Goal: Information Seeking & Learning: Learn about a topic

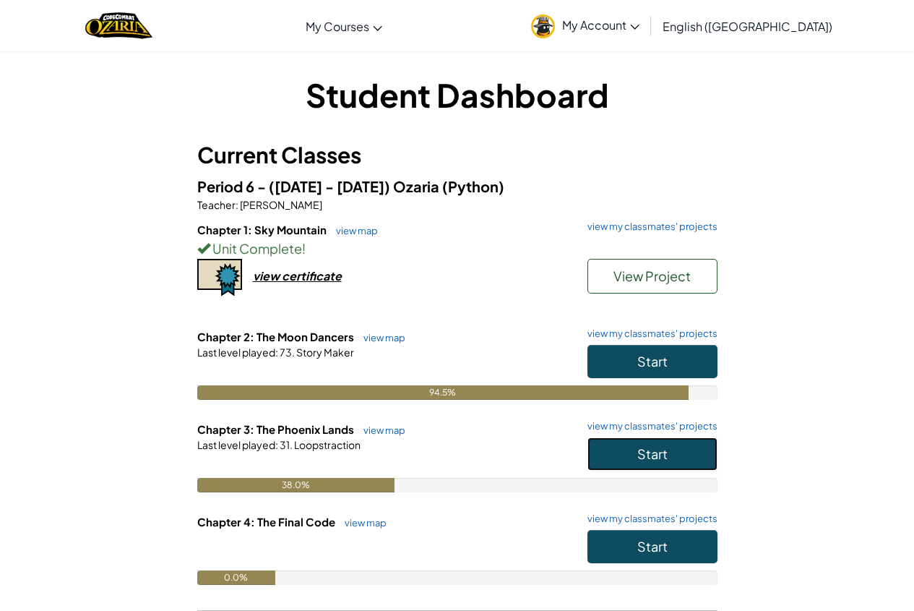
click at [616, 465] on button "Start" at bounding box center [652, 453] width 130 height 33
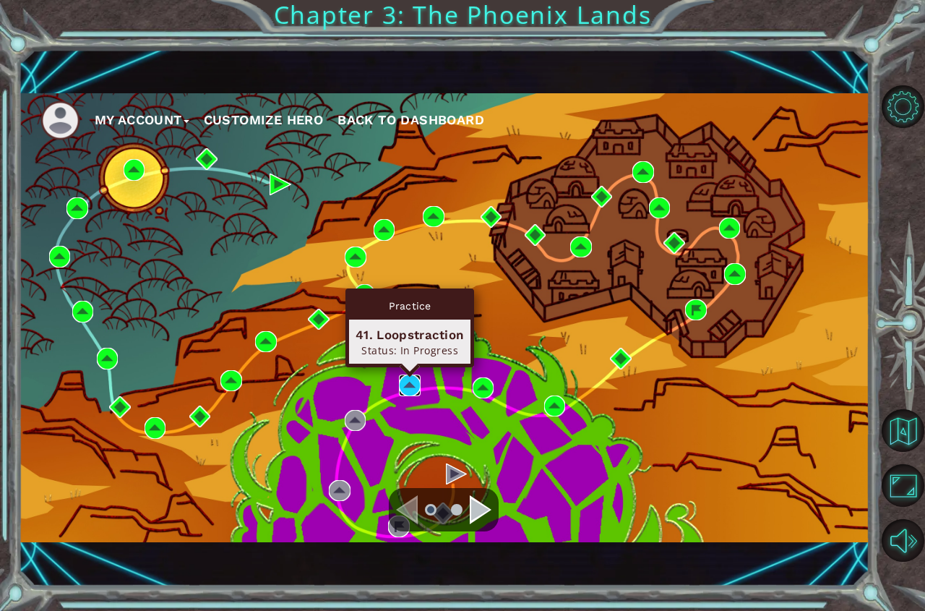
click at [415, 387] on img at bounding box center [410, 385] width 22 height 22
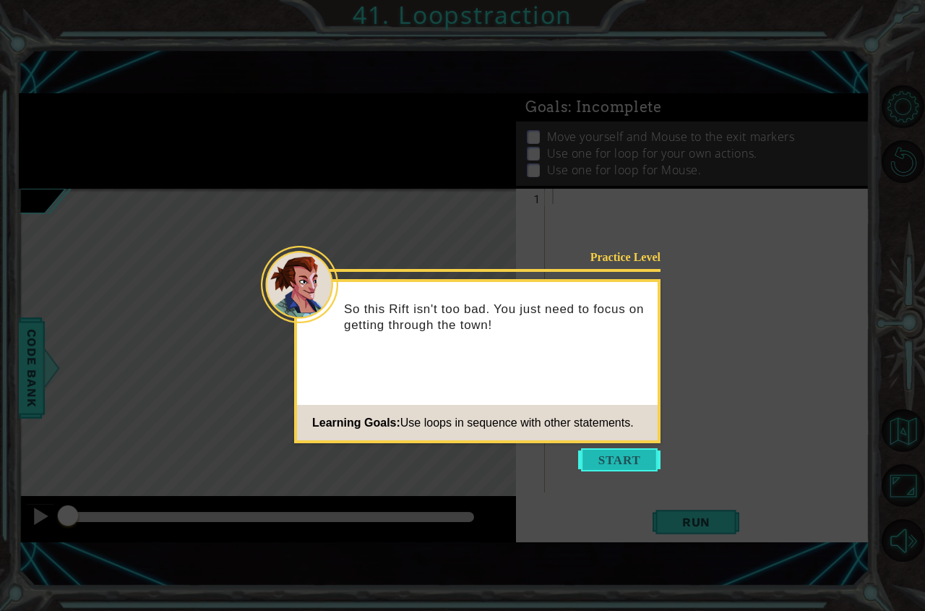
click at [579, 459] on button "Start" at bounding box center [619, 459] width 82 height 23
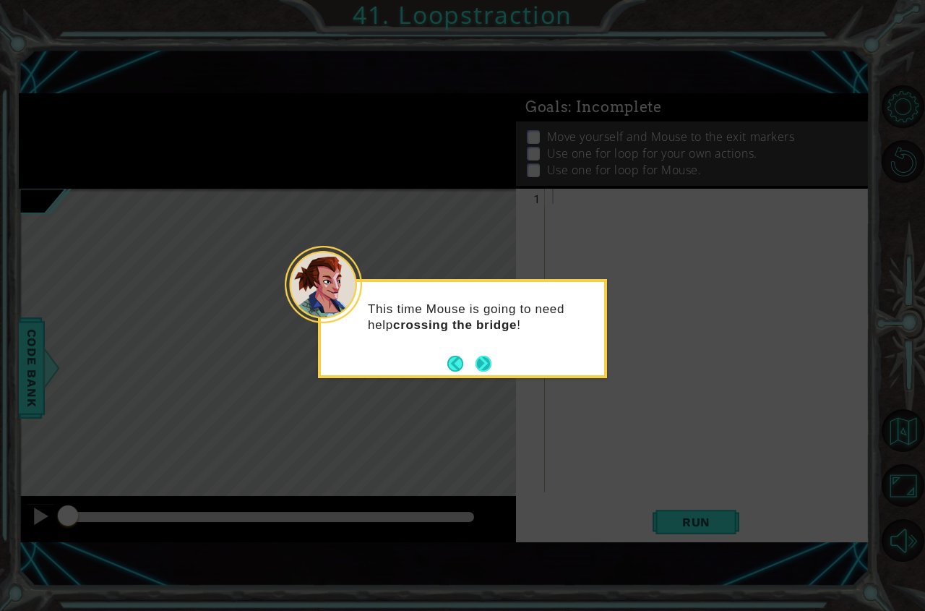
click at [486, 358] on button "Next" at bounding box center [483, 364] width 16 height 16
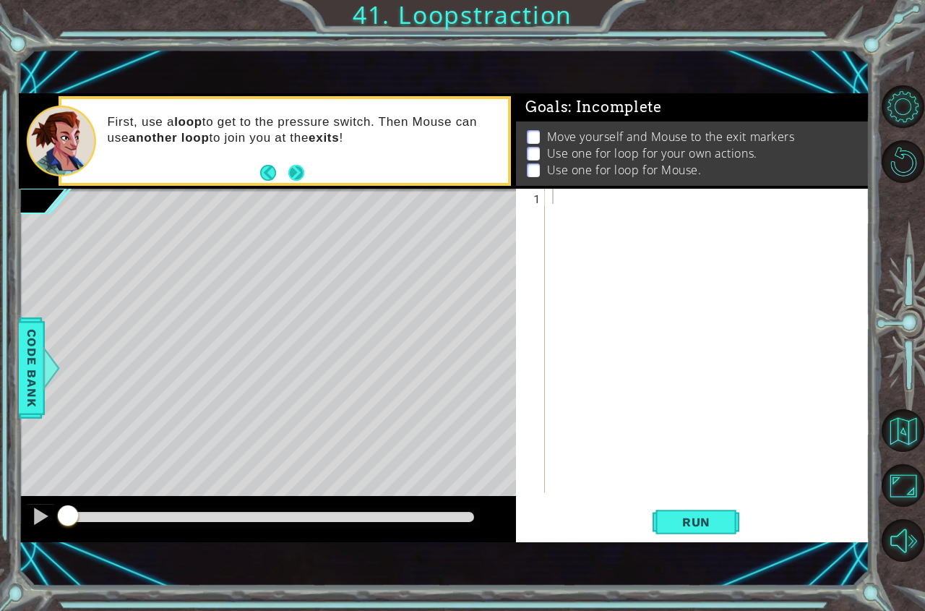
click at [297, 168] on button "Next" at bounding box center [296, 173] width 16 height 16
click at [569, 200] on div at bounding box center [711, 356] width 324 height 334
type textarea "for i in range(3):"
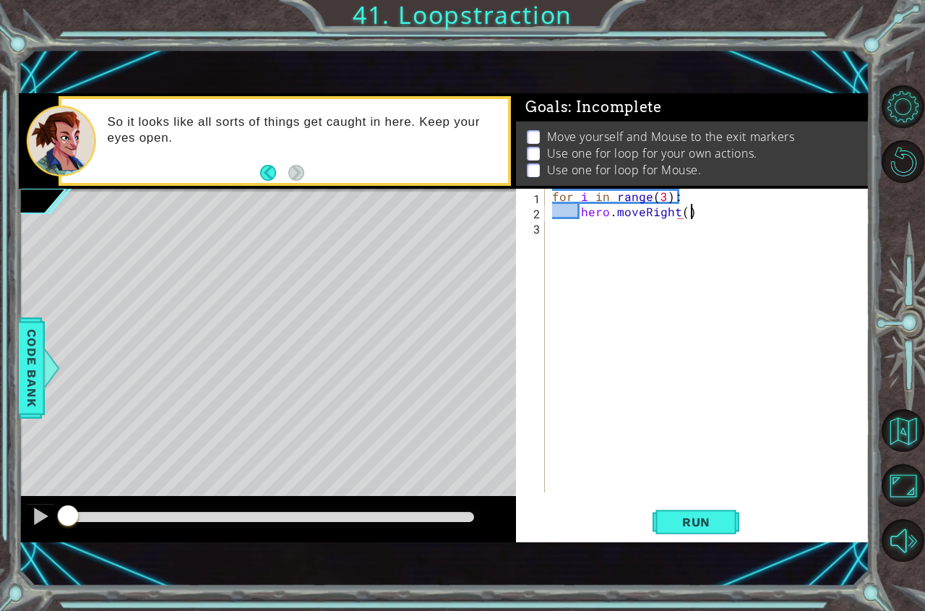
scroll to position [0, 8]
type textarea "hero.moveRight()"
click at [624, 238] on div "for i in range ( 3 ) : hero . moveRight ( )" at bounding box center [711, 356] width 324 height 334
type textarea "hero.moveDown()"
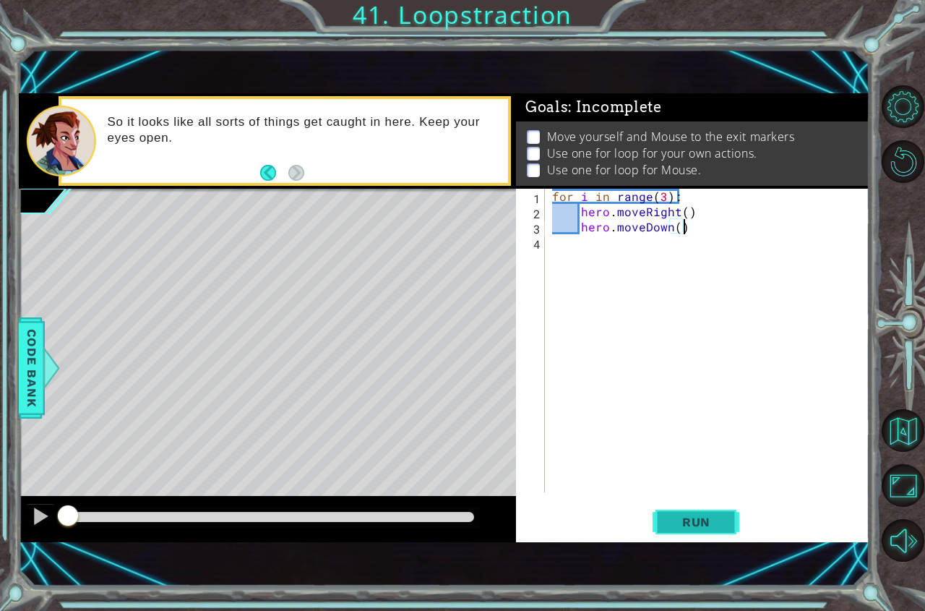
click at [668, 525] on span "Run" at bounding box center [696, 521] width 57 height 14
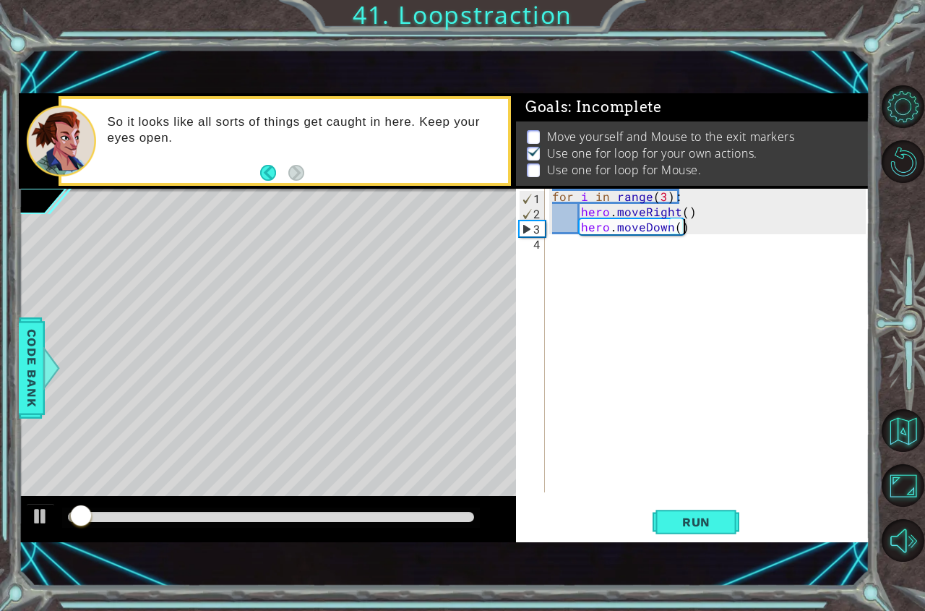
scroll to position [8, 0]
click at [607, 265] on div "for i in range ( 3 ) : hero . moveRight ( ) hero . moveDown ( )" at bounding box center [711, 356] width 324 height 334
click at [600, 268] on div "for i in range ( 3 ) : hero . moveRight ( ) hero . moveDown ( )" at bounding box center [711, 356] width 324 height 334
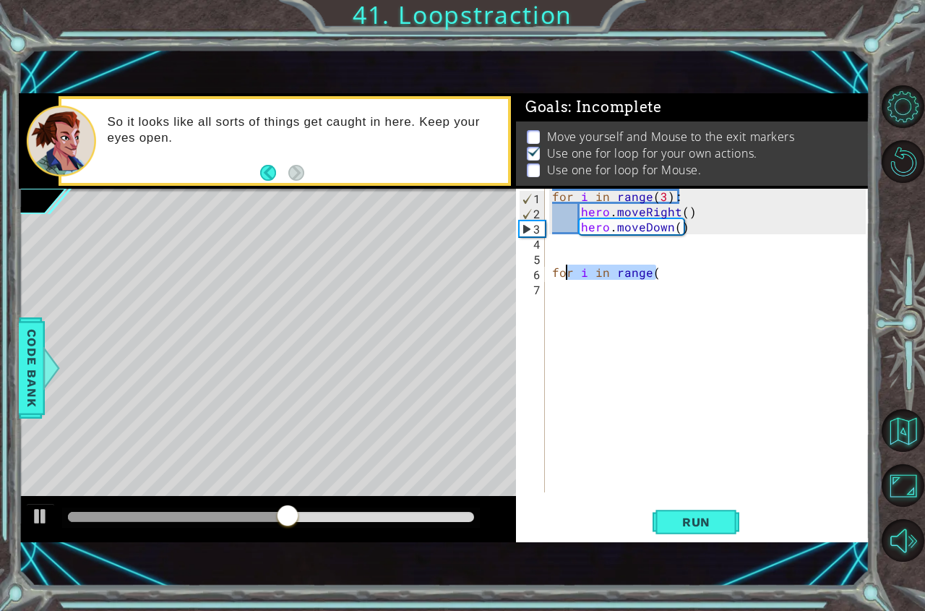
drag, startPoint x: 664, startPoint y: 274, endPoint x: 568, endPoint y: 280, distance: 96.3
click at [568, 280] on div "for i in range ( 3 ) : hero . moveRight ( ) hero . moveDown ( ) for i in range (" at bounding box center [711, 356] width 324 height 334
type textarea "f"
type textarea "mouse.moveRight()"
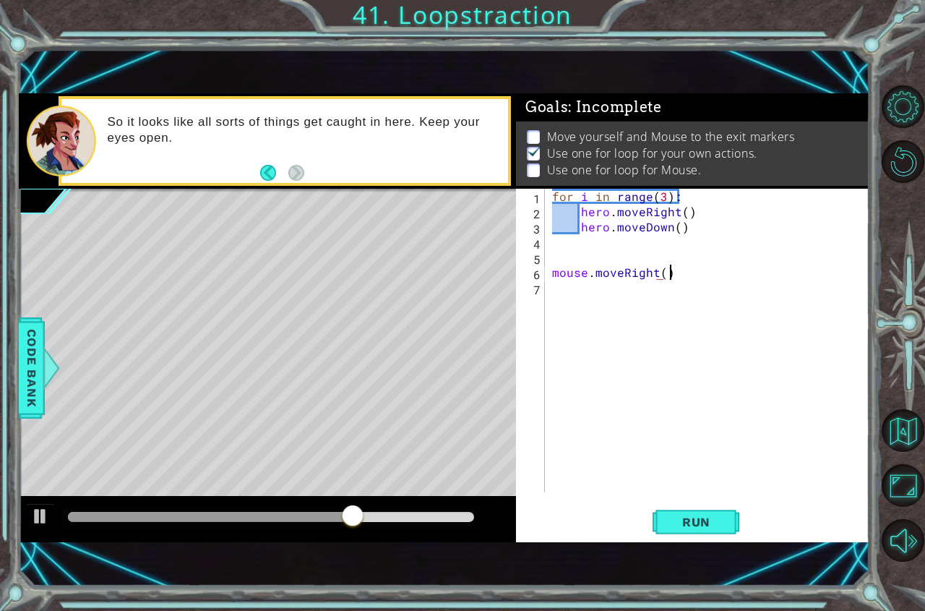
scroll to position [0, 7]
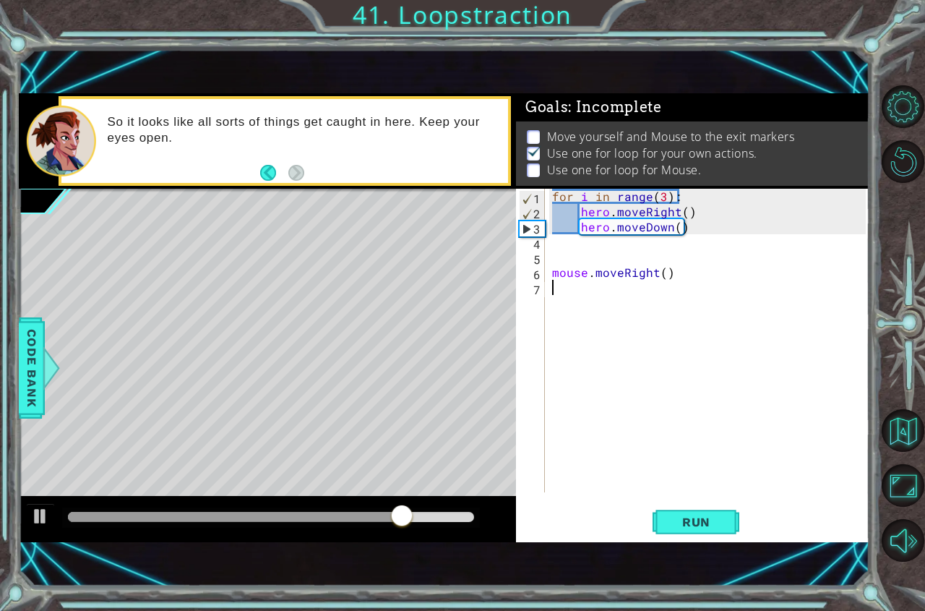
click at [637, 301] on div "for i in range ( 3 ) : hero . moveRight ( ) hero . moveDown ( ) mouse . moveRig…" at bounding box center [711, 356] width 324 height 334
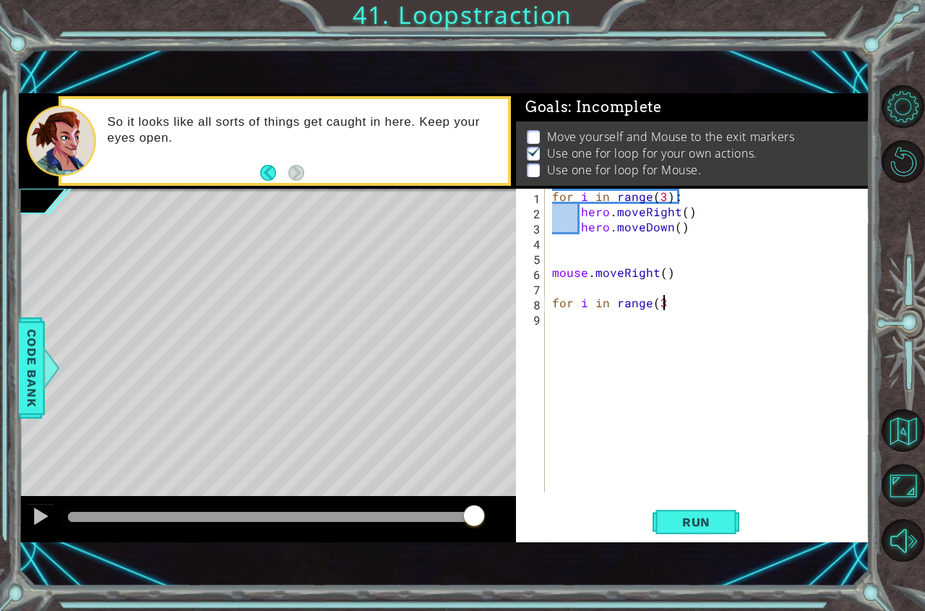
type textarea "for i in range(3)"
click at [716, 301] on div "for i in range ( 3 ) : hero . moveRight ( ) hero . moveDown ( ) mouse . moveRig…" at bounding box center [714, 356] width 317 height 334
type textarea "for i in range(3):"
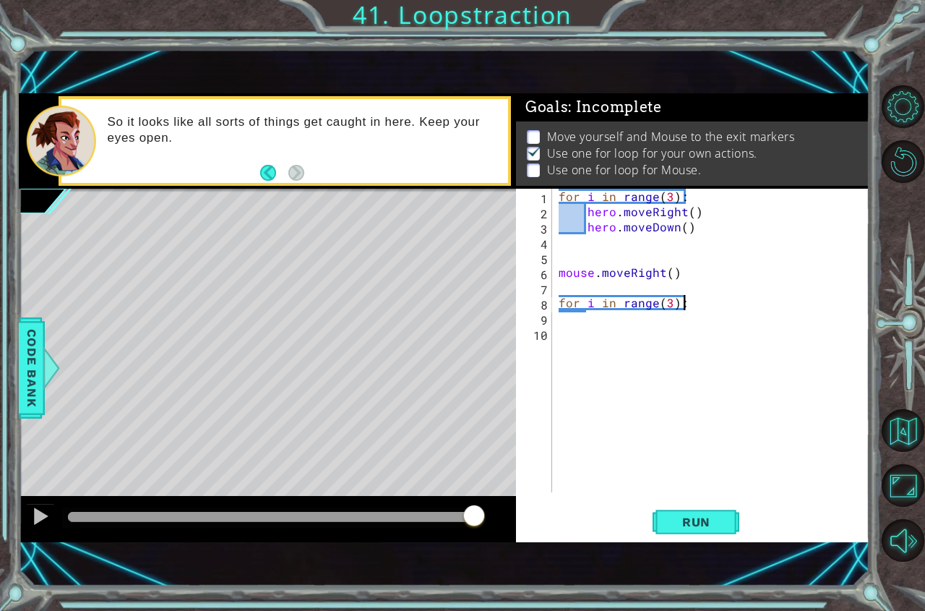
scroll to position [0, 1]
type textarea "mouse.moveRight()"
click at [673, 514] on span "Run" at bounding box center [696, 521] width 57 height 14
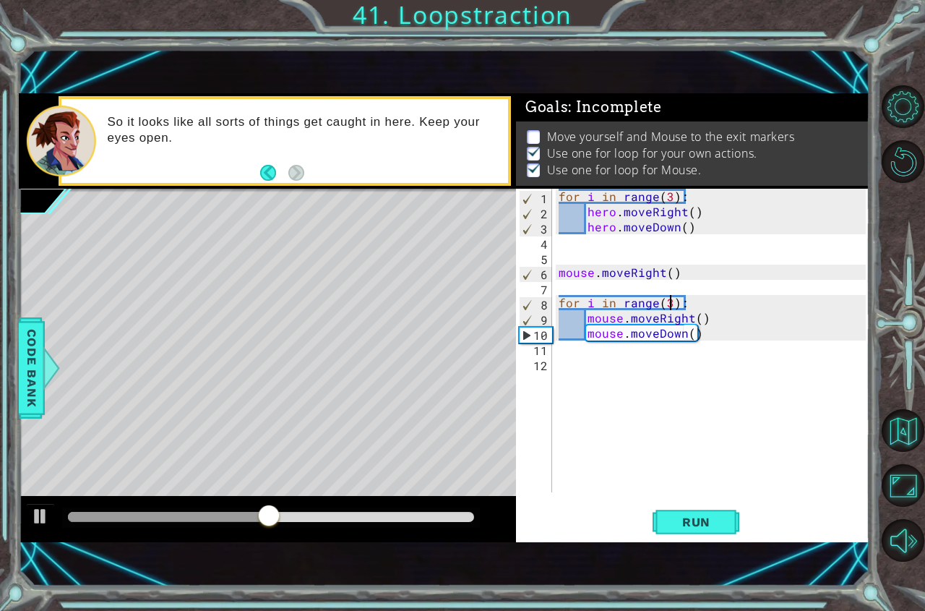
click at [671, 302] on div "for i in range ( 3 ) : hero . moveRight ( ) hero . moveDown ( ) mouse . moveRig…" at bounding box center [714, 356] width 317 height 334
click at [701, 539] on button "Run" at bounding box center [695, 521] width 87 height 35
click at [30, 524] on button at bounding box center [40, 518] width 29 height 30
click at [759, 324] on div "for i in range ( 3 ) : hero . moveRight ( ) hero . moveDown ( ) mouse . moveRig…" at bounding box center [714, 356] width 317 height 334
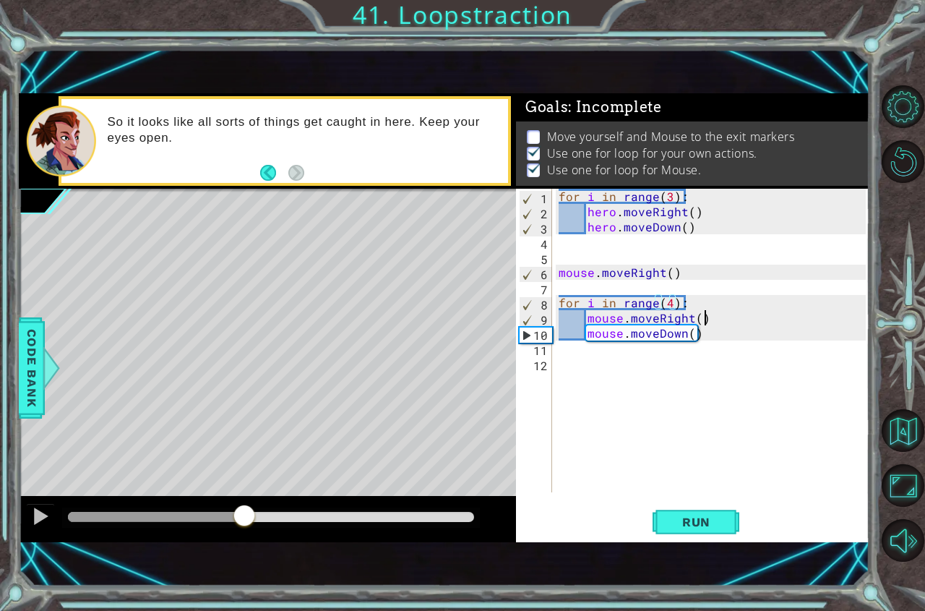
type textarea "mouse.moveRight()"
click at [750, 345] on div "for i in range ( 3 ) : hero . moveRight ( ) hero . moveDown ( ) mouse . moveRig…" at bounding box center [714, 356] width 317 height 334
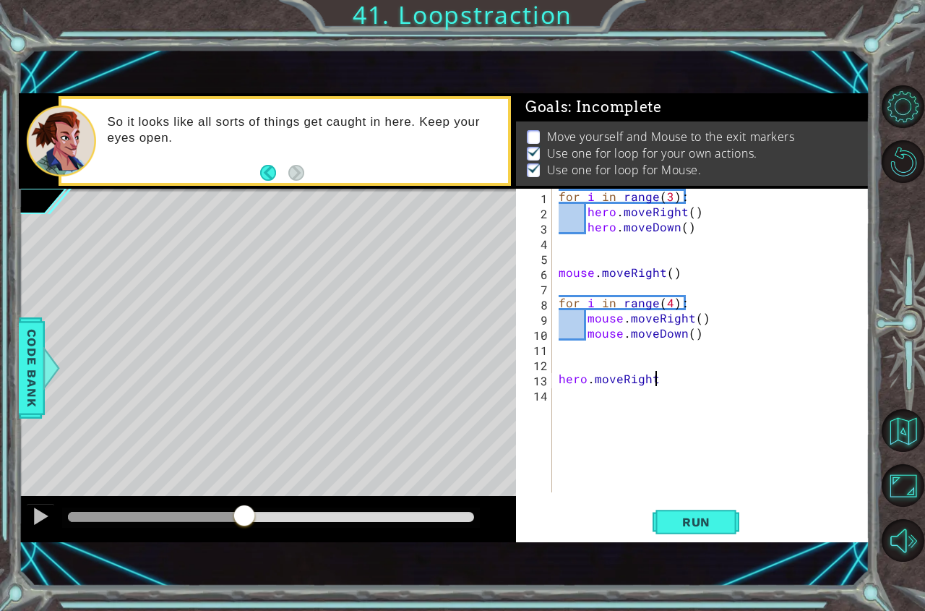
scroll to position [0, 6]
type textarea "hero.moveRight(3)"
type textarea "mouse.moveRight()"
click at [708, 509] on button "Run" at bounding box center [695, 521] width 87 height 35
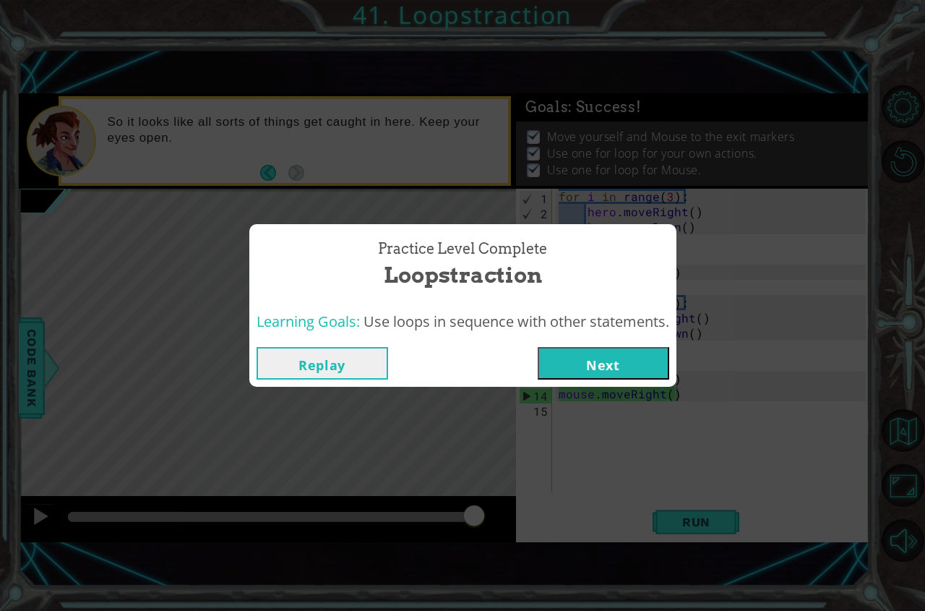
click at [603, 340] on div "Replay Next" at bounding box center [462, 363] width 427 height 47
click at [600, 353] on button "Next" at bounding box center [604, 363] width 132 height 33
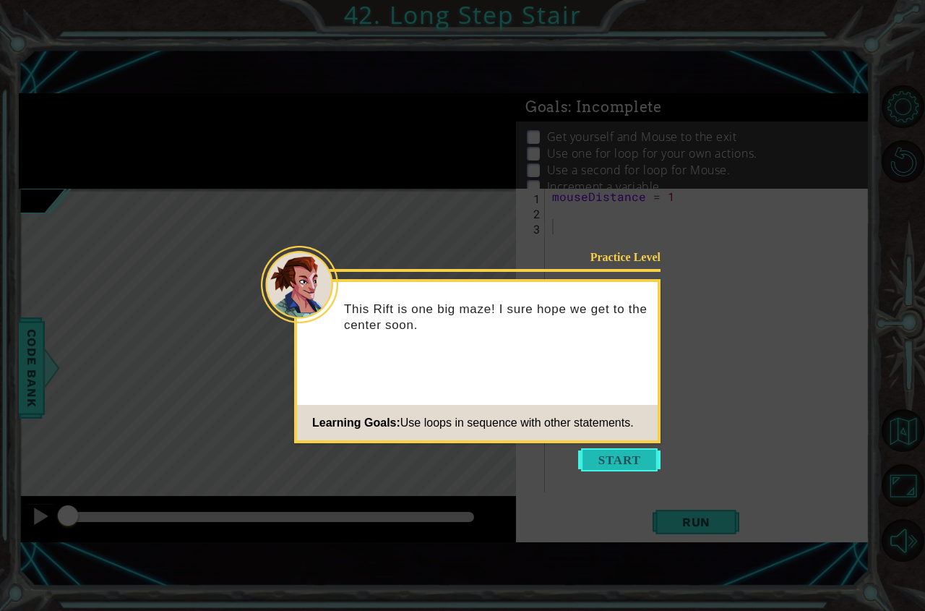
click at [629, 467] on button "Start" at bounding box center [619, 459] width 82 height 23
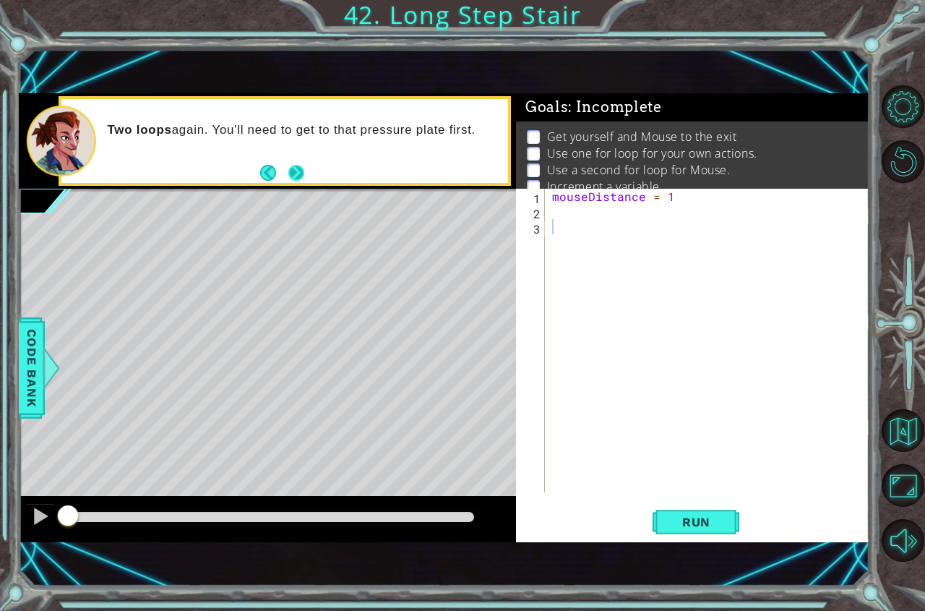
click at [297, 170] on button "Next" at bounding box center [296, 173] width 16 height 16
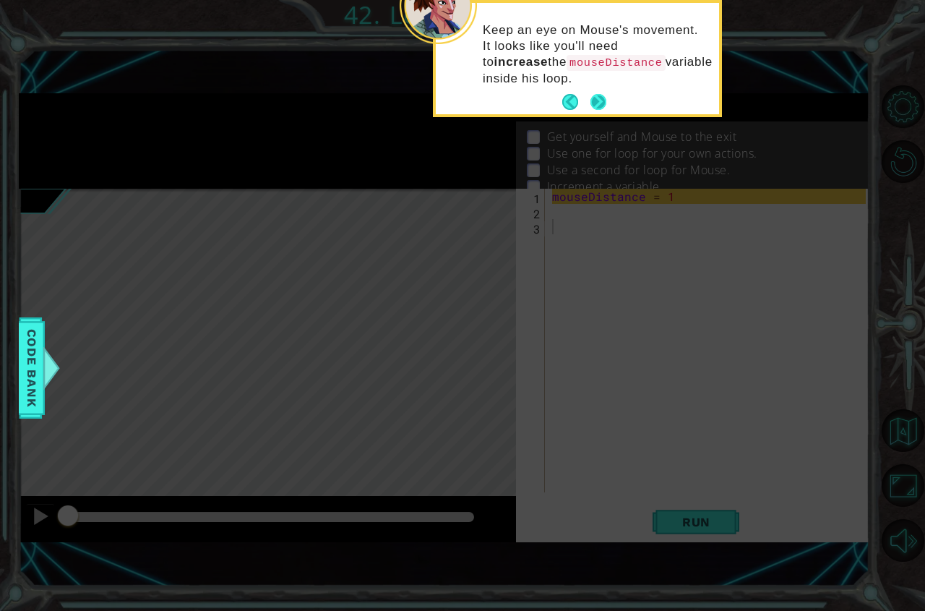
click at [599, 102] on button "Next" at bounding box center [598, 102] width 16 height 16
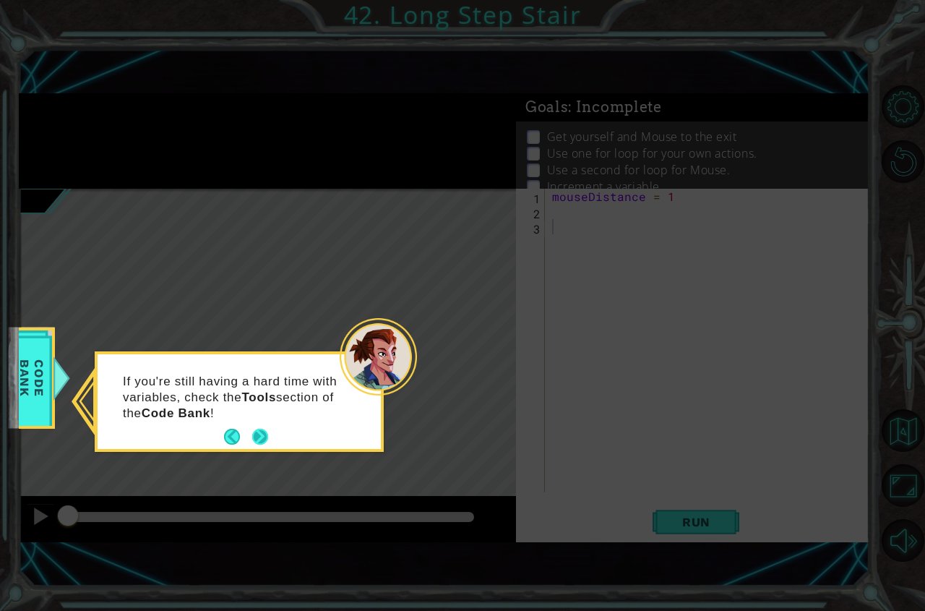
click at [265, 433] on button "Next" at bounding box center [260, 436] width 16 height 16
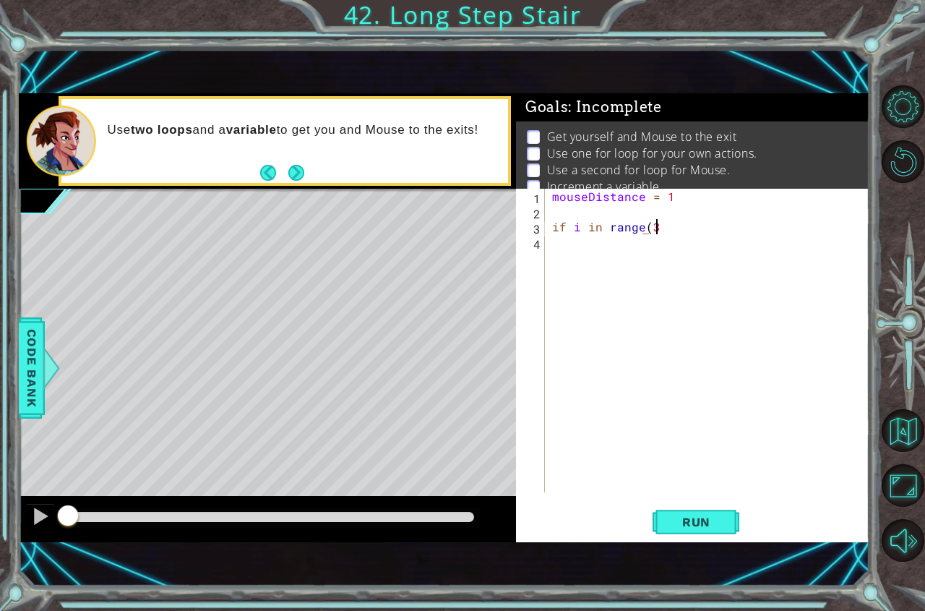
scroll to position [0, 6]
type textarea "if i in range(3)"
click at [699, 229] on div "mouseDistance = 1 if i in range ( 3 )" at bounding box center [711, 356] width 324 height 334
type textarea "if i in range(3):"
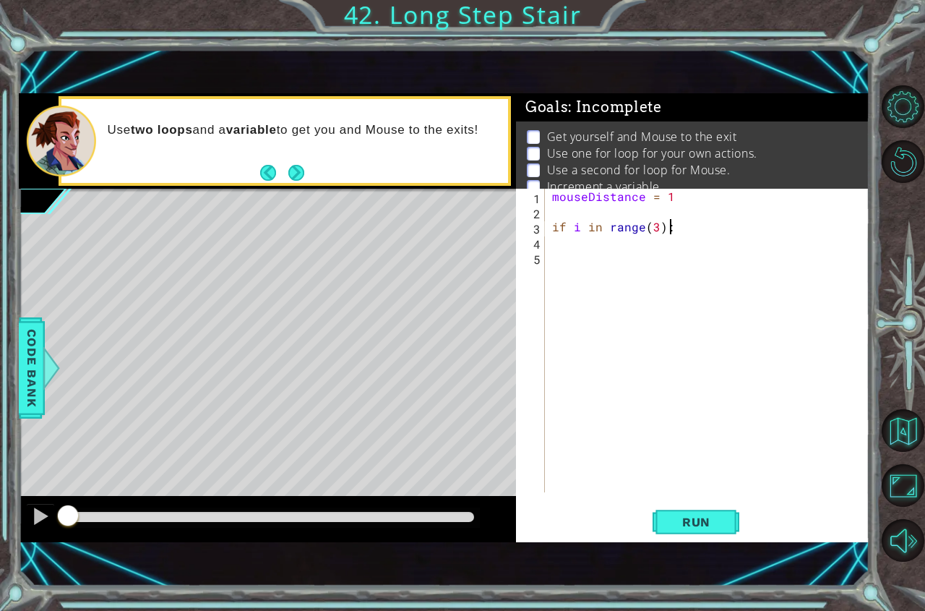
scroll to position [0, 1]
type textarea "hero.moveRight()"
click at [684, 539] on button "Run" at bounding box center [695, 521] width 87 height 35
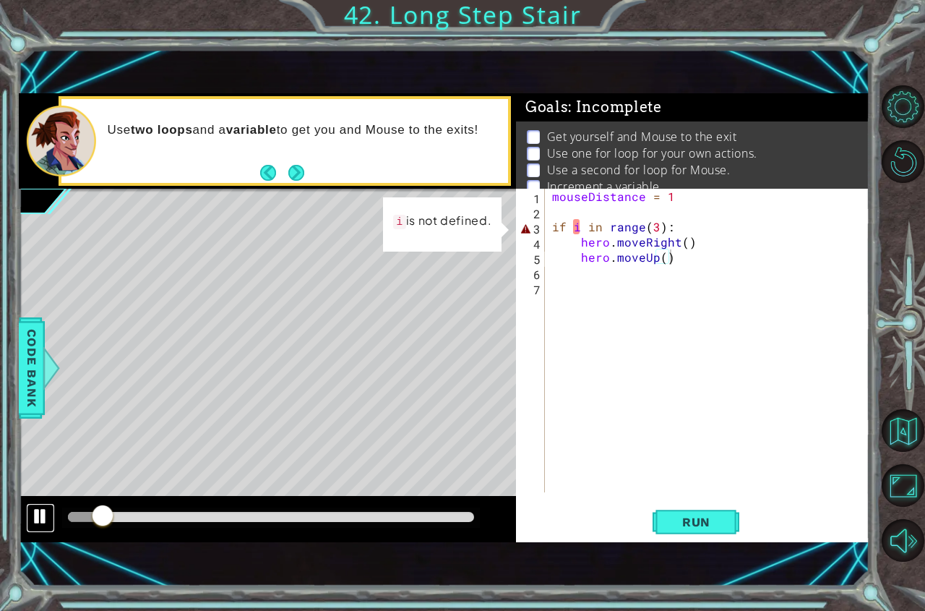
click at [46, 525] on div at bounding box center [40, 516] width 19 height 19
click at [578, 228] on div "mouseDistance = 1 if i in range ( 3 ) : hero . moveRight ( ) hero . moveUp ( )" at bounding box center [711, 356] width 324 height 334
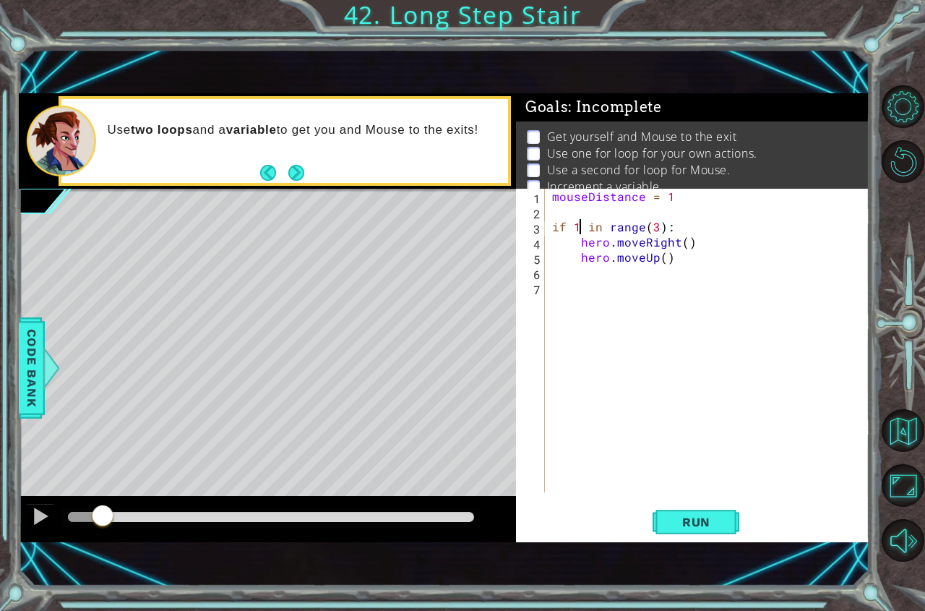
scroll to position [0, 1]
click at [684, 514] on span "Run" at bounding box center [696, 521] width 57 height 14
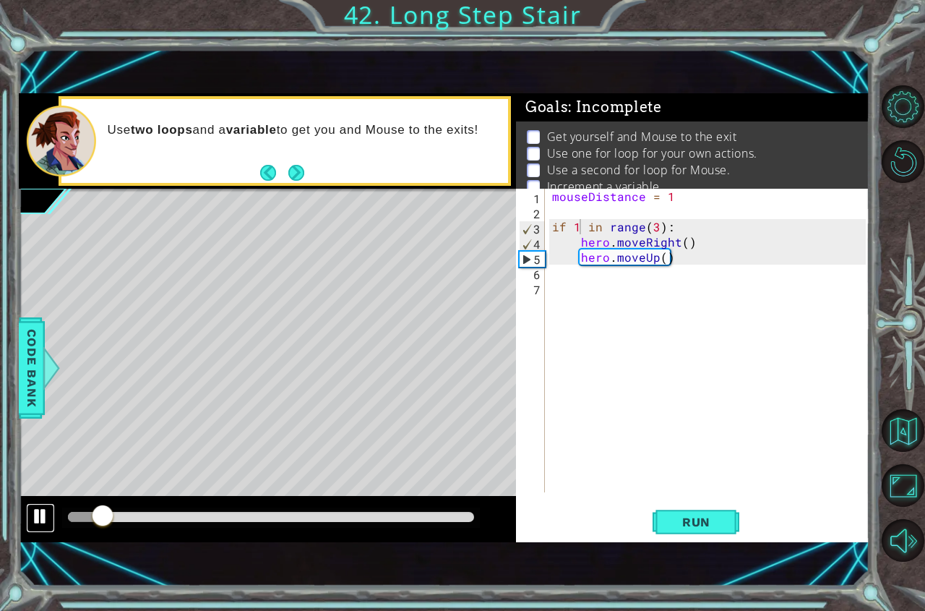
click at [35, 522] on div at bounding box center [40, 516] width 19 height 19
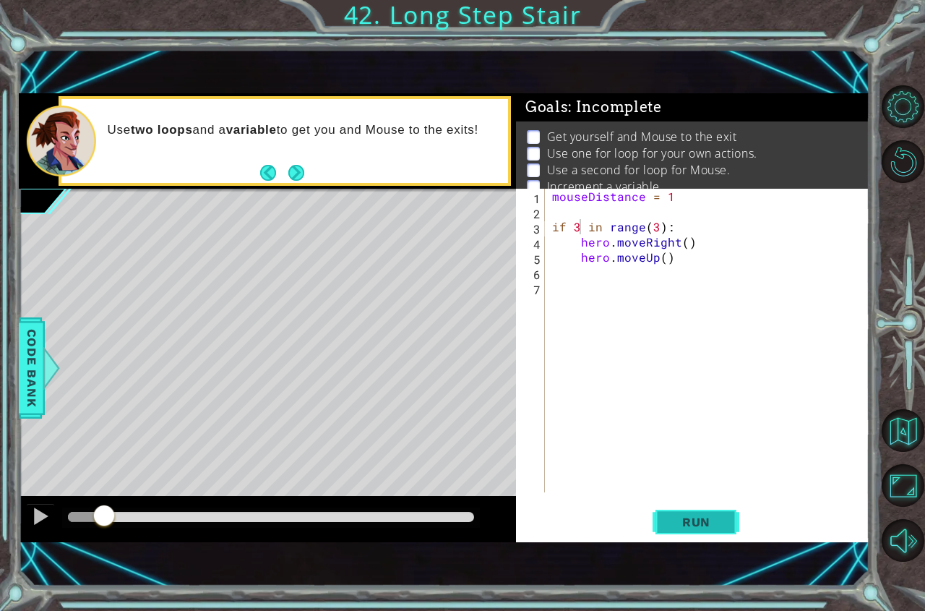
click at [676, 533] on button "Run" at bounding box center [695, 521] width 87 height 35
click at [737, 526] on button "Run" at bounding box center [695, 521] width 87 height 35
click at [35, 527] on button at bounding box center [40, 518] width 29 height 30
click at [270, 165] on button "Back" at bounding box center [274, 173] width 28 height 16
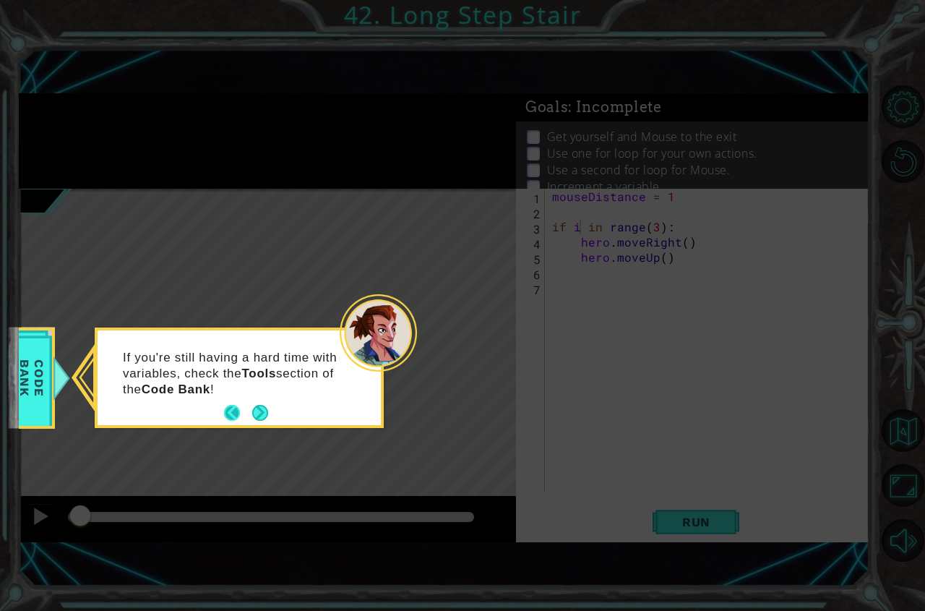
click at [231, 405] on button "Back" at bounding box center [238, 413] width 28 height 16
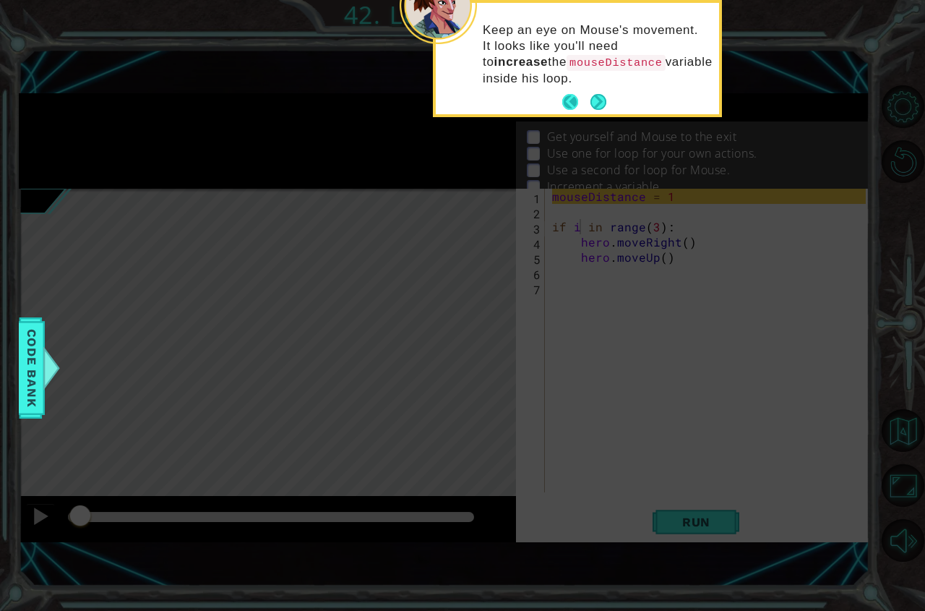
click at [582, 98] on button "Back" at bounding box center [576, 102] width 28 height 16
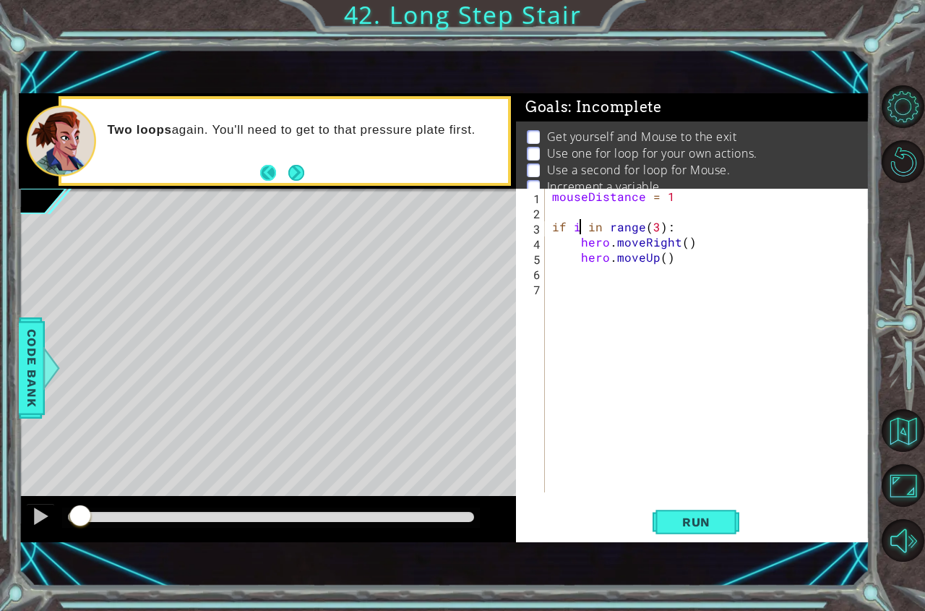
click at [265, 181] on button "Back" at bounding box center [274, 173] width 28 height 16
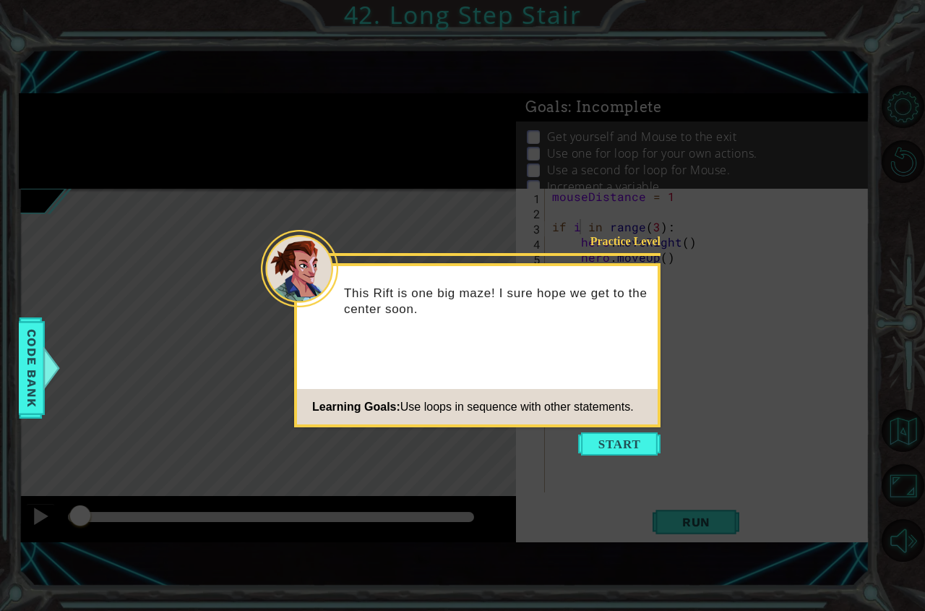
click at [614, 447] on button "Start" at bounding box center [619, 443] width 82 height 23
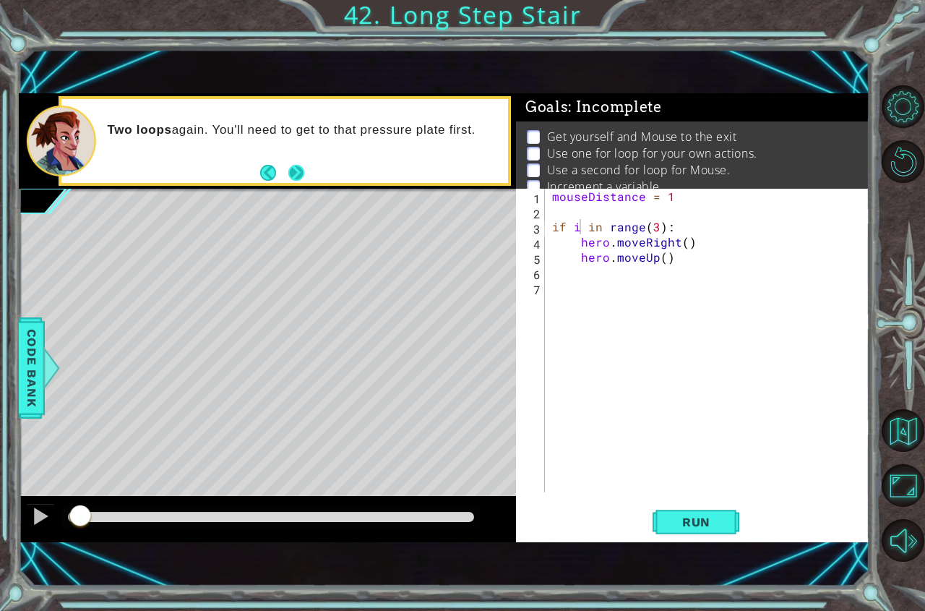
click at [291, 170] on button "Next" at bounding box center [296, 173] width 16 height 16
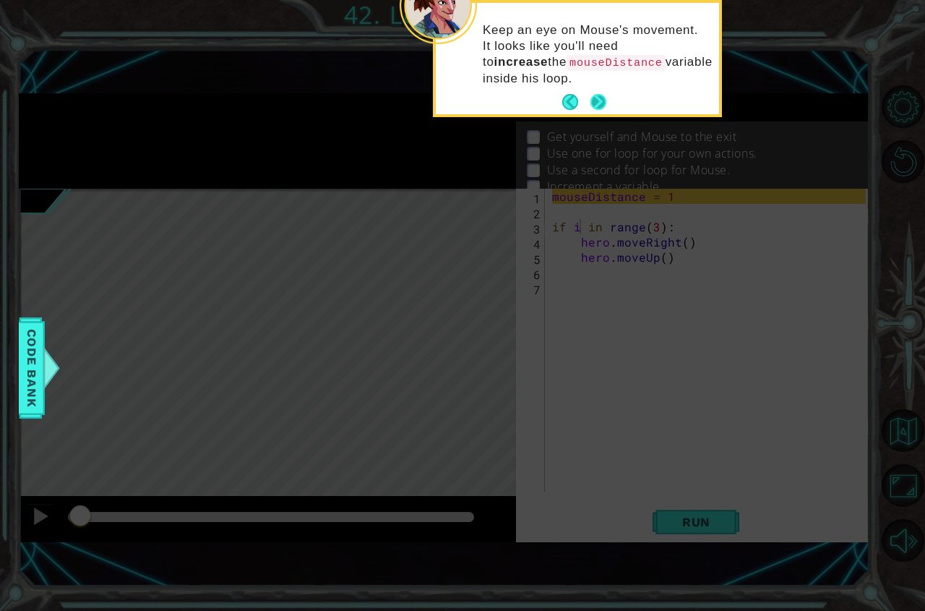
click at [599, 96] on button "Next" at bounding box center [598, 102] width 16 height 16
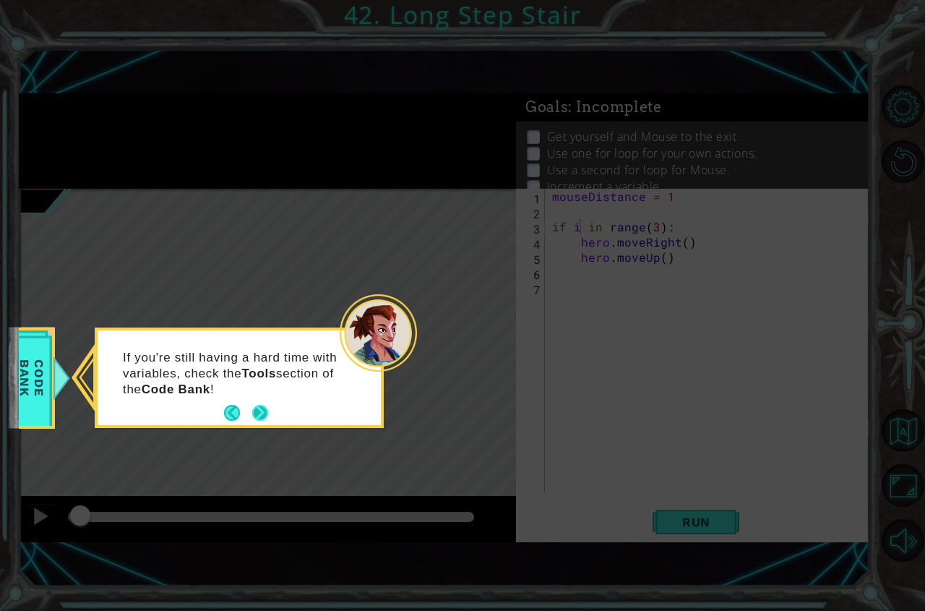
click at [256, 422] on footer at bounding box center [246, 413] width 44 height 22
click at [257, 417] on button "Next" at bounding box center [260, 413] width 16 height 16
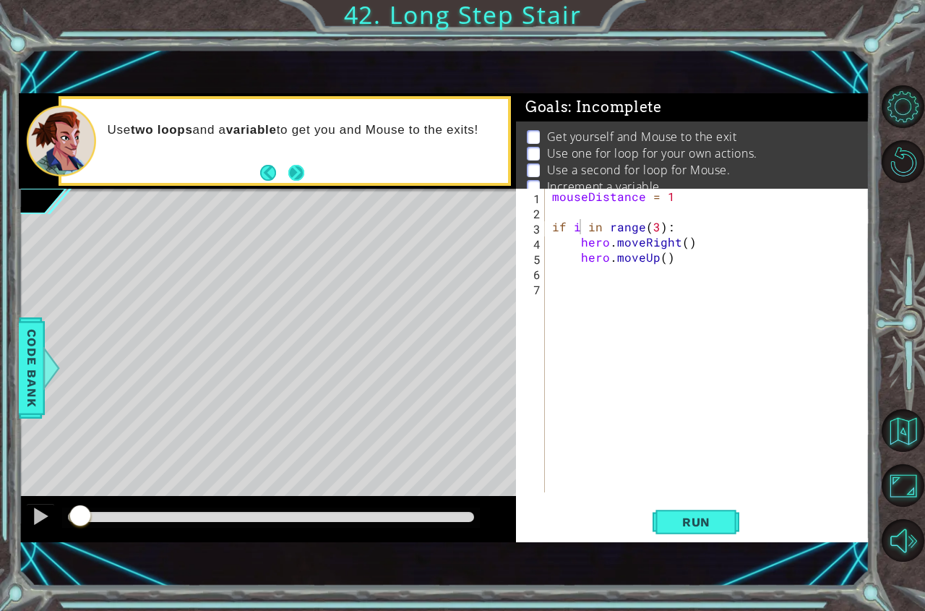
click at [297, 165] on button "Next" at bounding box center [296, 173] width 16 height 16
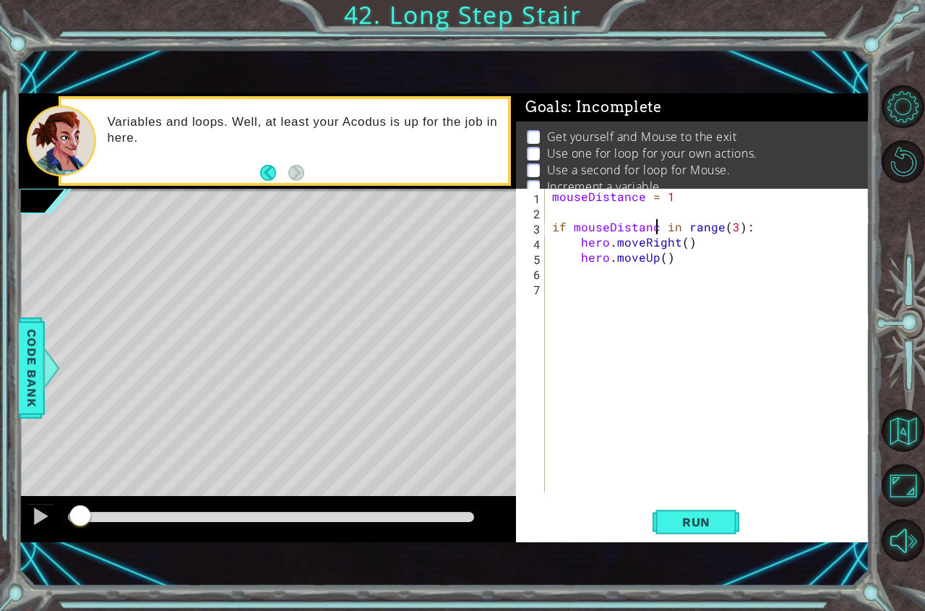
scroll to position [0, 7]
click at [724, 540] on div "if mouseDistance in range(3): 1 2 3 4 5 6 7 mouseDistance = 1 if mouseDistance …" at bounding box center [692, 365] width 353 height 353
click at [721, 528] on span "Run" at bounding box center [696, 521] width 57 height 14
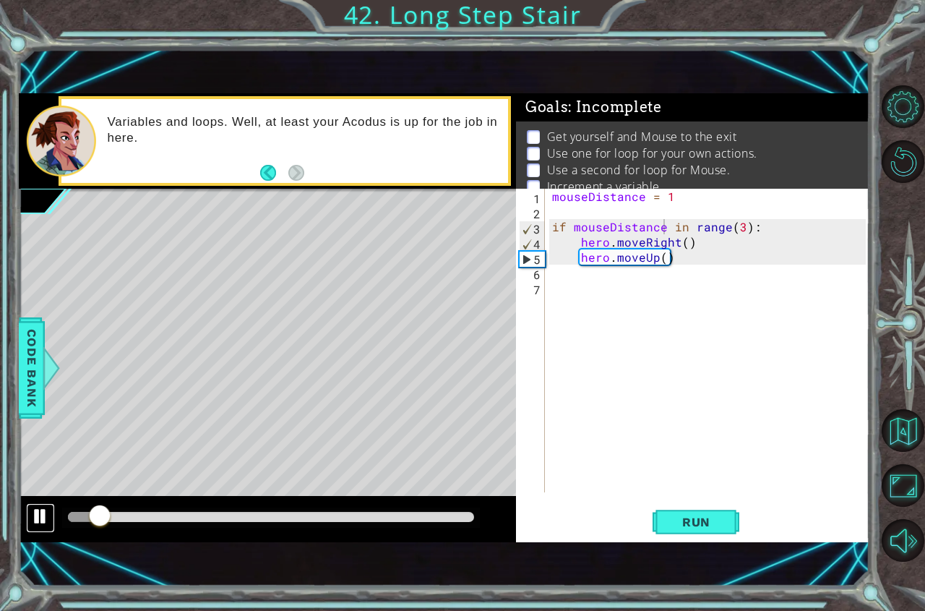
click at [37, 527] on button at bounding box center [40, 518] width 29 height 30
click at [40, 389] on span "Code Bank" at bounding box center [31, 367] width 23 height 88
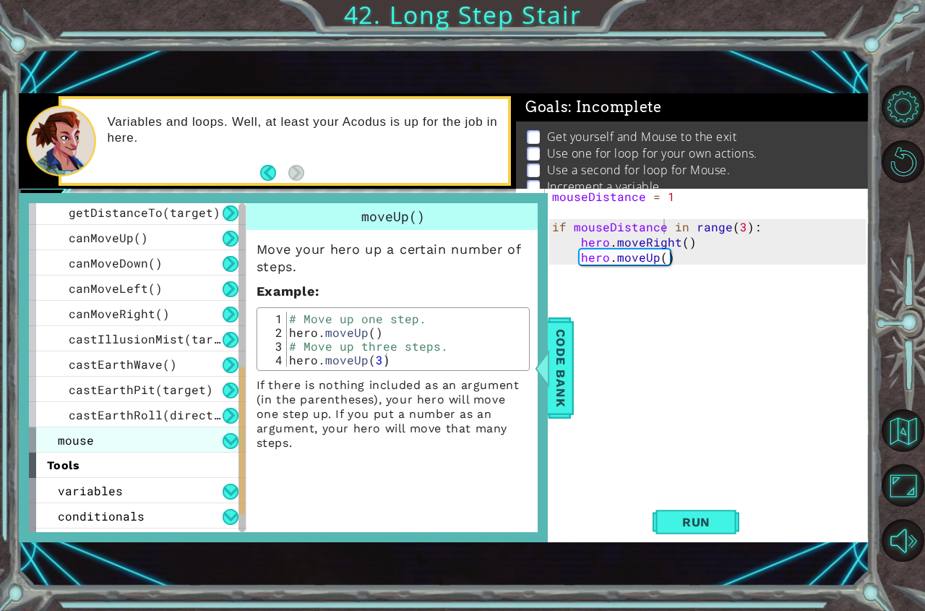
scroll to position [481, 0]
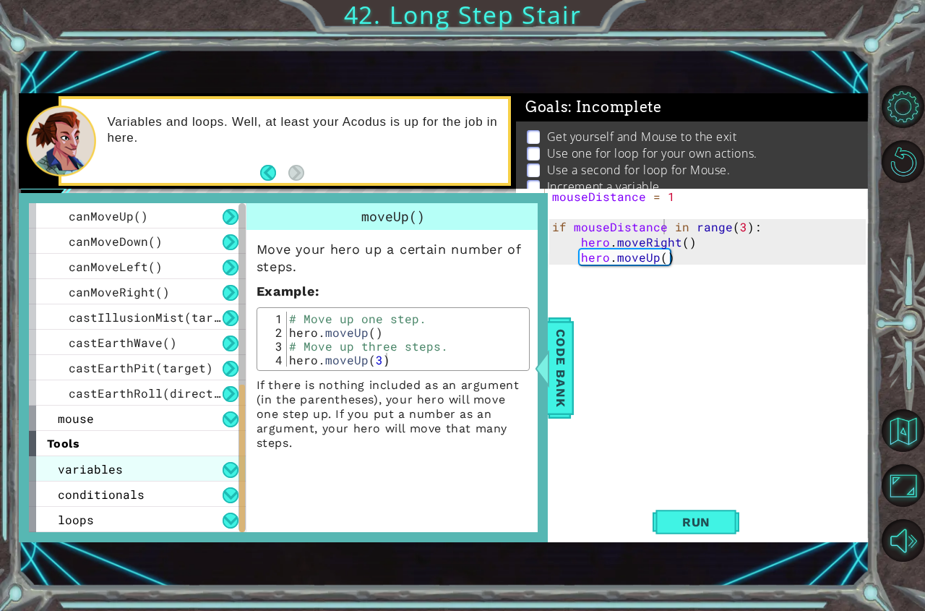
click at [98, 461] on span "variables" at bounding box center [90, 468] width 65 height 15
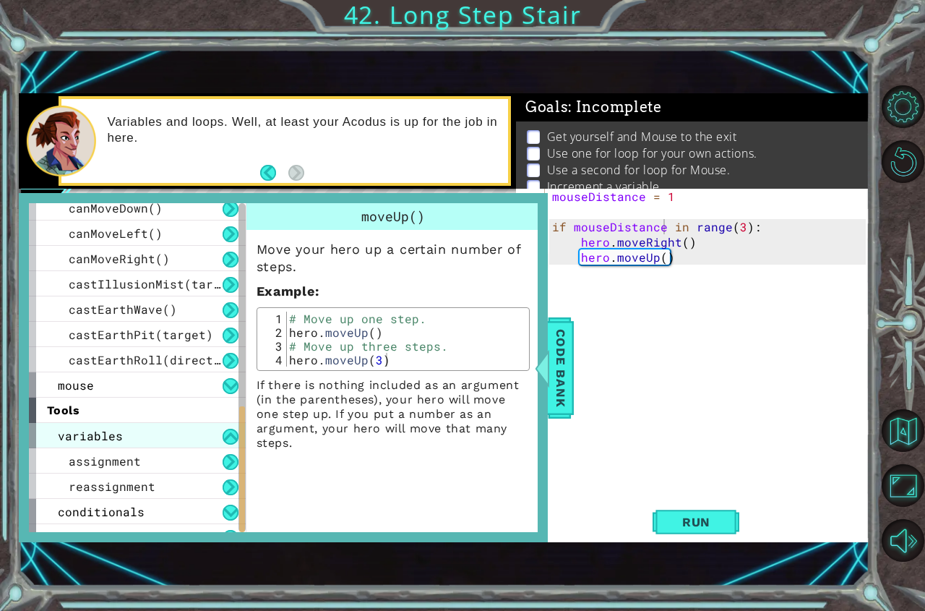
scroll to position [531, 0]
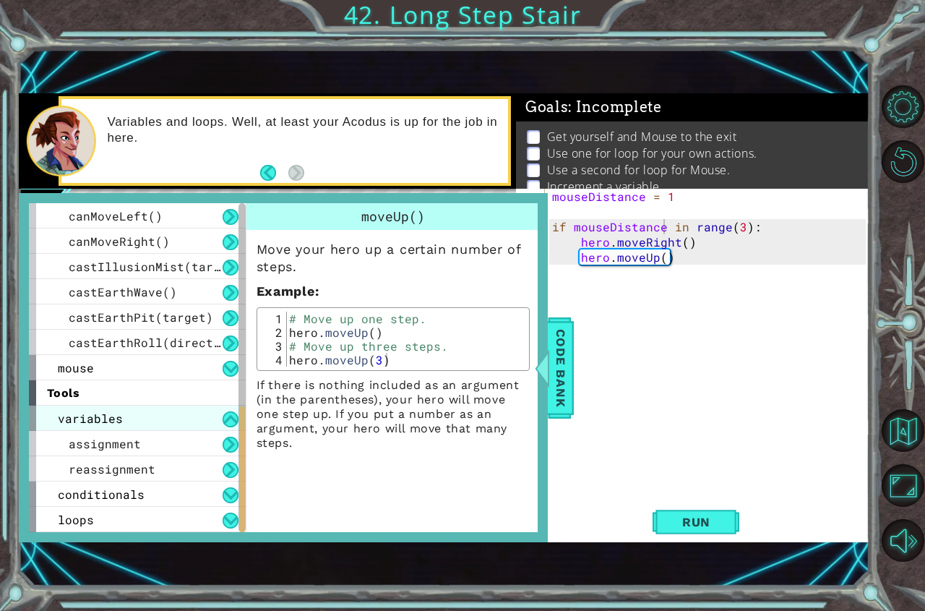
click at [98, 461] on span "reassignment" at bounding box center [112, 468] width 87 height 15
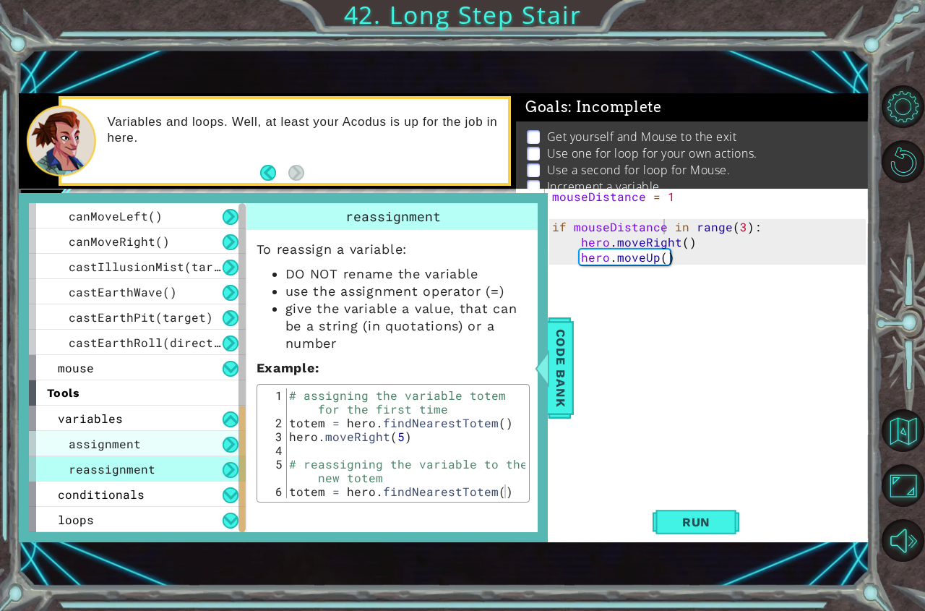
click at [108, 443] on span "assignment" at bounding box center [105, 443] width 72 height 15
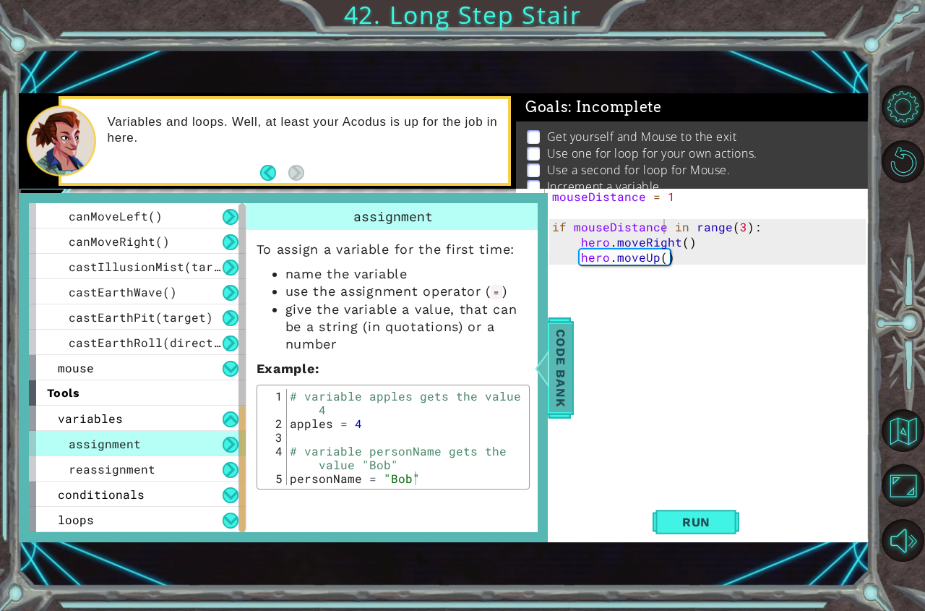
click at [543, 389] on div at bounding box center [542, 367] width 18 height 43
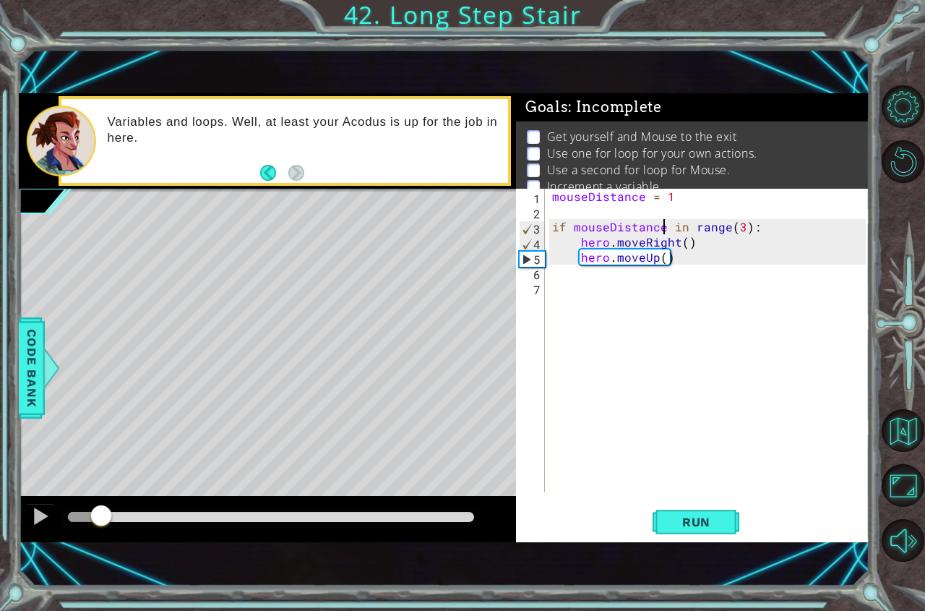
click at [665, 220] on div "mouseDistance = 1 if mouseDistance in range ( 3 ) : hero . moveRight ( ) hero .…" at bounding box center [711, 356] width 324 height 334
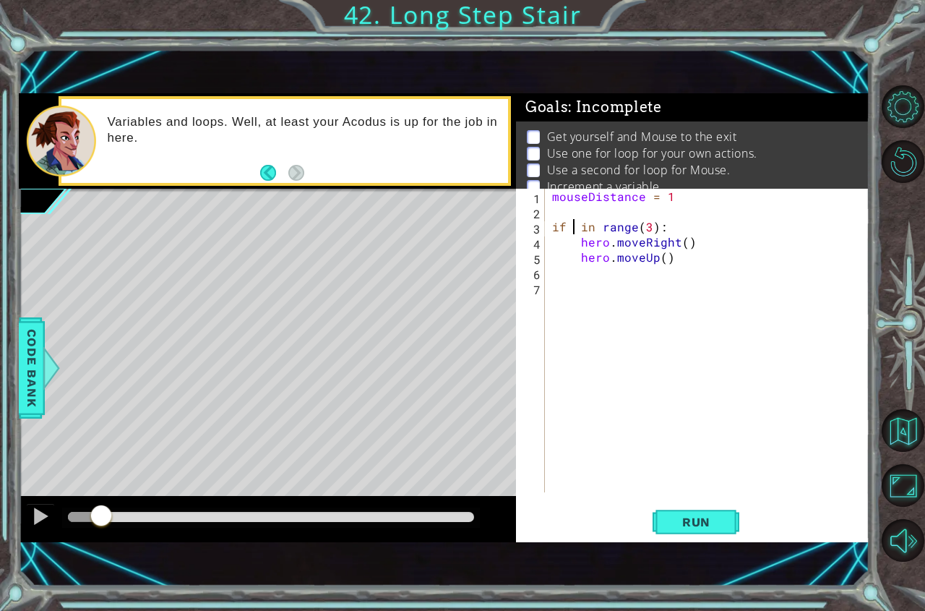
scroll to position [0, 1]
click at [720, 511] on button "Run" at bounding box center [695, 521] width 87 height 35
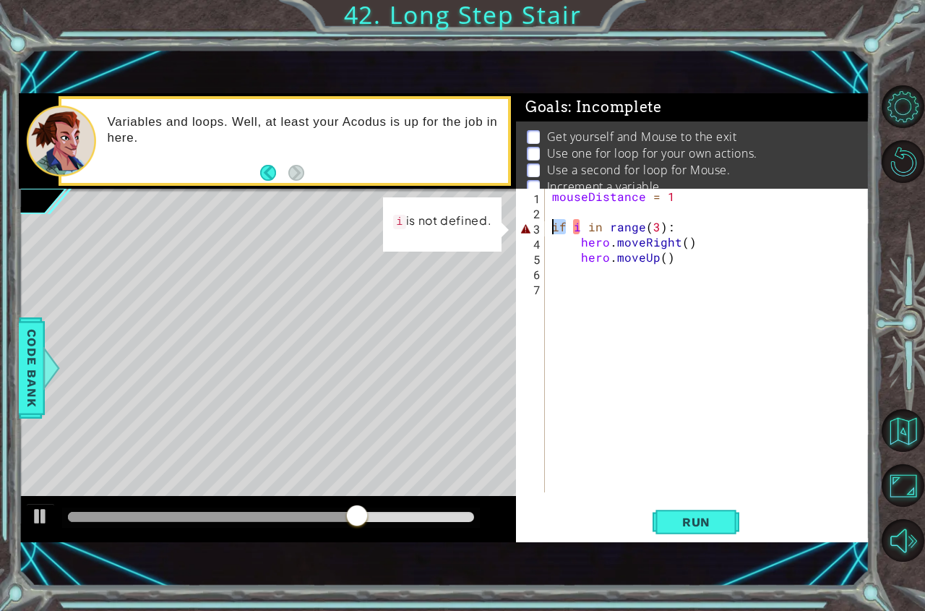
drag, startPoint x: 567, startPoint y: 229, endPoint x: 530, endPoint y: 227, distance: 37.6
click at [530, 227] on div "if i in range(3): 1 2 3 4 5 6 7 mouseDistance = 1 if i in range ( 3 ) : hero . …" at bounding box center [691, 340] width 350 height 303
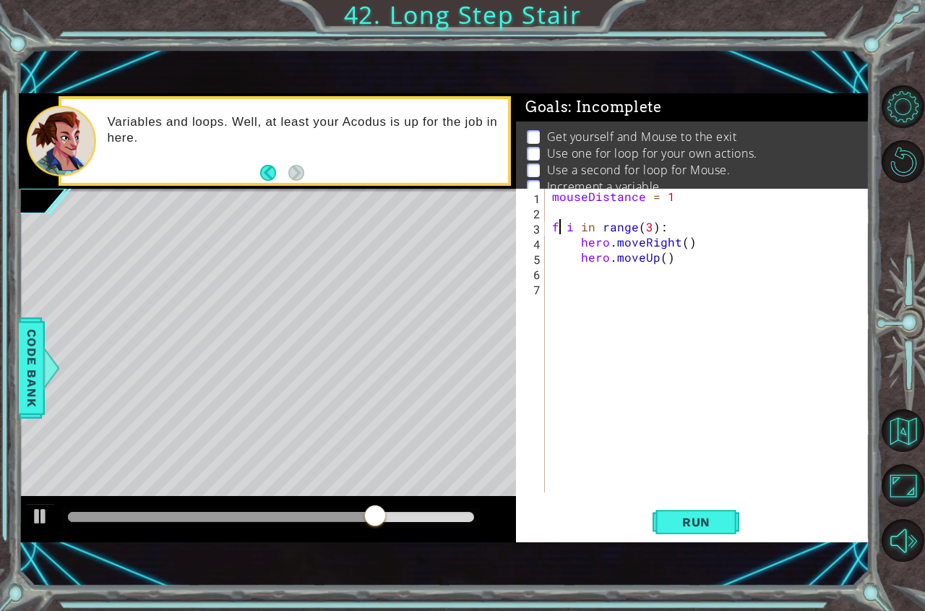
scroll to position [0, 1]
click at [698, 515] on span "Run" at bounding box center [696, 521] width 57 height 14
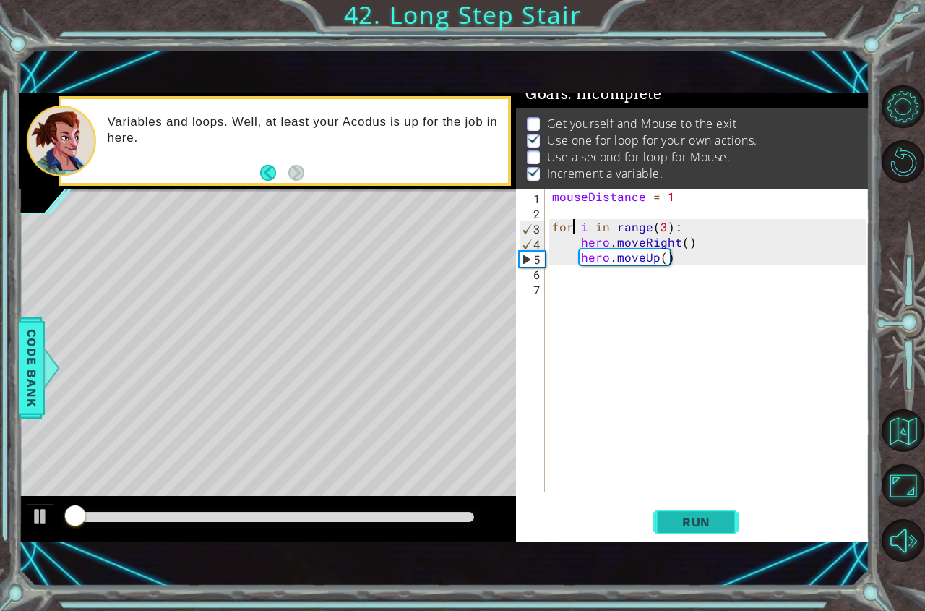
scroll to position [17, 0]
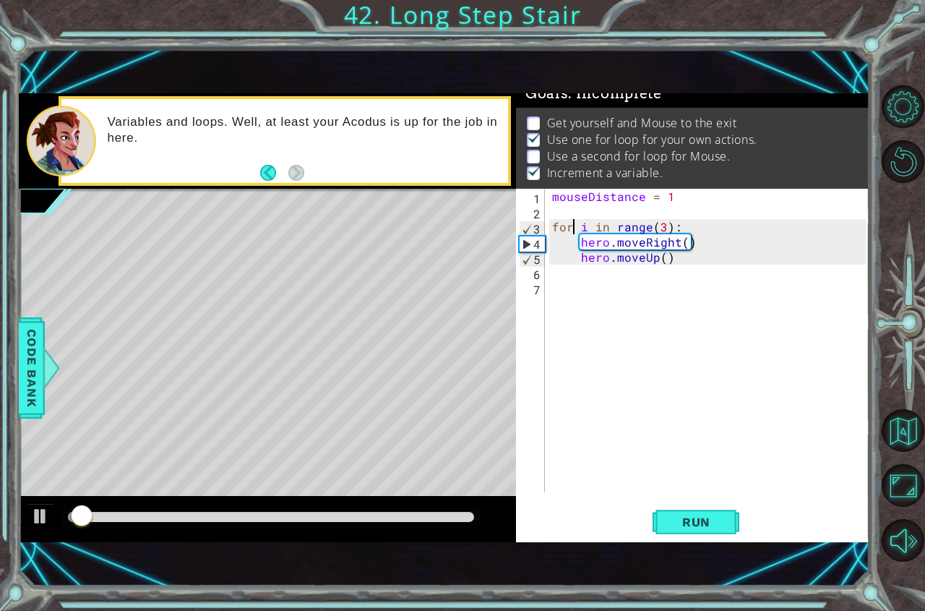
click at [689, 263] on div "mouseDistance = 1 for i in range ( 3 ) : hero . moveRight ( ) hero . moveUp ( )" at bounding box center [711, 356] width 324 height 334
type textarea "hero.moveUp()"
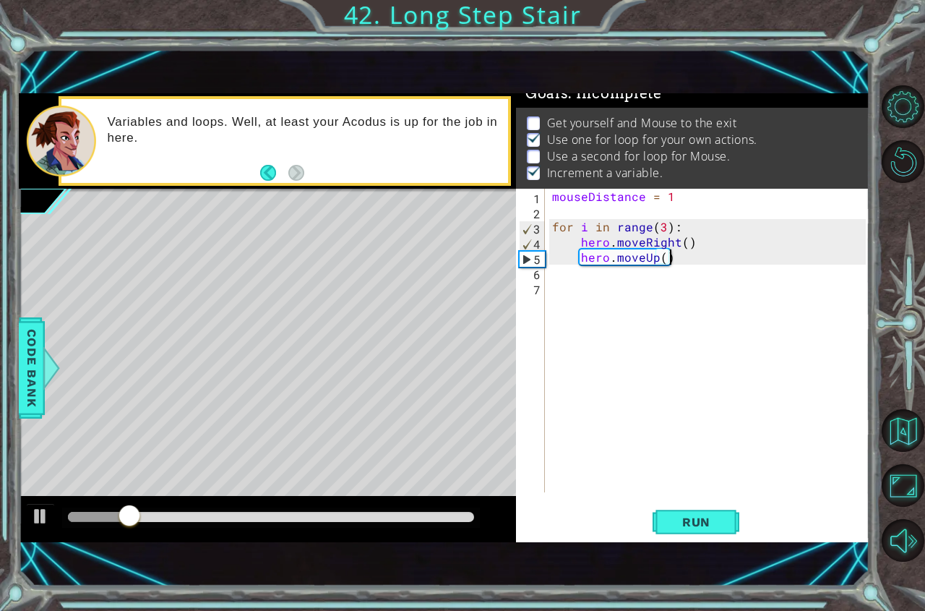
click at [684, 262] on div "mouseDistance = 1 for i in range ( 3 ) : hero . moveRight ( ) hero . moveUp ( )" at bounding box center [711, 356] width 324 height 334
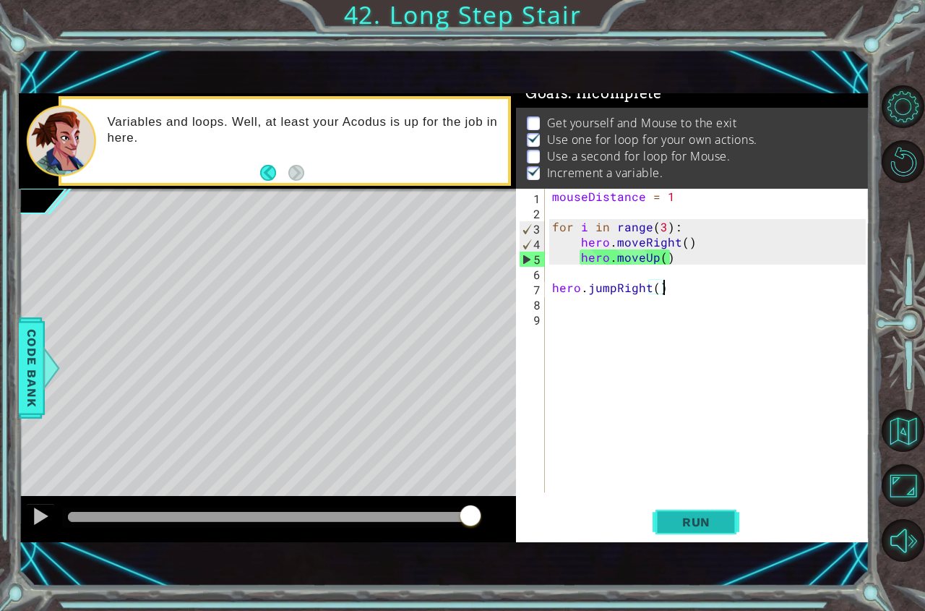
type textarea "hero.jumpRight()"
click at [684, 512] on button "Run" at bounding box center [695, 521] width 87 height 35
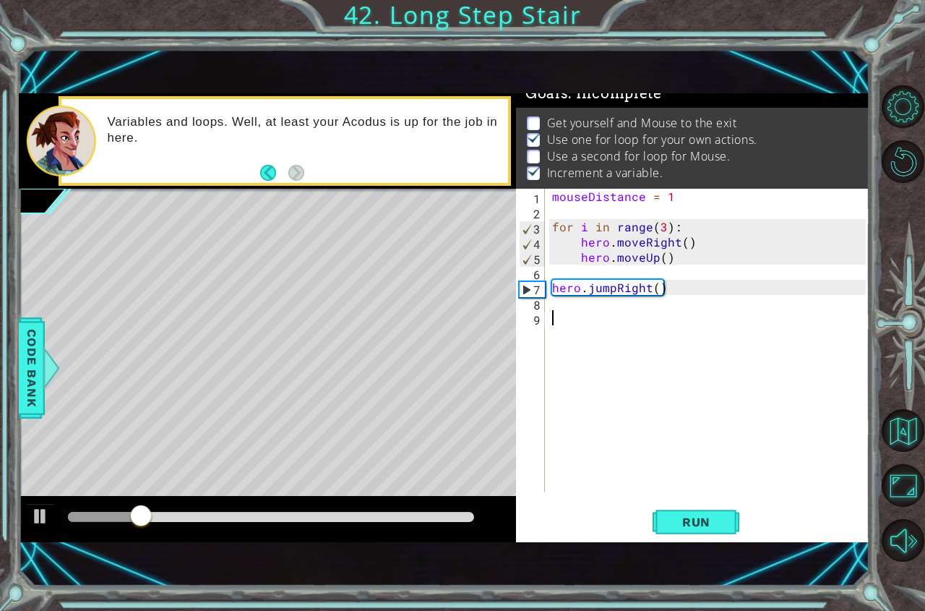
click at [589, 322] on div "mouseDistance = 1 for i in range ( 3 ) : hero . moveRight ( ) hero . moveUp ( )…" at bounding box center [711, 356] width 324 height 334
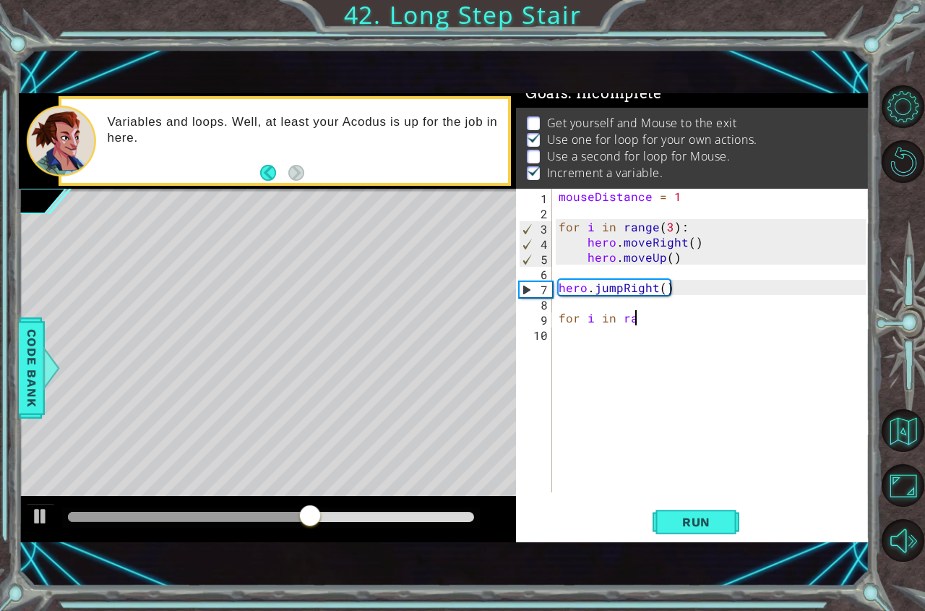
scroll to position [0, 1]
type textarea "f"
type textarea "mouse.moveUp()"
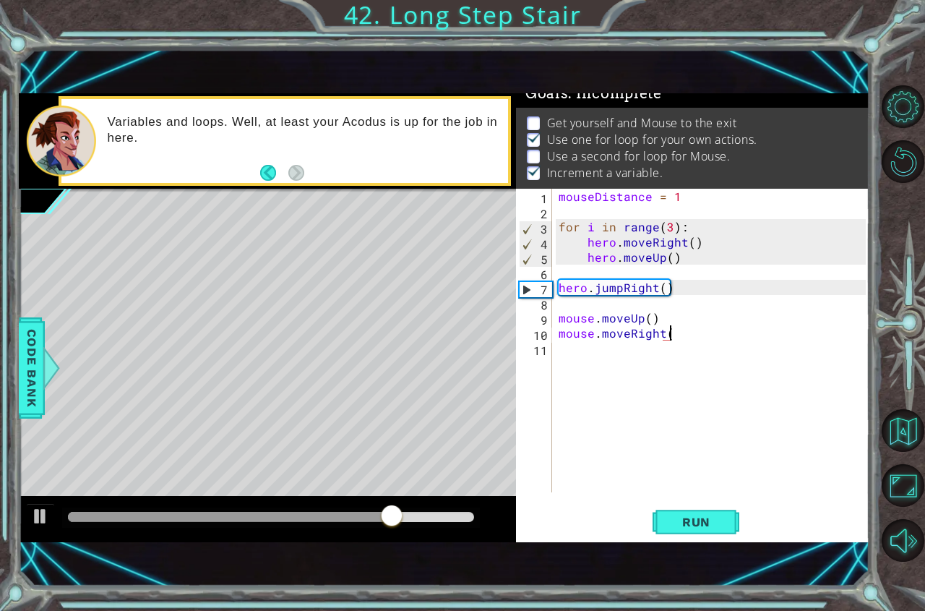
type textarea "mouse.moveRight()"
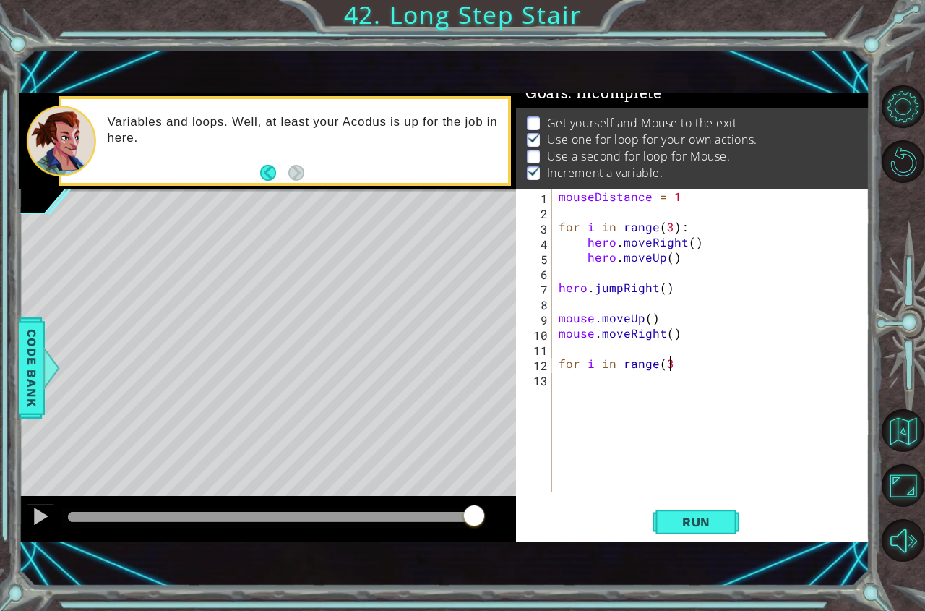
scroll to position [0, 7]
type textarea "for i in range(3)"
type textarea "for i in range(3):"
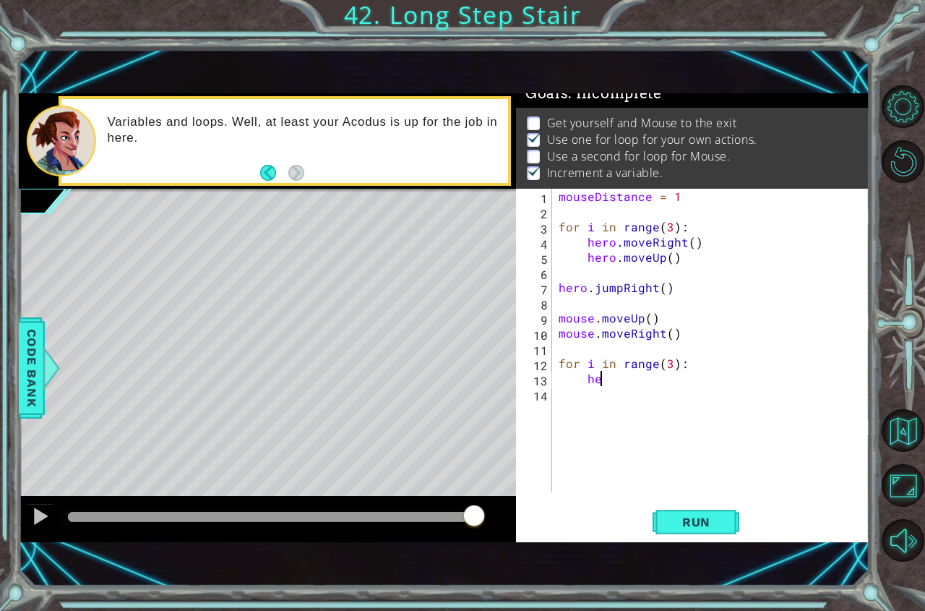
type textarea "h"
type textarea "mouse.moveUp()"
type textarea "mouse.moveRight(2)"
click at [708, 514] on span "Run" at bounding box center [696, 521] width 57 height 14
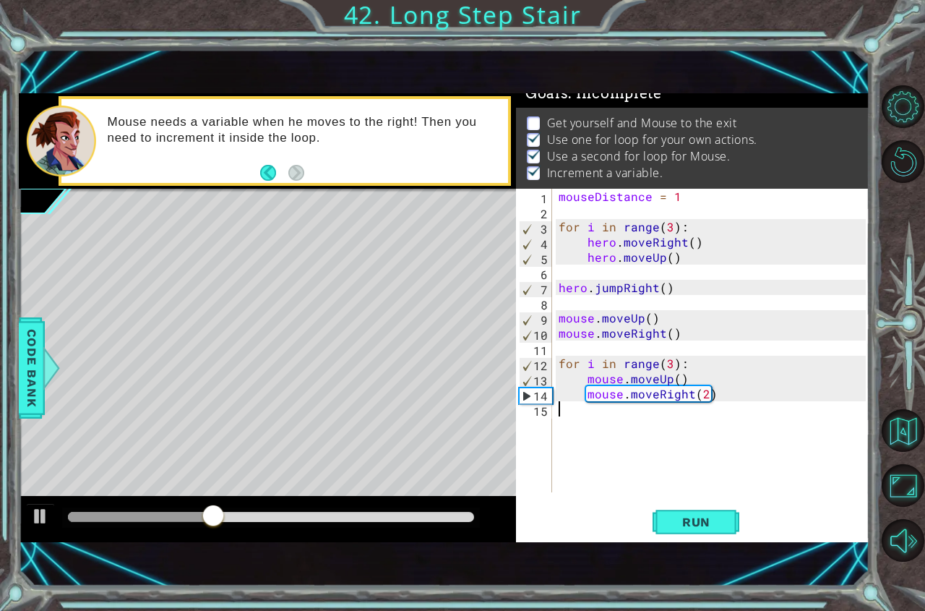
click at [610, 424] on div "mouseDistance = 1 for i in range ( 3 ) : hero . moveRight ( ) hero . moveUp ( )…" at bounding box center [714, 356] width 317 height 334
type textarea "m"
click at [669, 361] on div "mouseDistance = 1 for i in range ( 3 ) : hero . moveRight ( ) hero . moveUp ( )…" at bounding box center [714, 356] width 317 height 334
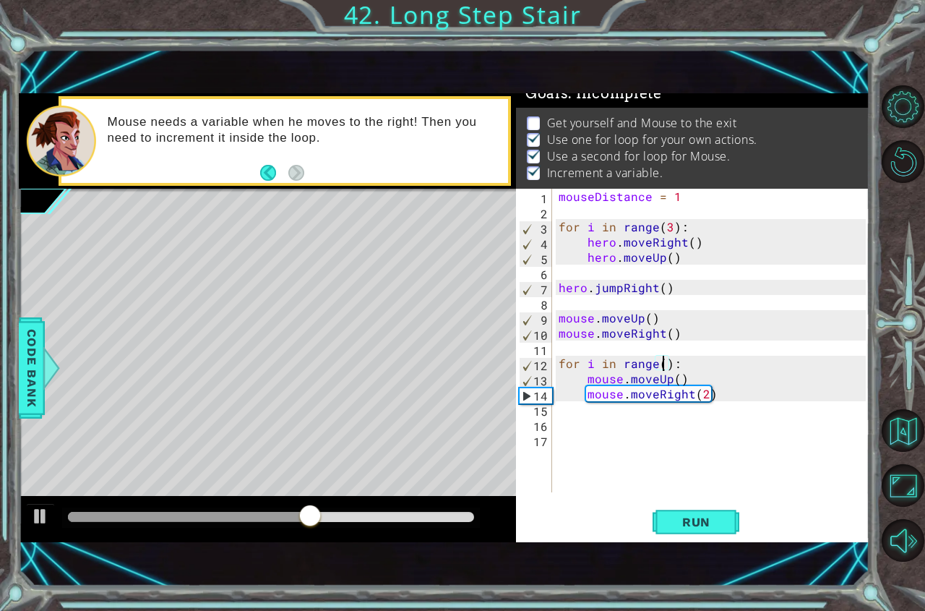
type textarea "for i in range(2):"
click at [599, 439] on div "mouseDistance = 1 for i in range ( 3 ) : hero . moveRight ( ) hero . moveUp ( )…" at bounding box center [714, 356] width 317 height 334
click at [597, 418] on div "mouseDistance = 1 for i in range ( 3 ) : hero . moveRight ( ) hero . moveUp ( )…" at bounding box center [714, 356] width 317 height 334
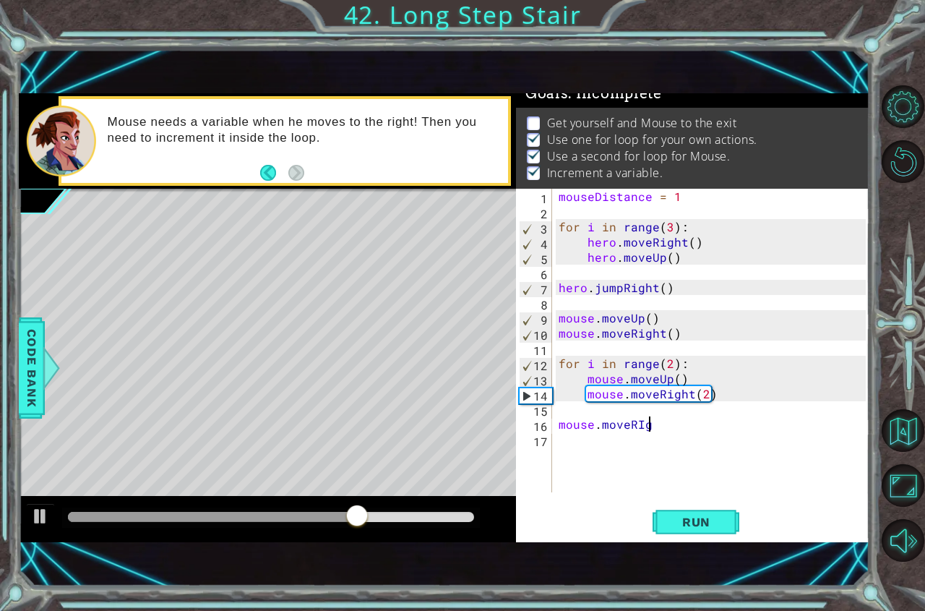
scroll to position [0, 4]
type textarea "mouse.moveRight()"
type textarea "hero.moveRight()"
click at [690, 524] on span "Run" at bounding box center [696, 521] width 57 height 14
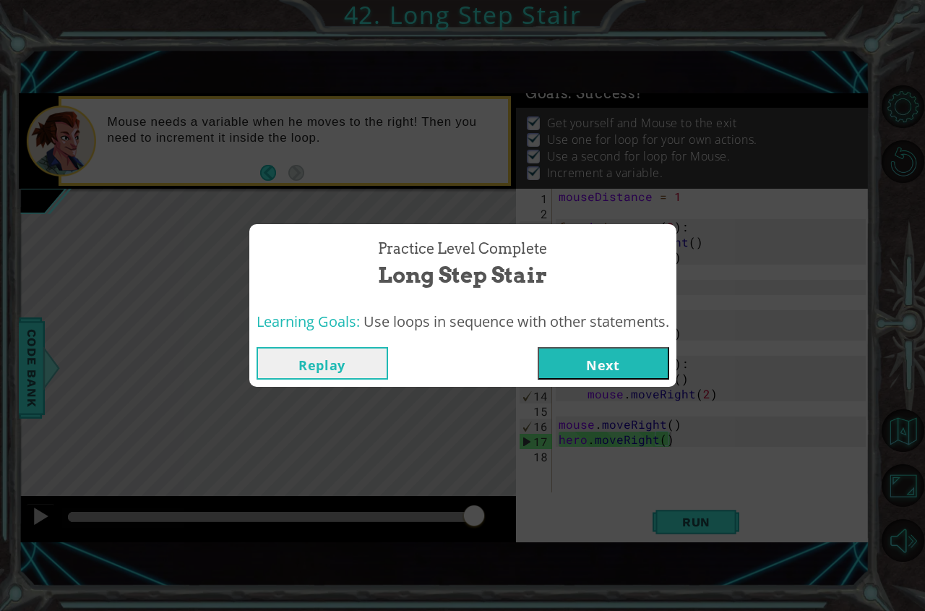
click at [634, 354] on button "Next" at bounding box center [604, 363] width 132 height 33
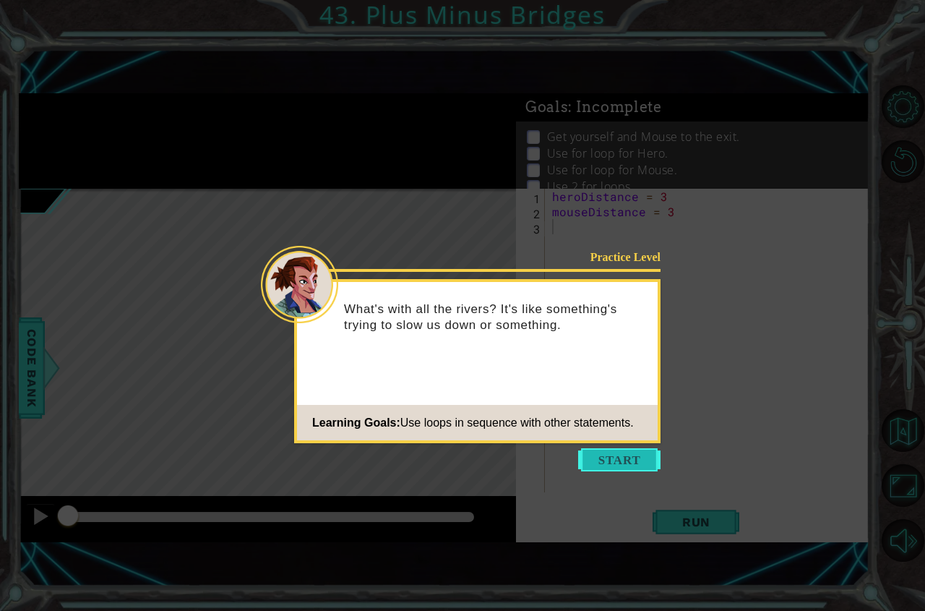
click at [626, 457] on button "Start" at bounding box center [619, 459] width 82 height 23
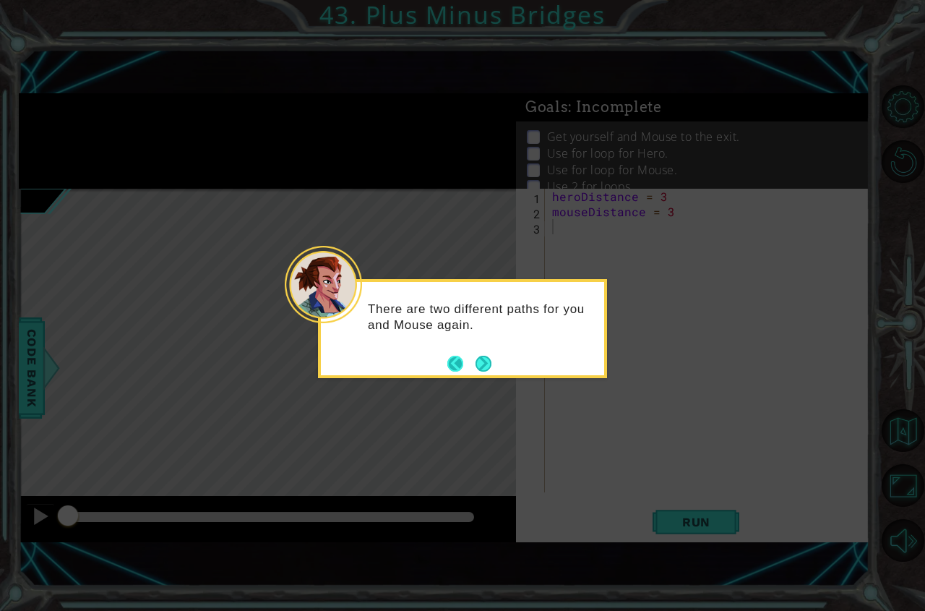
click at [474, 366] on button "Back" at bounding box center [461, 364] width 28 height 16
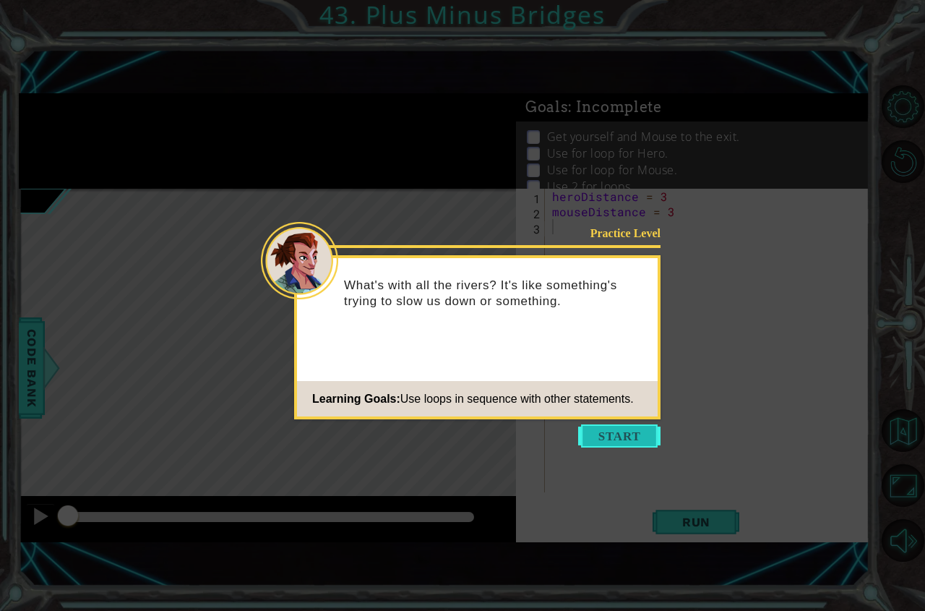
click at [613, 442] on button "Start" at bounding box center [619, 435] width 82 height 23
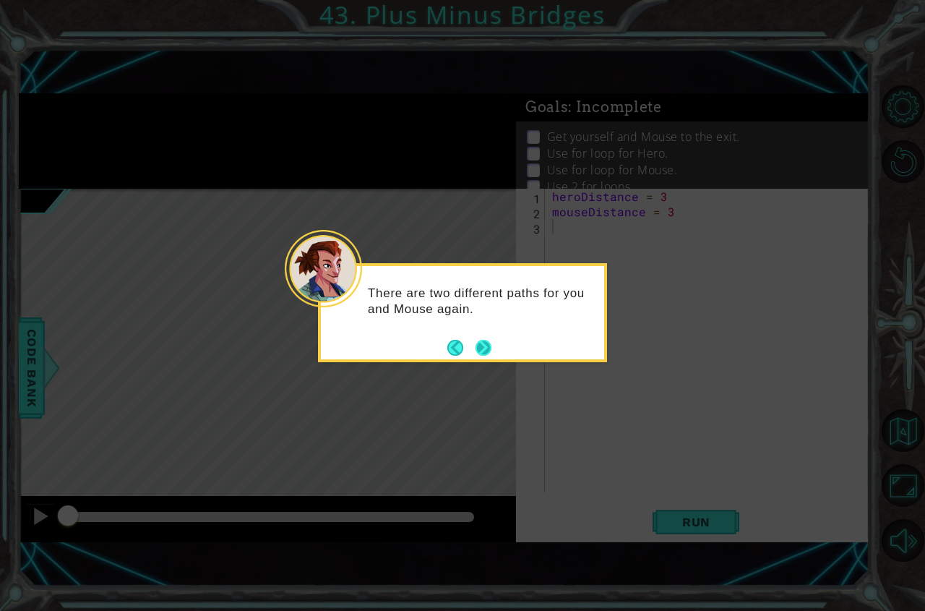
click at [481, 343] on button "Next" at bounding box center [483, 348] width 16 height 16
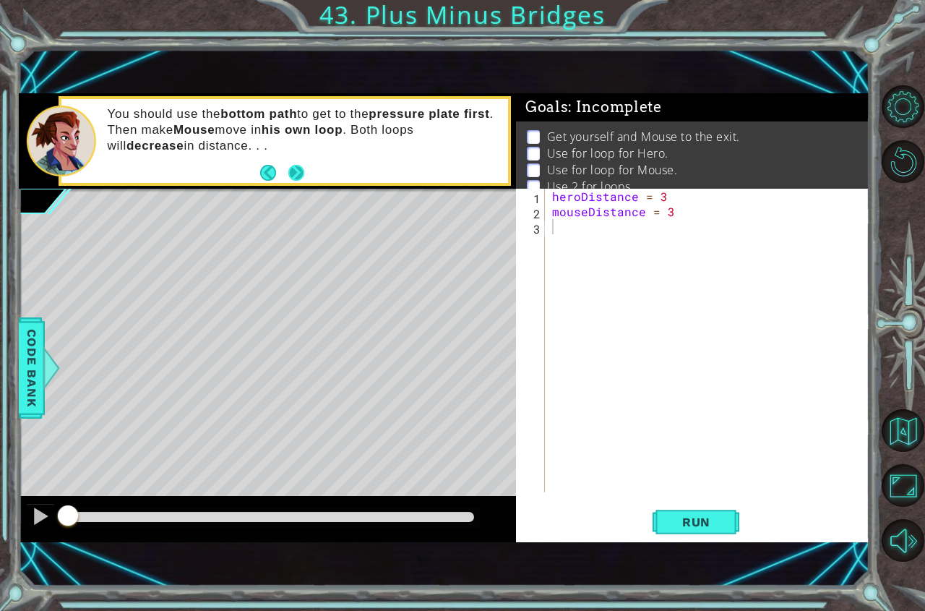
click at [290, 168] on button "Next" at bounding box center [296, 173] width 16 height 16
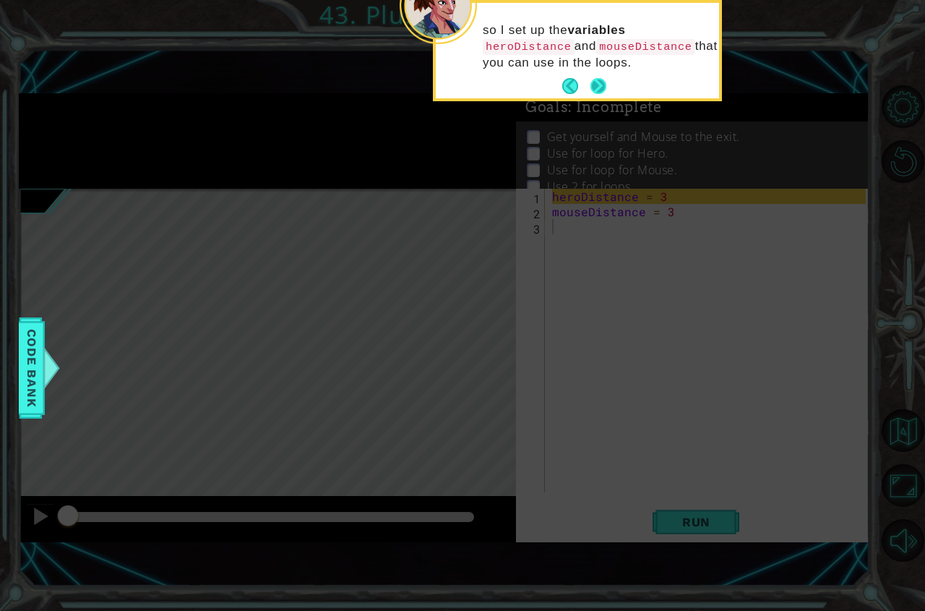
click at [606, 82] on button "Next" at bounding box center [598, 86] width 17 height 17
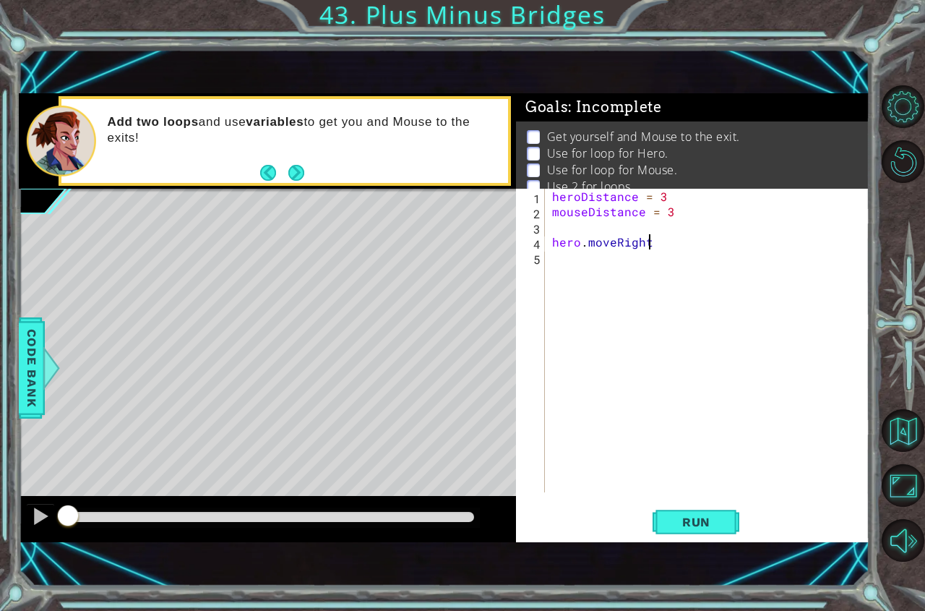
scroll to position [0, 6]
type textarea "hero.moveRight(3)"
type textarea "for i in range(2)"
type textarea "for i in range(2):"
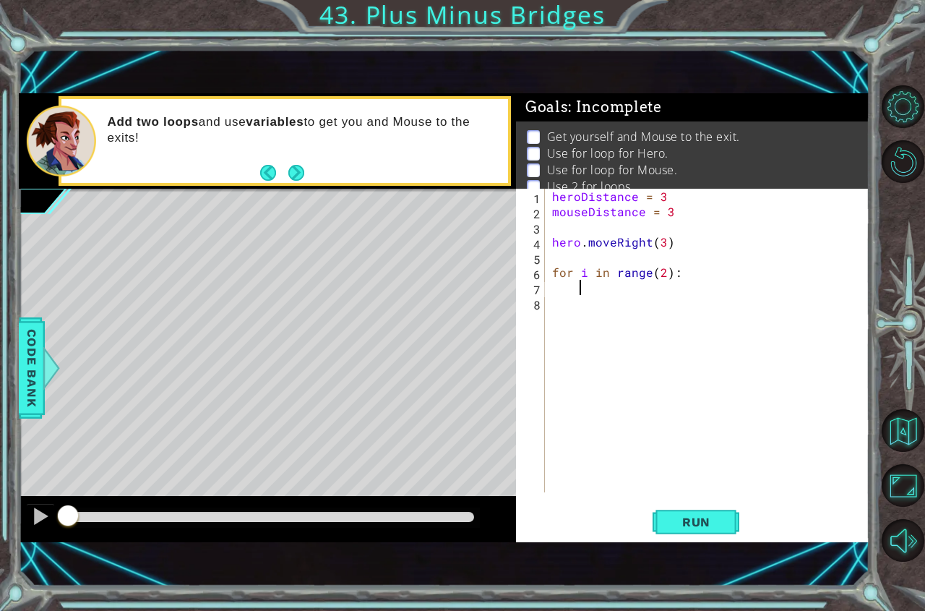
scroll to position [0, 1]
type textarea "hero.moveUp()"
click at [723, 504] on button "Run" at bounding box center [695, 521] width 87 height 35
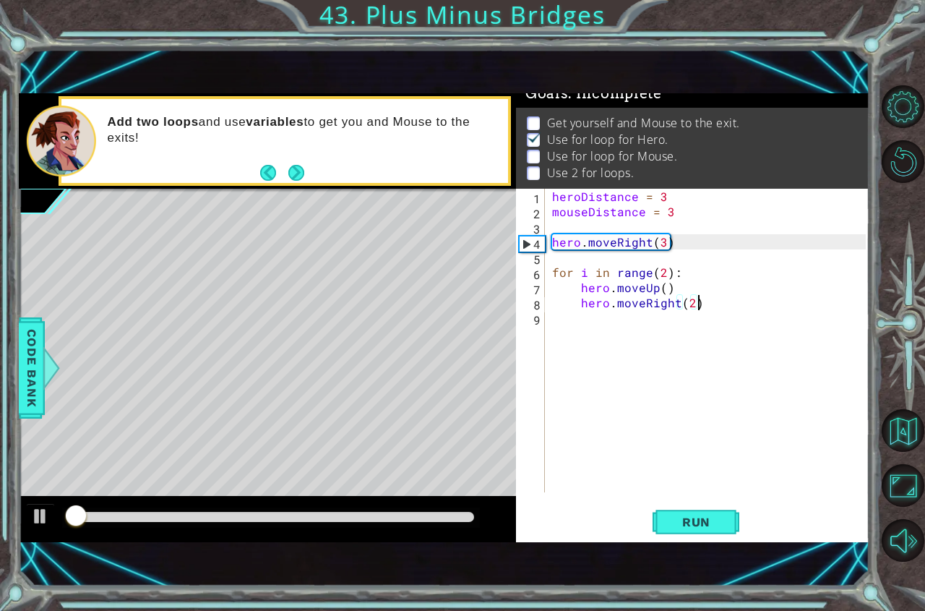
scroll to position [17, 0]
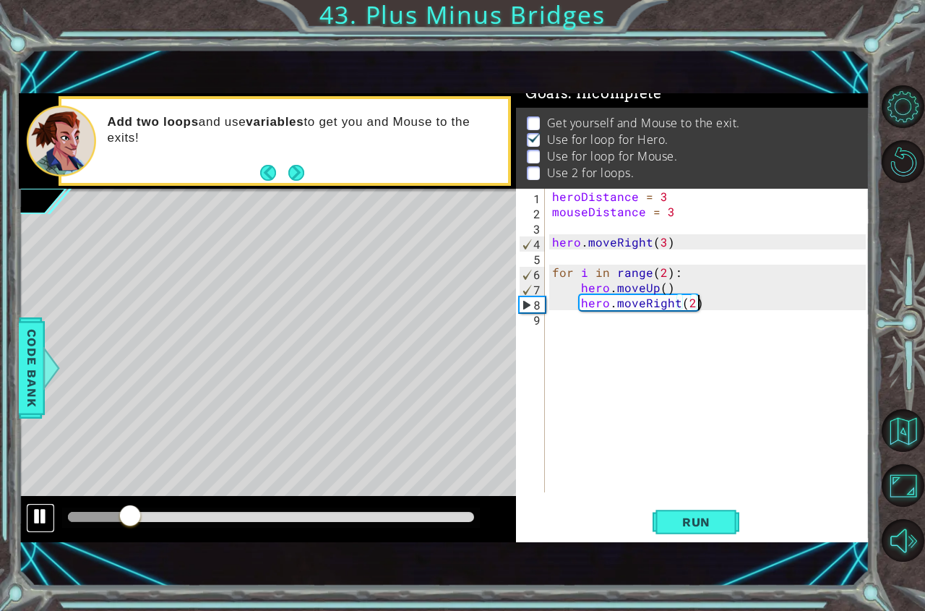
click at [27, 515] on button at bounding box center [40, 518] width 29 height 30
click at [661, 271] on div "heroDistance = 3 mouseDistance = 3 hero . moveRight ( 3 ) for i in range ( 2 ) …" at bounding box center [711, 356] width 324 height 334
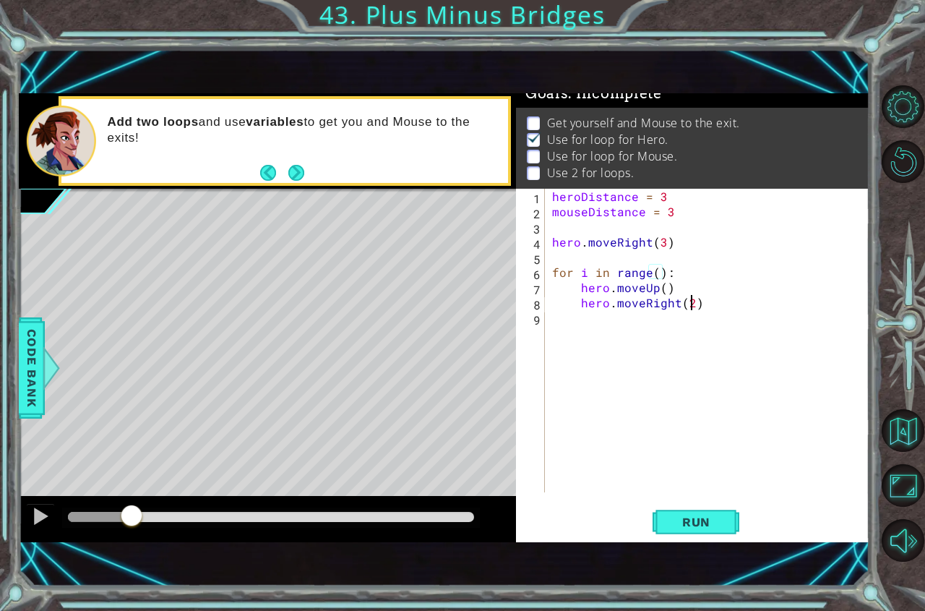
click at [690, 301] on div "heroDistance = 3 mouseDistance = 3 hero . moveRight ( 3 ) for i in range ( ) : …" at bounding box center [711, 356] width 324 height 334
click at [712, 509] on button "Run" at bounding box center [695, 521] width 87 height 35
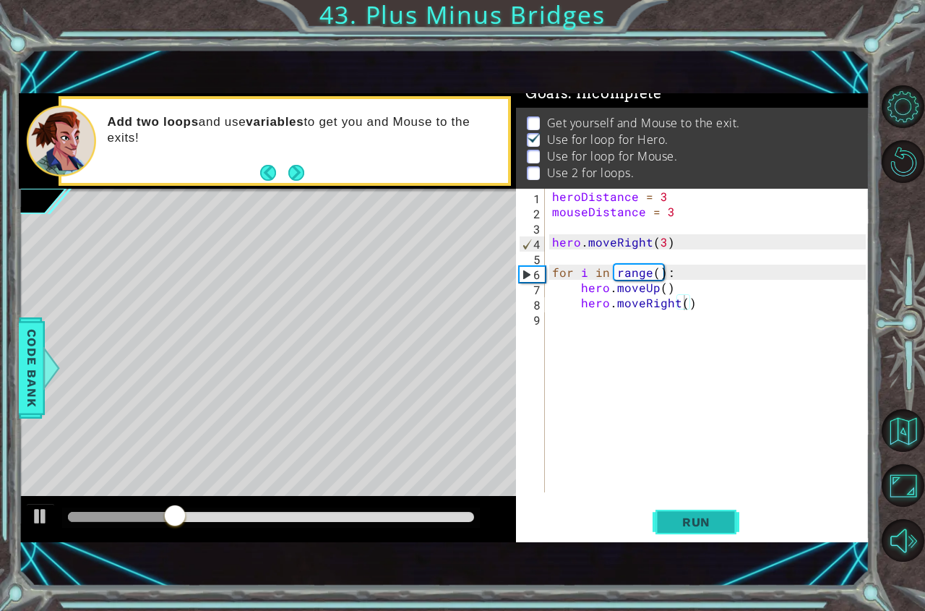
click at [736, 516] on button "Run" at bounding box center [695, 521] width 87 height 35
click at [37, 517] on div at bounding box center [40, 516] width 19 height 19
click at [654, 273] on div "heroDistance = 3 mouseDistance = 3 hero . moveRight ( 3 ) for i in range ( ) : …" at bounding box center [711, 356] width 324 height 334
type textarea "for i in range(2):"
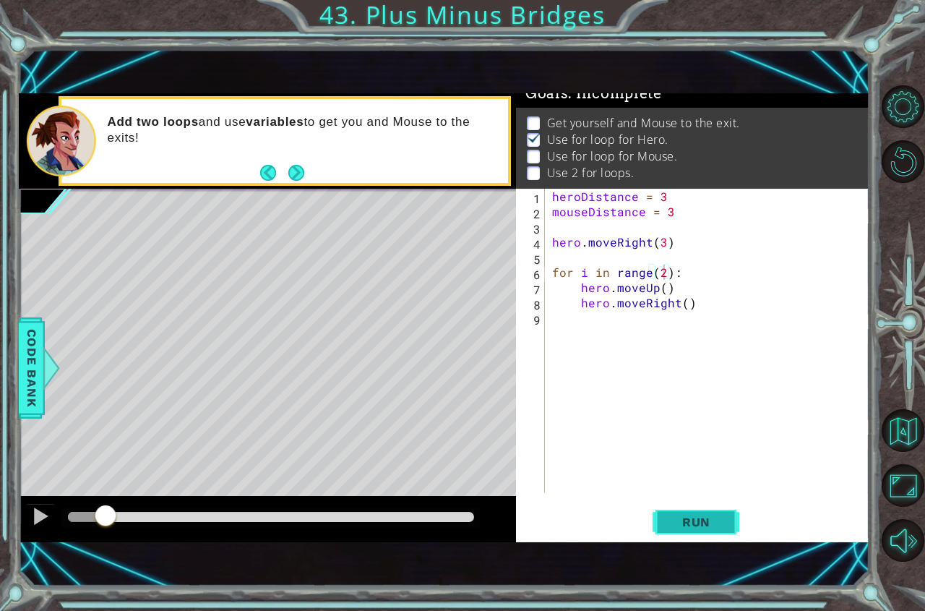
click at [681, 530] on button "Run" at bounding box center [695, 521] width 87 height 35
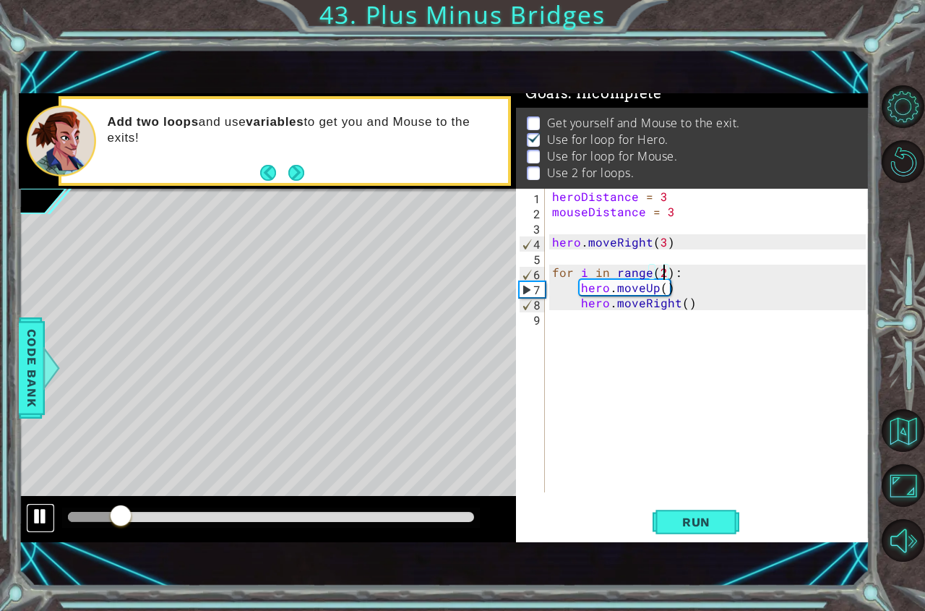
click at [51, 515] on button at bounding box center [40, 518] width 29 height 30
click at [547, 319] on div "for i in range(2): 1 2 3 4 5 6 7 8 9 heroDistance = 3 mouseDistance = 3 hero . …" at bounding box center [691, 340] width 350 height 303
click at [555, 328] on div "heroDistance = 3 mouseDistance = 3 hero . moveRight ( 3 ) for i in range ( 2 ) …" at bounding box center [711, 356] width 324 height 334
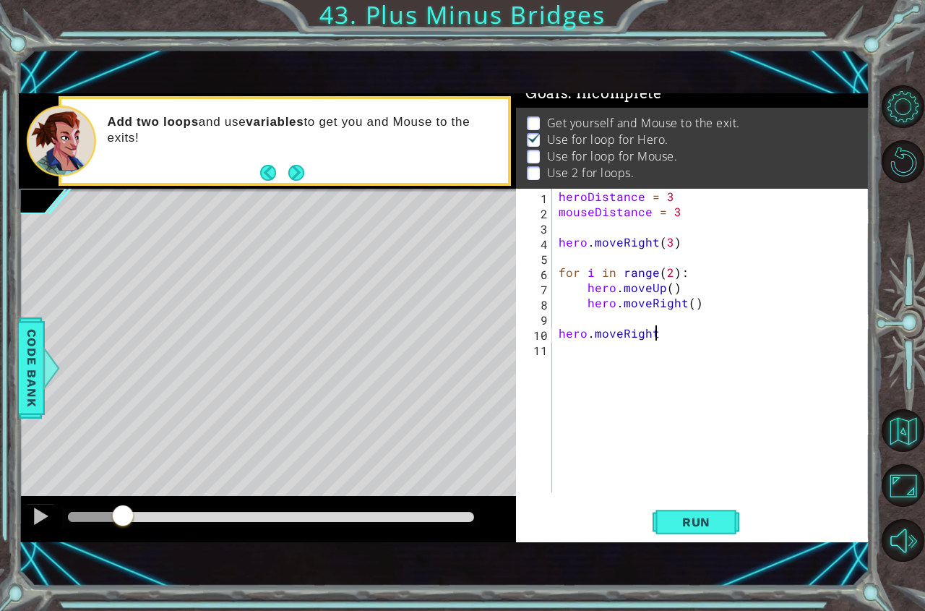
scroll to position [0, 6]
type textarea "hero.moveRight()"
type textarea "hero.moveUp()"
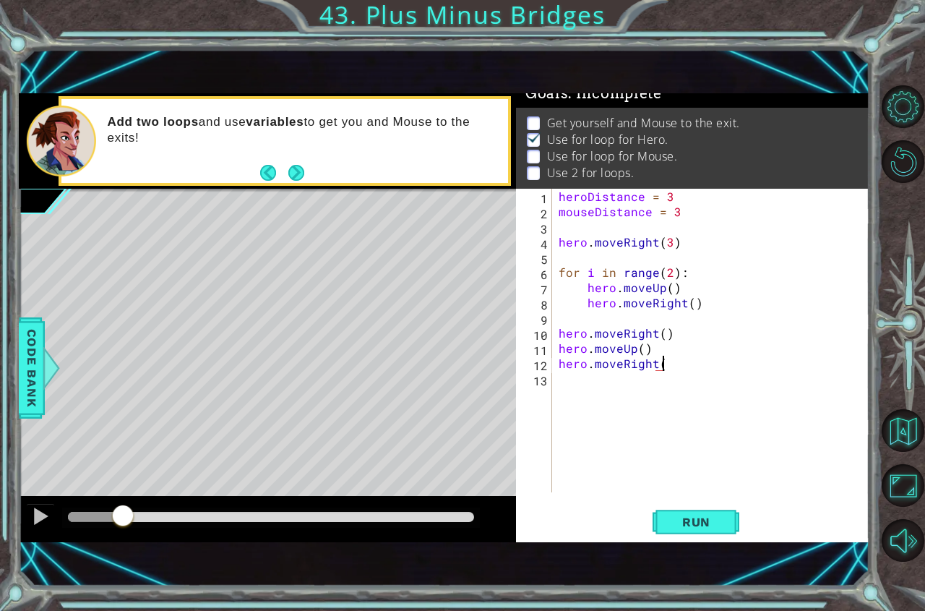
type textarea "hero.moveRight()"
type textarea "hero.moveUp()"
click at [694, 530] on button "Run" at bounding box center [695, 521] width 87 height 35
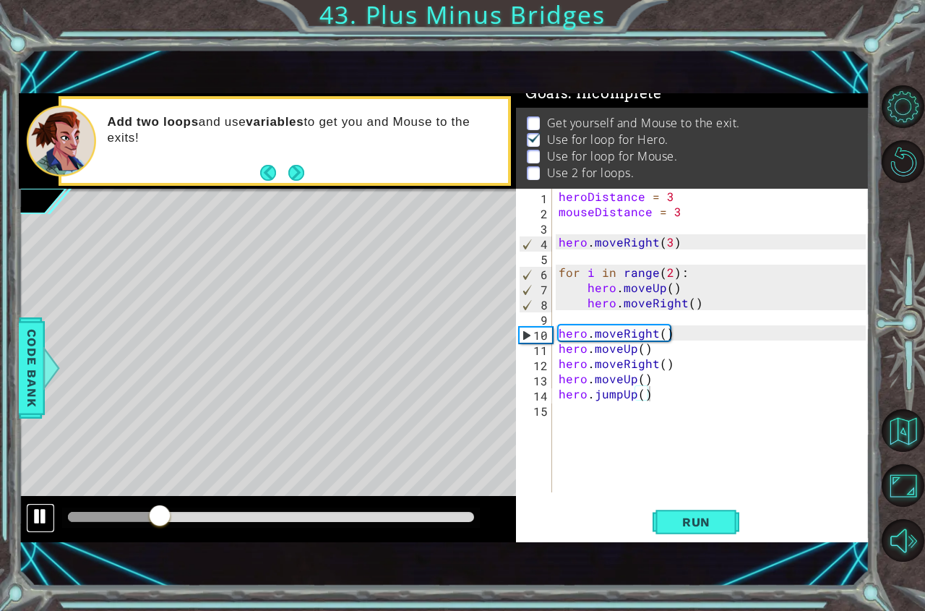
click at [42, 515] on div at bounding box center [40, 516] width 19 height 19
drag, startPoint x: 684, startPoint y: 340, endPoint x: 323, endPoint y: 330, distance: 361.4
click at [323, 330] on div "1 ההההההההההההההההההההההההההההההההההההההההההההההההההההההההההההההההההההההההההההה…" at bounding box center [444, 317] width 851 height 449
type textarea "hero.moveRight()"
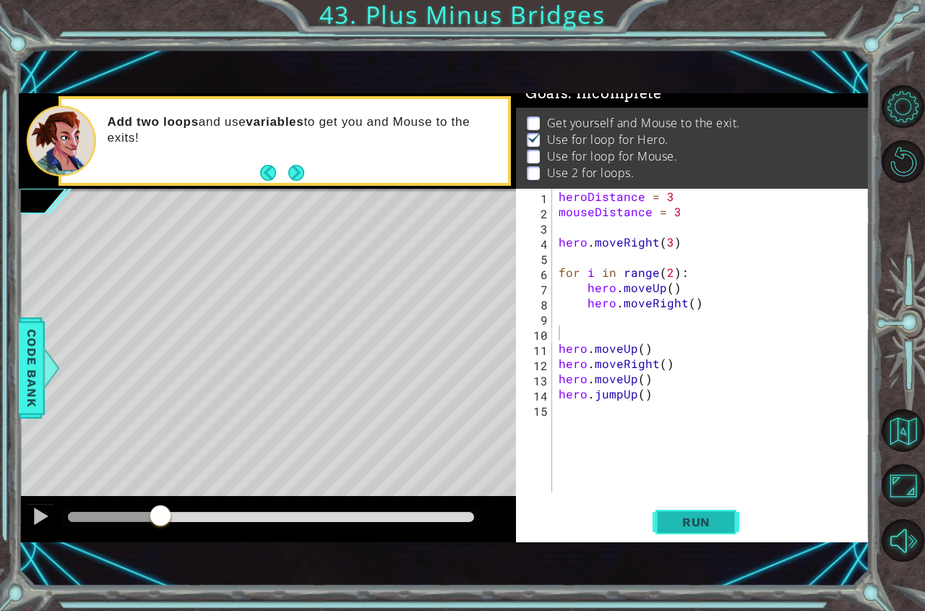
click at [711, 509] on button "Run" at bounding box center [695, 521] width 87 height 35
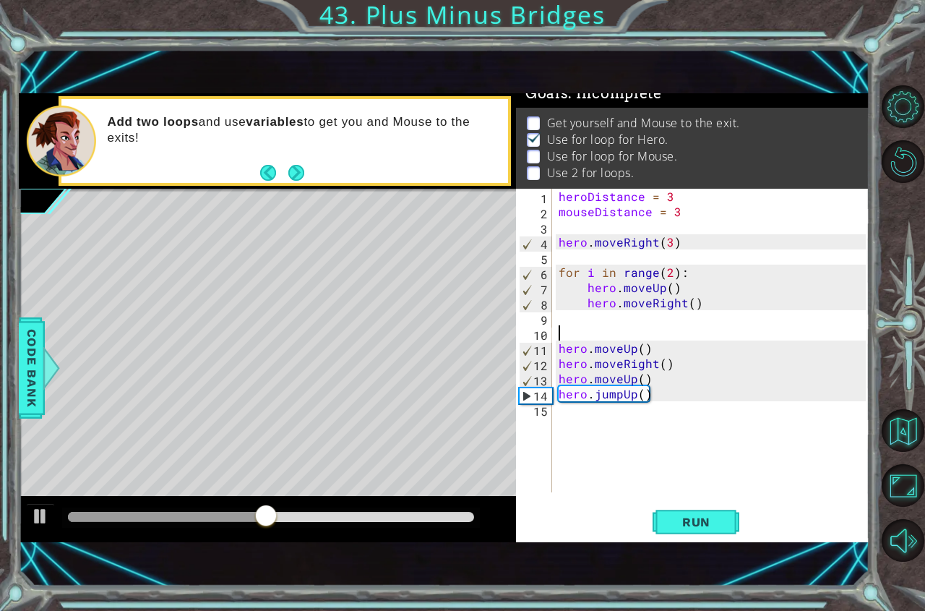
click at [603, 434] on div "heroDistance = 3 mouseDistance = 3 hero . moveRight ( 3 ) for i in range ( 2 ) …" at bounding box center [714, 356] width 317 height 334
type textarea "mouse.moveDown(3)"
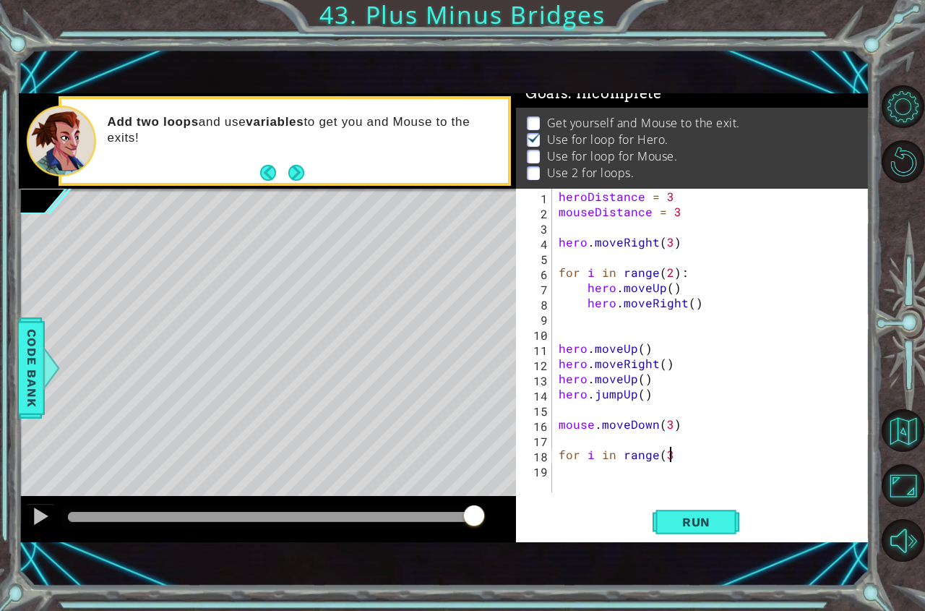
type textarea "for i in range(3)"
click at [687, 451] on div "heroDistance = 3 mouseDistance = 3 hero . moveRight ( 3 ) for i in range ( 2 ) …" at bounding box center [714, 356] width 317 height 334
type textarea "for i in range(3):"
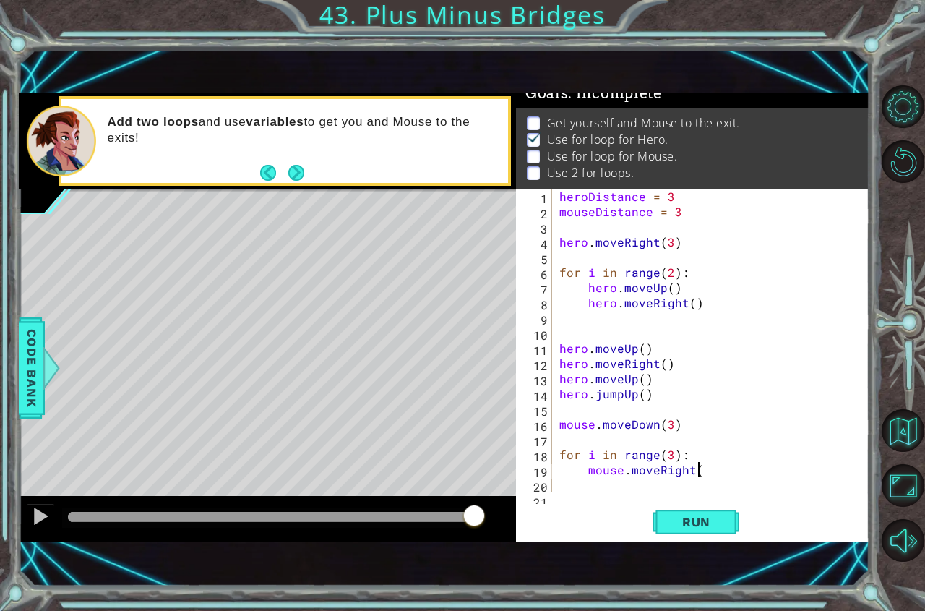
type textarea "mouse.moveRight()"
click at [686, 511] on button "Run" at bounding box center [695, 521] width 87 height 35
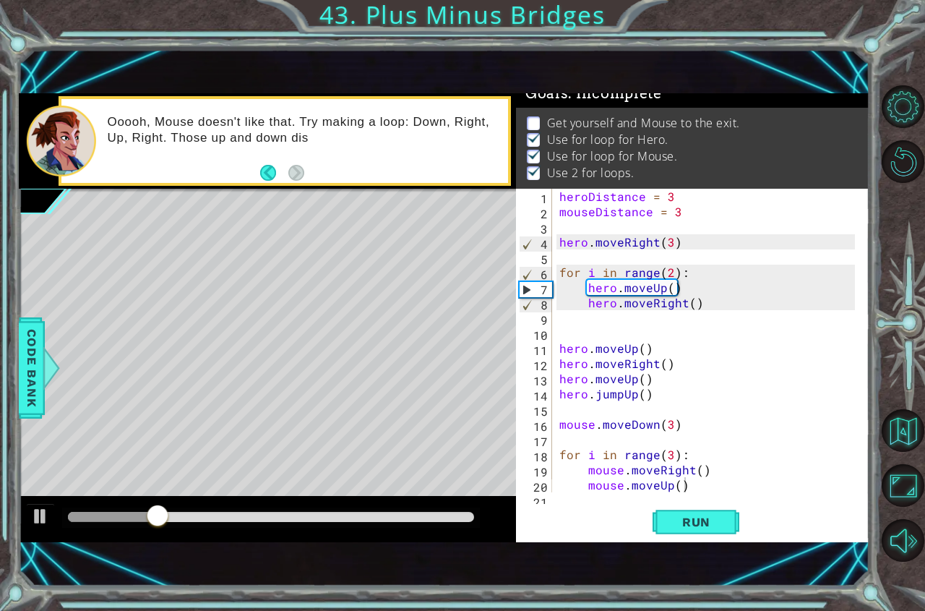
click at [217, 522] on div at bounding box center [271, 517] width 418 height 20
click at [242, 514] on div at bounding box center [271, 517] width 406 height 10
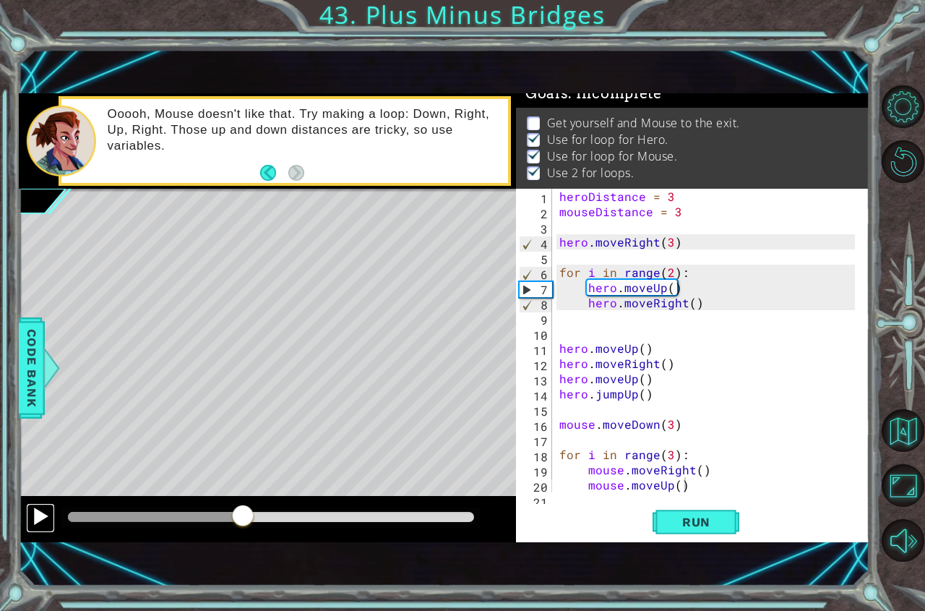
click at [52, 515] on button at bounding box center [40, 518] width 29 height 30
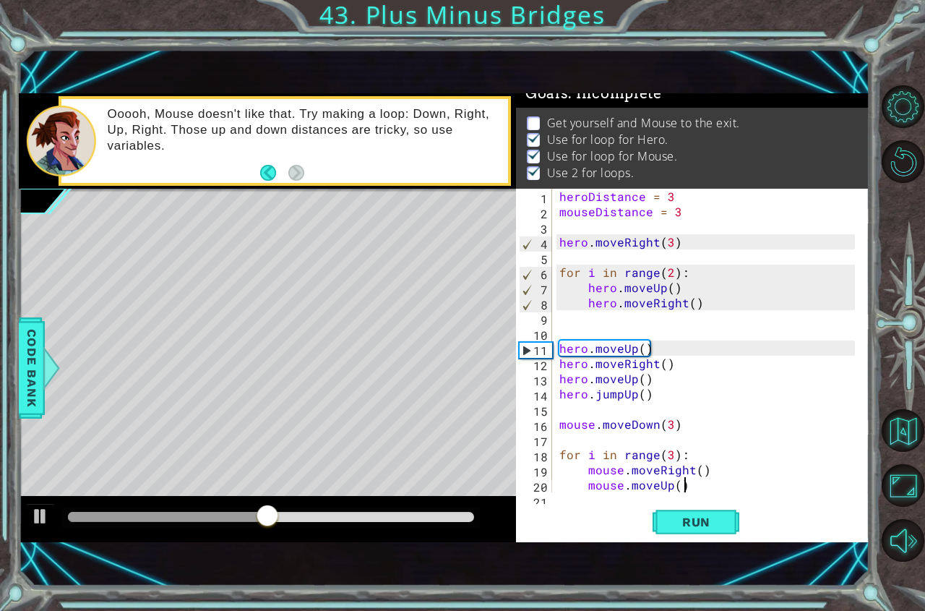
click at [325, 520] on div at bounding box center [271, 517] width 406 height 10
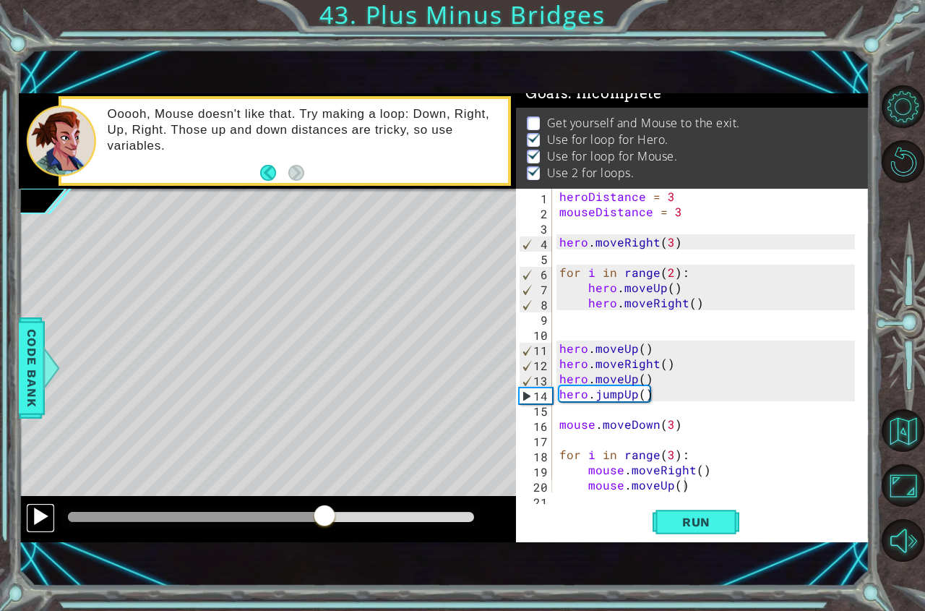
click at [40, 509] on div at bounding box center [40, 516] width 19 height 19
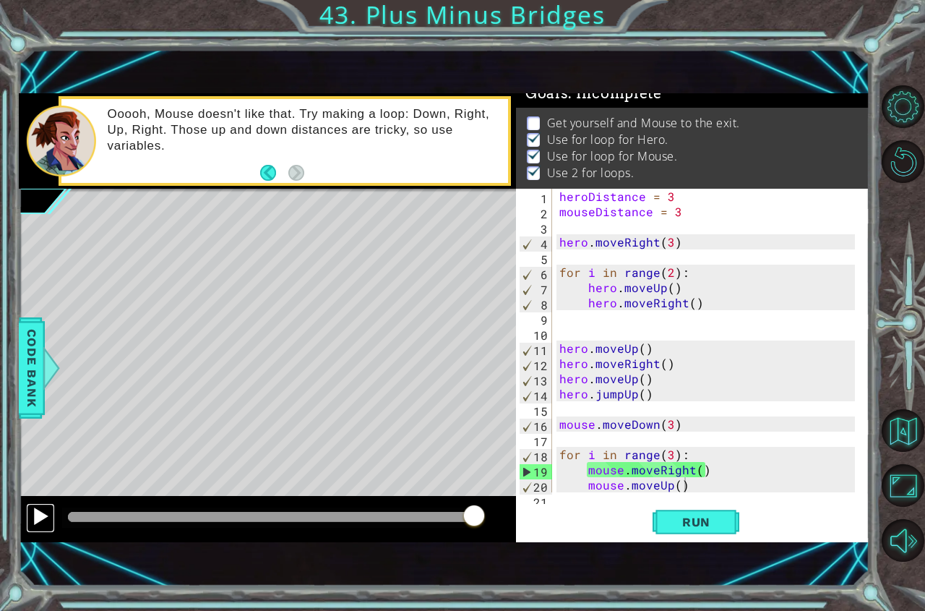
click at [43, 517] on div at bounding box center [40, 516] width 19 height 19
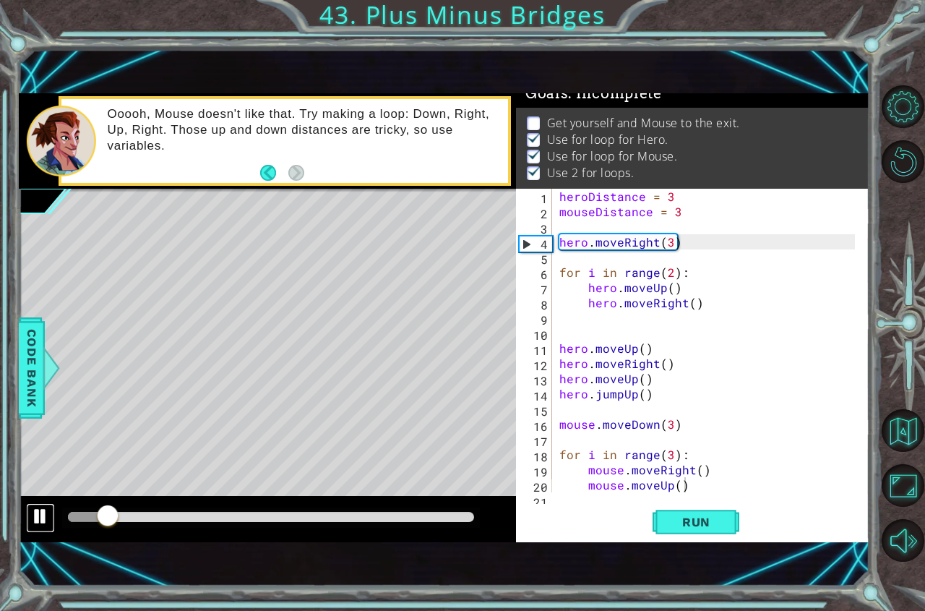
click at [39, 509] on div at bounding box center [40, 516] width 19 height 19
drag, startPoint x: 705, startPoint y: 490, endPoint x: 587, endPoint y: 485, distance: 117.9
click at [587, 485] on div "heroDistance = 3 mouseDistance = 3 hero . moveRight ( 3 ) for i in range ( 2 ) …" at bounding box center [709, 356] width 306 height 334
click at [668, 454] on div "heroDistance = 3 mouseDistance = 3 hero . moveRight ( 3 ) for i in range ( 2 ) …" at bounding box center [709, 356] width 306 height 334
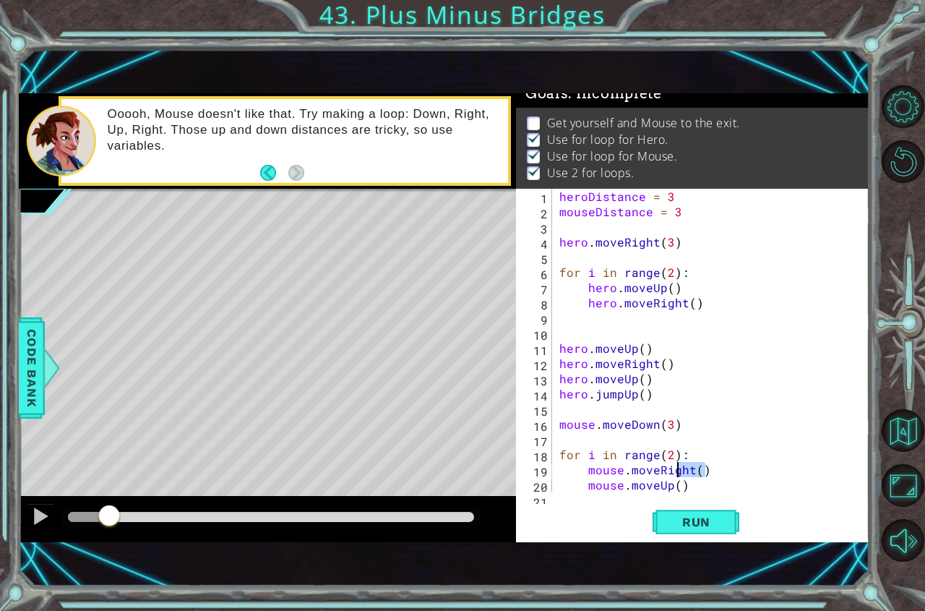
drag, startPoint x: 714, startPoint y: 471, endPoint x: 683, endPoint y: 476, distance: 31.5
click at [683, 476] on div "heroDistance = 3 mouseDistance = 3 hero . moveRight ( 3 ) for i in range ( 2 ) …" at bounding box center [709, 356] width 306 height 334
click at [686, 482] on div "heroDistance = 3 mouseDistance = 3 hero . moveRight ( 3 ) for i in range ( 2 ) …" at bounding box center [709, 356] width 306 height 334
click at [696, 527] on span "Run" at bounding box center [696, 521] width 57 height 14
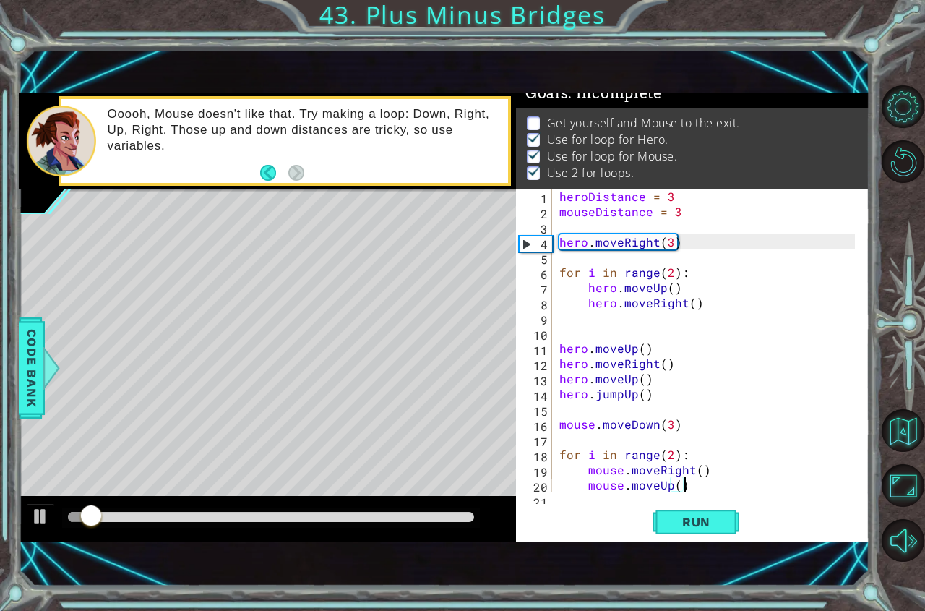
click at [290, 512] on div at bounding box center [271, 517] width 406 height 10
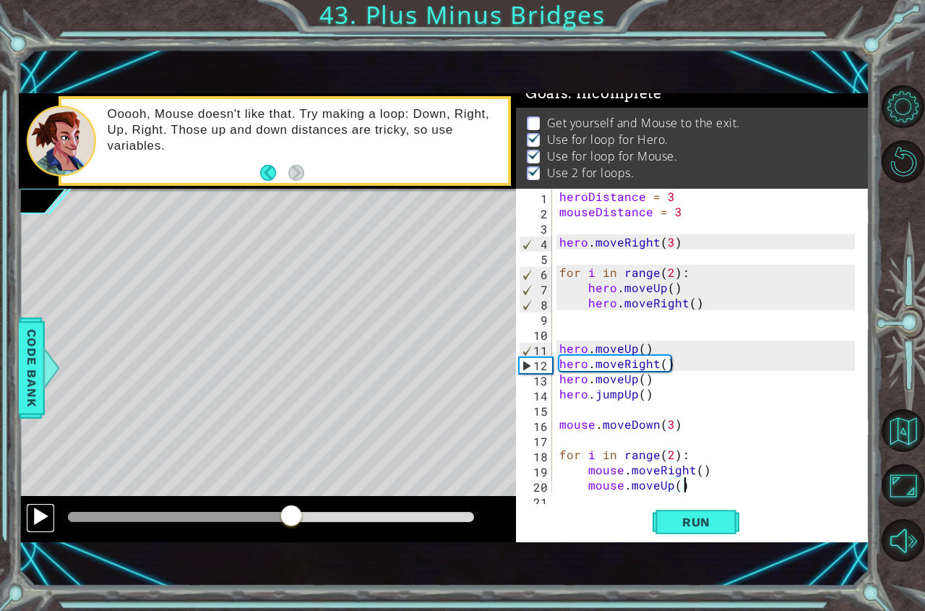
click at [37, 514] on div at bounding box center [40, 516] width 19 height 19
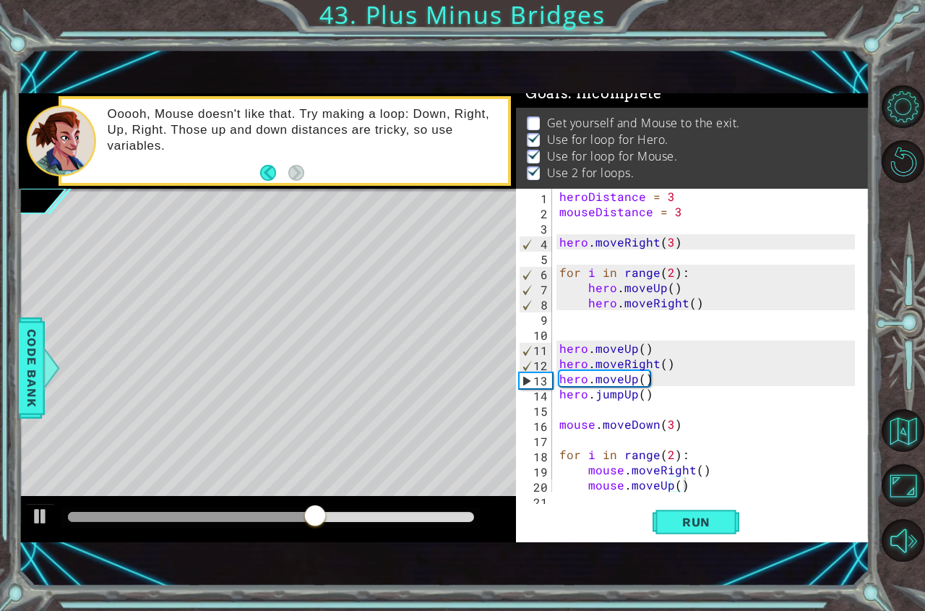
click at [368, 526] on div at bounding box center [271, 517] width 418 height 20
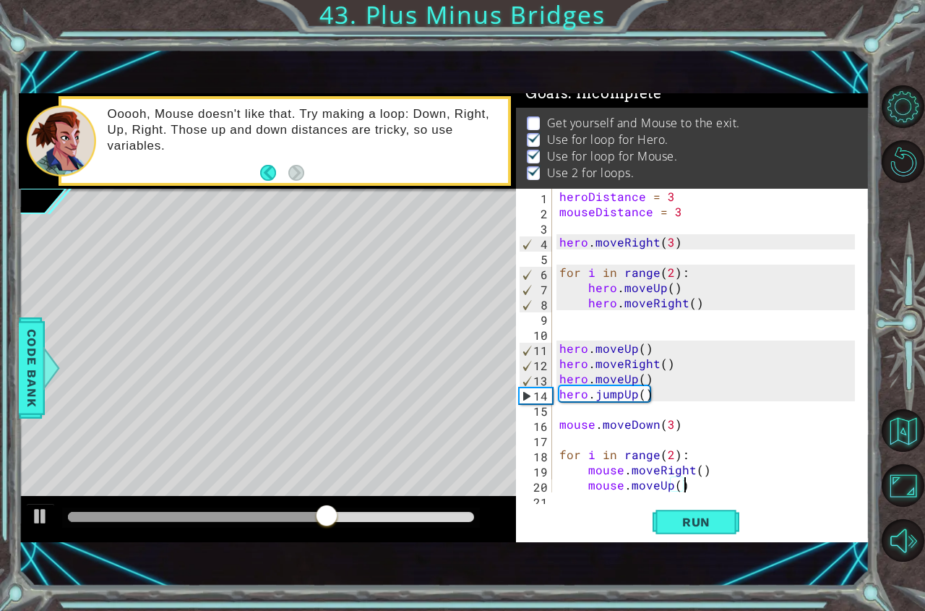
click at [366, 522] on div at bounding box center [271, 517] width 406 height 10
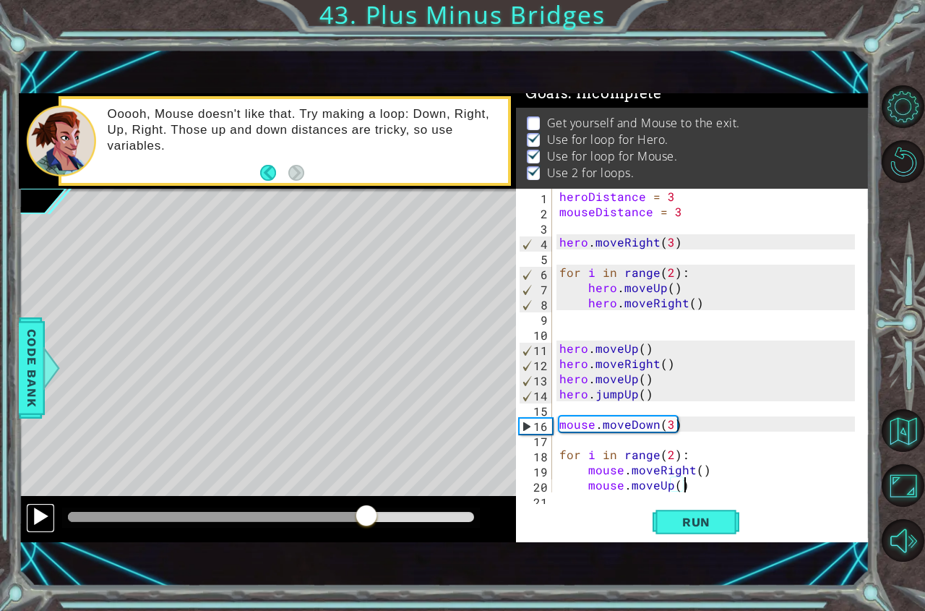
click at [48, 524] on div at bounding box center [40, 516] width 19 height 19
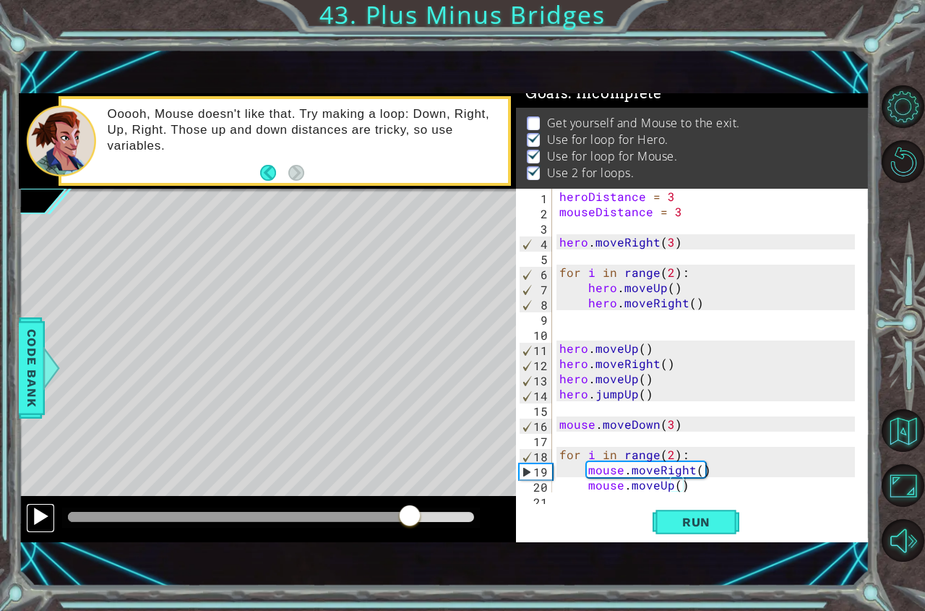
click at [48, 524] on div at bounding box center [40, 516] width 19 height 19
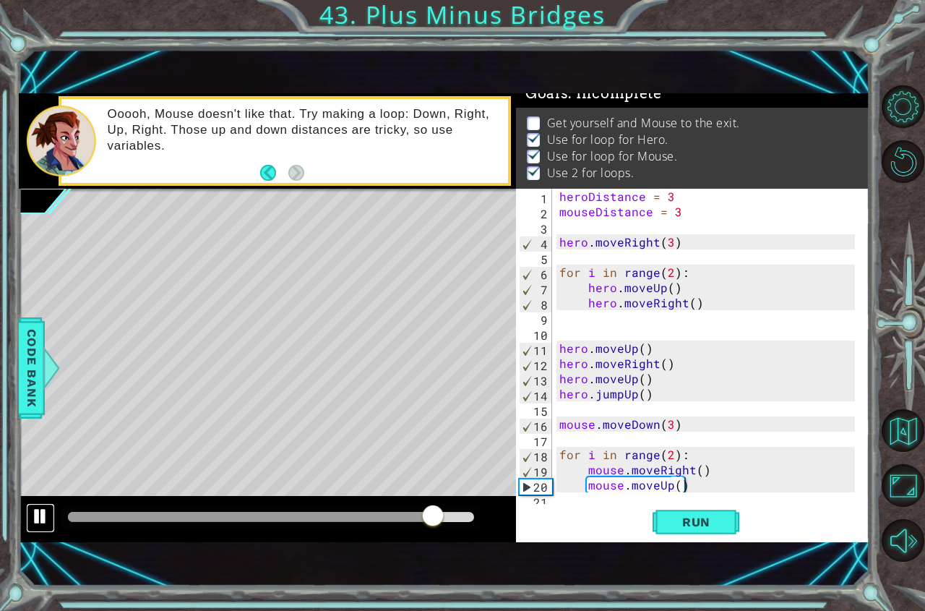
click at [48, 524] on div at bounding box center [40, 516] width 19 height 19
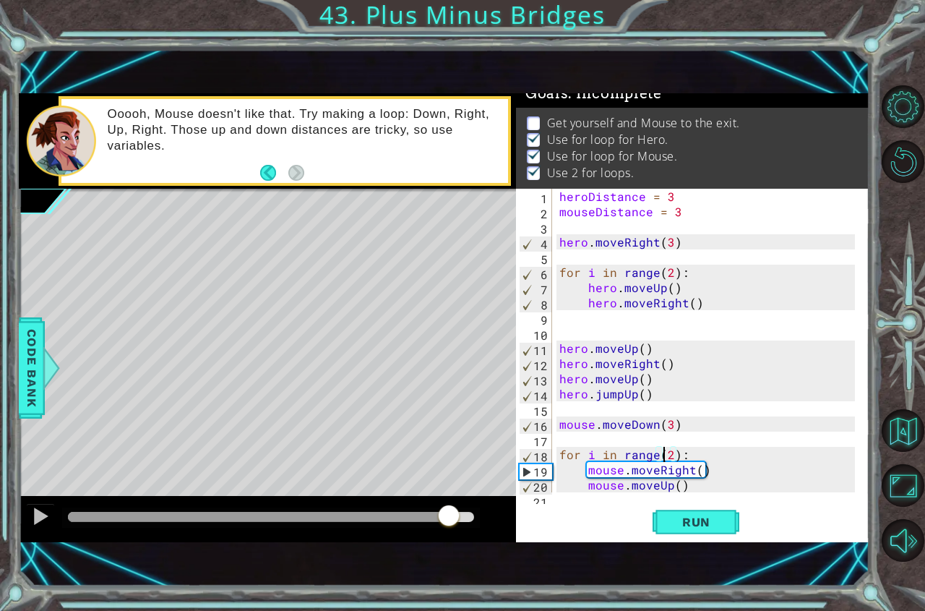
click at [666, 456] on div "heroDistance = 3 mouseDistance = 3 hero . moveRight ( 3 ) for i in range ( 2 ) …" at bounding box center [709, 356] width 306 height 334
click at [668, 457] on div "heroDistance = 3 mouseDistance = 3 hero . moveRight ( 3 ) for i in range ( 2 ) …" at bounding box center [709, 356] width 306 height 334
drag, startPoint x: 718, startPoint y: 473, endPoint x: 588, endPoint y: 472, distance: 130.1
click at [588, 472] on div "heroDistance = 3 mouseDistance = 3 hero . moveRight ( 3 ) for i in range ( 2 ) …" at bounding box center [709, 356] width 306 height 334
type textarea "mouse.moveRight()"
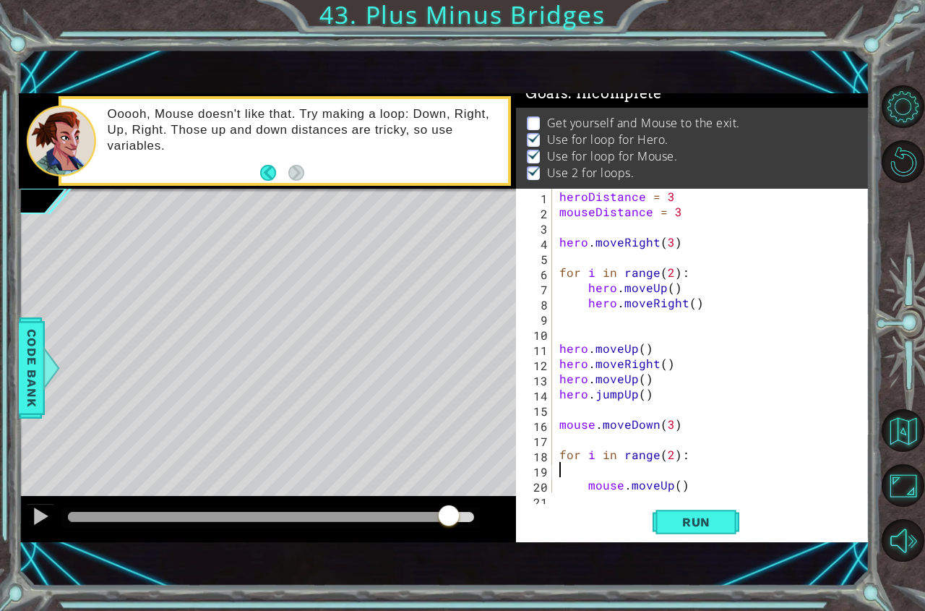
scroll to position [0, 0]
click at [736, 519] on button "Run" at bounding box center [695, 521] width 87 height 35
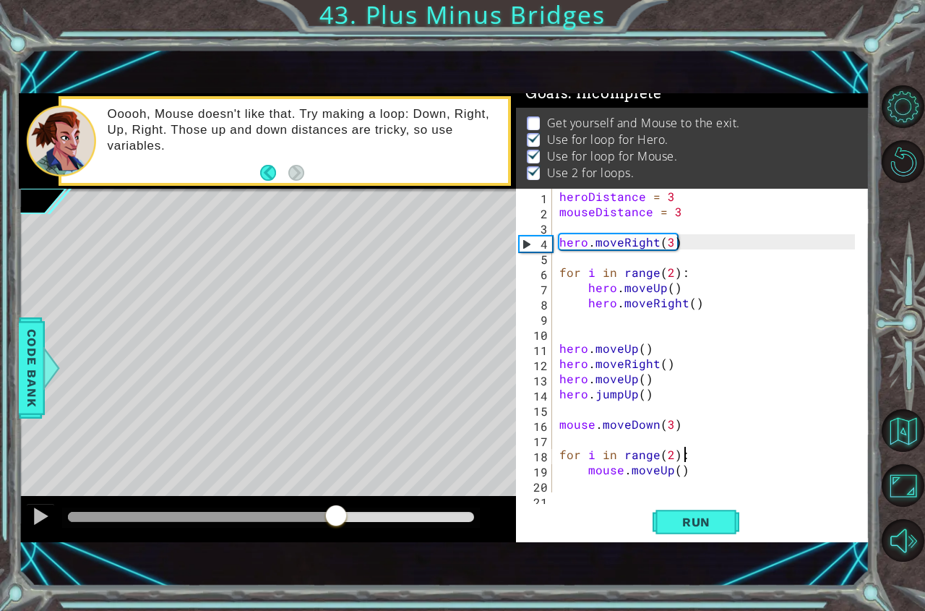
click at [335, 516] on div at bounding box center [271, 517] width 406 height 10
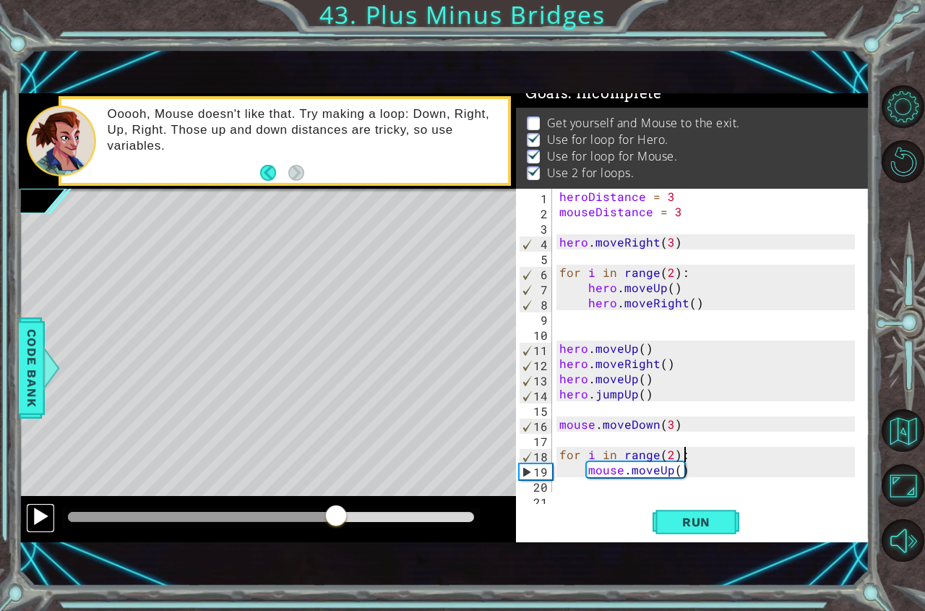
click at [41, 517] on div at bounding box center [40, 516] width 19 height 19
drag, startPoint x: 370, startPoint y: 514, endPoint x: 217, endPoint y: 502, distance: 153.0
click at [232, 505] on div at bounding box center [236, 517] width 26 height 26
click at [40, 521] on div at bounding box center [40, 516] width 19 height 19
click at [694, 536] on button "Run" at bounding box center [695, 521] width 87 height 35
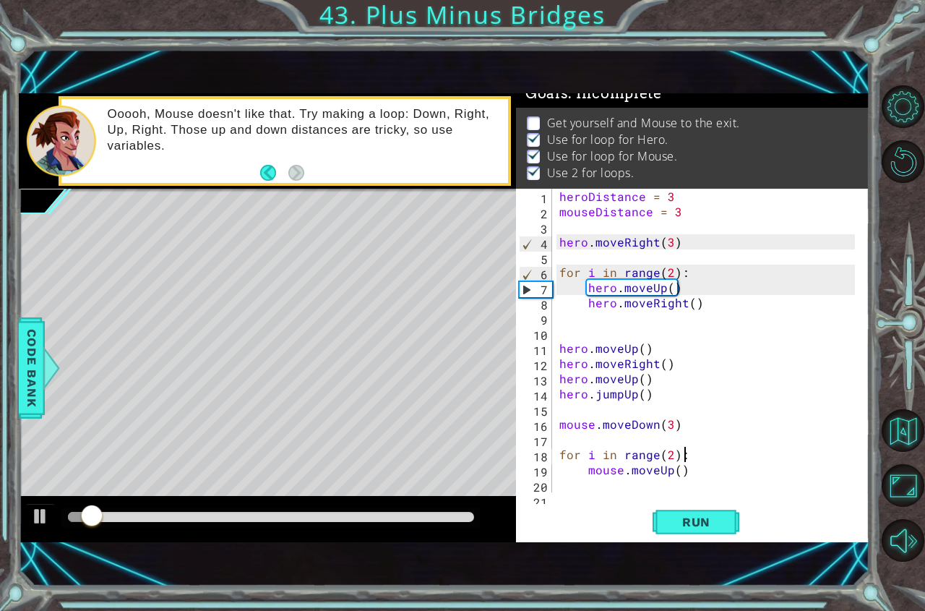
click at [171, 510] on div at bounding box center [271, 517] width 418 height 20
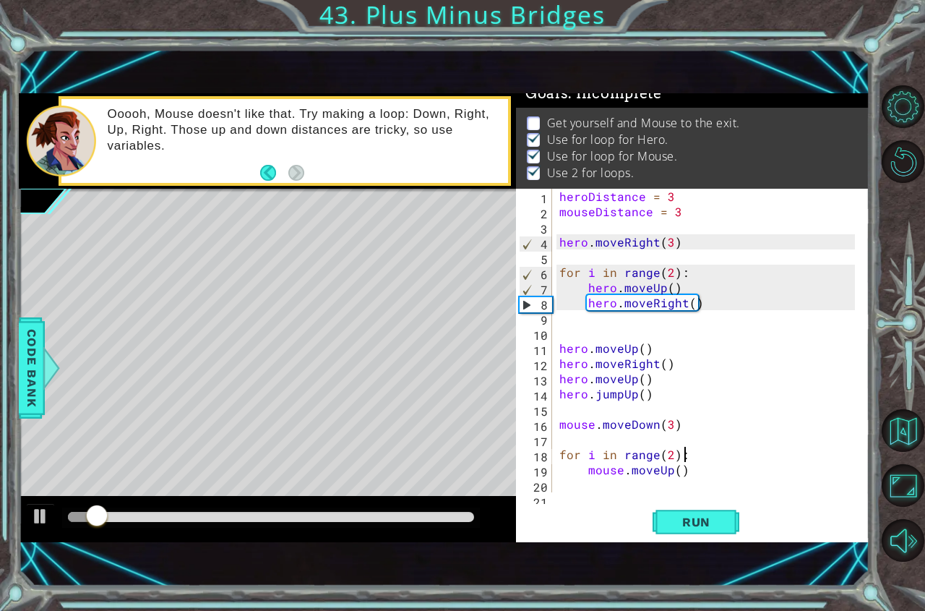
click at [172, 518] on div at bounding box center [271, 517] width 406 height 10
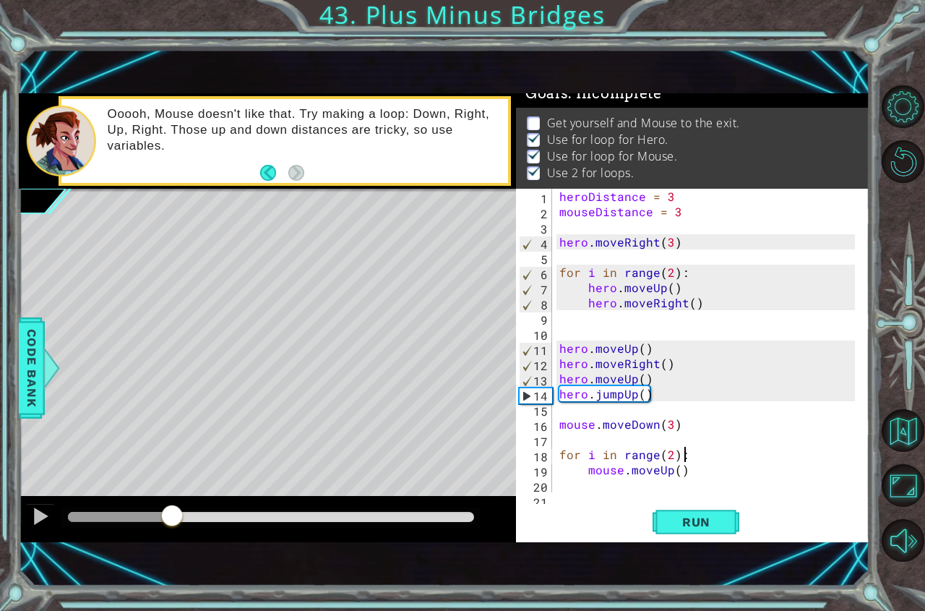
click at [25, 518] on div at bounding box center [267, 519] width 497 height 46
click at [43, 514] on div at bounding box center [40, 516] width 19 height 19
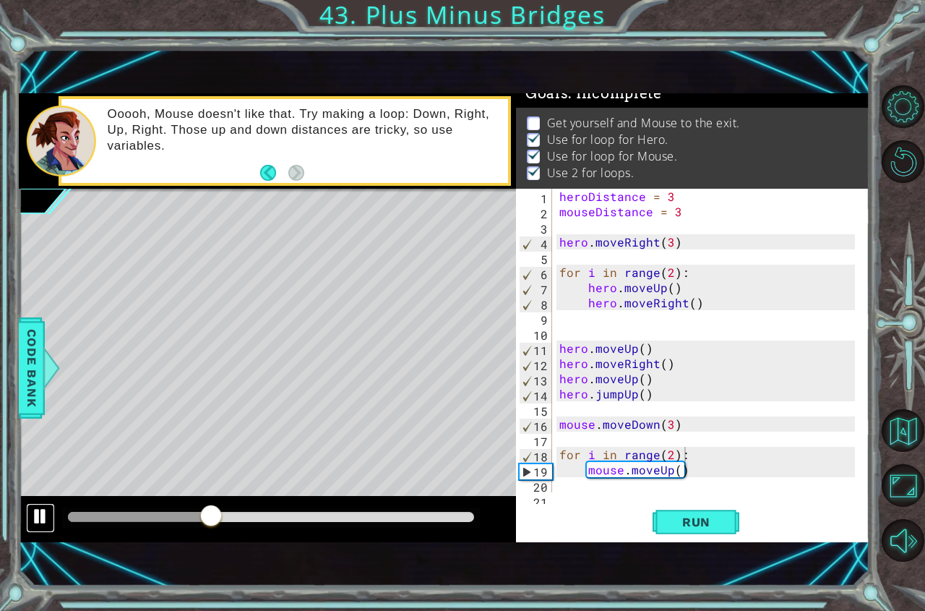
click at [40, 508] on div at bounding box center [40, 516] width 19 height 19
click at [693, 469] on div "heroDistance = 3 mouseDistance = 3 hero . moveRight ( 3 ) for i in range ( 2 ) …" at bounding box center [709, 356] width 306 height 334
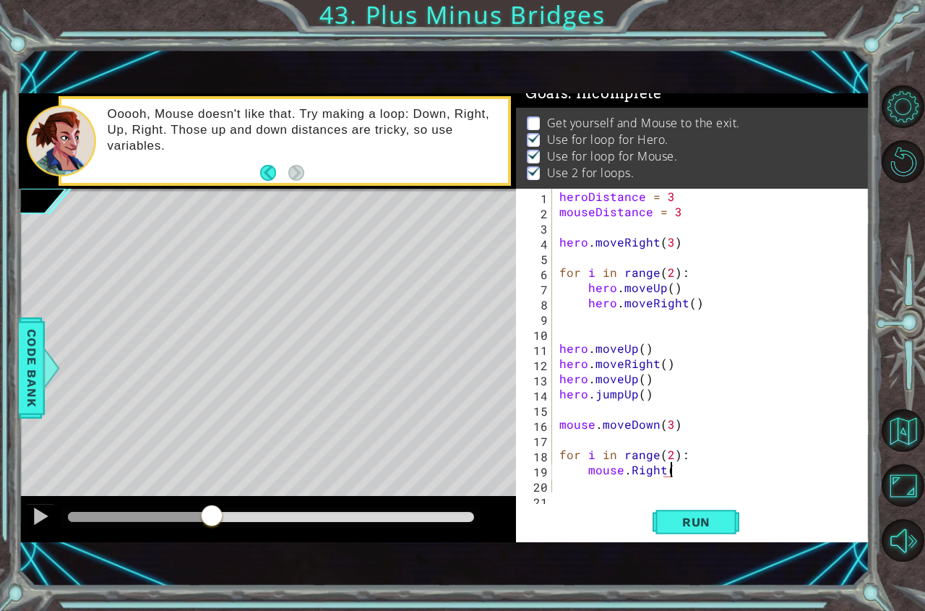
scroll to position [0, 7]
click at [625, 468] on div "heroDistance = 3 mouseDistance = 3 hero . moveRight ( 3 ) for i in range ( 2 ) …" at bounding box center [709, 356] width 306 height 334
click at [626, 468] on div "heroDistance = 3 mouseDistance = 3 hero . moveRight ( 3 ) for i in range ( 2 ) …" at bounding box center [709, 356] width 306 height 334
type textarea "mouse.moveRight()"
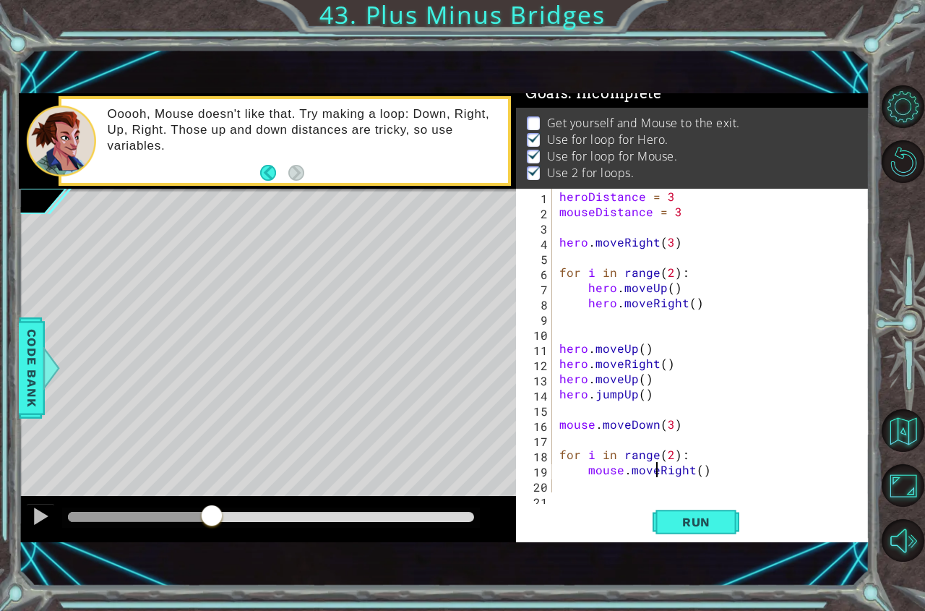
click at [756, 464] on div "heroDistance = 3 mouseDistance = 3 hero . moveRight ( 3 ) for i in range ( 2 ) …" at bounding box center [709, 356] width 306 height 334
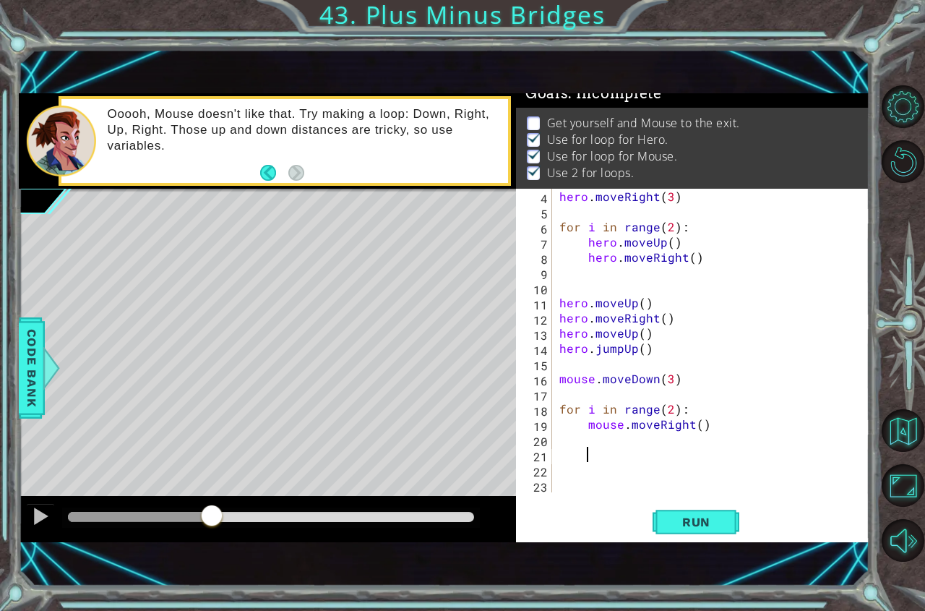
scroll to position [0, 0]
type textarea ","
type textarea "mouse.moveUp(3)"
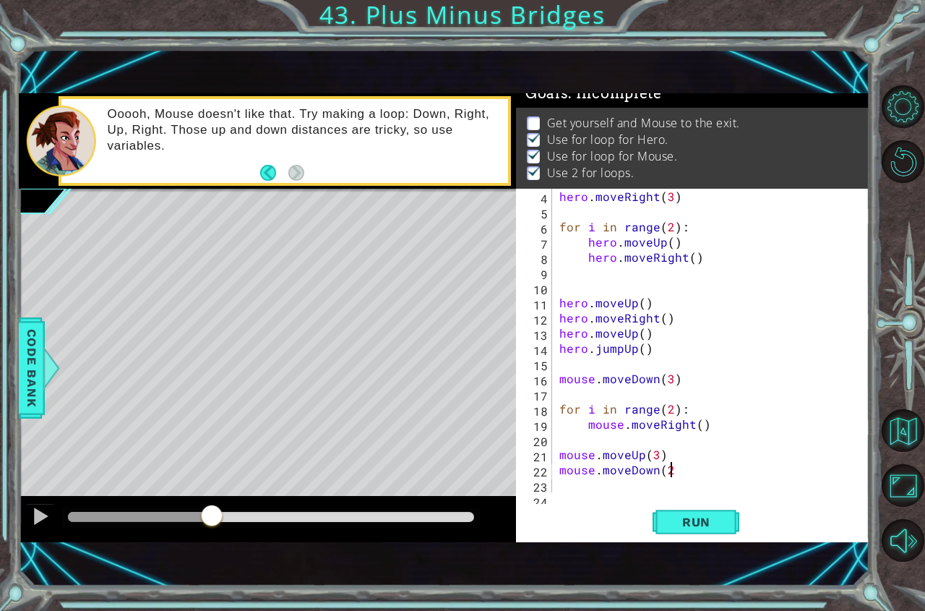
type textarea "mouse.moveDown(2)"
type textarea "mouse.moveRight()"
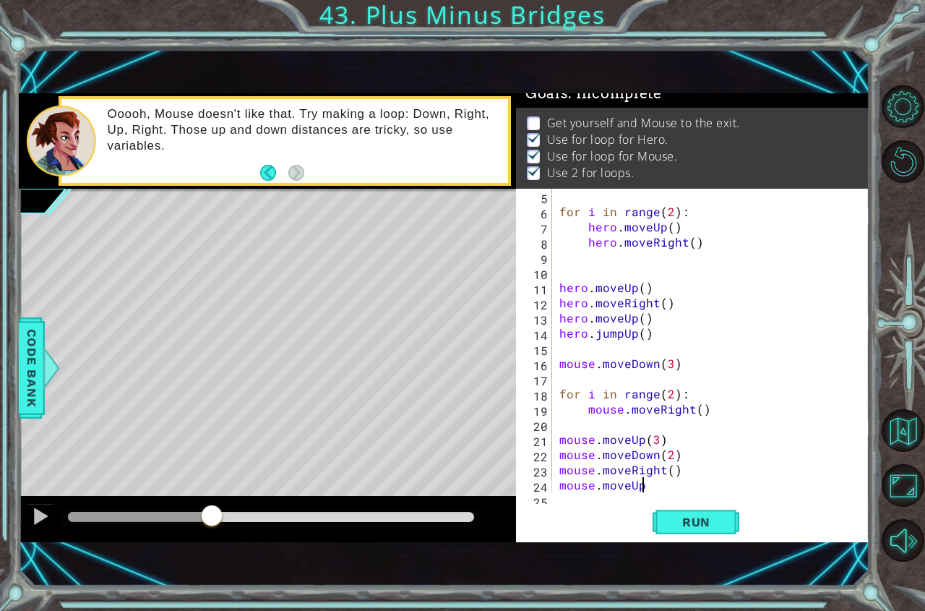
scroll to position [0, 4]
type textarea "mouse.moveUp(2)"
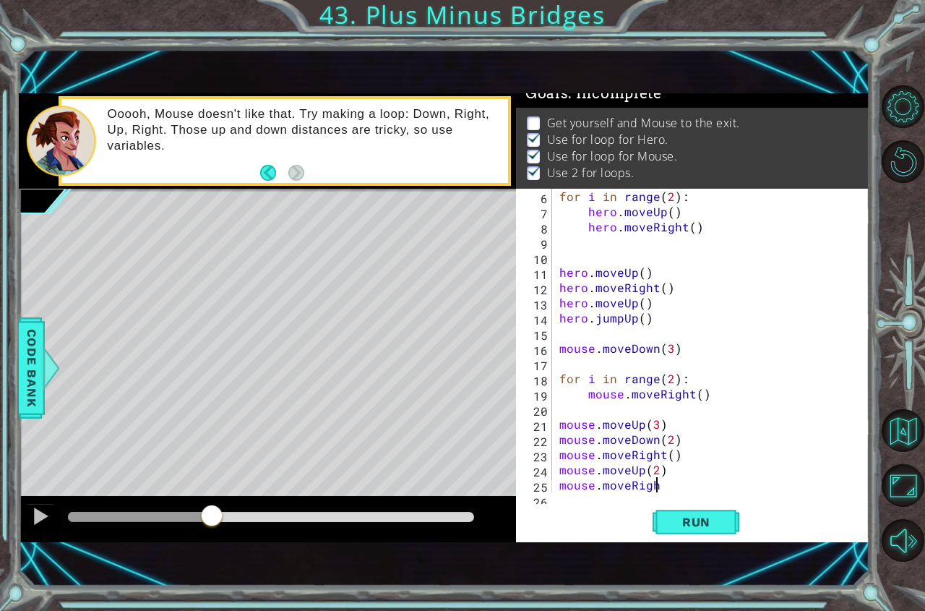
scroll to position [0, 6]
type textarea "mouse.moveRight()"
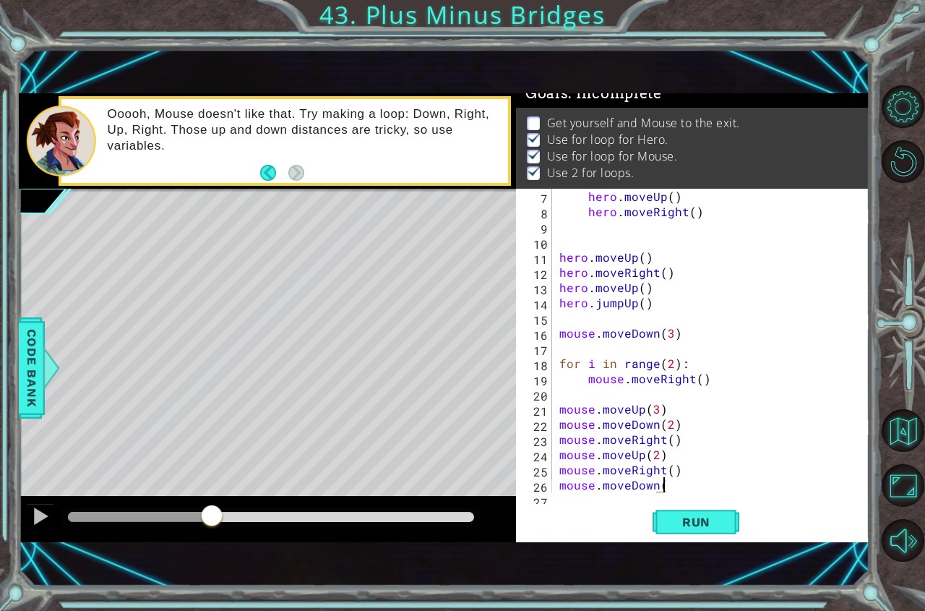
type textarea "mouse.moveDown()"
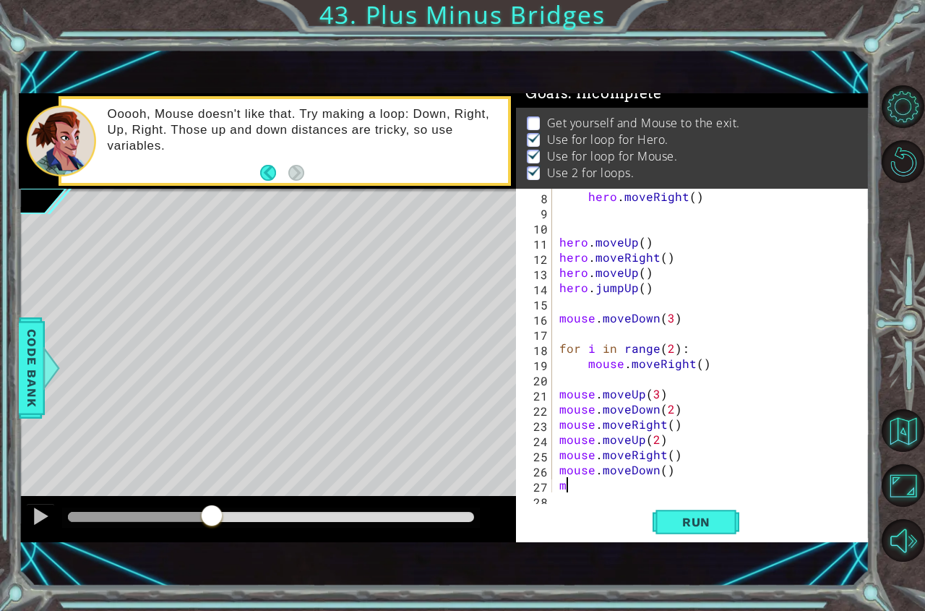
scroll to position [106, 0]
type textarea "mouse.moveRight()"
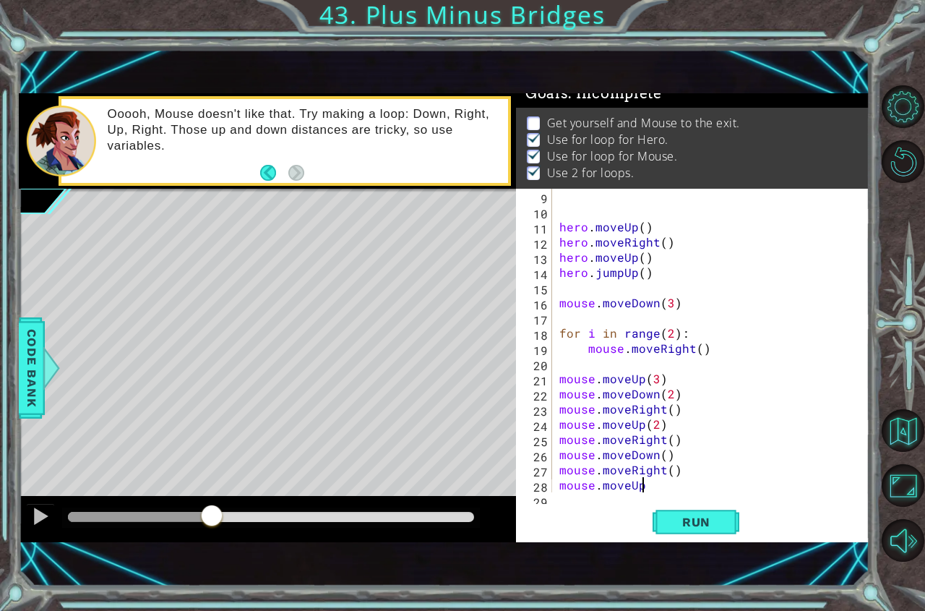
scroll to position [0, 4]
type textarea "mouse.moveUp()"
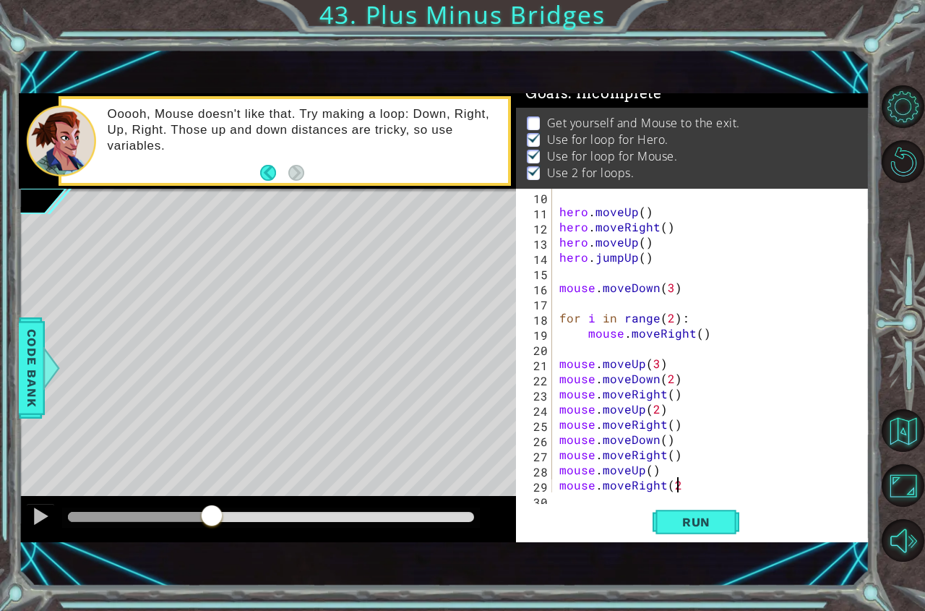
type textarea "mouse.moveRight(2)"
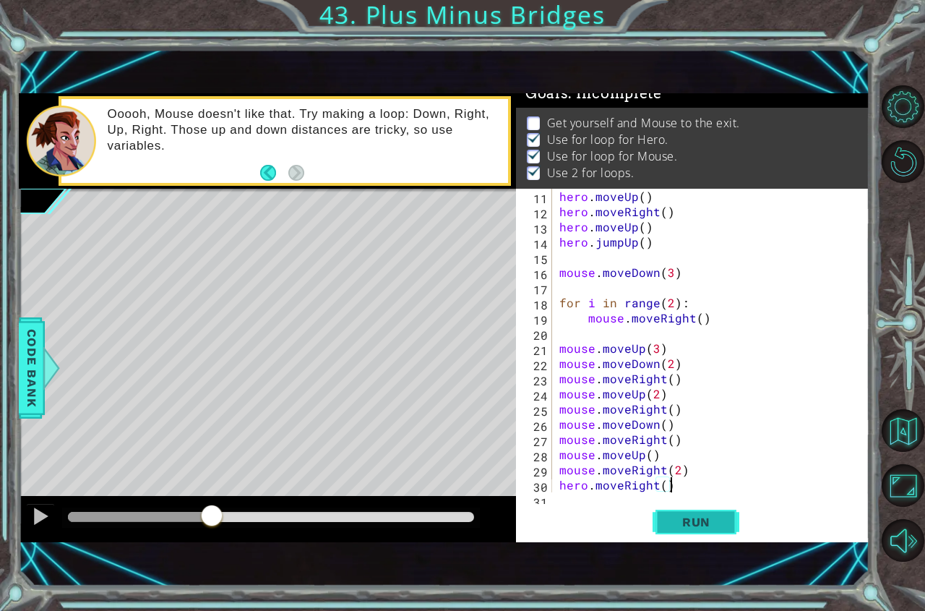
type textarea "hero.moveRight()"
click at [704, 527] on span "Run" at bounding box center [696, 521] width 57 height 14
click at [351, 522] on div at bounding box center [271, 517] width 406 height 10
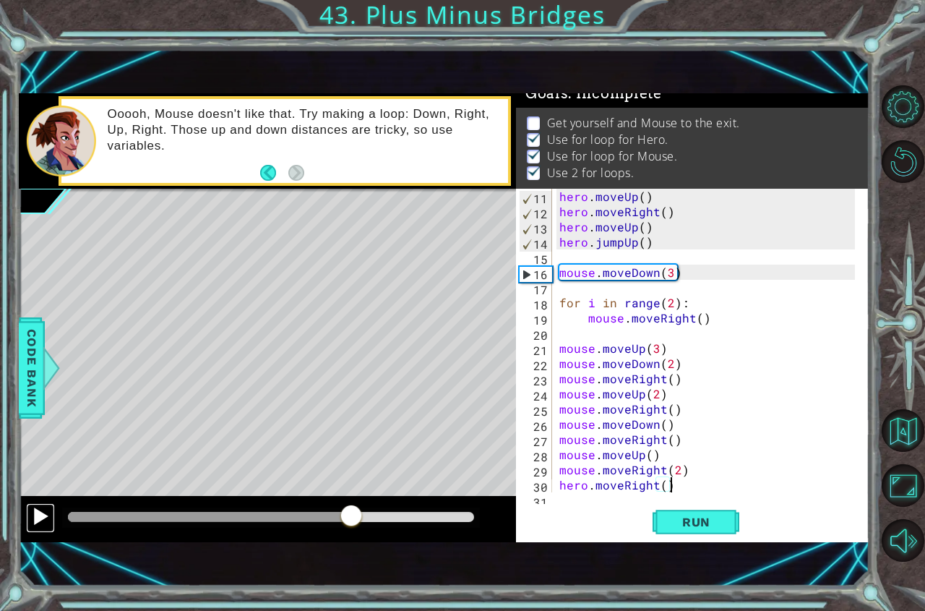
click at [44, 518] on div at bounding box center [40, 516] width 19 height 19
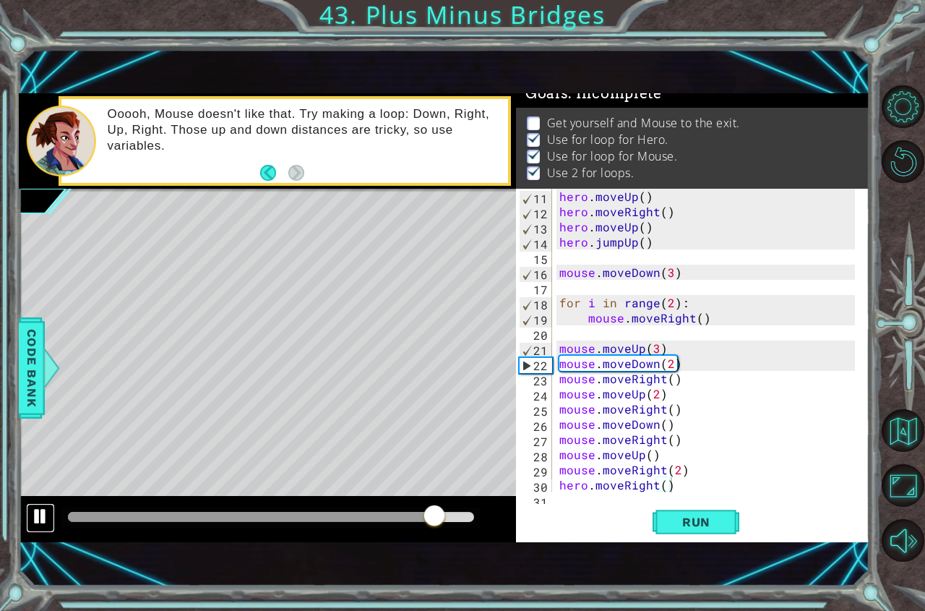
click at [45, 518] on div at bounding box center [40, 516] width 19 height 19
click at [558, 337] on div "hero . moveUp ( ) hero . moveRight ( ) hero . moveUp ( ) hero . jumpUp ( ) mous…" at bounding box center [709, 356] width 306 height 334
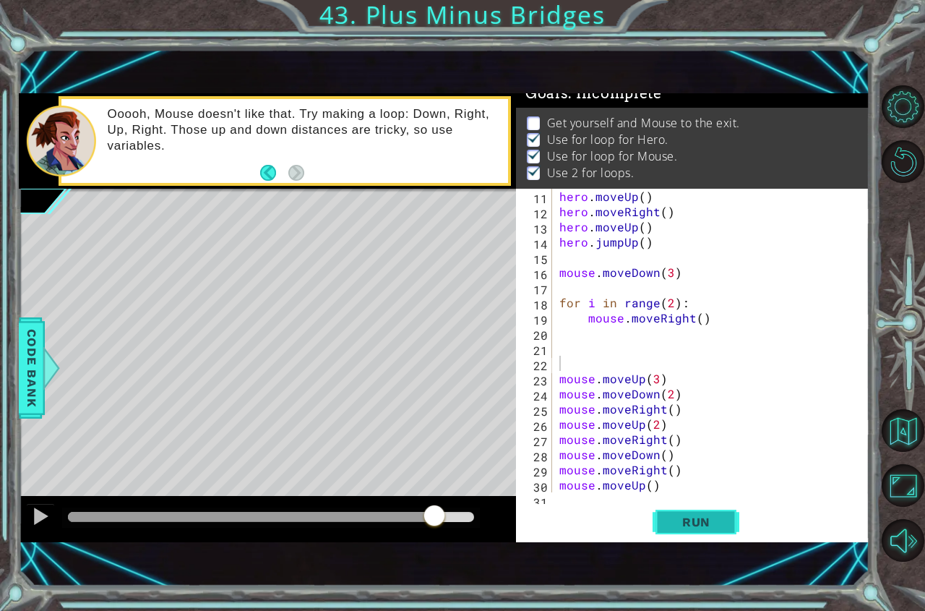
click at [686, 526] on span "Run" at bounding box center [696, 521] width 57 height 14
click at [353, 517] on div at bounding box center [271, 517] width 406 height 10
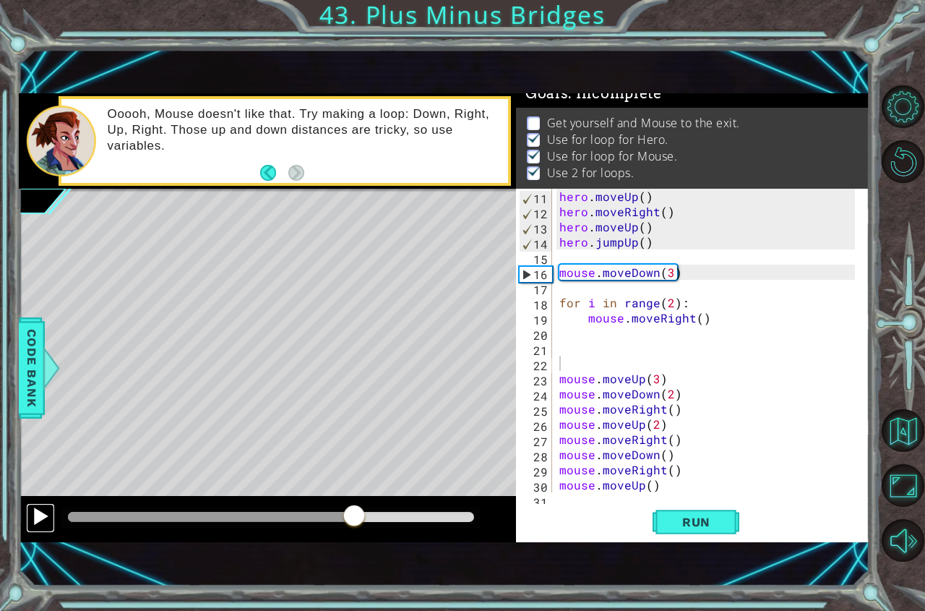
click at [29, 513] on button at bounding box center [40, 518] width 29 height 30
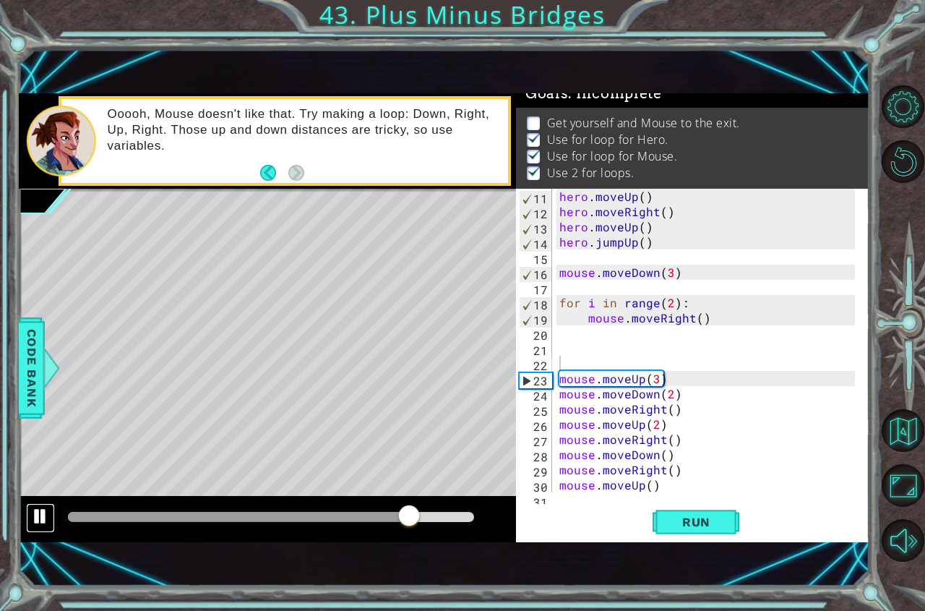
click at [29, 513] on button at bounding box center [40, 518] width 29 height 30
click at [668, 303] on div "hero . moveUp ( ) hero . moveRight ( ) hero . moveUp ( ) hero . jumpUp ( ) mous…" at bounding box center [709, 356] width 306 height 334
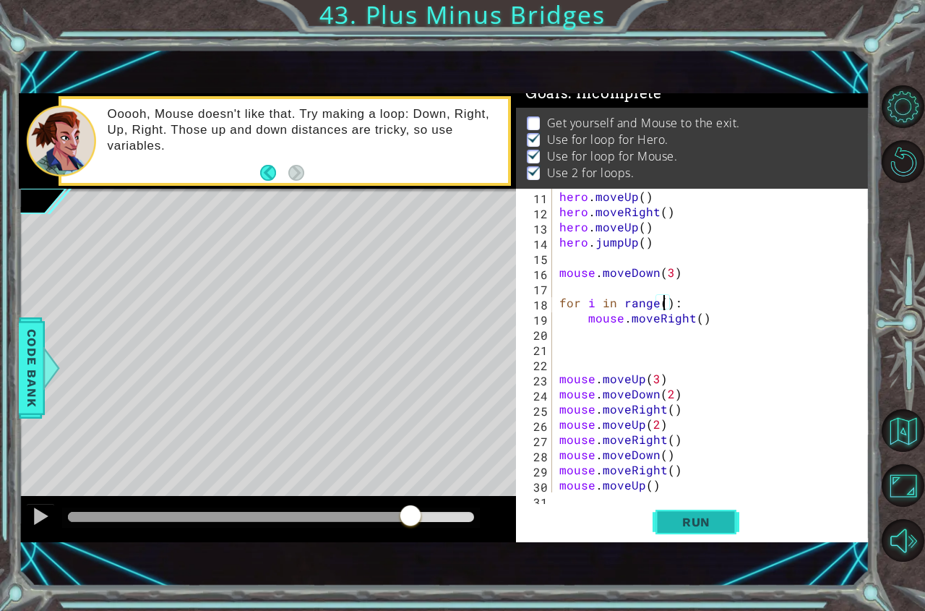
click at [679, 507] on button "Run" at bounding box center [695, 521] width 87 height 35
click at [262, 515] on div at bounding box center [271, 517] width 406 height 10
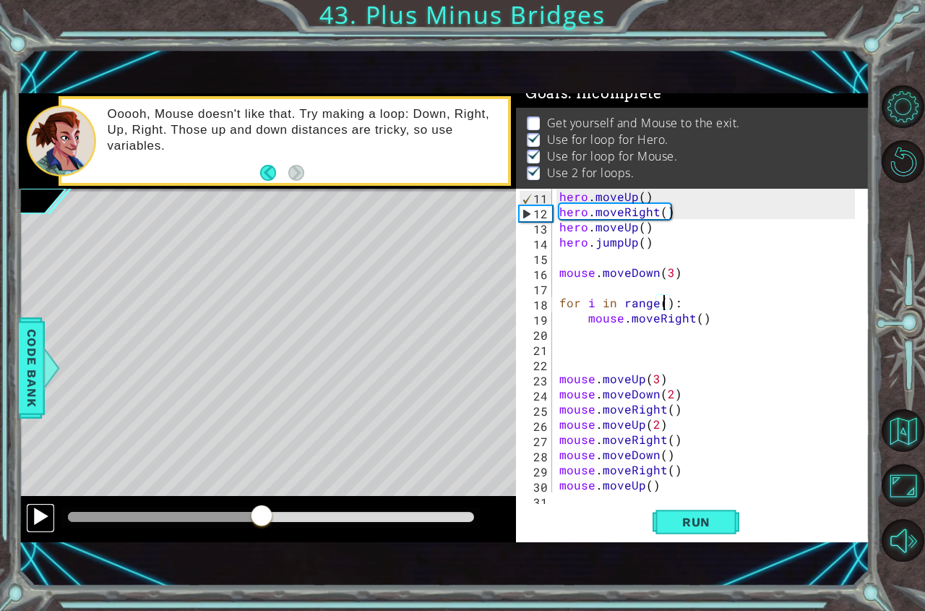
click at [33, 513] on div at bounding box center [40, 516] width 19 height 19
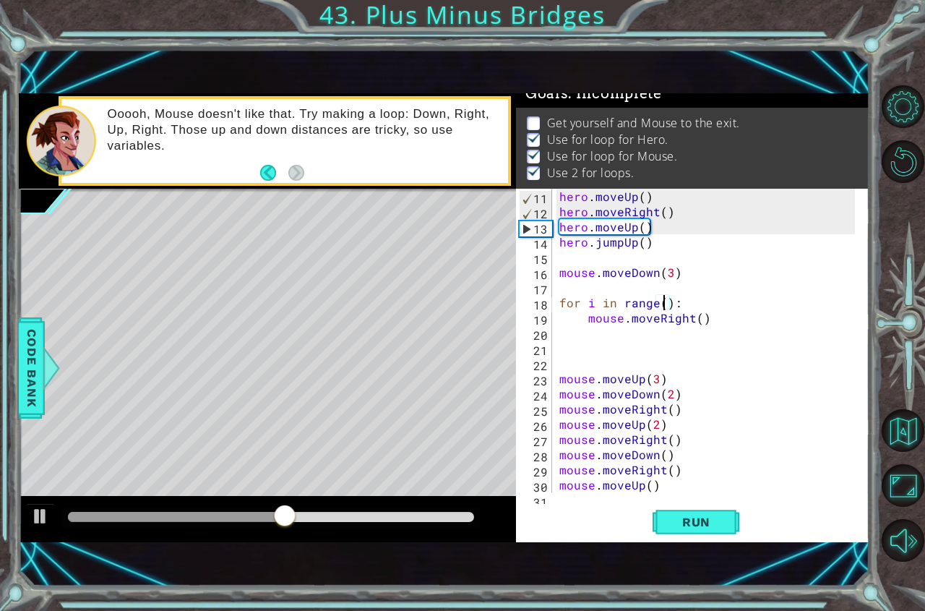
click at [326, 513] on div at bounding box center [271, 517] width 406 height 10
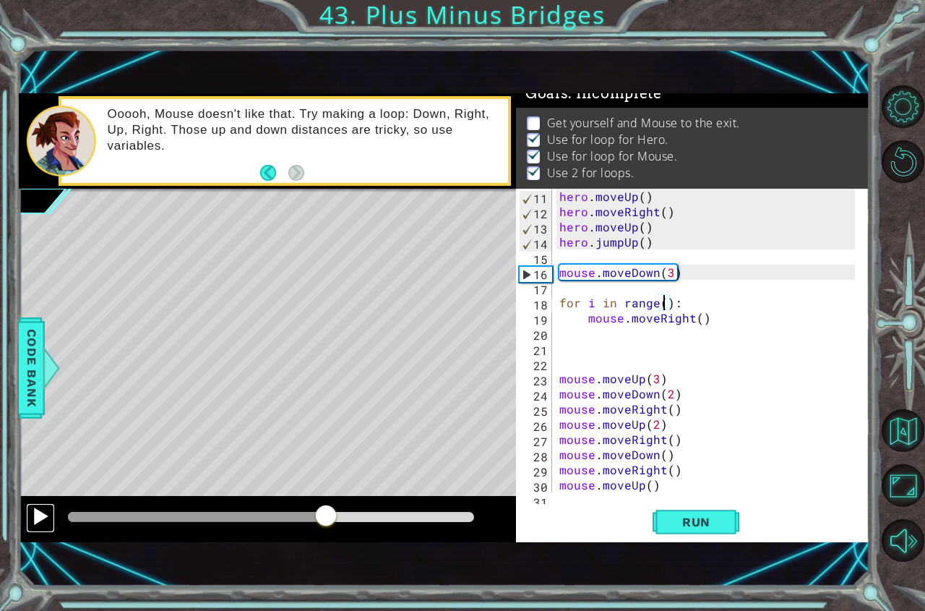
click at [49, 517] on div at bounding box center [40, 516] width 19 height 19
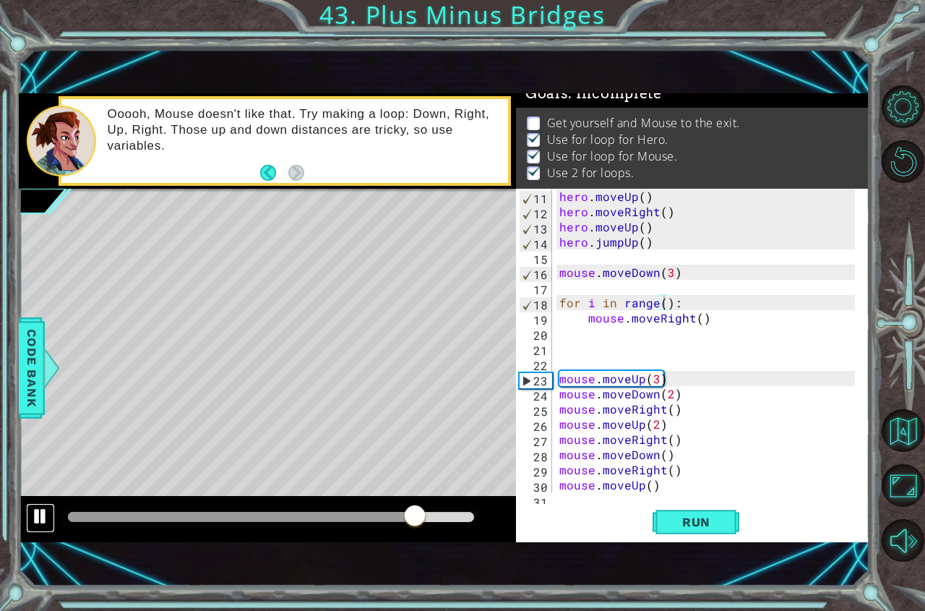
click at [50, 521] on button at bounding box center [40, 518] width 29 height 30
click at [663, 382] on div "hero . moveUp ( ) hero . moveRight ( ) hero . moveUp ( ) hero . jumpUp ( ) mous…" at bounding box center [709, 356] width 306 height 334
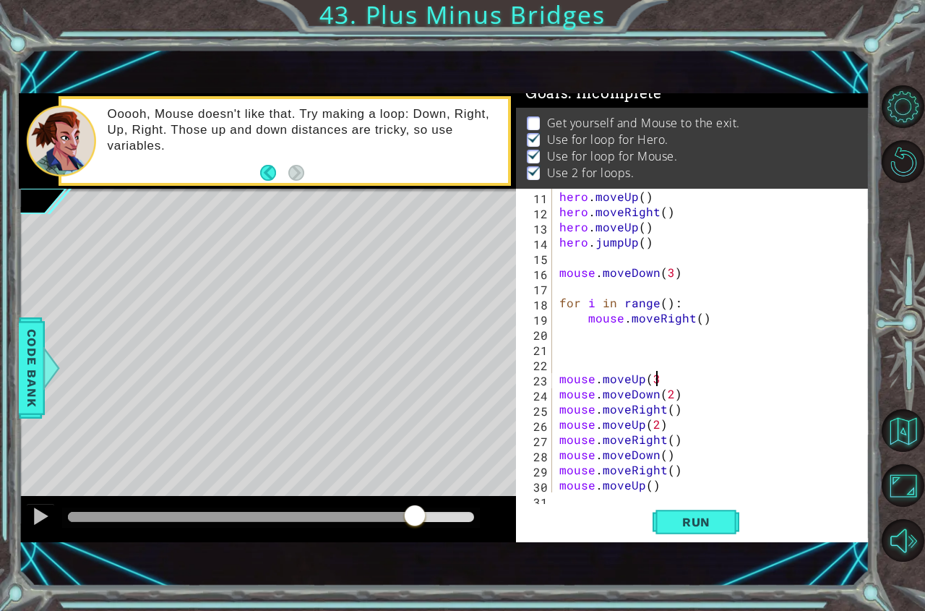
type textarea "mouse.moveUp(3)"
click at [577, 374] on div "hero . moveUp ( ) hero . moveRight ( ) hero . moveUp ( ) hero . jumpUp ( ) mous…" at bounding box center [709, 356] width 306 height 334
click at [577, 368] on div "hero . moveUp ( ) hero . moveRight ( ) hero . moveUp ( ) hero . jumpUp ( ) mous…" at bounding box center [709, 356] width 306 height 334
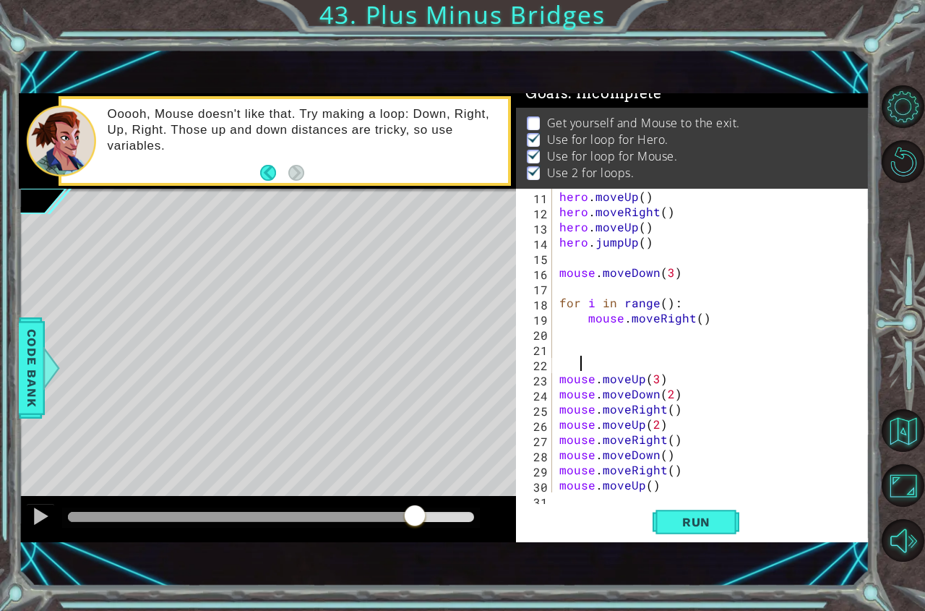
click at [556, 362] on div "hero . moveUp ( ) hero . moveRight ( ) hero . moveUp ( ) hero . jumpUp ( ) mous…" at bounding box center [709, 356] width 306 height 334
click at [721, 523] on span "Run" at bounding box center [696, 521] width 57 height 14
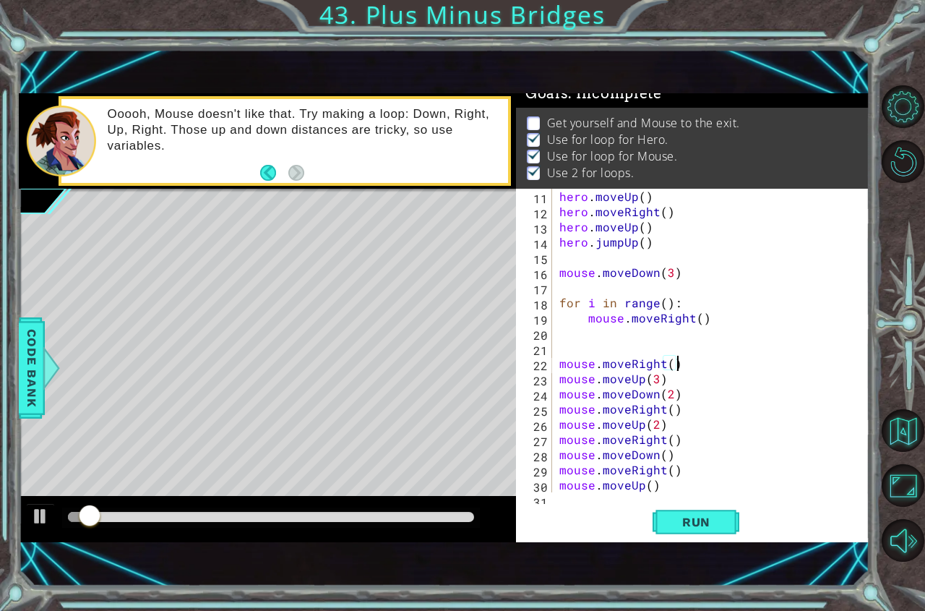
click at [303, 518] on div at bounding box center [271, 517] width 406 height 10
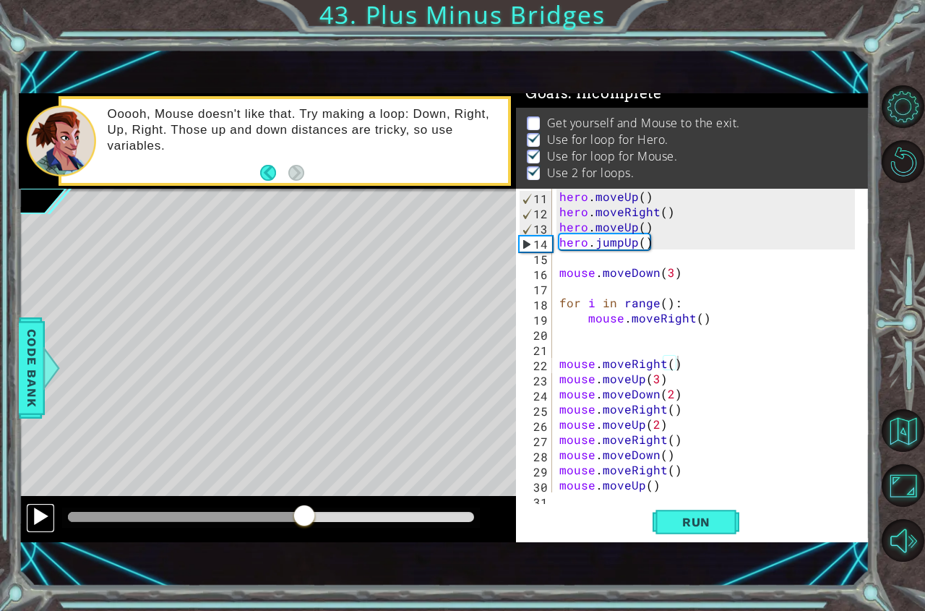
click at [48, 520] on div at bounding box center [40, 516] width 19 height 19
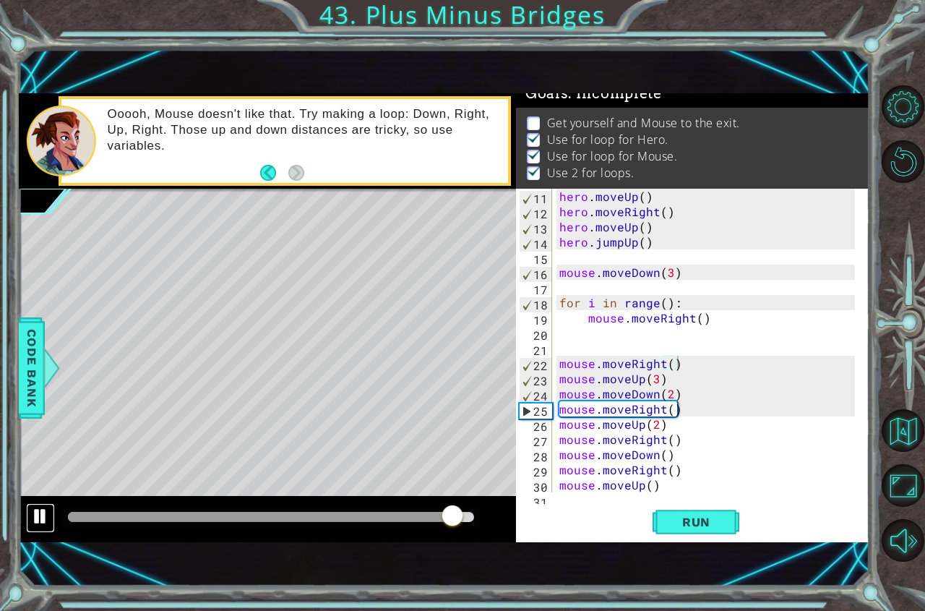
click at [31, 530] on button at bounding box center [40, 518] width 29 height 30
click at [673, 382] on div "hero . moveUp ( ) hero . moveRight ( ) hero . moveUp ( ) hero . jumpUp ( ) mous…" at bounding box center [709, 356] width 306 height 334
type textarea "mouse.moveUp(3)"
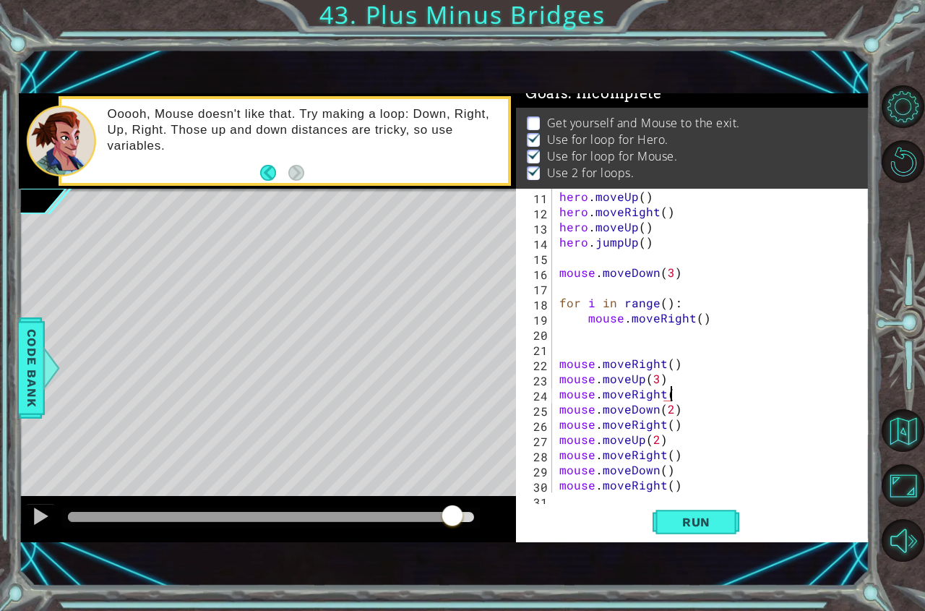
scroll to position [0, 7]
type textarea "mouse.moveRight()"
click at [692, 510] on button "Run" at bounding box center [695, 521] width 87 height 35
click at [327, 520] on div at bounding box center [271, 517] width 406 height 10
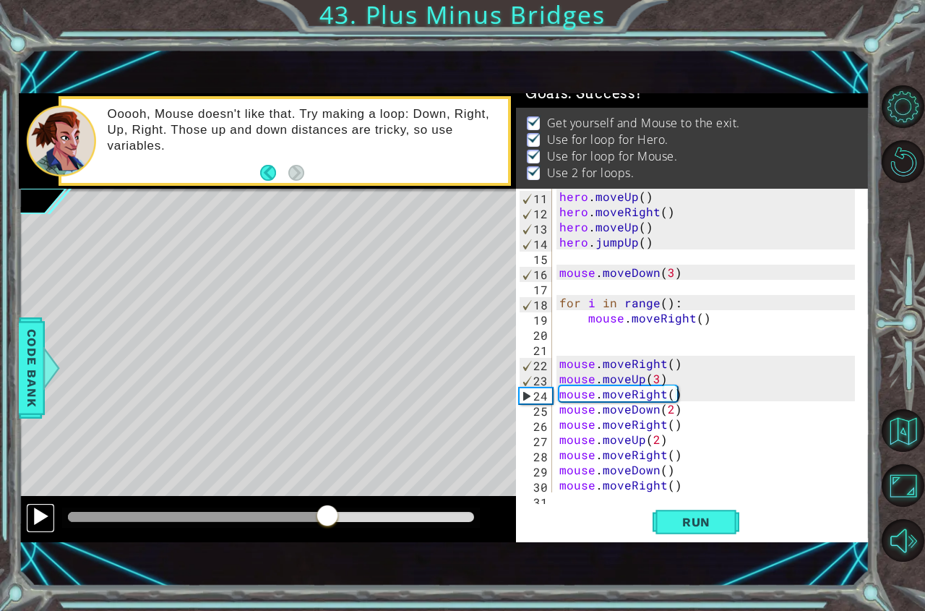
click at [30, 521] on button at bounding box center [40, 518] width 29 height 30
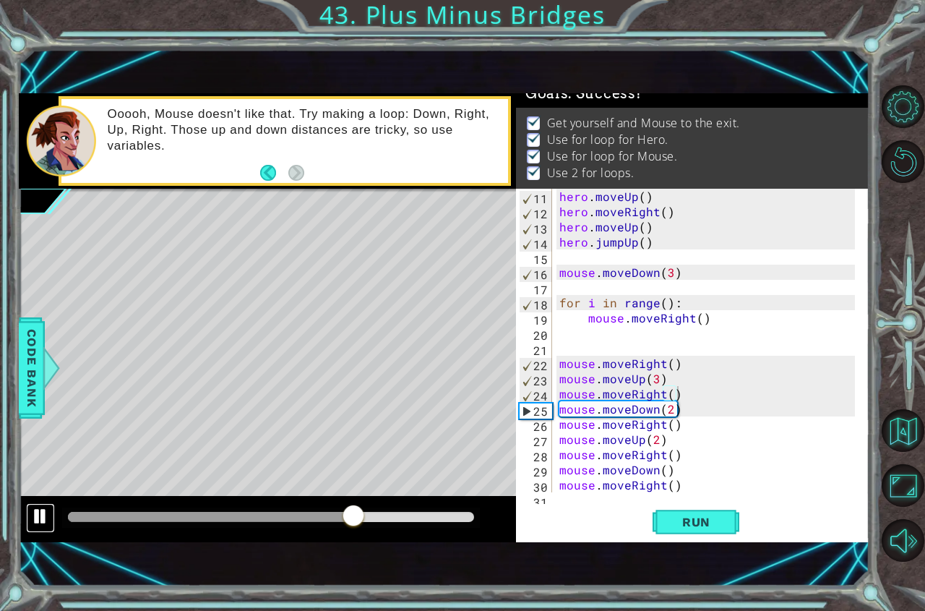
click at [42, 522] on div at bounding box center [40, 516] width 19 height 19
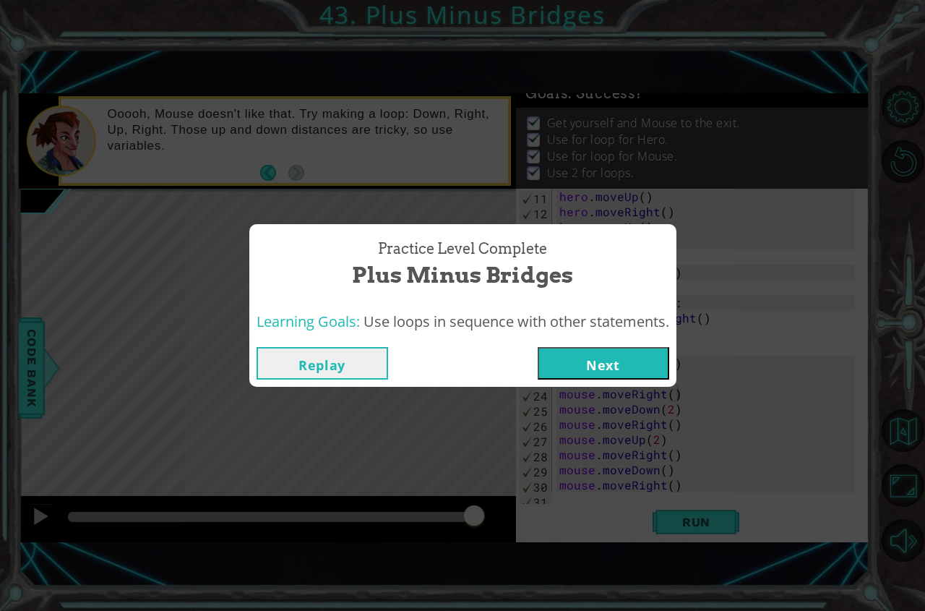
click at [547, 356] on button "Next" at bounding box center [604, 363] width 132 height 33
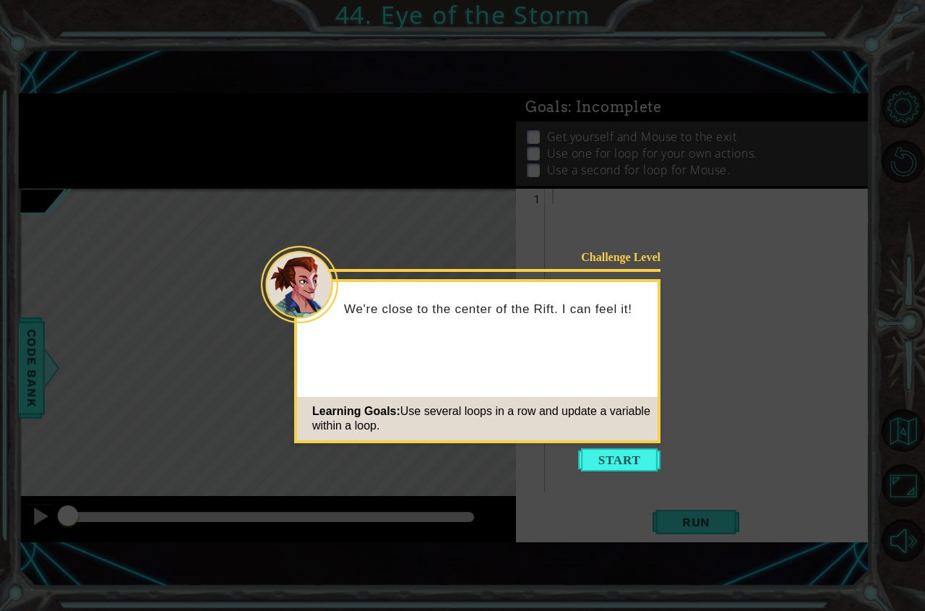
click at [613, 460] on button "Start" at bounding box center [619, 459] width 82 height 23
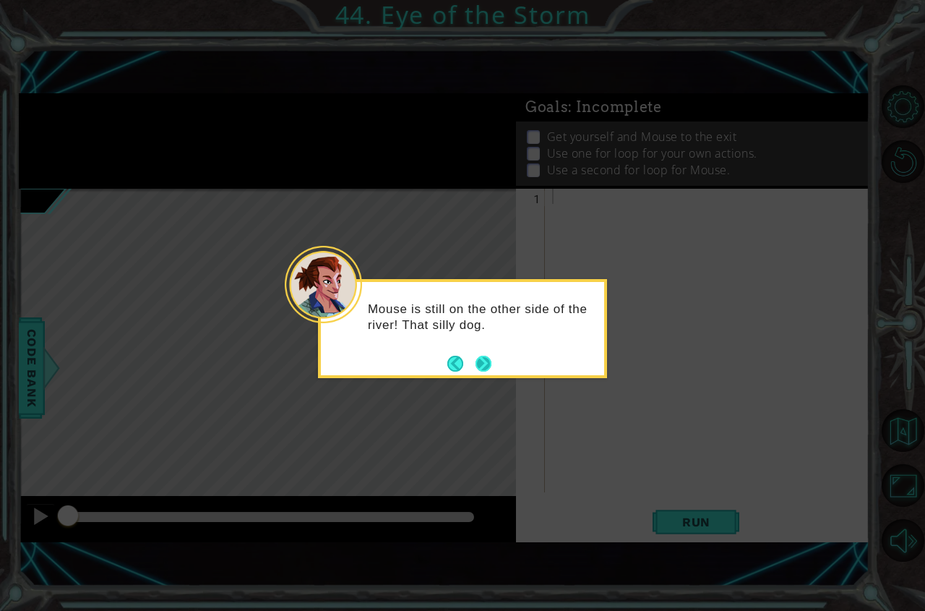
click at [492, 359] on div "Mouse is still on the other side of the river! That silly dog." at bounding box center [462, 321] width 283 height 79
click at [491, 359] on button "Next" at bounding box center [483, 364] width 16 height 16
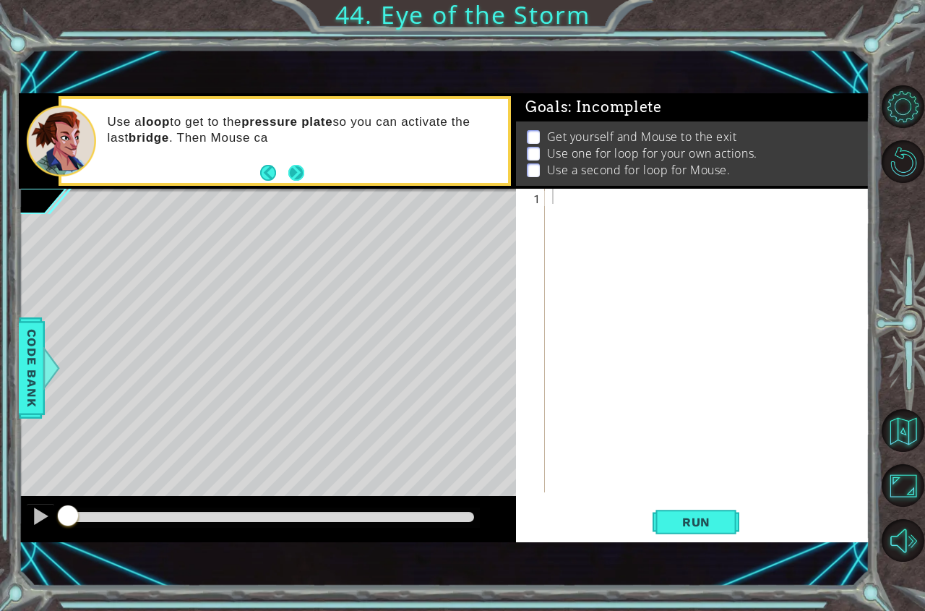
click at [303, 168] on button "Next" at bounding box center [296, 173] width 16 height 16
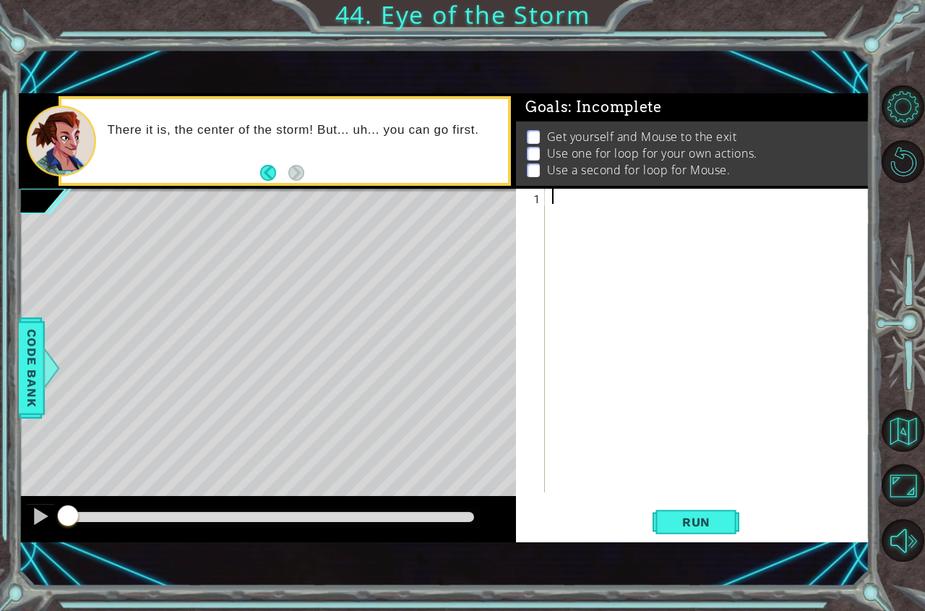
click at [661, 207] on div at bounding box center [711, 356] width 324 height 334
type textarea "for i in range(2)"
click at [679, 193] on div "for i in range ( 2 )" at bounding box center [711, 356] width 324 height 334
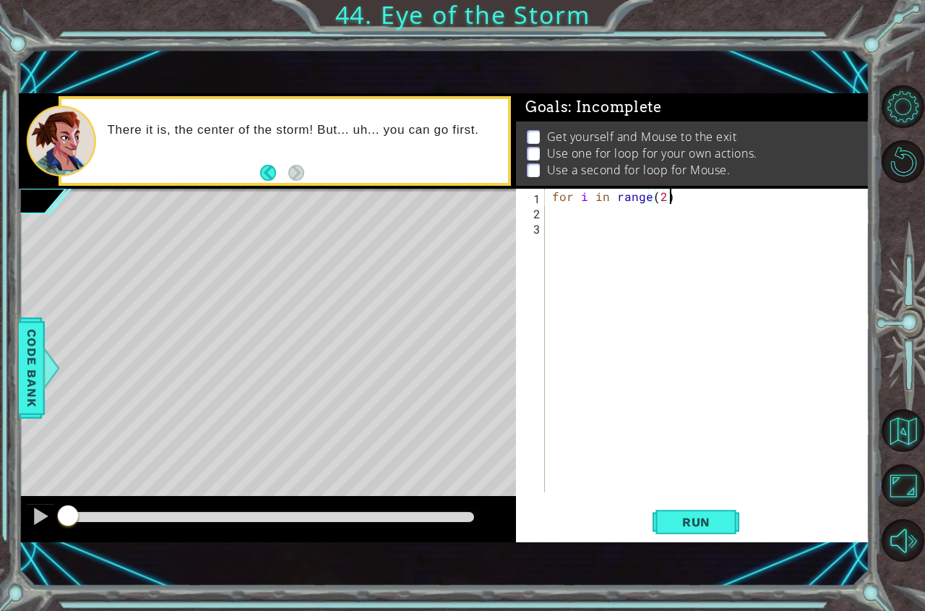
type textarea "for i in range(2):"
type textarea "hero.moveUp(3)"
type textarea "hero.moveRight()"
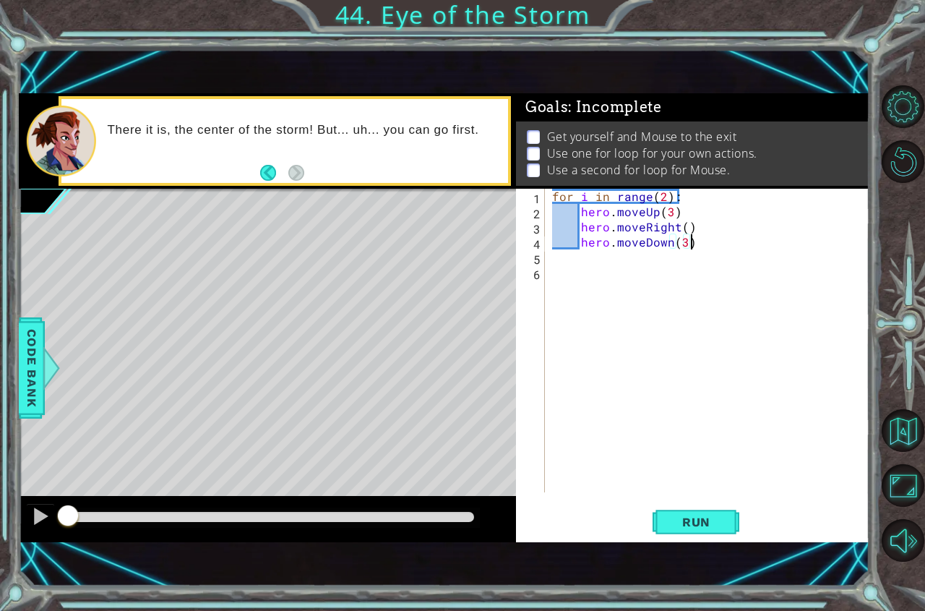
scroll to position [0, 8]
type textarea "hero.moveDown(3)"
click at [674, 522] on span "Run" at bounding box center [696, 521] width 57 height 14
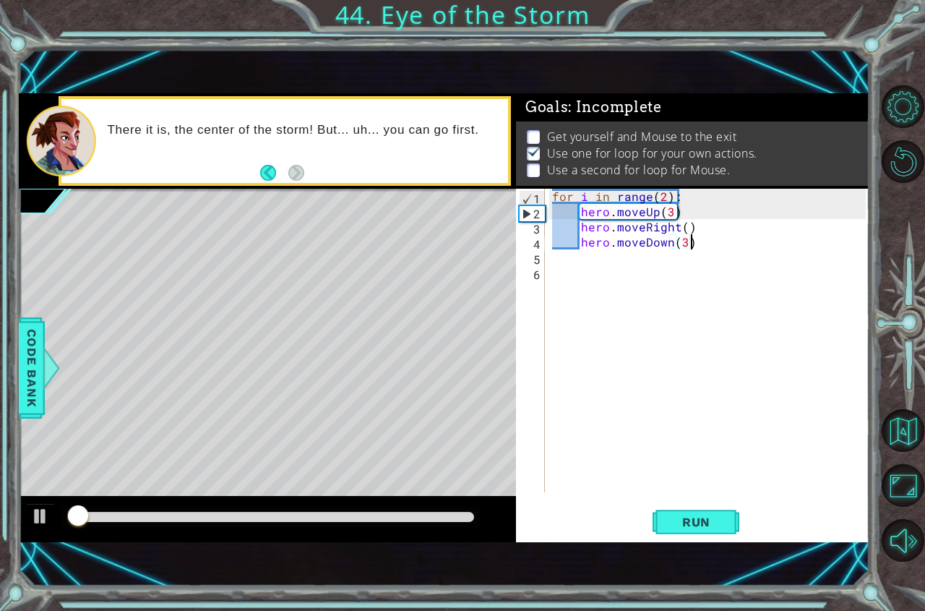
scroll to position [8, 0]
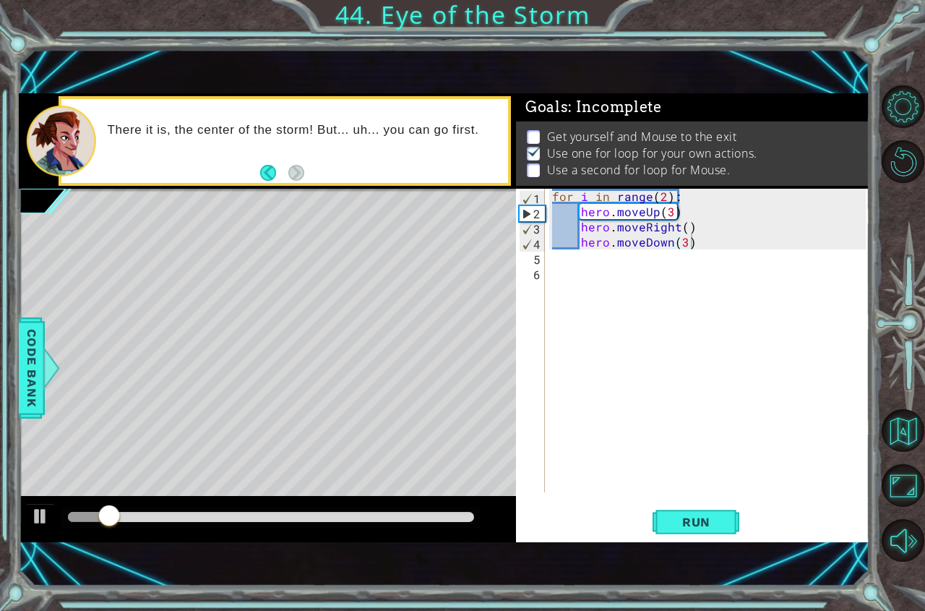
click at [35, 533] on div at bounding box center [267, 519] width 497 height 46
click at [40, 512] on div at bounding box center [40, 516] width 19 height 19
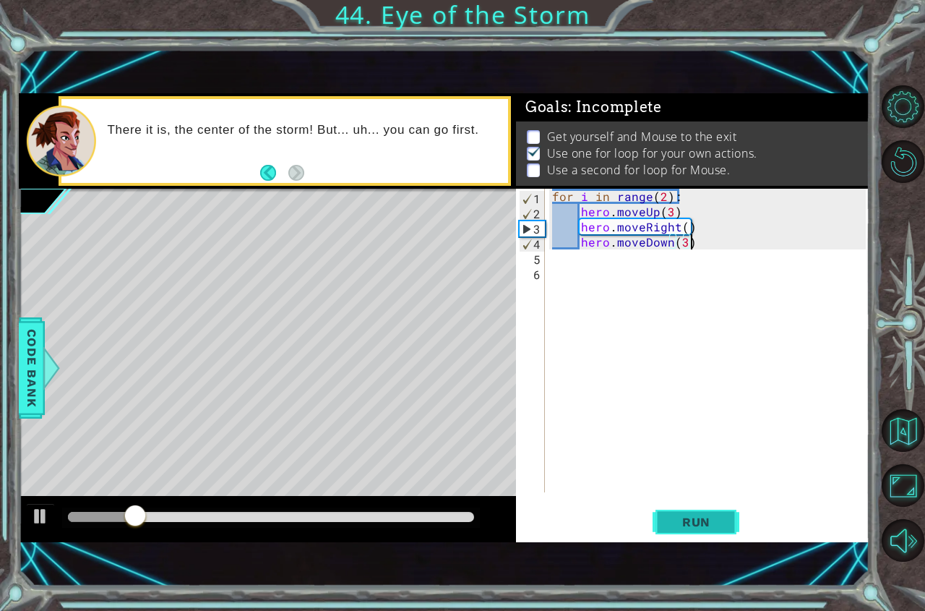
click at [697, 516] on span "Run" at bounding box center [696, 521] width 57 height 14
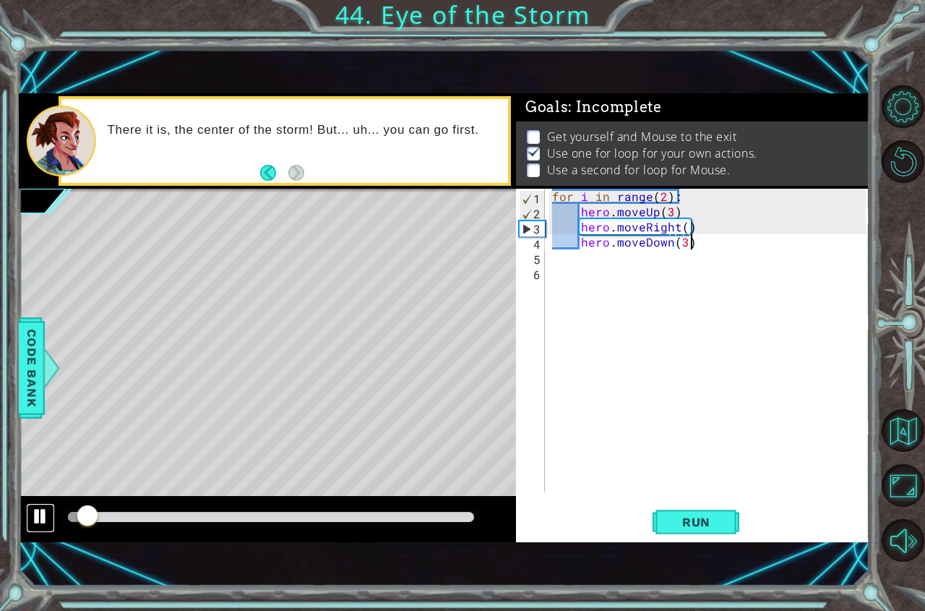
click at [42, 512] on div at bounding box center [40, 516] width 19 height 19
drag, startPoint x: 705, startPoint y: 240, endPoint x: 580, endPoint y: 244, distance: 125.1
click at [580, 244] on div "for i in range ( 2 ) : hero . moveUp ( 3 ) hero . moveRight ( ) hero . moveDown…" at bounding box center [711, 356] width 324 height 334
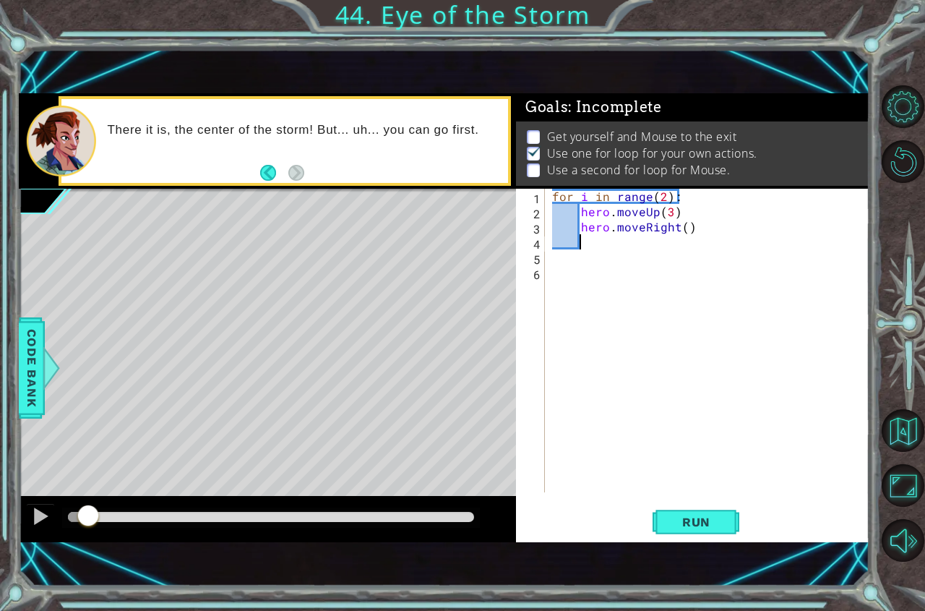
scroll to position [0, 1]
click at [681, 509] on button "Run" at bounding box center [695, 521] width 87 height 35
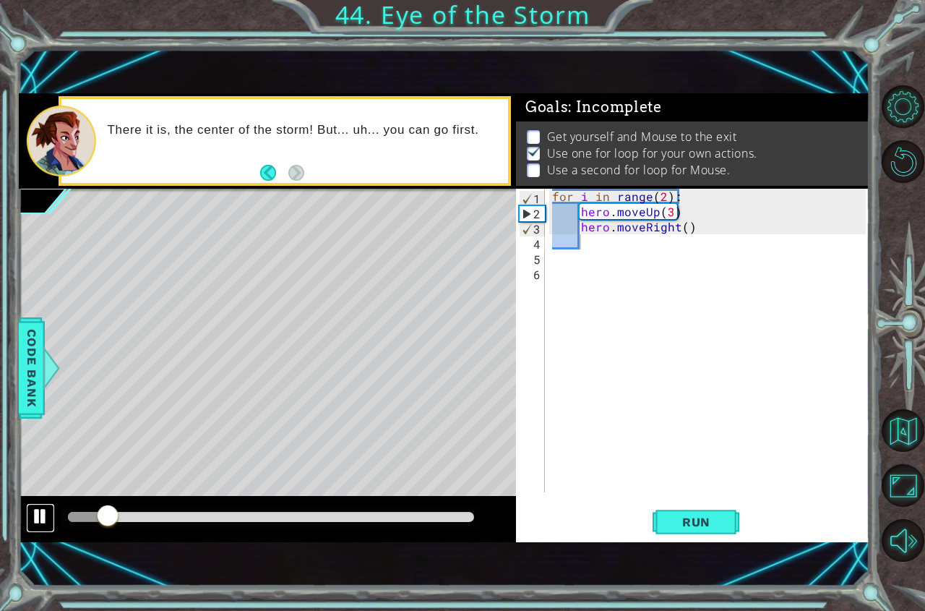
click at [33, 507] on div at bounding box center [40, 516] width 19 height 19
click at [634, 241] on div "for i in range ( 2 ) : hero . moveUp ( 3 ) hero . moveRight ( )" at bounding box center [711, 356] width 324 height 334
drag, startPoint x: 707, startPoint y: 228, endPoint x: 695, endPoint y: 226, distance: 11.8
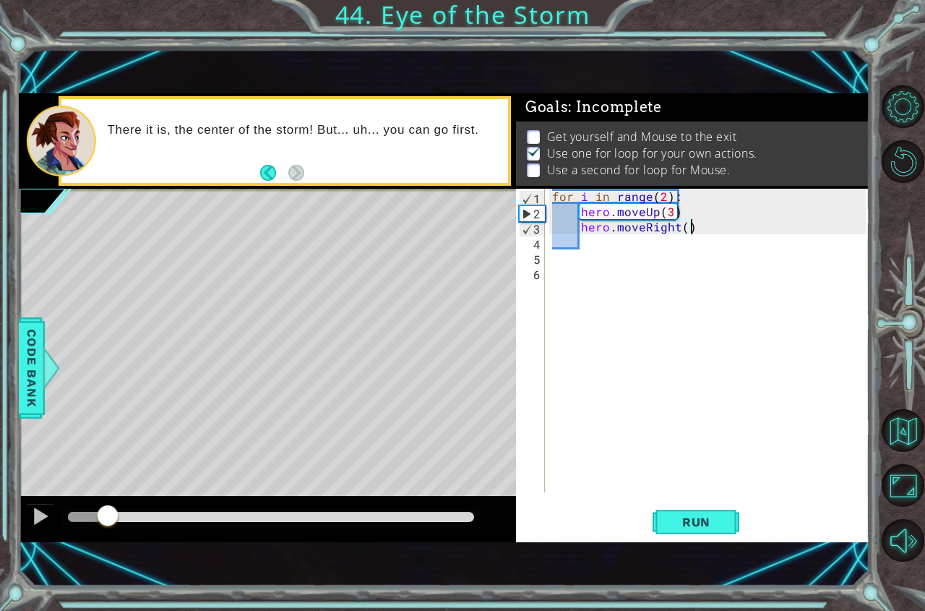
click at [695, 226] on div "for i in range ( 2 ) : hero . moveUp ( 3 ) hero . moveRight ( )" at bounding box center [711, 356] width 324 height 334
drag, startPoint x: 695, startPoint y: 226, endPoint x: 580, endPoint y: 209, distance: 116.2
click at [580, 209] on div "for i in range ( 2 ) : hero . moveUp ( 3 ) hero . moveRight ( )" at bounding box center [711, 356] width 324 height 334
click at [705, 233] on div "for i in range ( 2 ) : hero . moveUp ( 3 ) hero . moveRight ( )" at bounding box center [711, 356] width 324 height 334
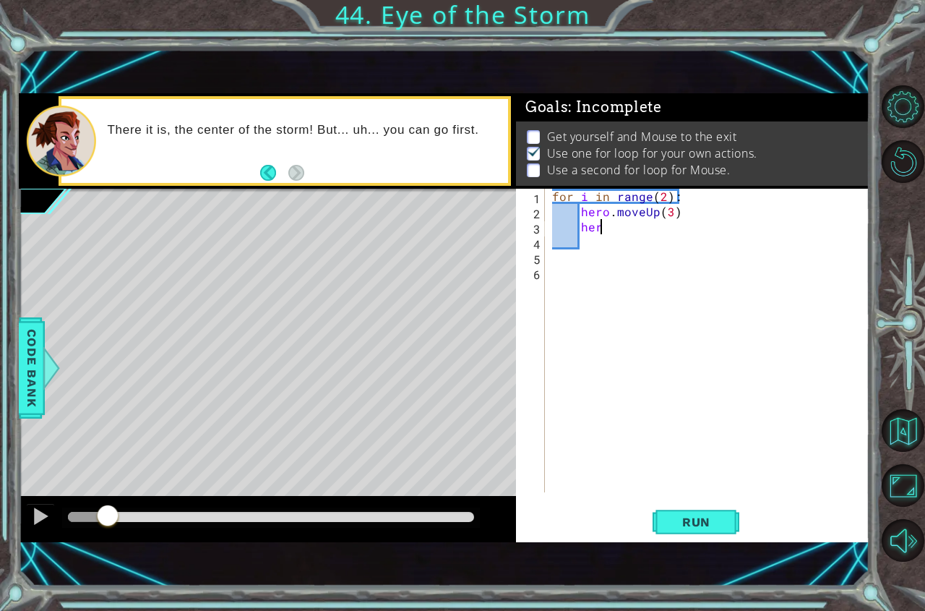
type textarea "h"
type textarea "f"
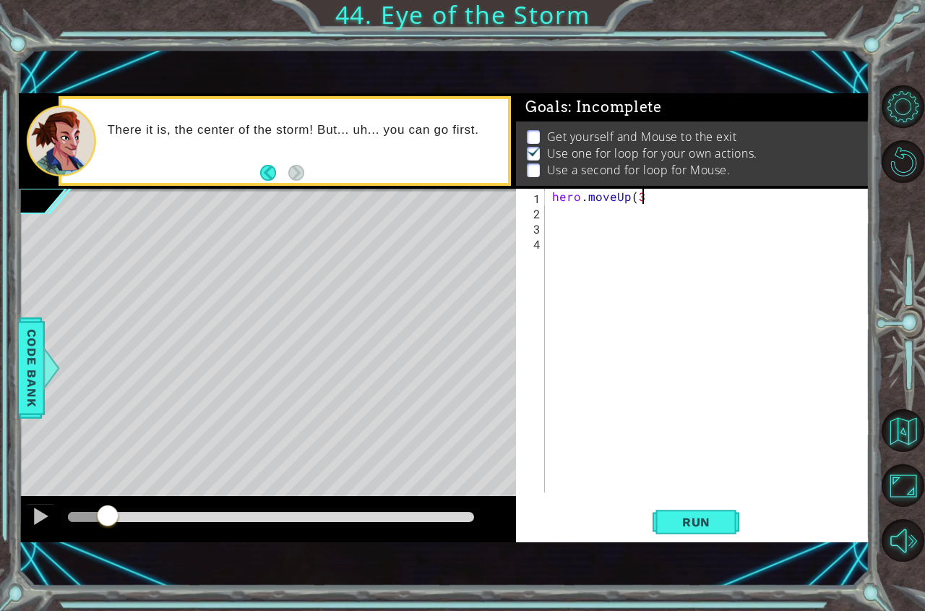
type textarea "hero.moveUp(3)"
type textarea "hero.moveRight()"
type textarea "hero.moveDown(3)"
type textarea "for i in range(2):"
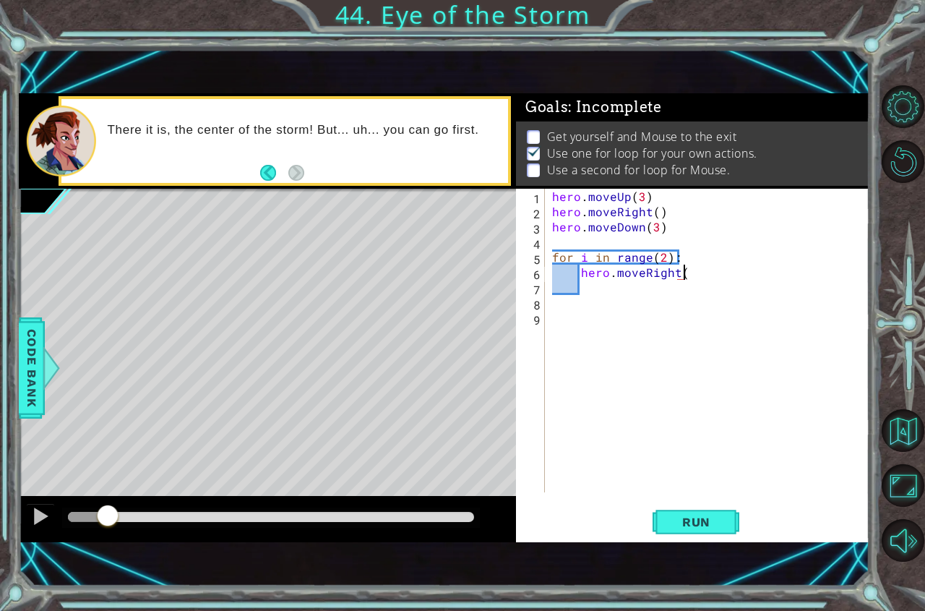
type textarea "hero.moveRight()"
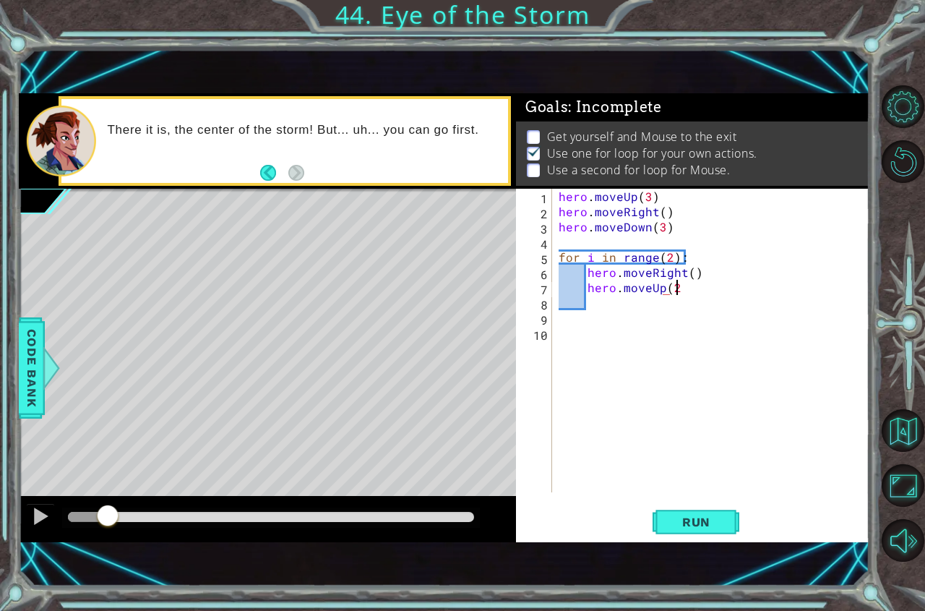
scroll to position [0, 7]
type textarea "hero.moveUp(2)"
click at [702, 521] on span "Run" at bounding box center [696, 521] width 57 height 14
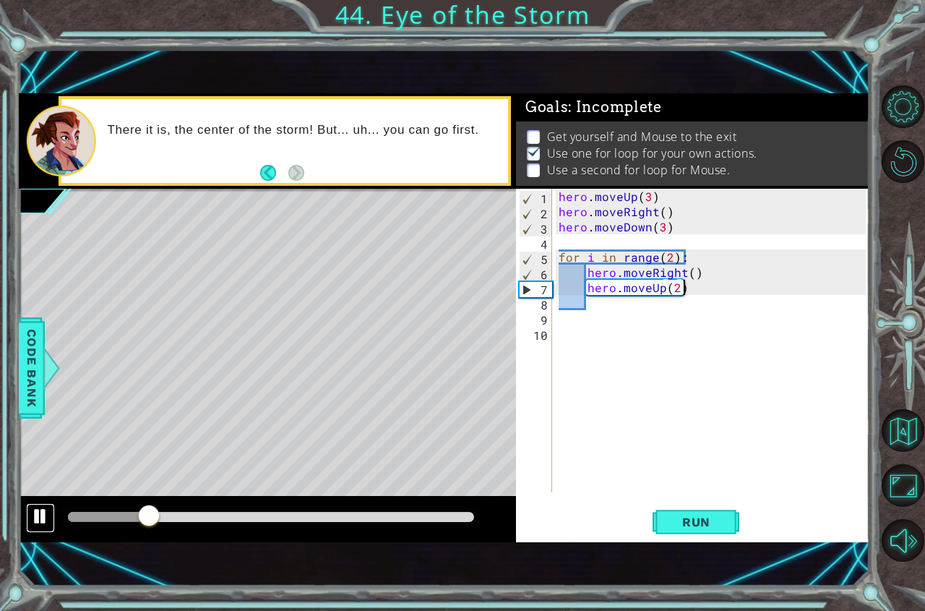
click at [40, 529] on button at bounding box center [40, 518] width 29 height 30
click at [624, 309] on div "hero . moveUp ( 3 ) hero . moveRight ( ) hero . moveDown ( 3 ) for i in range (…" at bounding box center [714, 356] width 317 height 334
click at [707, 289] on div "hero . moveUp ( 3 ) hero . moveRight ( ) hero . moveDown ( 3 ) for i in range (…" at bounding box center [714, 356] width 317 height 334
type textarea "hero.moveUp(2)"
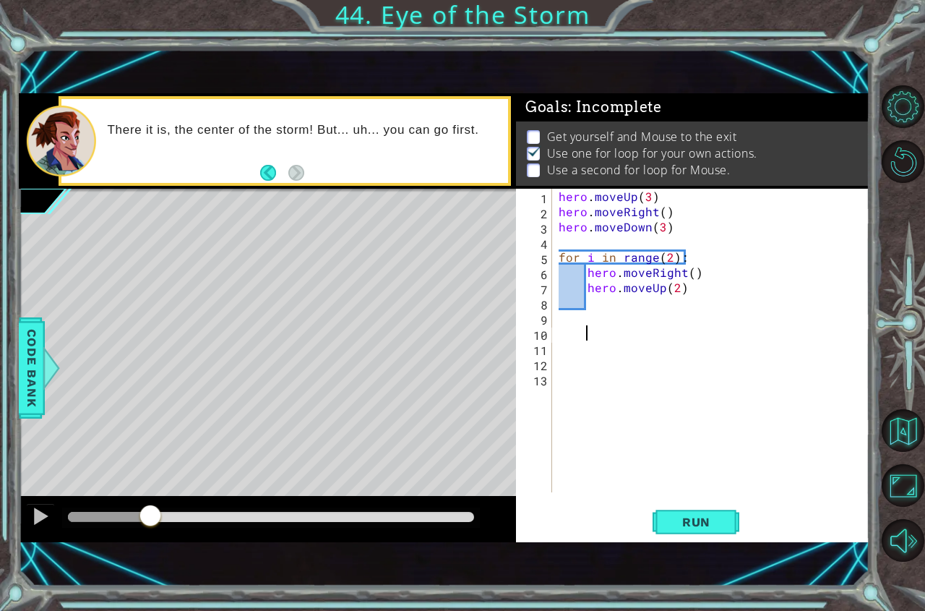
type textarea "="
type textarea "hero.moveDown(2)"
click at [696, 514] on span "Run" at bounding box center [696, 521] width 57 height 14
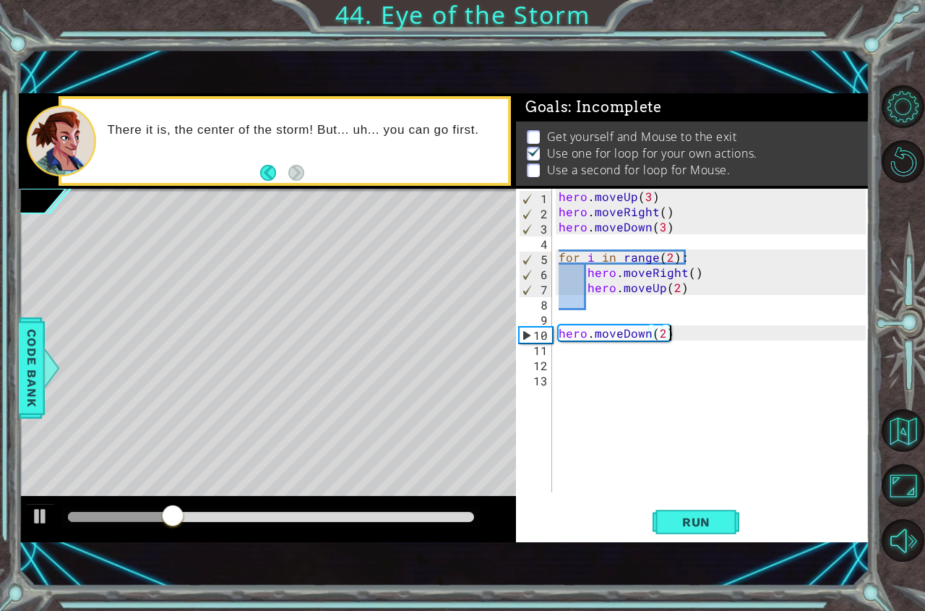
click at [596, 362] on div "hero . moveUp ( 3 ) hero . moveRight ( ) hero . moveDown ( 3 ) for i in range (…" at bounding box center [714, 356] width 317 height 334
click at [608, 355] on div "hero . moveUp ( 3 ) hero . moveRight ( ) hero . moveDown ( 3 ) for i in range (…" at bounding box center [714, 356] width 317 height 334
click at [572, 348] on div "hero . moveUp ( 3 ) hero . moveRight ( ) hero . moveDown ( 3 ) for i in range (…" at bounding box center [714, 356] width 317 height 334
click at [565, 353] on div "hero . moveUp ( 3 ) hero . moveRight ( ) hero . moveDown ( 3 ) for i in range (…" at bounding box center [714, 356] width 317 height 334
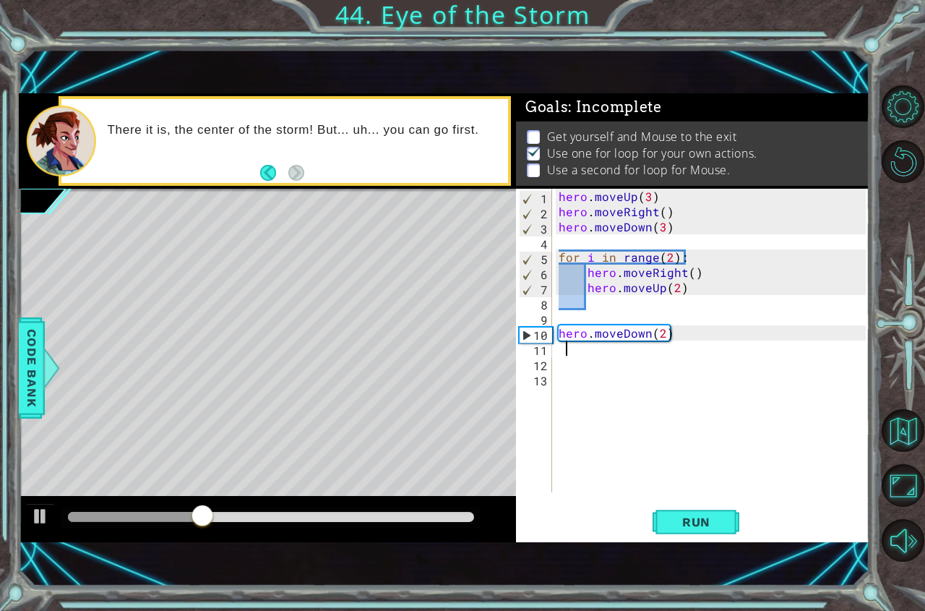
click at [560, 351] on div "hero . moveUp ( 3 ) hero . moveRight ( ) hero . moveDown ( 3 ) for i in range (…" at bounding box center [714, 356] width 317 height 334
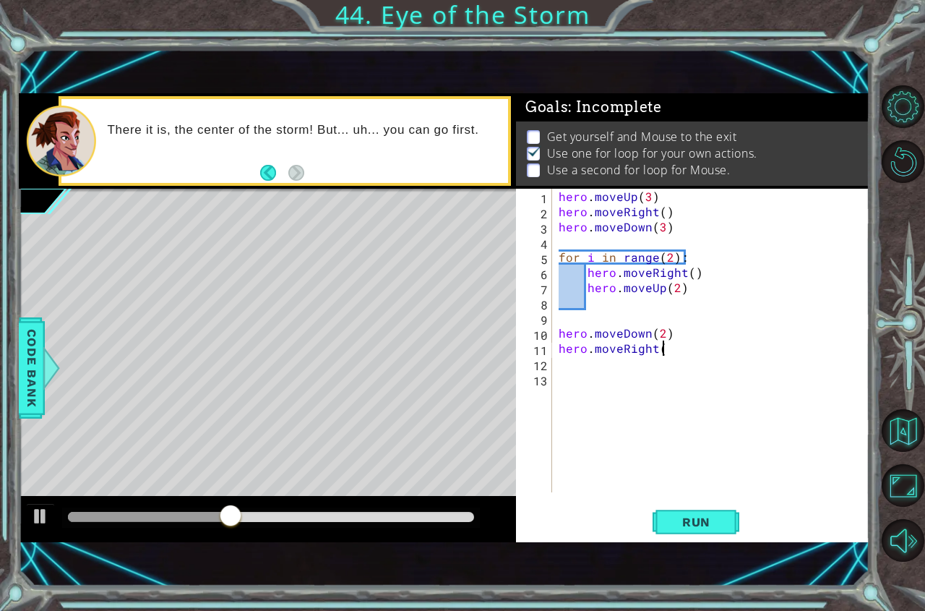
scroll to position [0, 7]
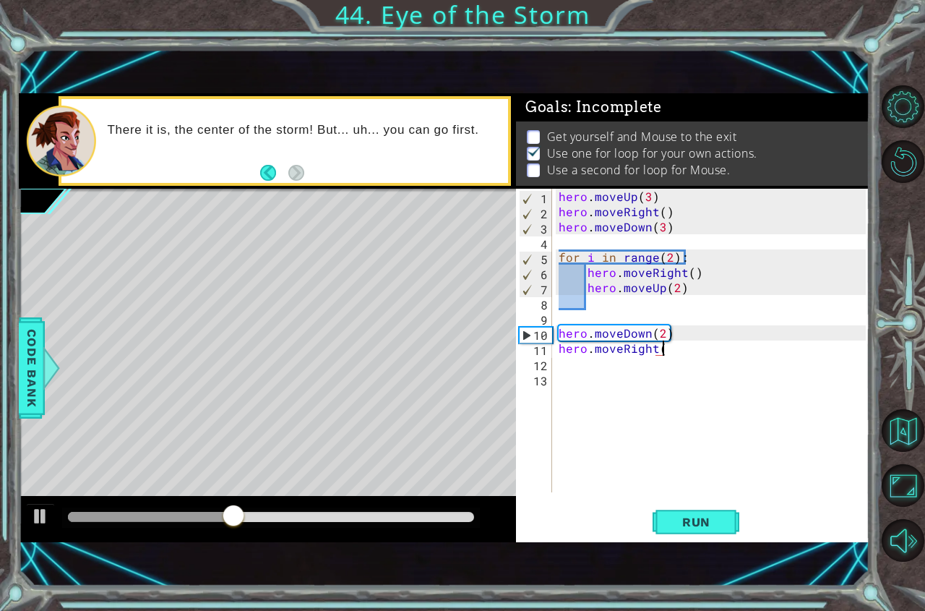
type textarea "hero.moveRight()"
type textarea "hero.moveUp()"
type textarea "hero.moveRight()"
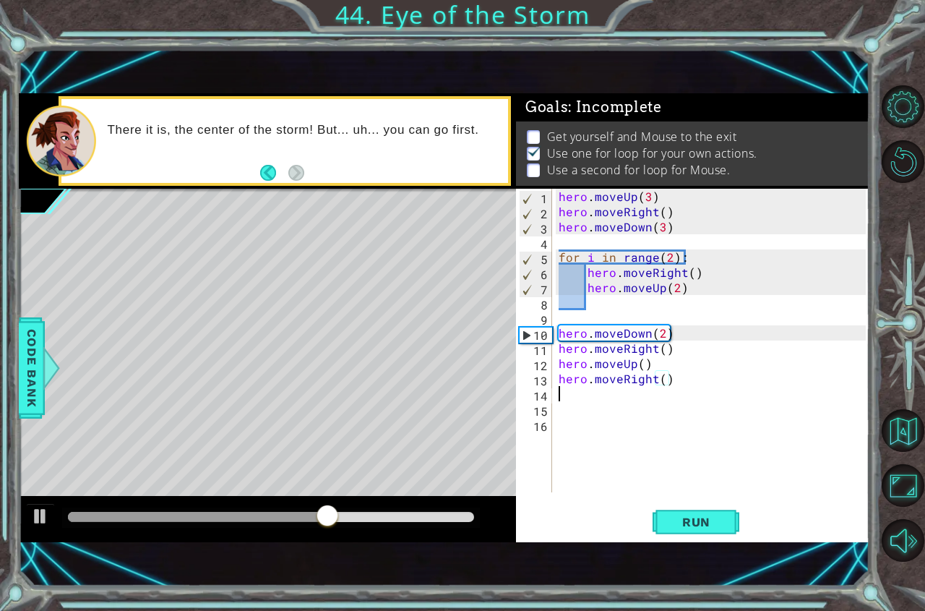
scroll to position [0, 0]
type textarea "hero.moveDown()"
type textarea "hero.moveRight(2)"
click at [689, 528] on span "Run" at bounding box center [696, 521] width 57 height 14
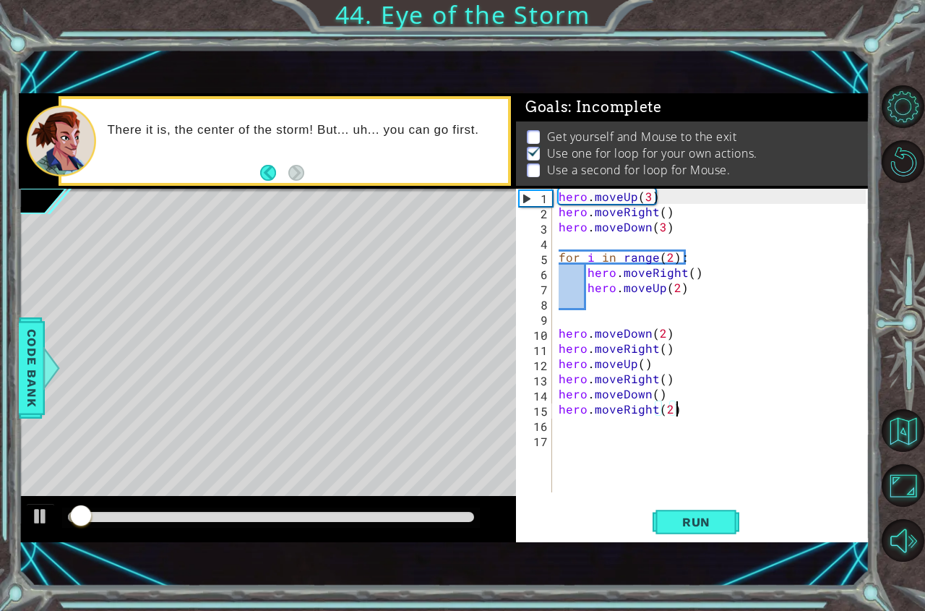
click at [236, 514] on div at bounding box center [271, 517] width 406 height 10
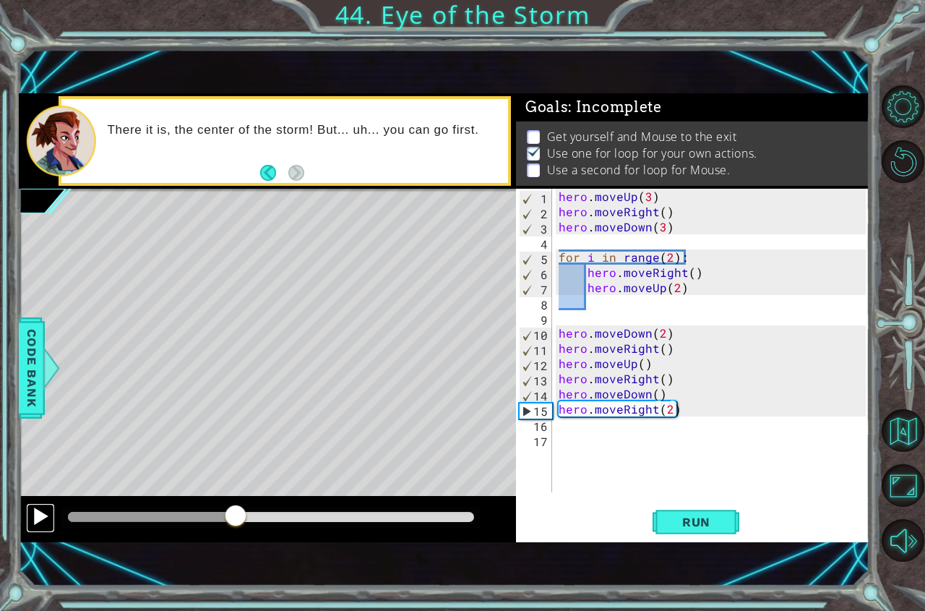
click at [31, 517] on div at bounding box center [40, 516] width 19 height 19
drag, startPoint x: 30, startPoint y: 517, endPoint x: 82, endPoint y: 505, distance: 52.8
click at [31, 517] on div at bounding box center [40, 516] width 19 height 19
click at [602, 434] on div "hero . moveUp ( 3 ) hero . moveRight ( ) hero . moveDown ( 3 ) for i in range (…" at bounding box center [714, 356] width 317 height 334
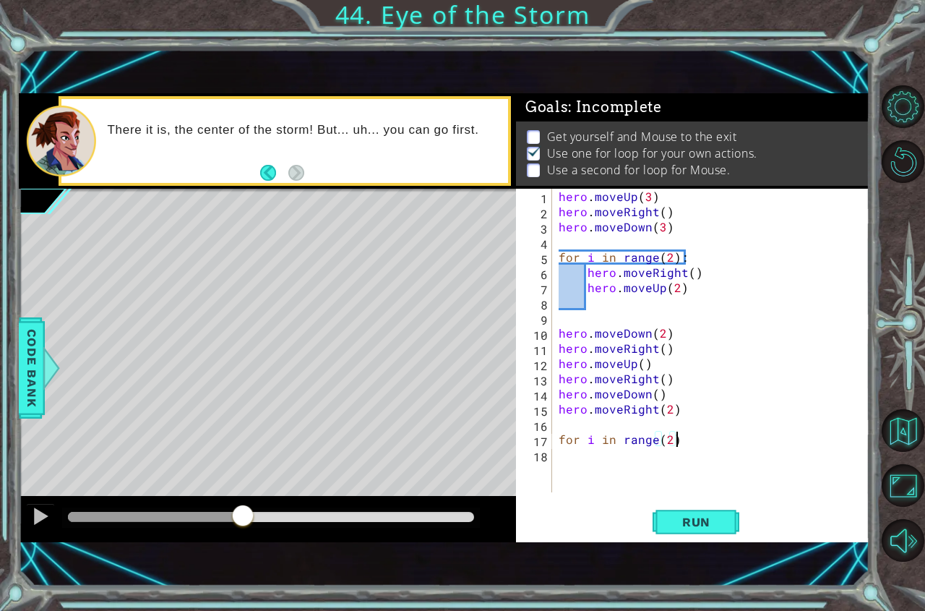
type textarea "for i in range(2):"
type textarea "mouse.moveDown()"
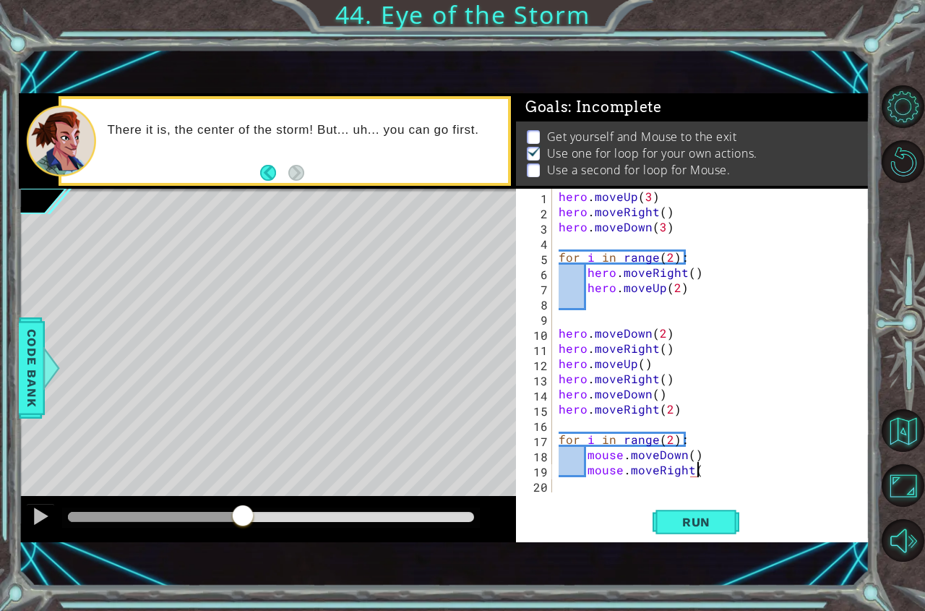
type textarea "mouse.moveRight()"
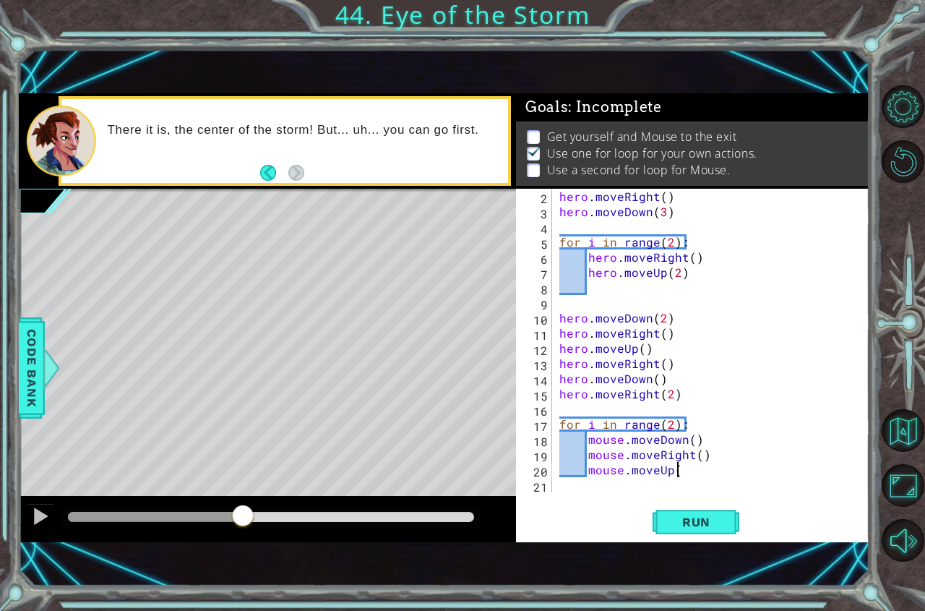
scroll to position [0, 7]
click at [693, 519] on span "Run" at bounding box center [696, 521] width 57 height 14
click at [277, 520] on div at bounding box center [271, 517] width 406 height 10
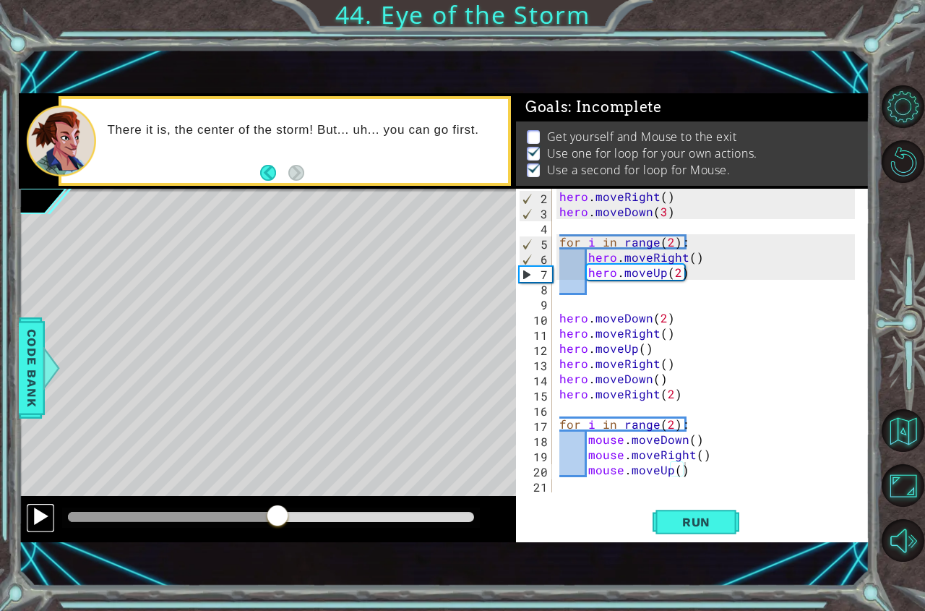
click at [36, 507] on div at bounding box center [40, 516] width 19 height 19
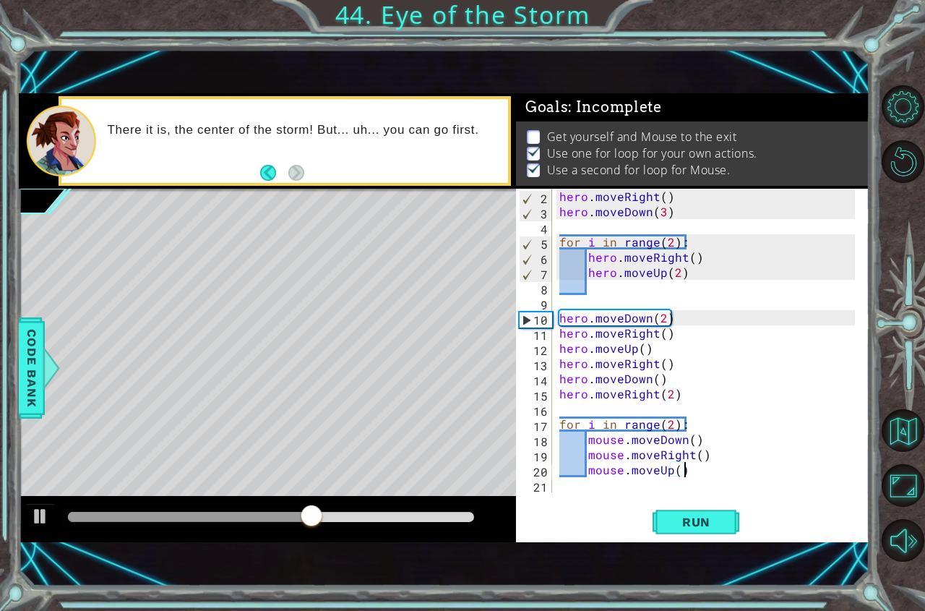
click at [349, 514] on div at bounding box center [271, 517] width 406 height 10
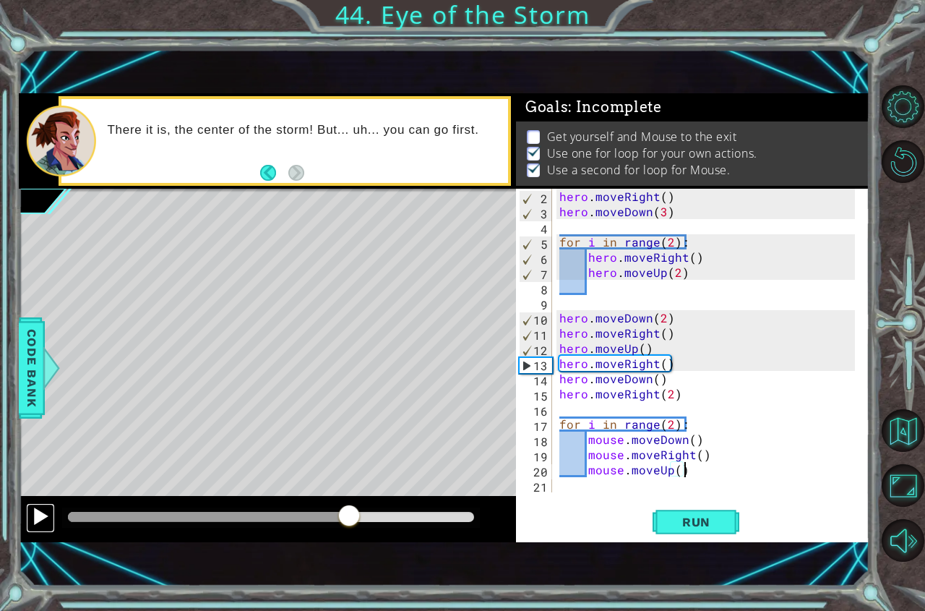
click at [49, 514] on div at bounding box center [40, 516] width 19 height 19
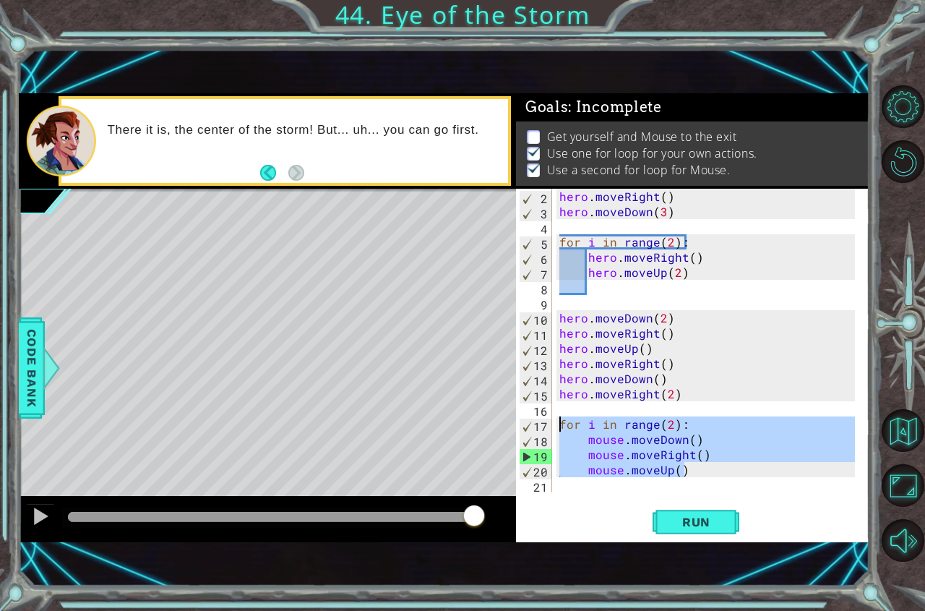
drag, startPoint x: 694, startPoint y: 469, endPoint x: 551, endPoint y: 428, distance: 149.4
click at [551, 428] on div "mouse.moveUp() 2 3 4 5 6 7 8 9 10 11 12 13 14 15 16 17 18 19 20 21 hero . moveR…" at bounding box center [691, 340] width 350 height 303
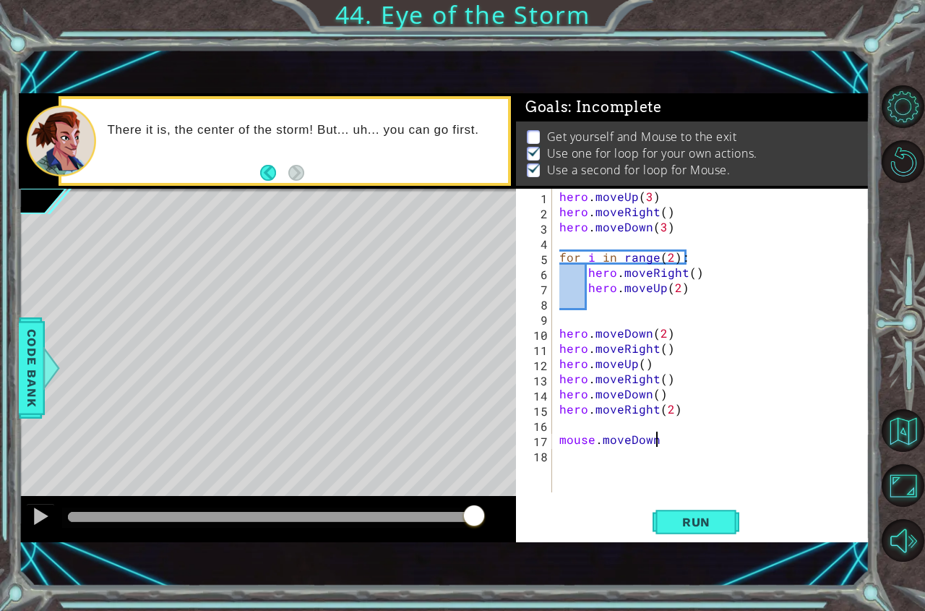
scroll to position [0, 6]
type textarea "mouse.moveDown()"
type textarea "mouse.moveRight()"
type textarea "mouse.moveUp()"
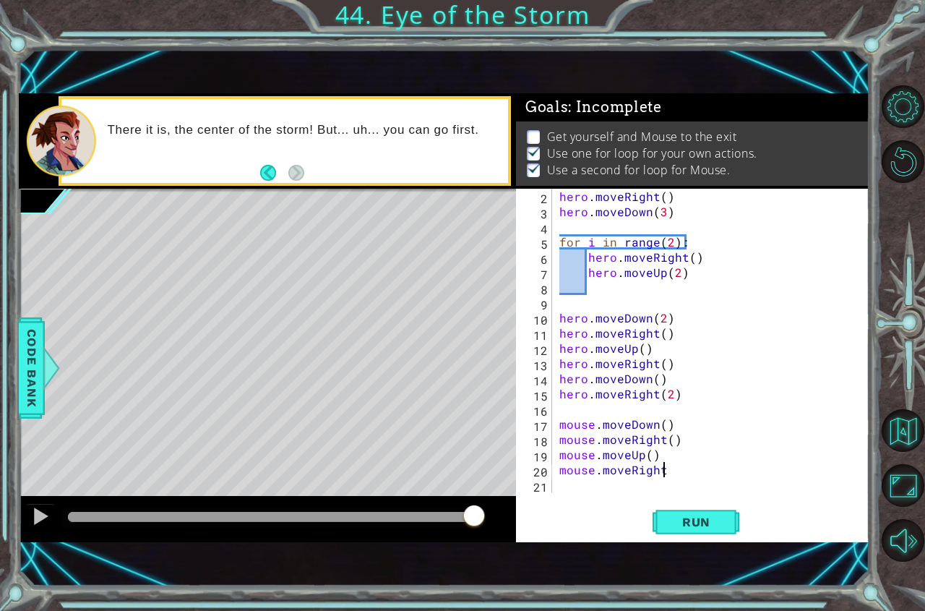
scroll to position [0, 6]
type textarea "mouse.moveRight()"
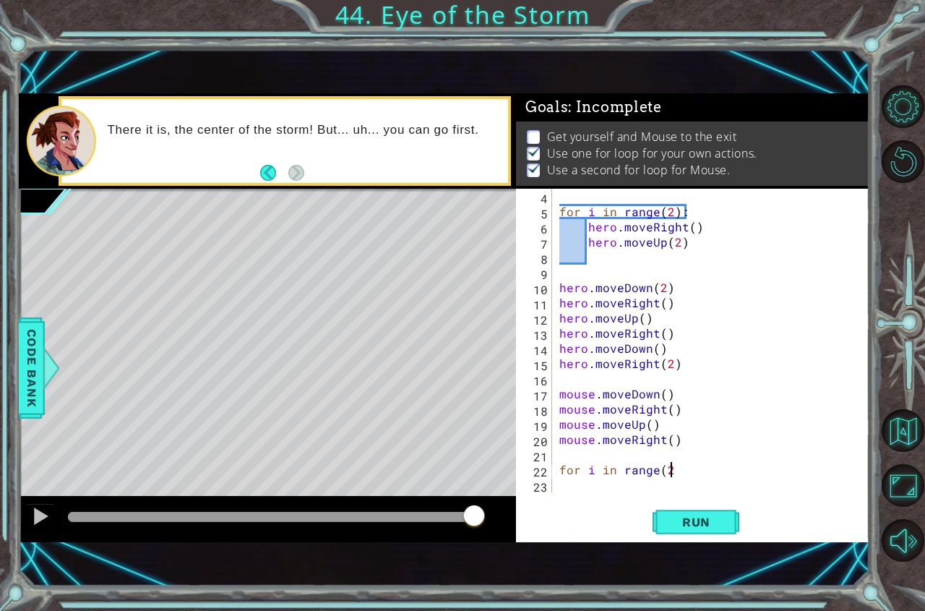
scroll to position [0, 7]
type textarea "for i in range(2):"
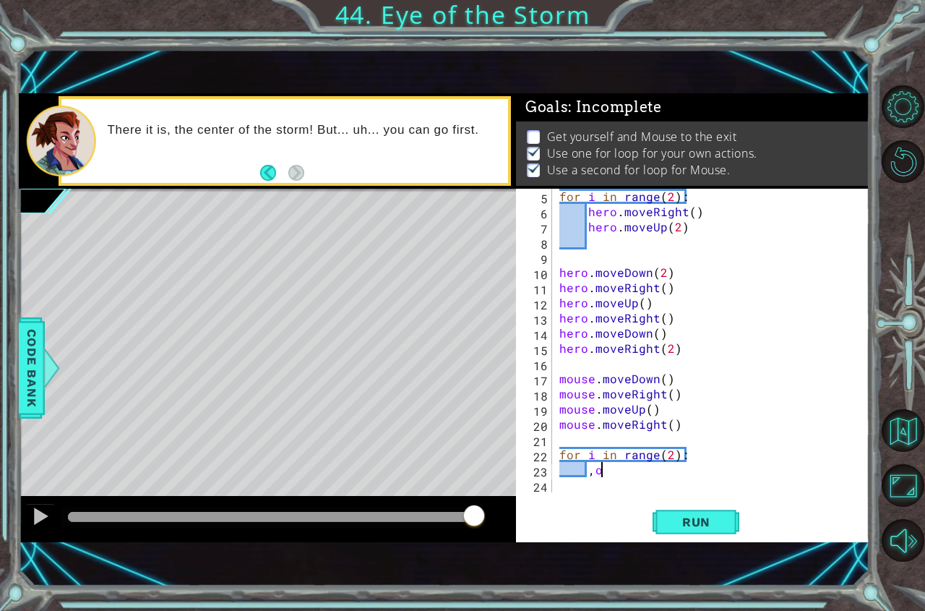
type textarea ","
type textarea "mouse.moveDown(2)"
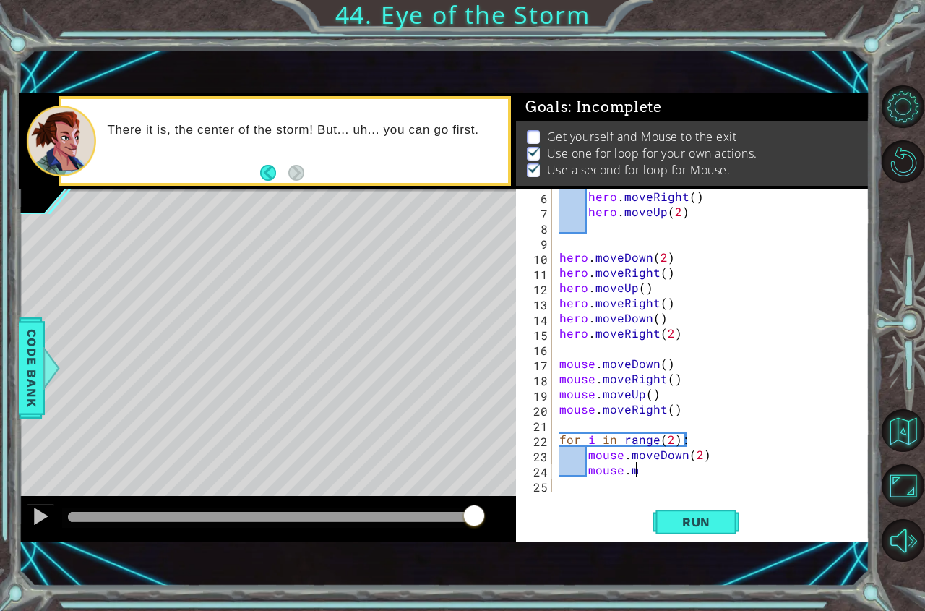
scroll to position [0, 4]
type textarea "mouse.mouse.moveRight()"
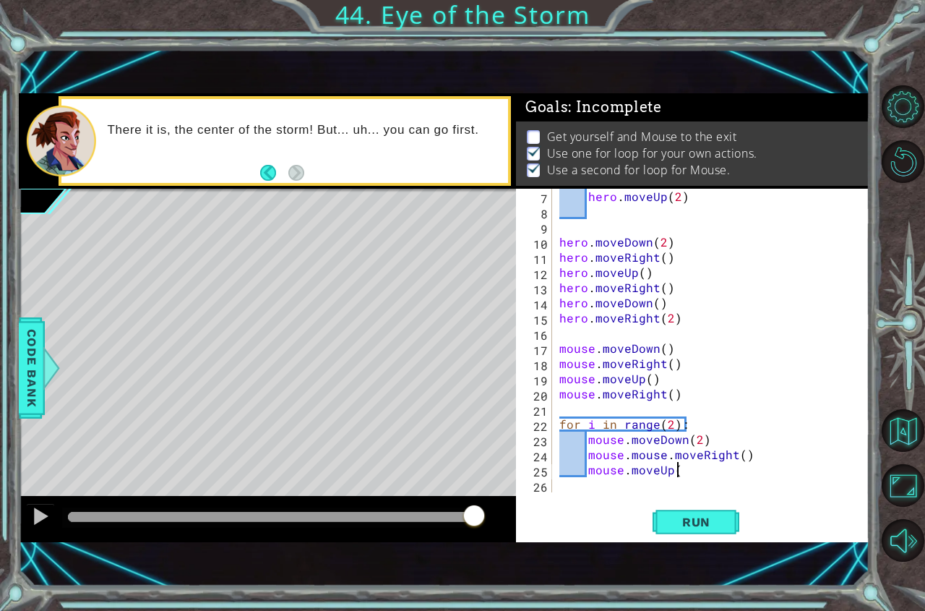
scroll to position [0, 7]
click at [665, 456] on div "hero . moveUp ( 2 ) hero . moveDown ( 2 ) hero . moveRight ( ) hero . moveUp ( …" at bounding box center [709, 356] width 306 height 334
click at [725, 459] on div "hero . moveUp ( 2 ) hero . moveDown ( 2 ) hero . moveRight ( ) hero . moveUp ( …" at bounding box center [709, 356] width 306 height 334
click at [681, 471] on div "hero . moveUp ( 2 ) hero . moveDown ( 2 ) hero . moveRight ( ) hero . moveUp ( …" at bounding box center [709, 356] width 306 height 334
click at [675, 509] on button "Run" at bounding box center [695, 521] width 87 height 35
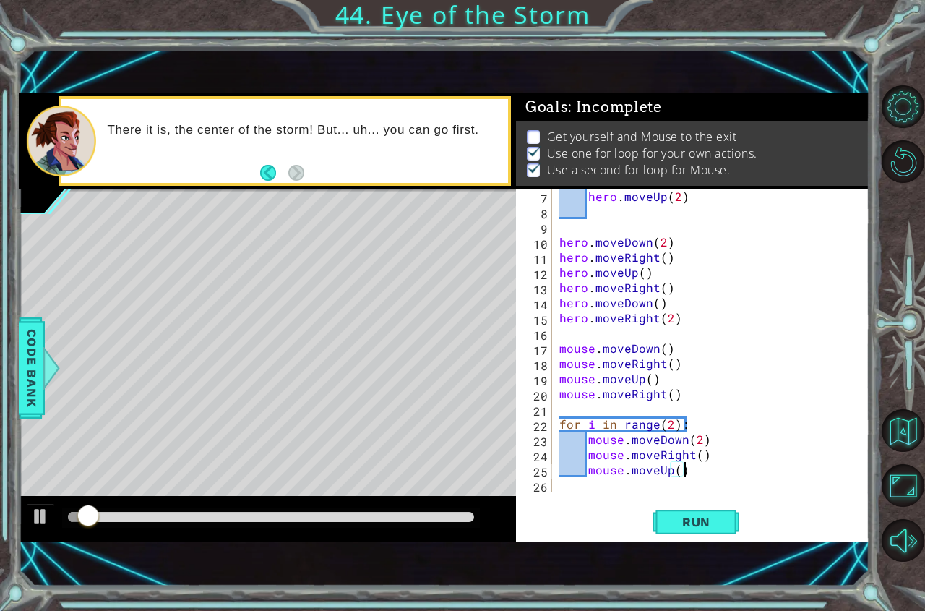
click at [286, 522] on div at bounding box center [271, 517] width 406 height 10
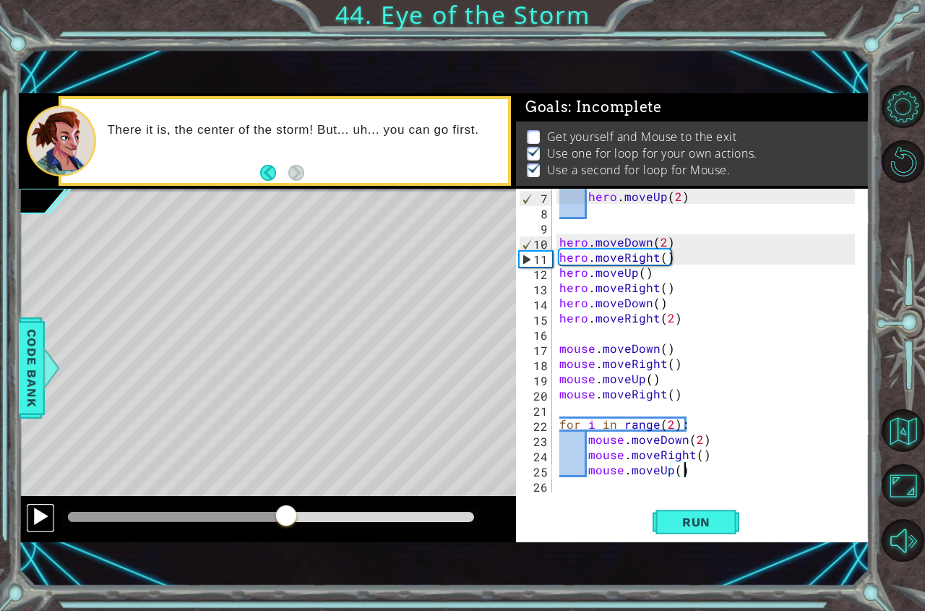
click at [40, 522] on div at bounding box center [40, 516] width 19 height 19
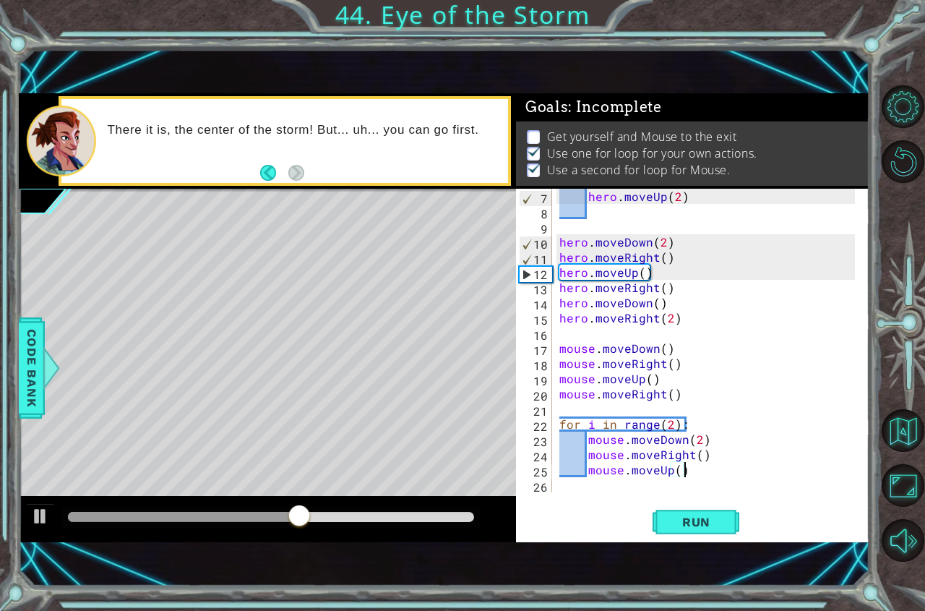
click at [359, 520] on div at bounding box center [271, 517] width 406 height 10
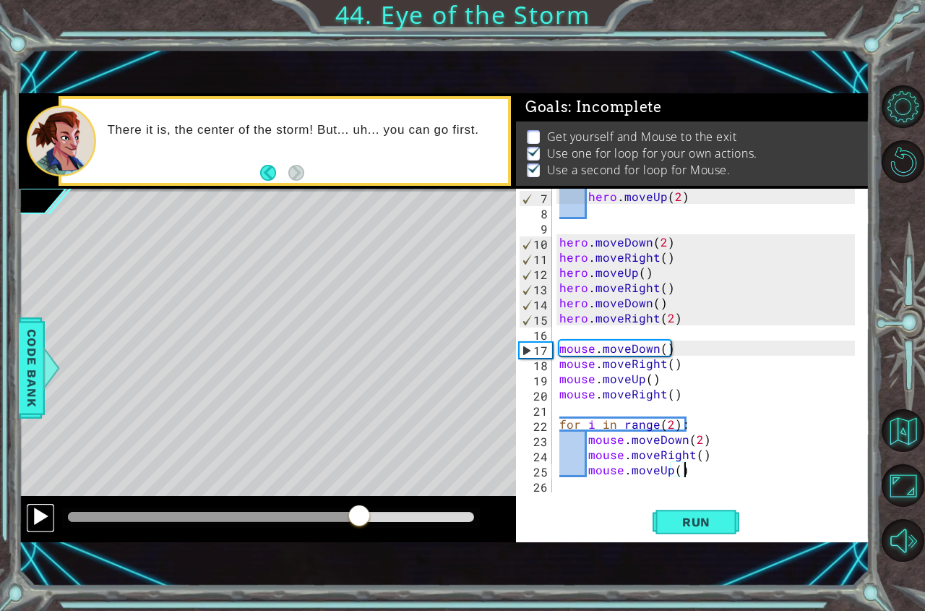
click at [48, 523] on div at bounding box center [40, 516] width 19 height 19
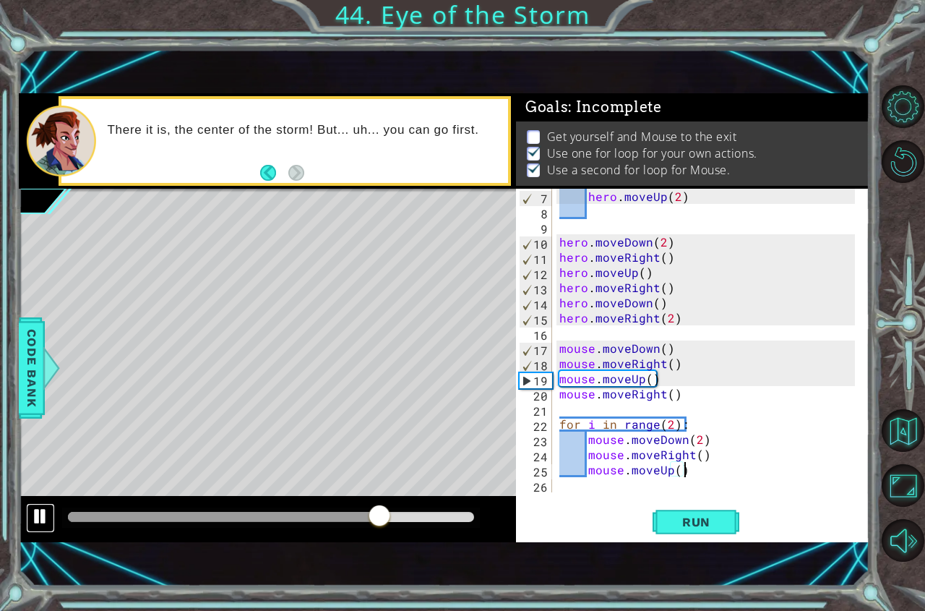
click at [28, 520] on button at bounding box center [40, 518] width 29 height 30
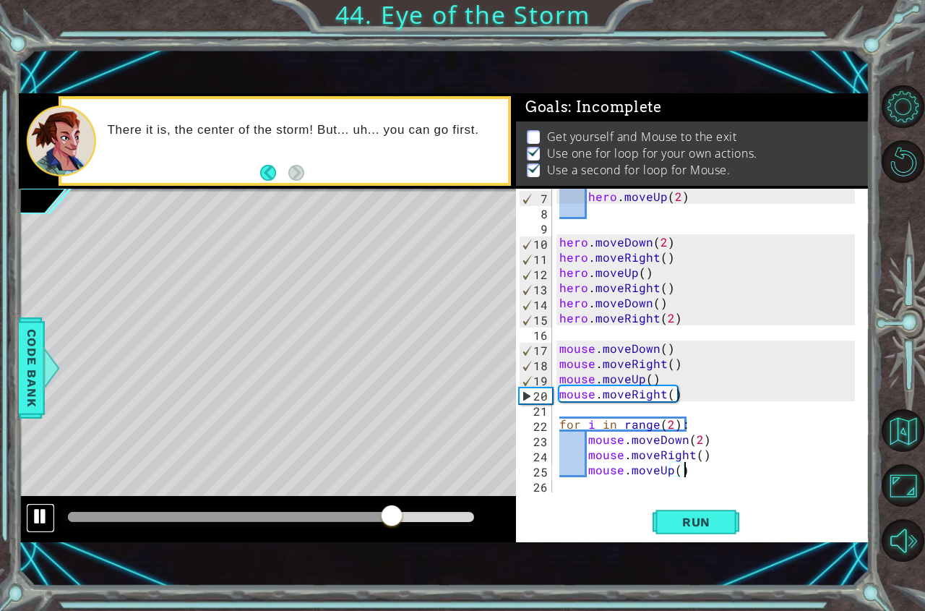
click at [28, 520] on button at bounding box center [40, 518] width 29 height 30
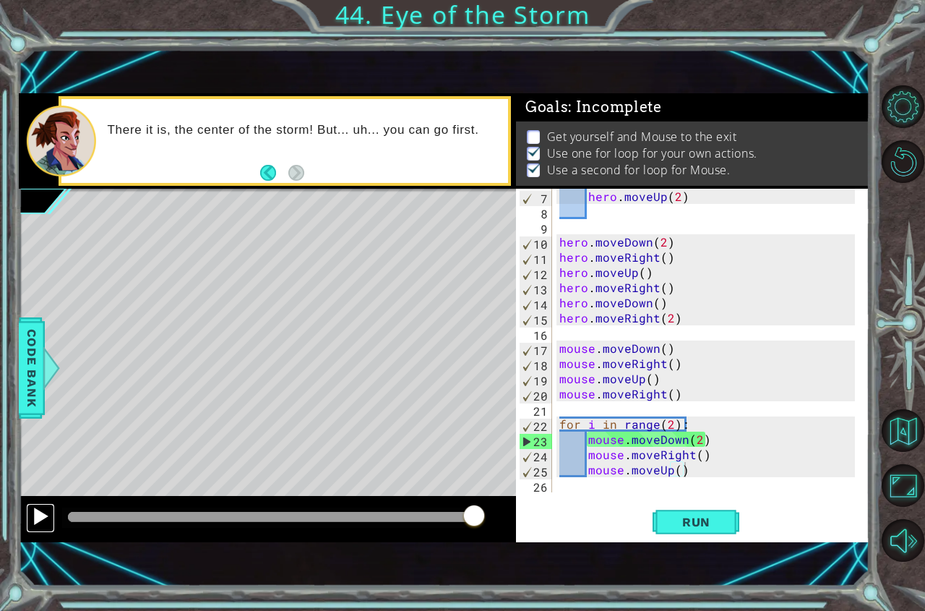
click at [28, 520] on button at bounding box center [40, 518] width 29 height 30
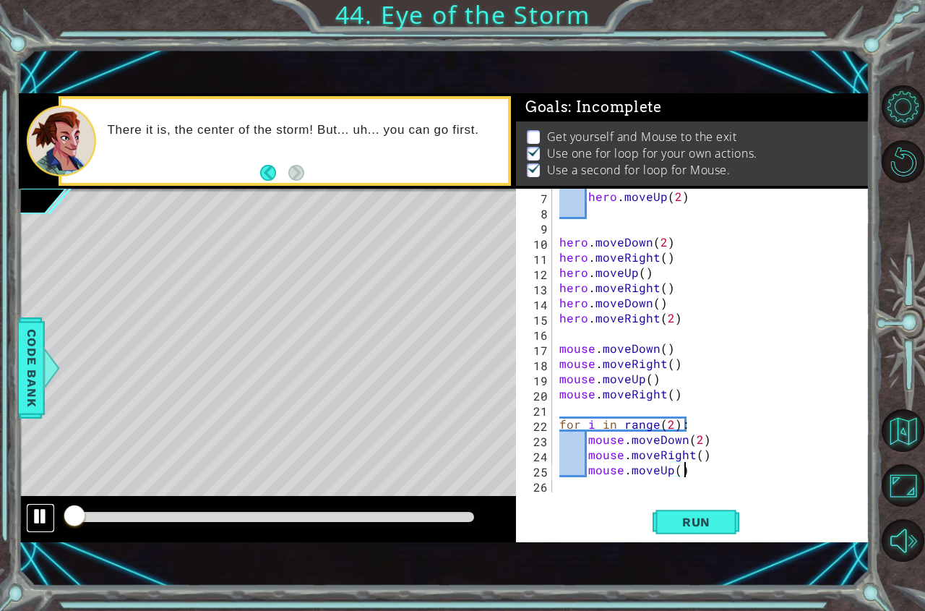
click at [28, 520] on button at bounding box center [40, 518] width 29 height 30
click at [674, 474] on div "hero . moveUp ( 2 ) hero . moveDown ( 2 ) hero . moveRight ( ) hero . moveUp ( …" at bounding box center [709, 356] width 306 height 334
click at [675, 507] on button "Run" at bounding box center [695, 521] width 87 height 35
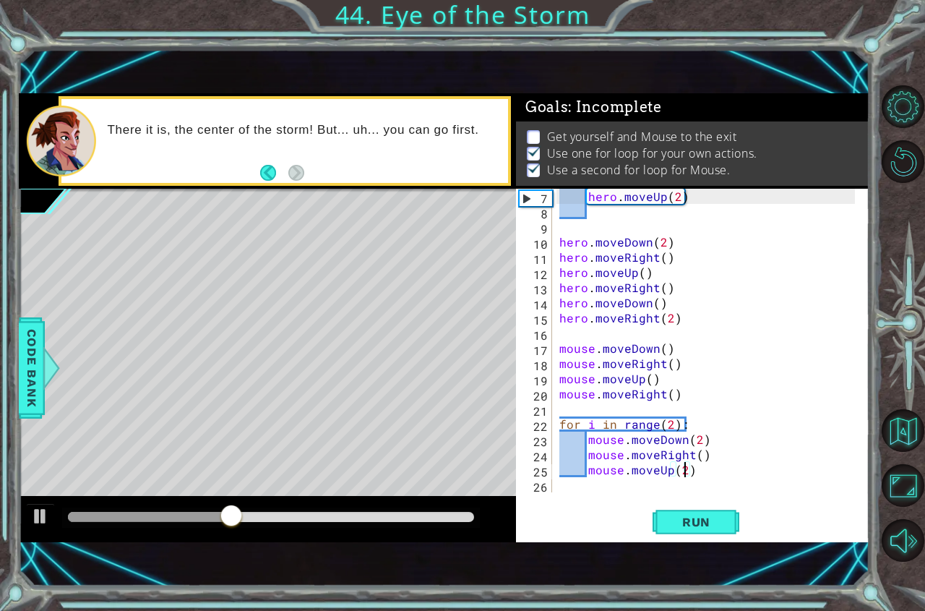
click at [321, 512] on div at bounding box center [271, 517] width 406 height 10
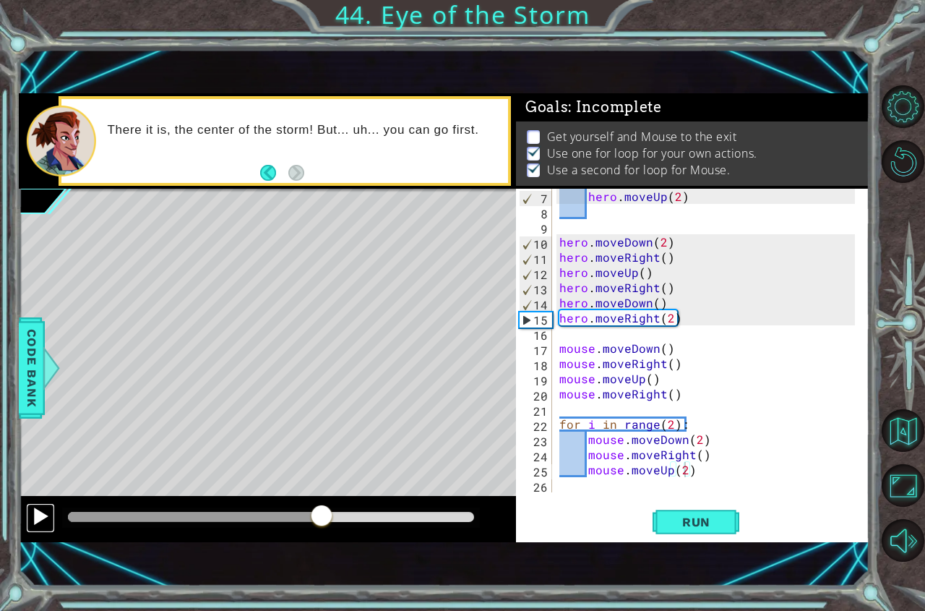
click at [42, 513] on div at bounding box center [40, 516] width 19 height 19
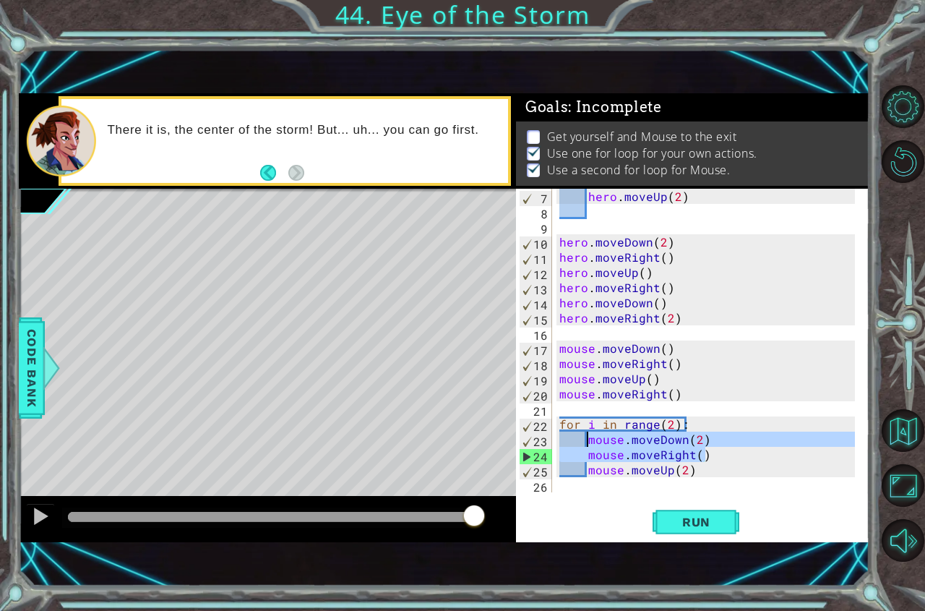
drag, startPoint x: 717, startPoint y: 455, endPoint x: 588, endPoint y: 446, distance: 128.9
click at [588, 446] on div "hero . moveUp ( 2 ) hero . moveDown ( 2 ) hero . moveRight ( ) hero . moveUp ( …" at bounding box center [709, 356] width 306 height 334
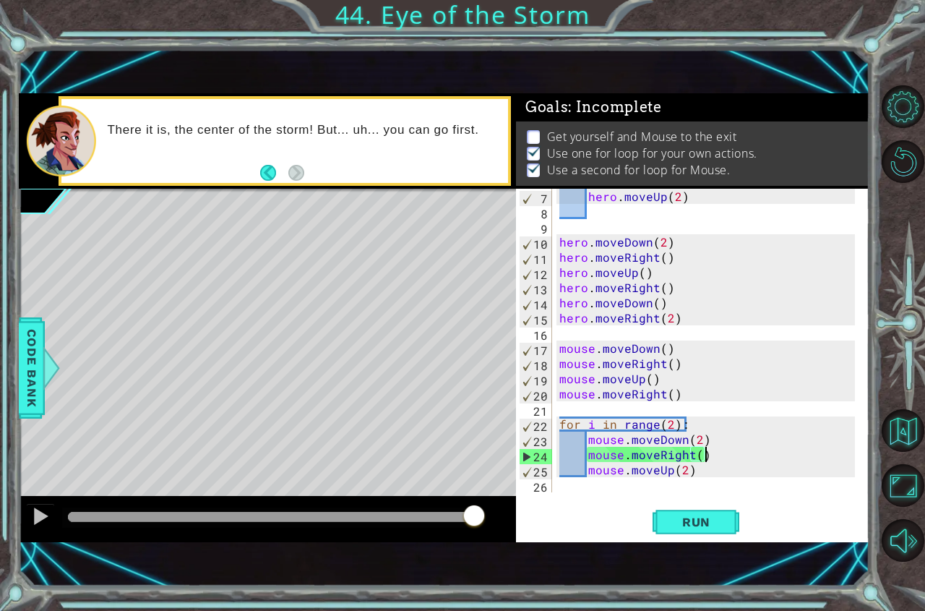
click at [735, 456] on div "hero . moveUp ( 2 ) hero . moveDown ( 2 ) hero . moveRight ( ) hero . moveUp ( …" at bounding box center [709, 356] width 306 height 334
click at [732, 457] on div "hero . moveUp ( 2 ) hero . moveDown ( 2 ) hero . moveRight ( ) hero . moveUp ( …" at bounding box center [709, 356] width 306 height 334
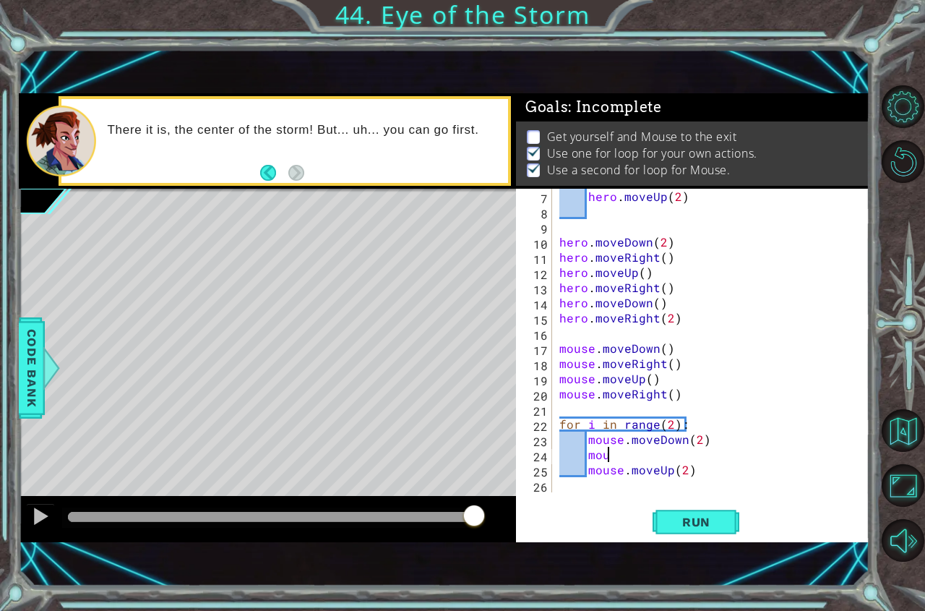
type textarea "m"
click at [723, 438] on div "hero . moveUp ( 2 ) hero . moveDown ( 2 ) hero . moveRight ( ) hero . moveUp ( …" at bounding box center [709, 356] width 306 height 334
type textarea "m"
click at [595, 457] on div "hero . moveUp ( 2 ) hero . moveDown ( 2 ) hero . moveRight ( ) hero . moveUp ( …" at bounding box center [709, 356] width 306 height 334
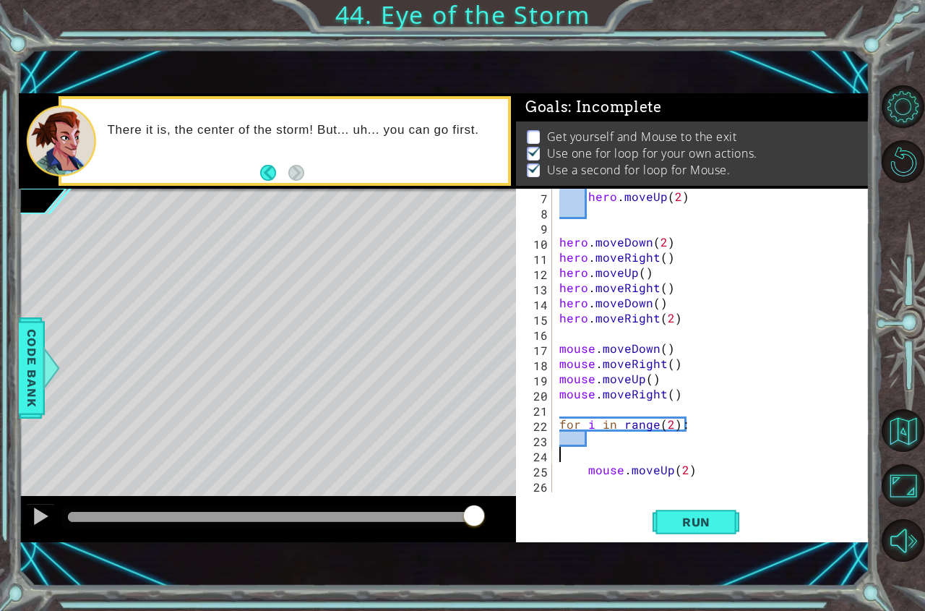
scroll to position [76, 0]
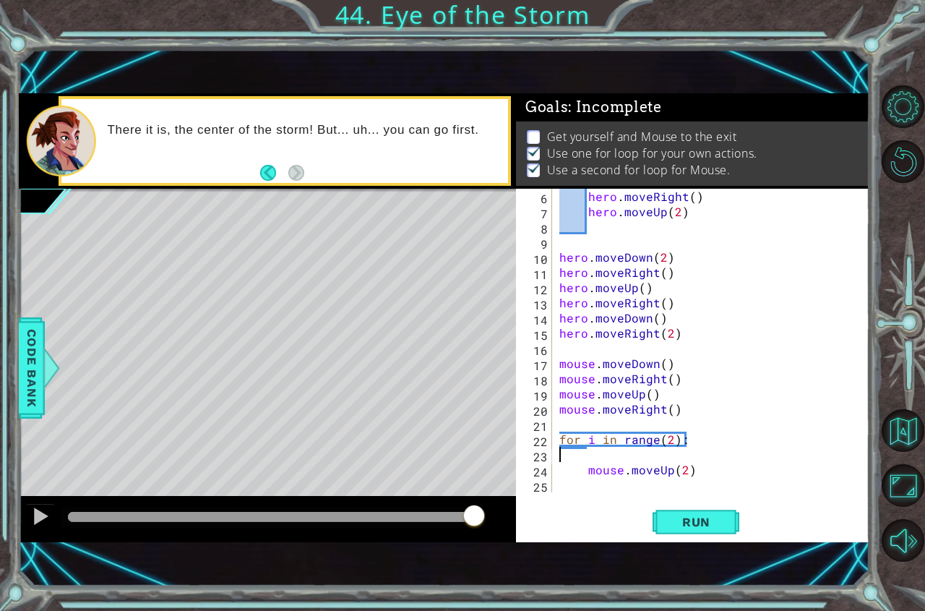
type textarea "for i in range(2):"
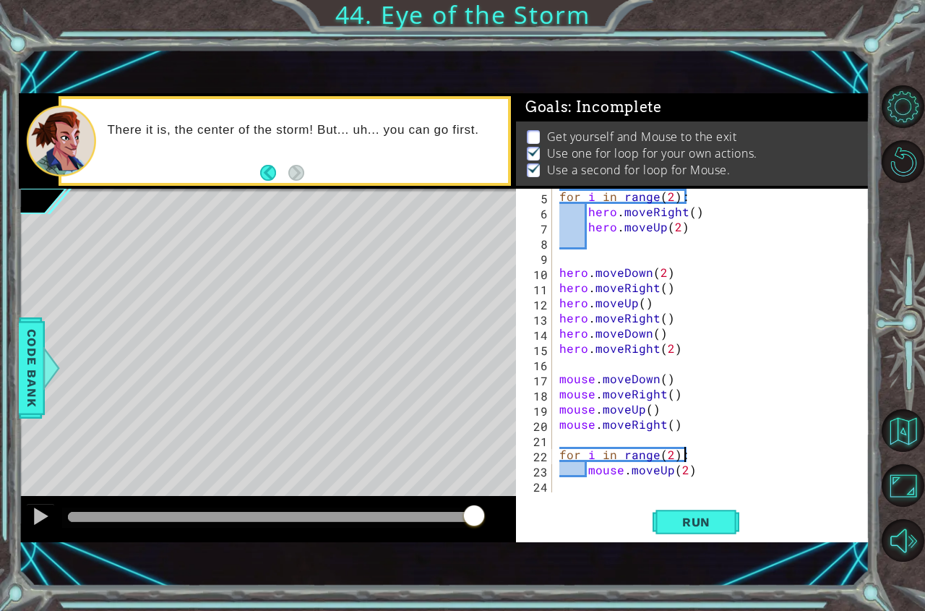
scroll to position [61, 0]
click at [669, 525] on span "Run" at bounding box center [696, 521] width 57 height 14
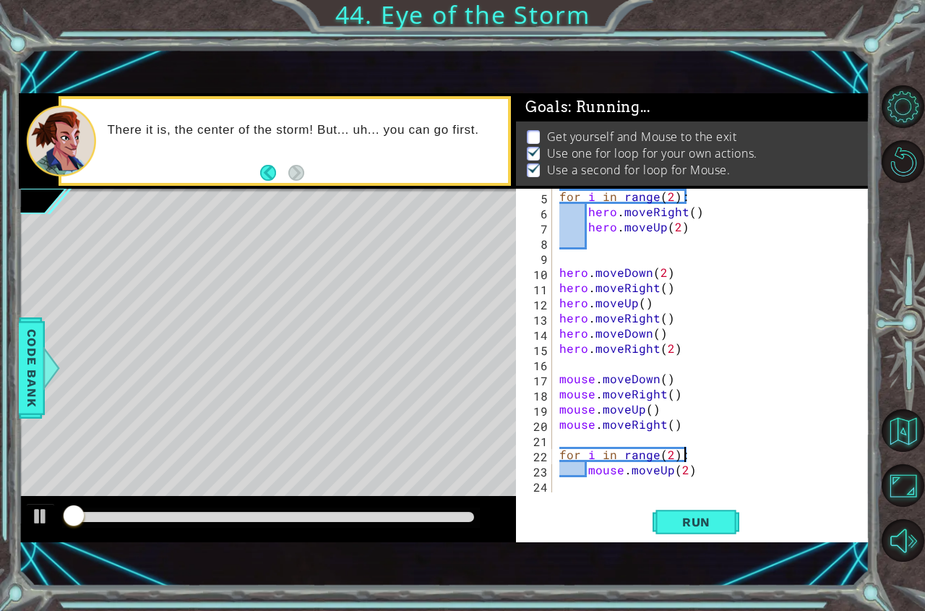
click at [314, 522] on div at bounding box center [271, 517] width 406 height 10
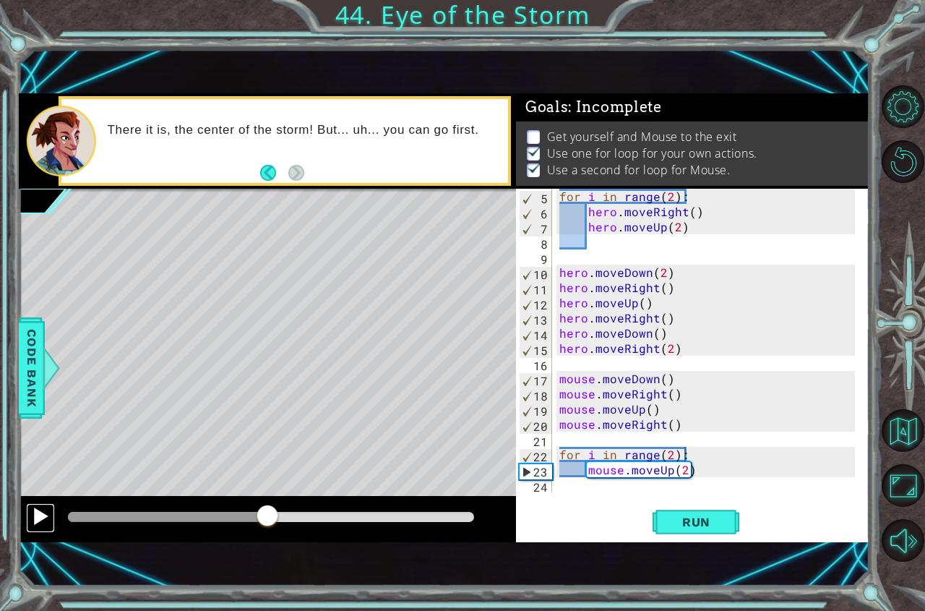
click at [41, 527] on button at bounding box center [40, 518] width 29 height 30
click at [583, 489] on div "for i in range ( 2 ) : hero . moveRight ( ) hero . moveUp ( 2 ) hero . moveDown…" at bounding box center [709, 356] width 306 height 334
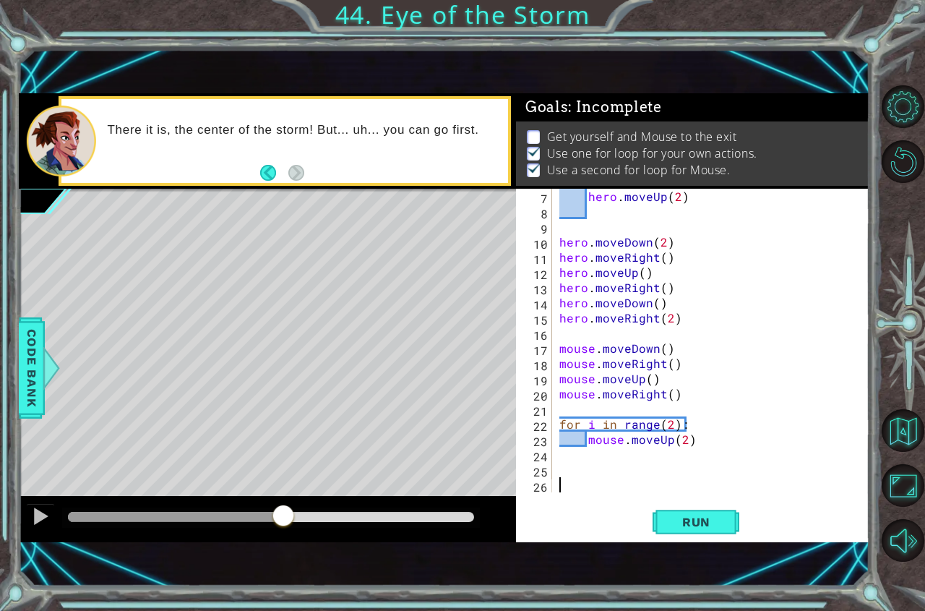
scroll to position [106, 0]
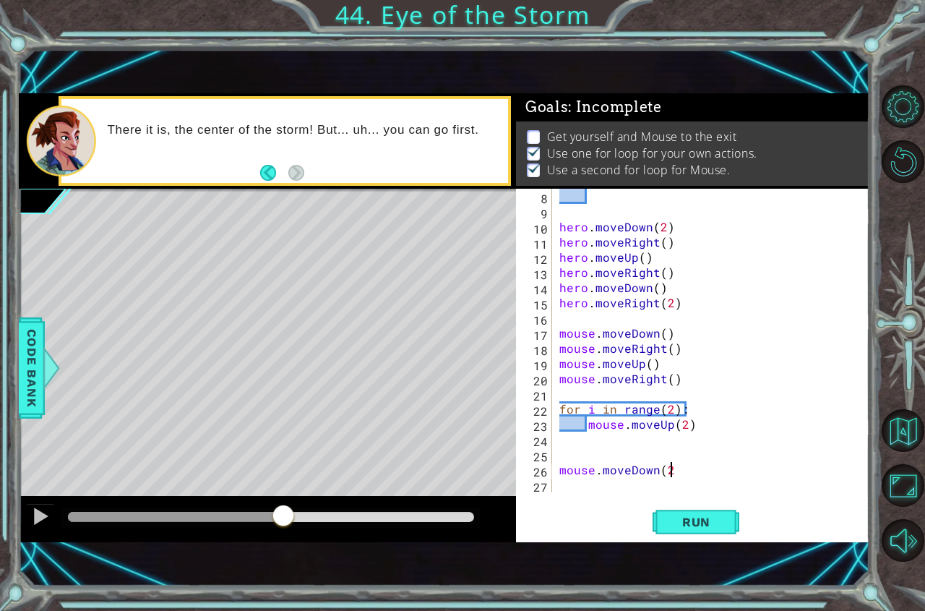
type textarea "mouse.moveDown(2)"
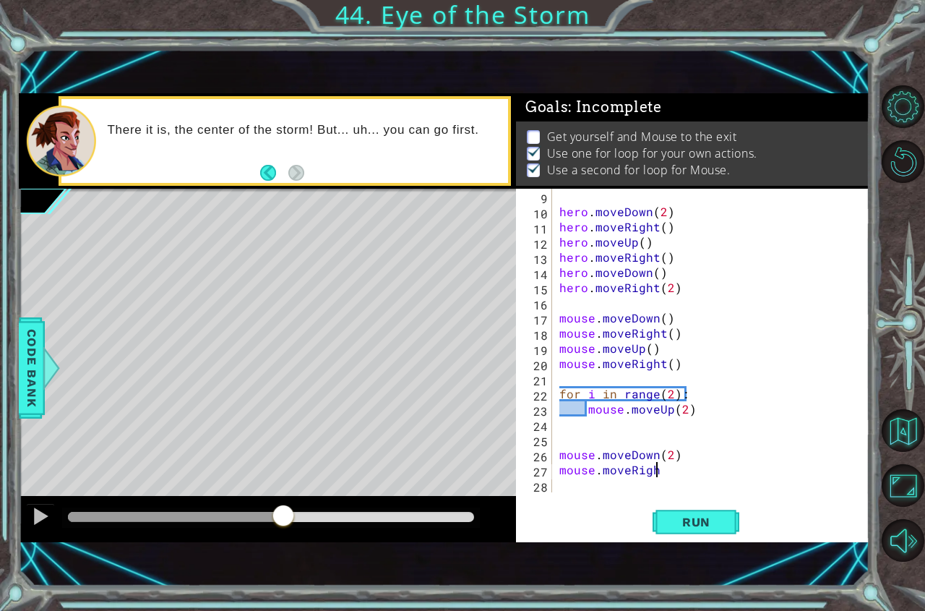
scroll to position [0, 6]
type textarea "mouse.moveRight()"
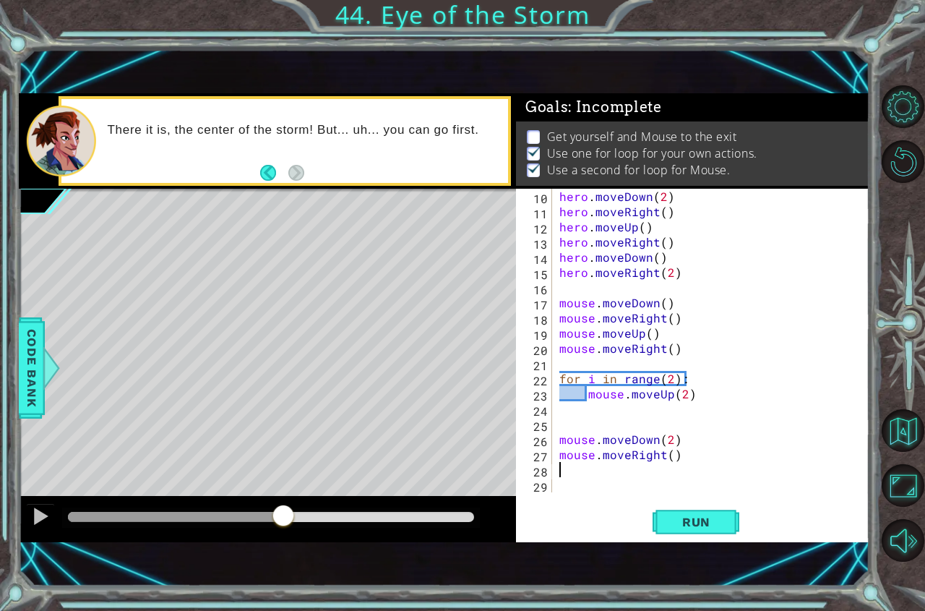
scroll to position [137, 0]
type textarea "mouse.moveUp(2)"
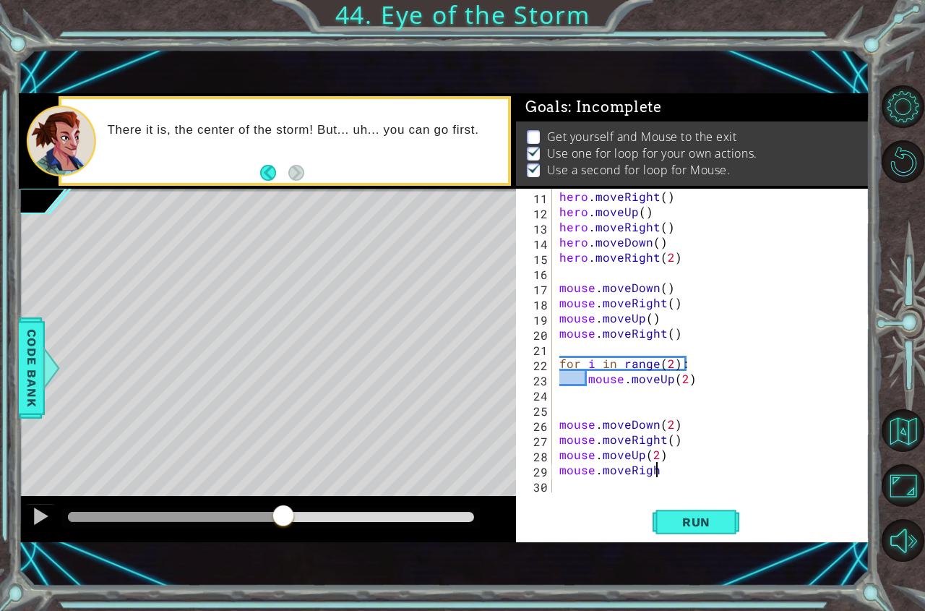
scroll to position [0, 6]
type textarea "mouse.moveRight()"
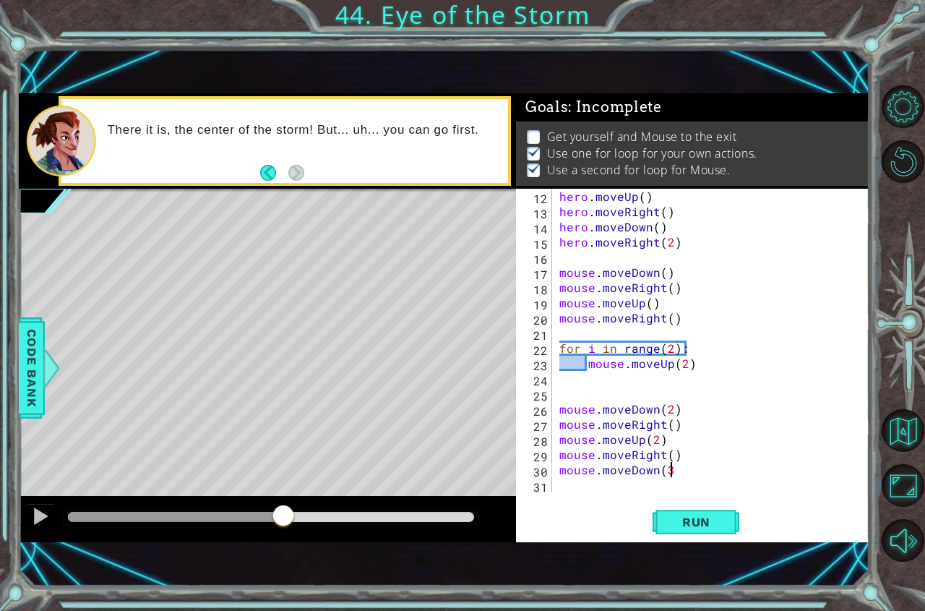
type textarea "mouse.moveDown(3)"
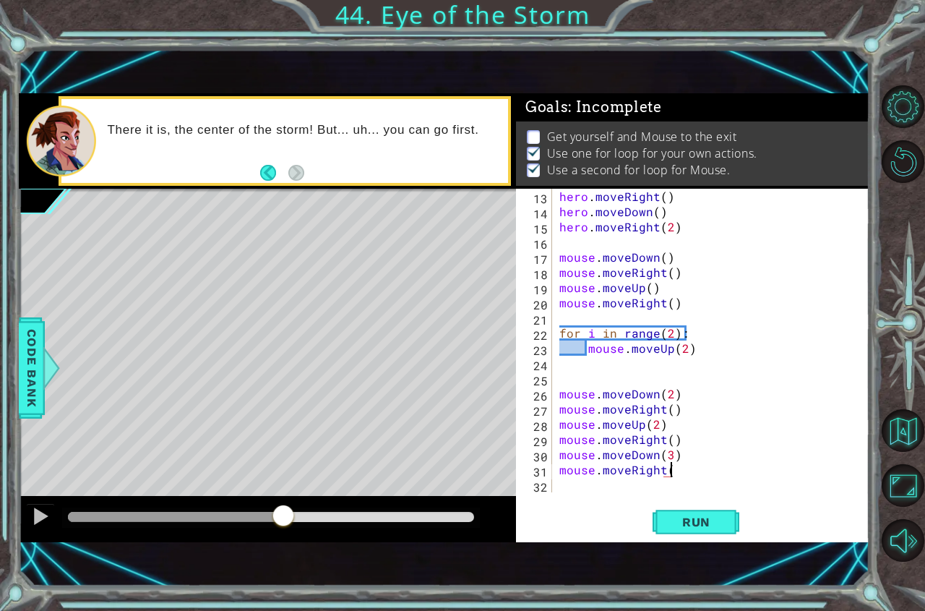
type textarea "mouse.moveRight()"
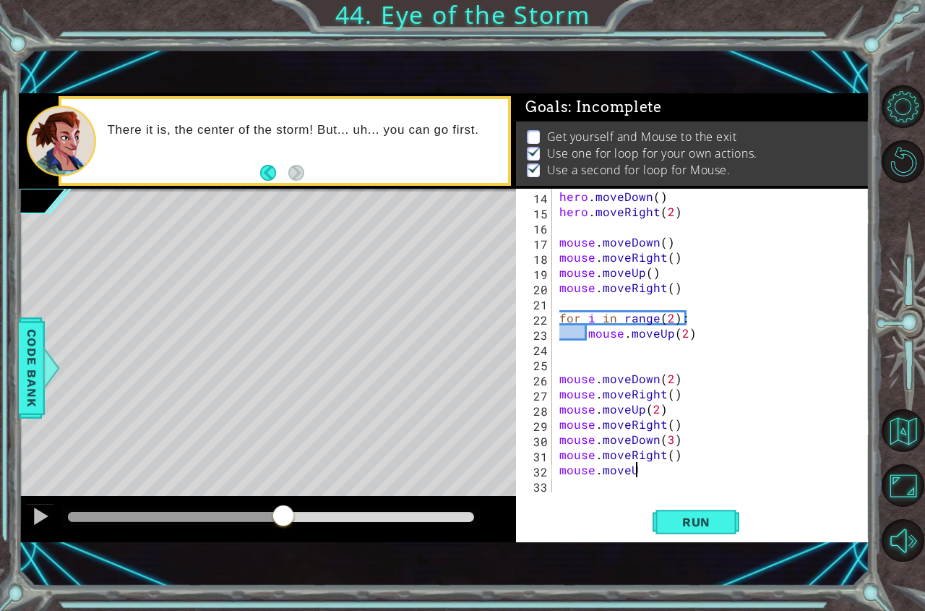
scroll to position [0, 4]
type textarea "mouse.moveUp(3)"
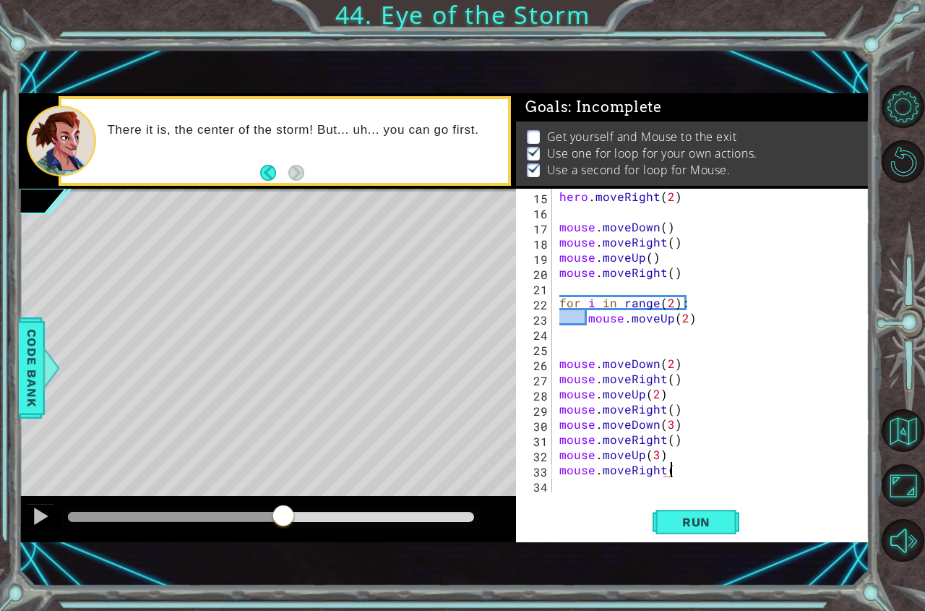
type textarea "mouse.moveRight()"
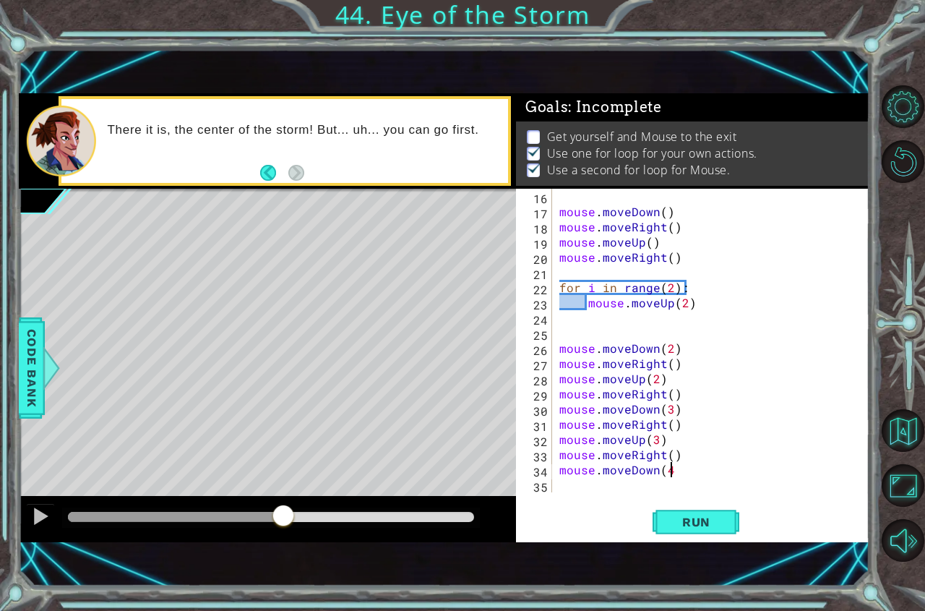
type textarea "mouse.moveDown(4)"
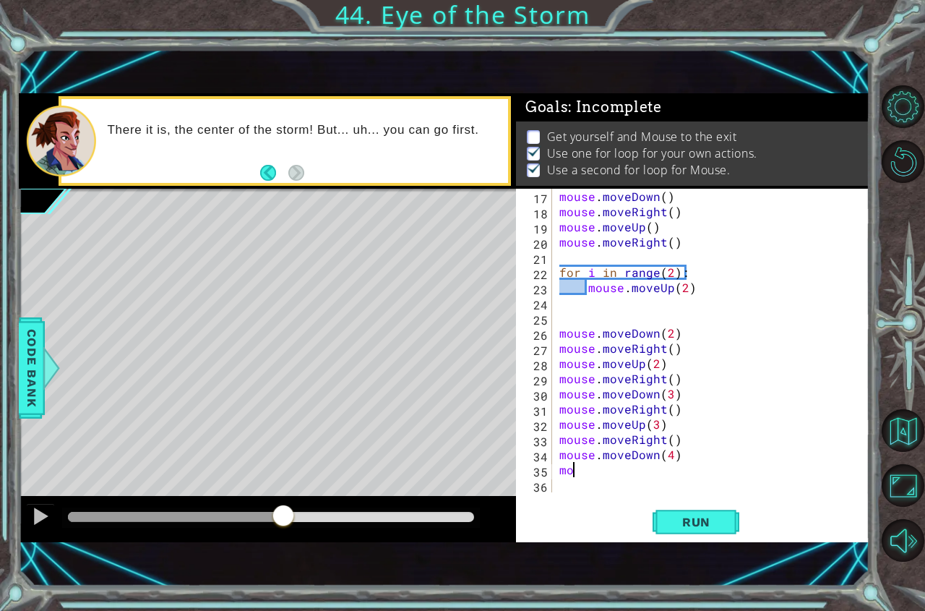
type textarea "m"
click at [707, 537] on button "Run" at bounding box center [695, 521] width 87 height 35
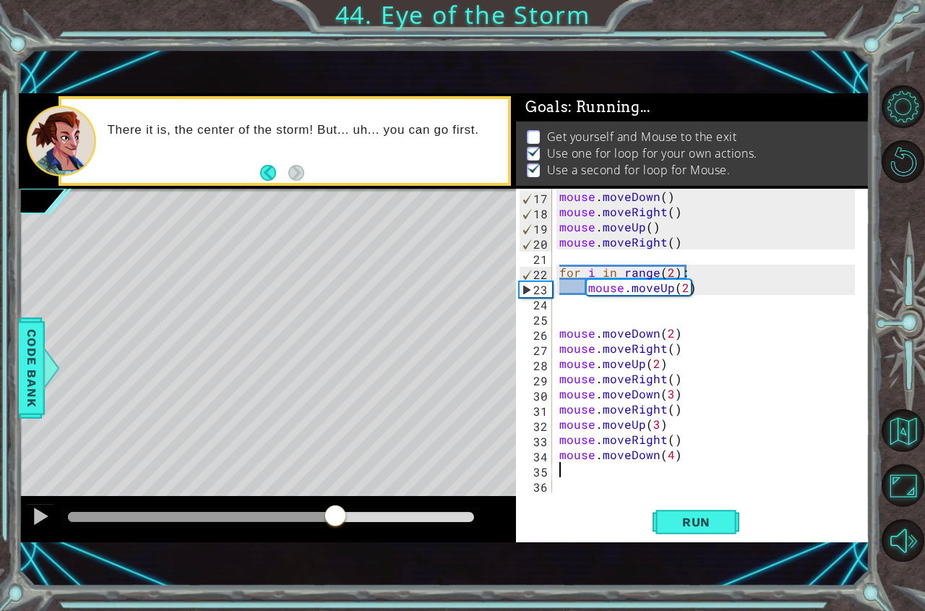
click at [336, 520] on div at bounding box center [271, 517] width 406 height 10
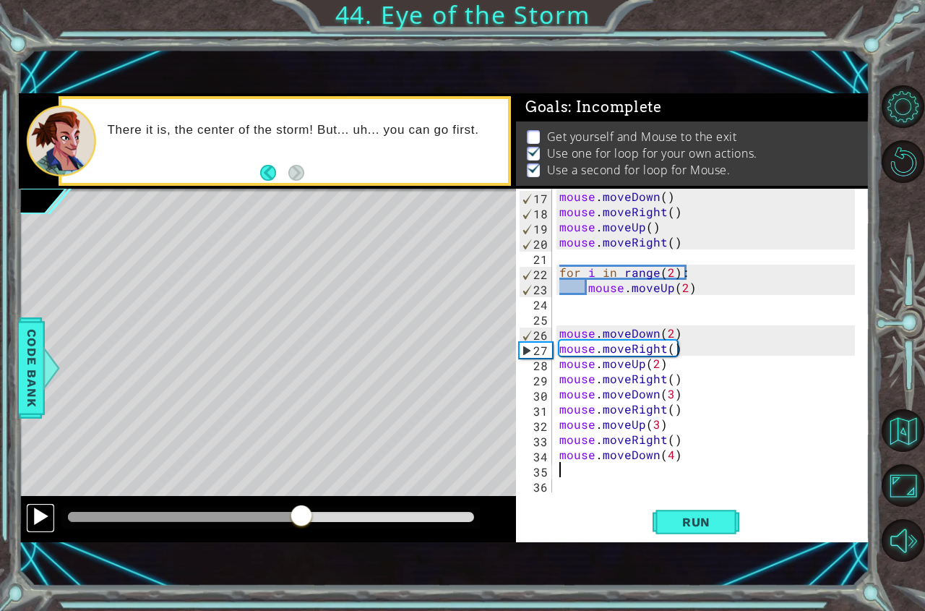
click at [48, 519] on div at bounding box center [40, 516] width 19 height 19
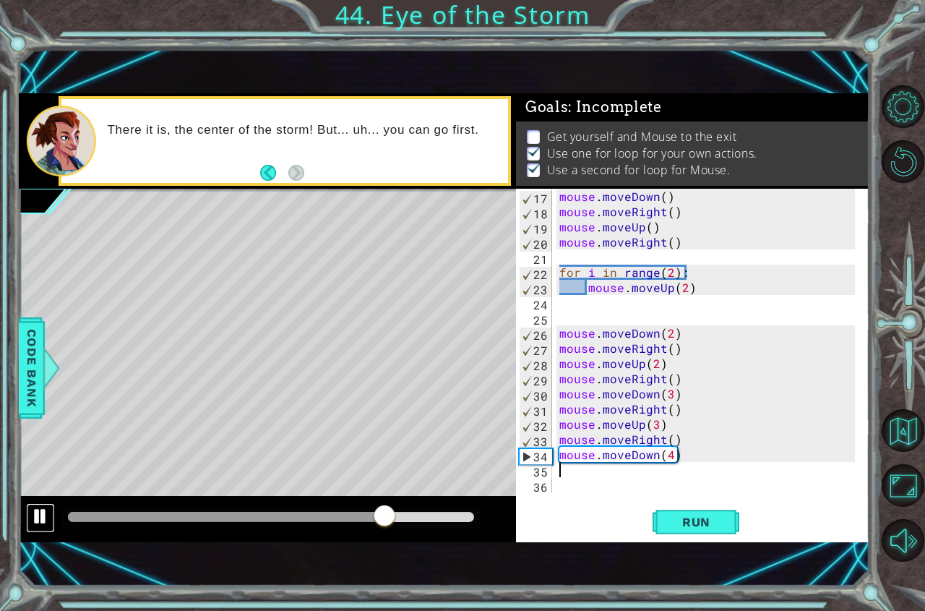
click at [33, 514] on div at bounding box center [40, 516] width 19 height 19
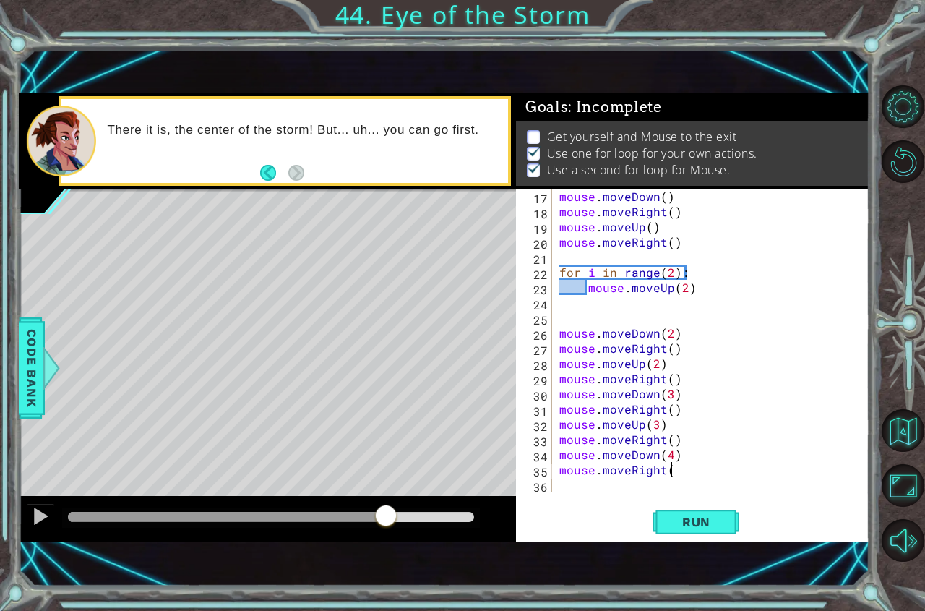
scroll to position [0, 6]
type textarea "mouse.moveRight()"
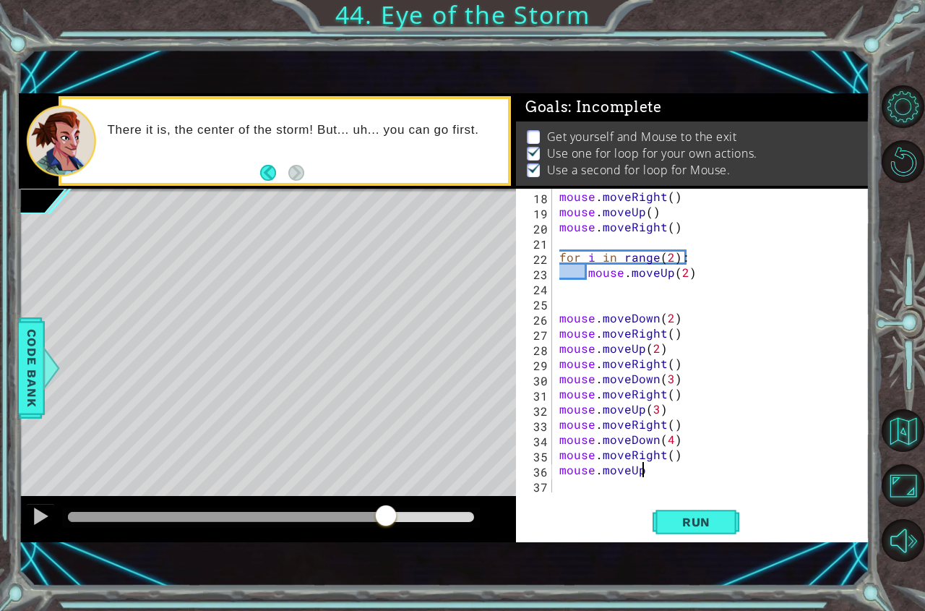
scroll to position [0, 4]
type textarea "mouse.moveUp(4)"
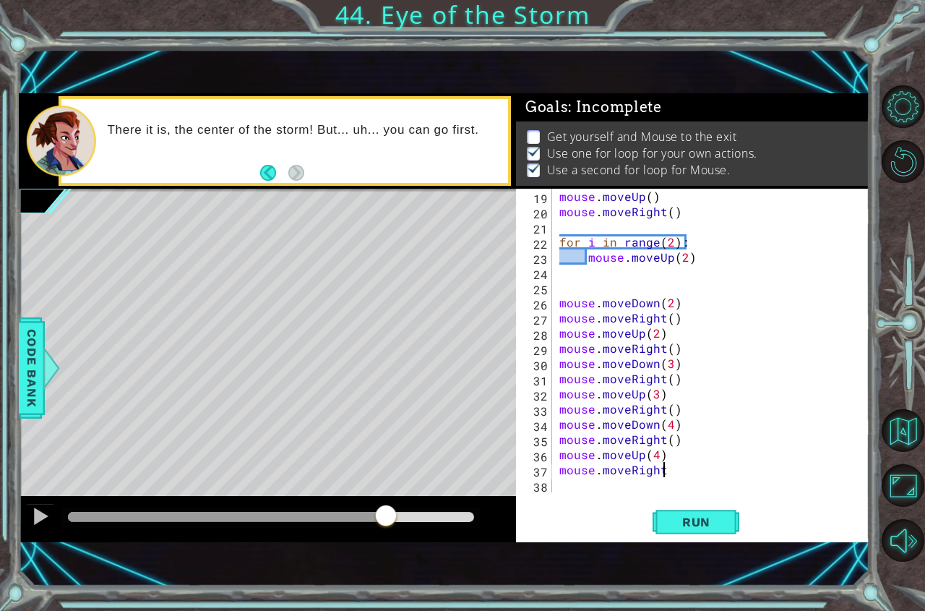
scroll to position [0, 6]
type textarea "mouse.moveRight()"
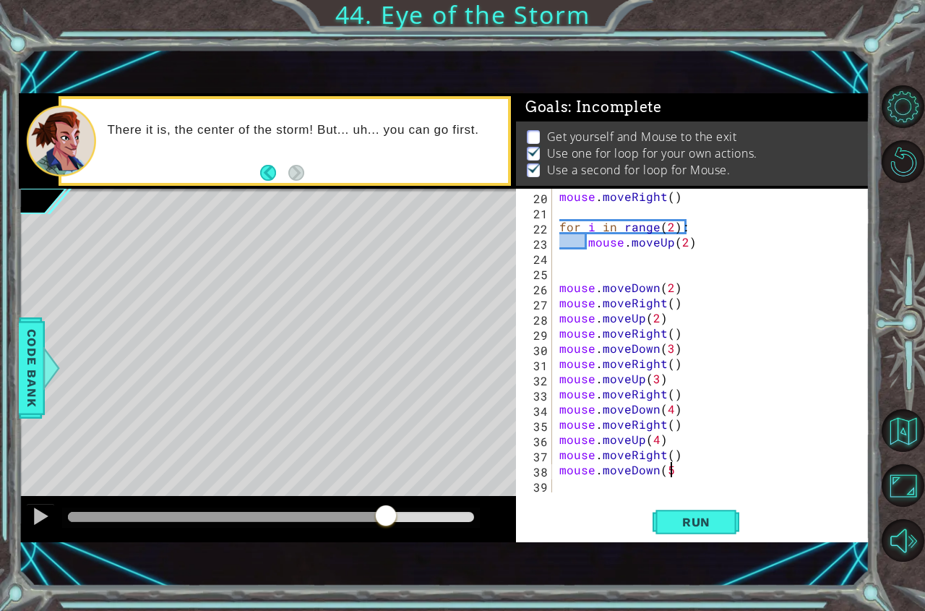
type textarea "mouse.moveDown(5)"
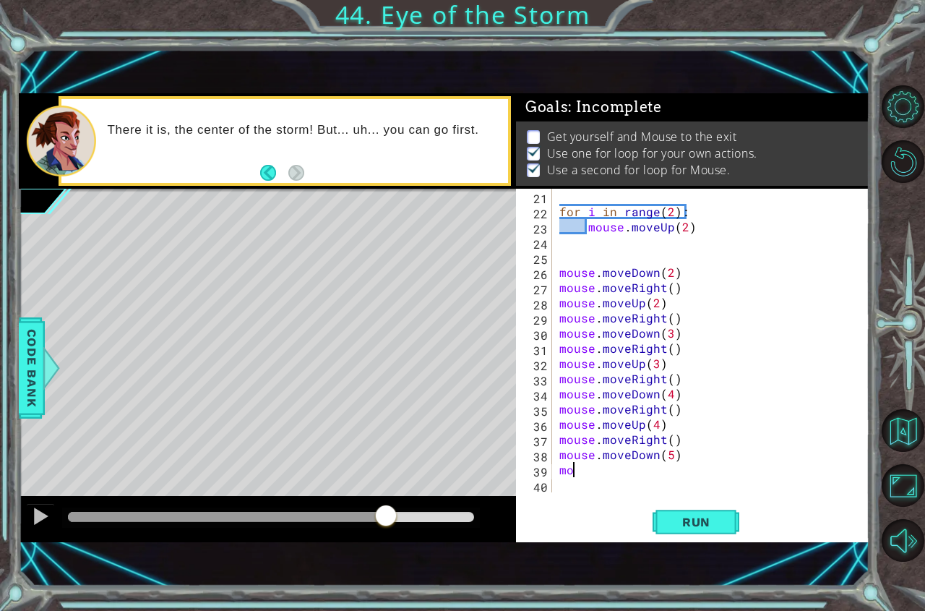
scroll to position [0, 0]
type textarea "m"
click at [679, 529] on button "Run" at bounding box center [695, 521] width 87 height 35
click at [319, 521] on div at bounding box center [271, 517] width 406 height 10
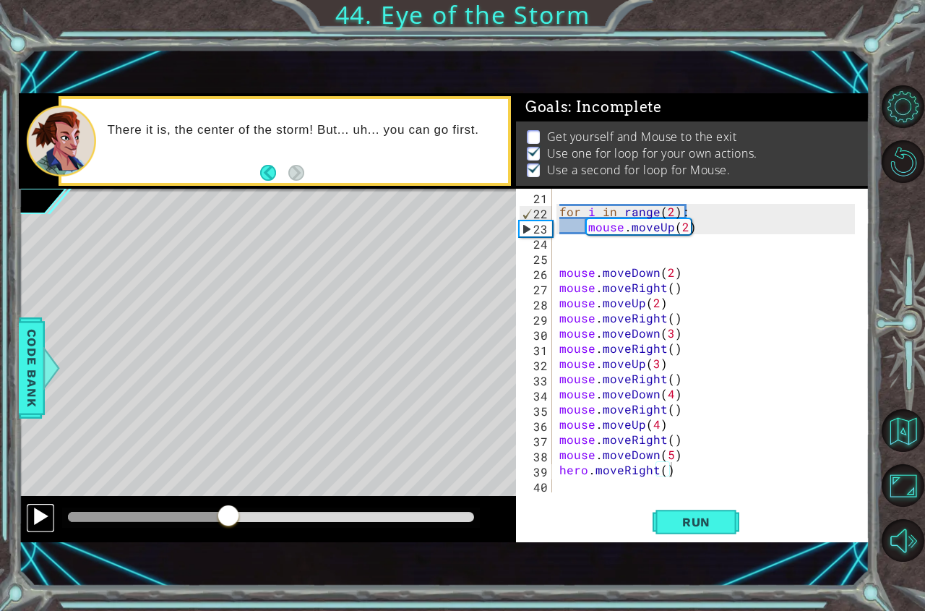
click at [32, 514] on div at bounding box center [40, 516] width 19 height 19
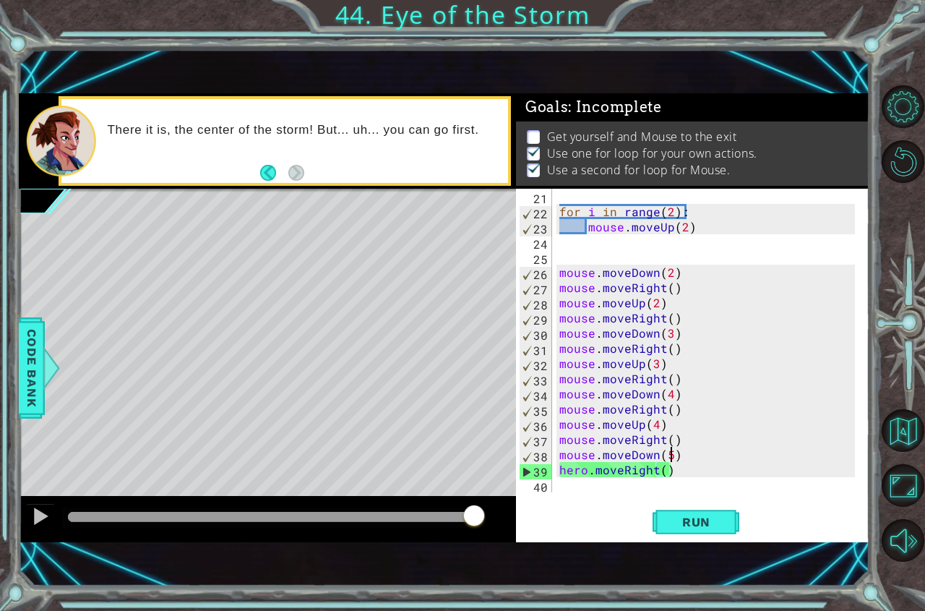
click at [671, 458] on div "for i in range ( 2 ) : mouse . moveUp ( 2 ) mouse . moveDown ( 2 ) mouse . move…" at bounding box center [709, 356] width 306 height 334
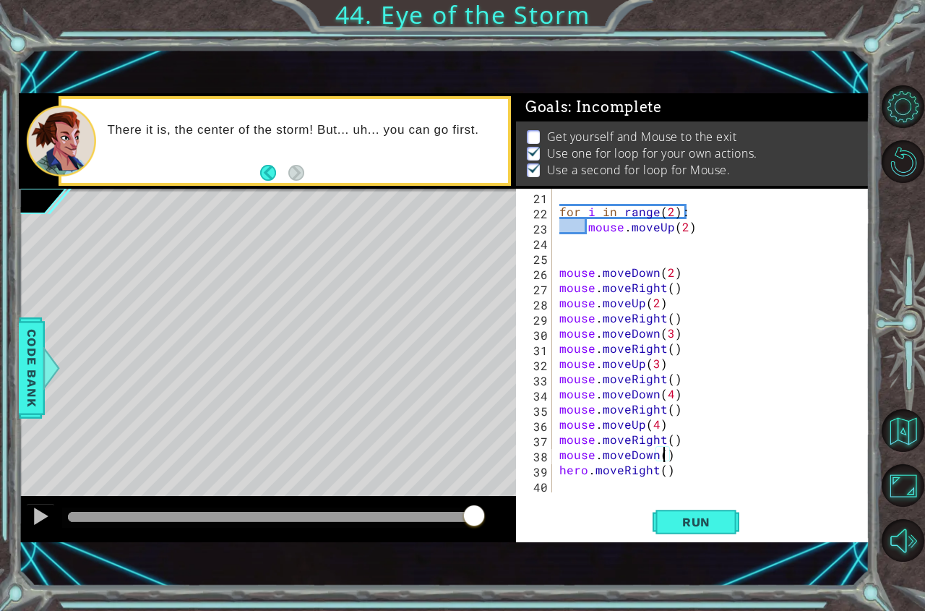
scroll to position [0, 7]
type textarea "mouse.moveDown(6)"
click at [680, 527] on span "Run" at bounding box center [696, 521] width 57 height 14
click at [442, 516] on div at bounding box center [271, 517] width 406 height 10
click at [43, 522] on div at bounding box center [40, 516] width 19 height 19
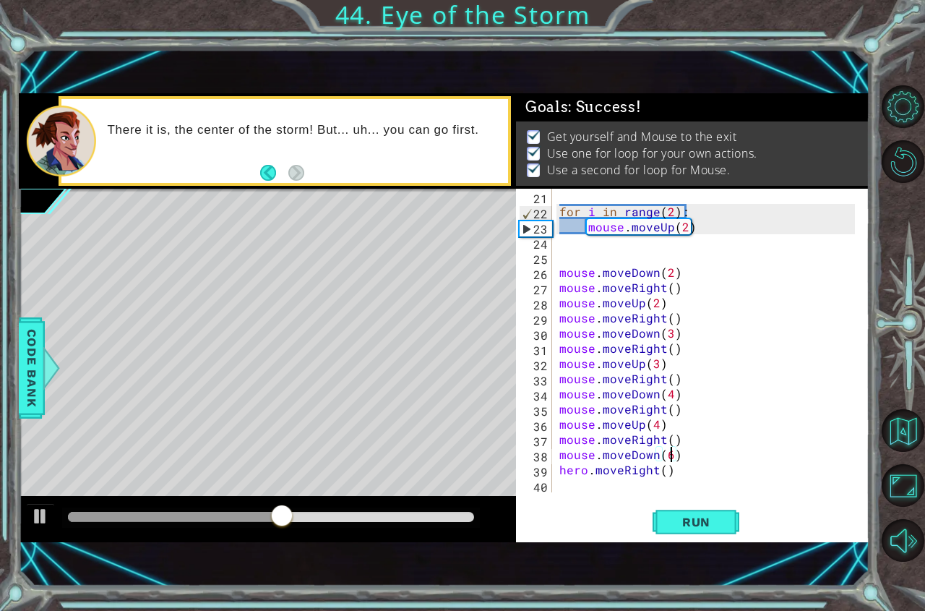
click at [436, 512] on div at bounding box center [271, 517] width 406 height 10
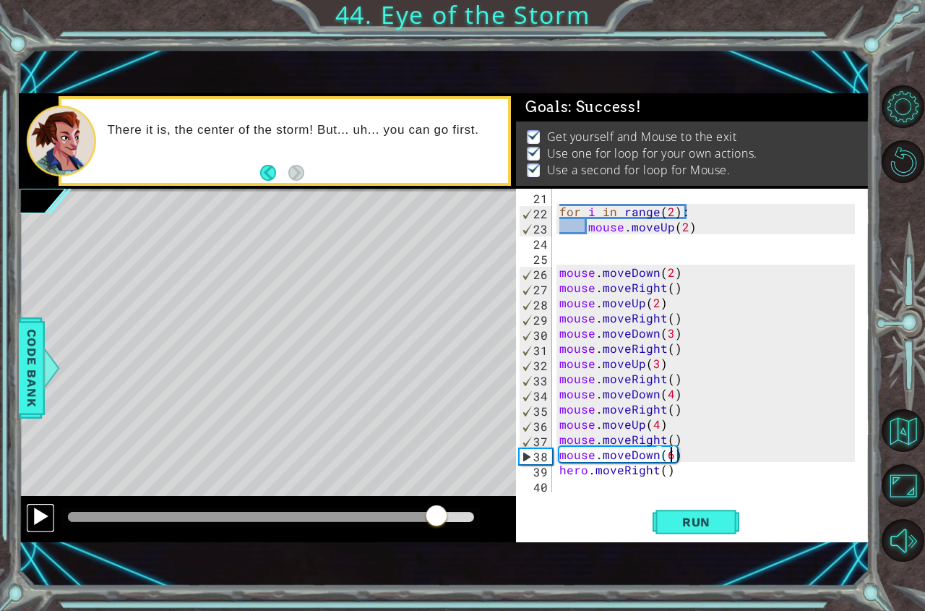
click at [40, 520] on div at bounding box center [40, 516] width 19 height 19
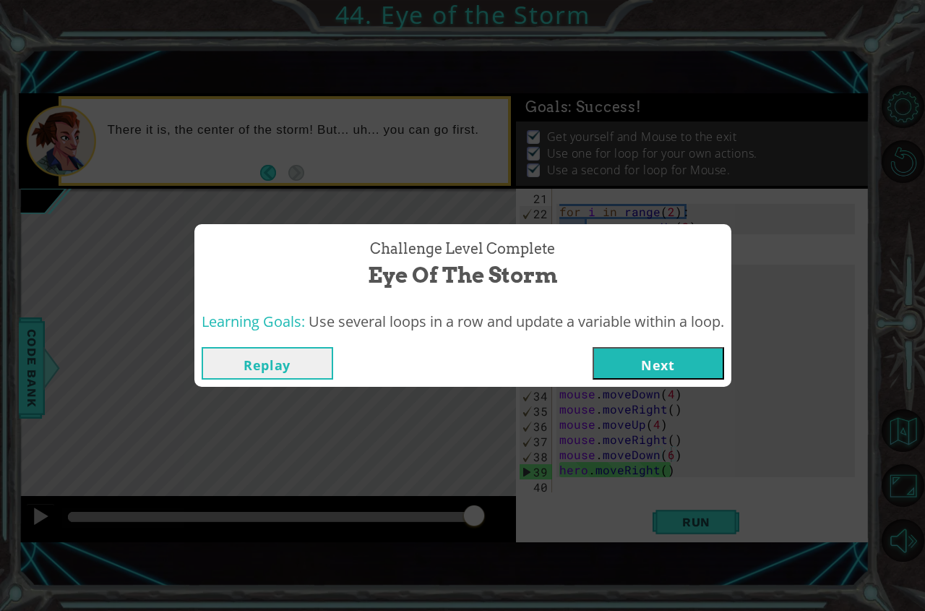
click at [678, 370] on button "Next" at bounding box center [659, 363] width 132 height 33
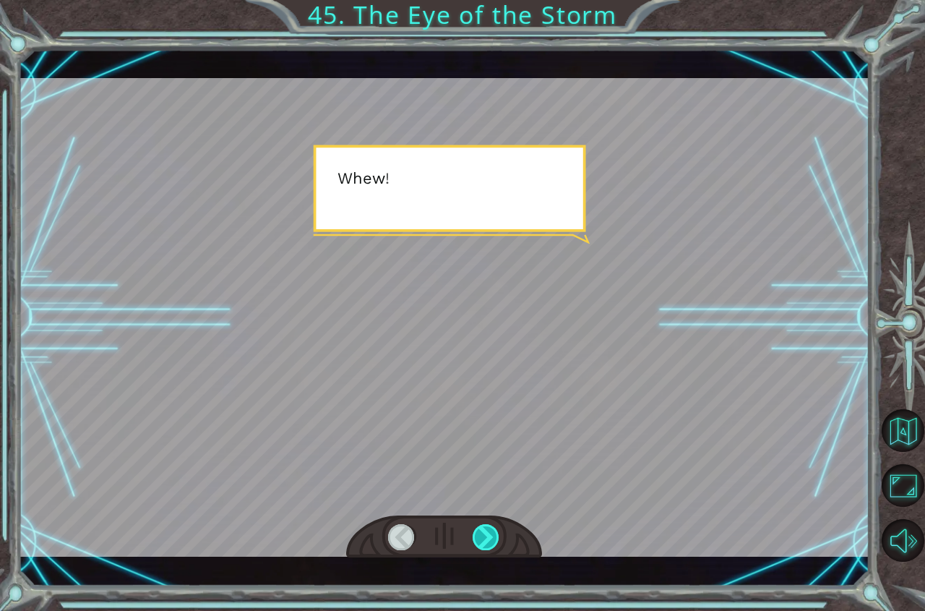
click at [489, 532] on div at bounding box center [486, 537] width 27 height 26
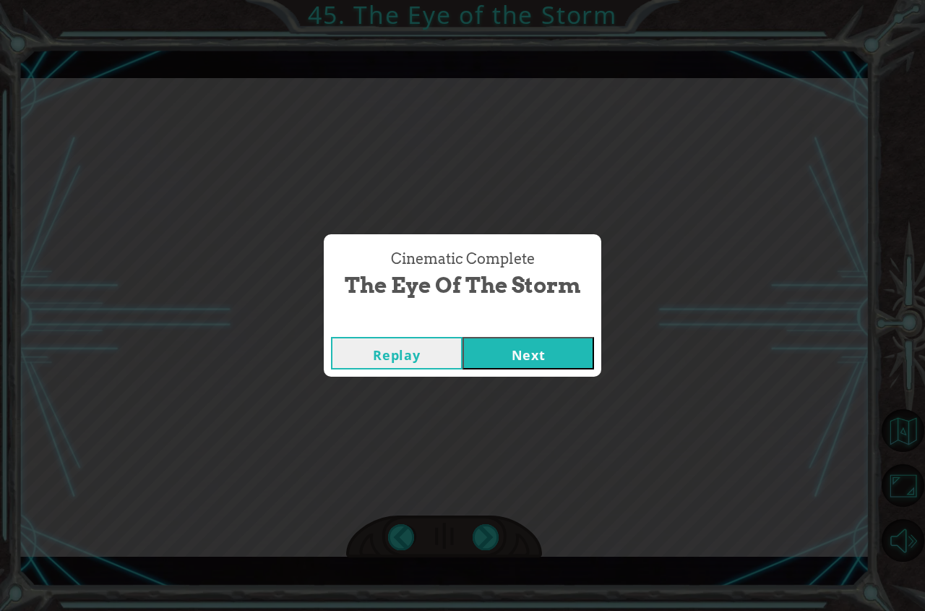
click at [489, 363] on button "Next" at bounding box center [528, 353] width 132 height 33
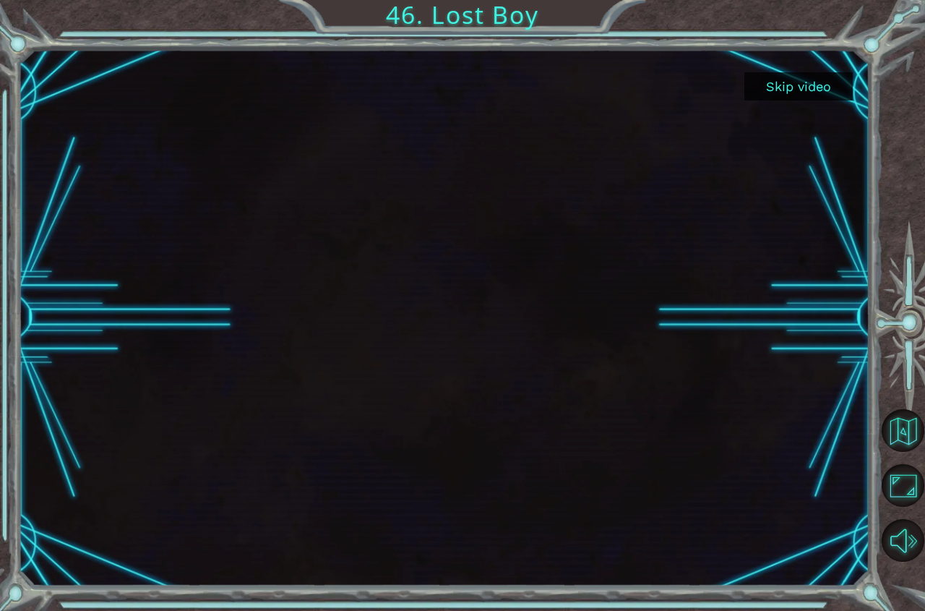
click at [801, 92] on button "Skip video" at bounding box center [798, 86] width 108 height 28
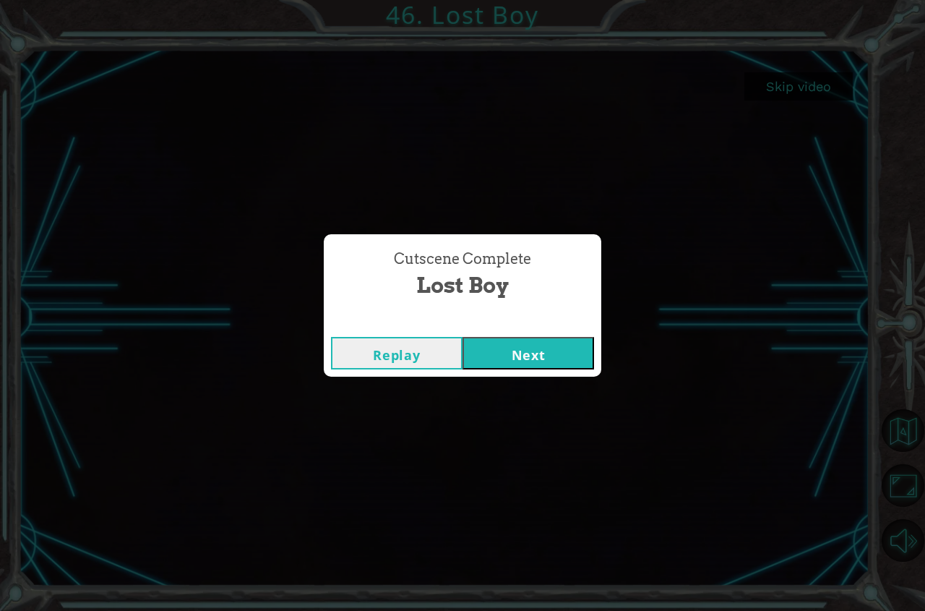
click at [537, 364] on button "Next" at bounding box center [528, 353] width 132 height 33
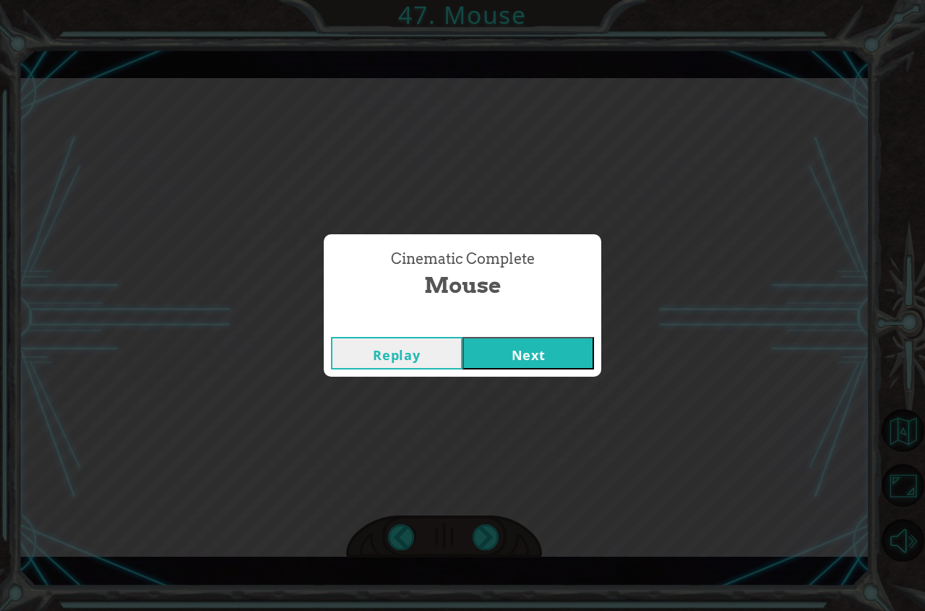
click at [537, 364] on button "Next" at bounding box center [528, 353] width 132 height 33
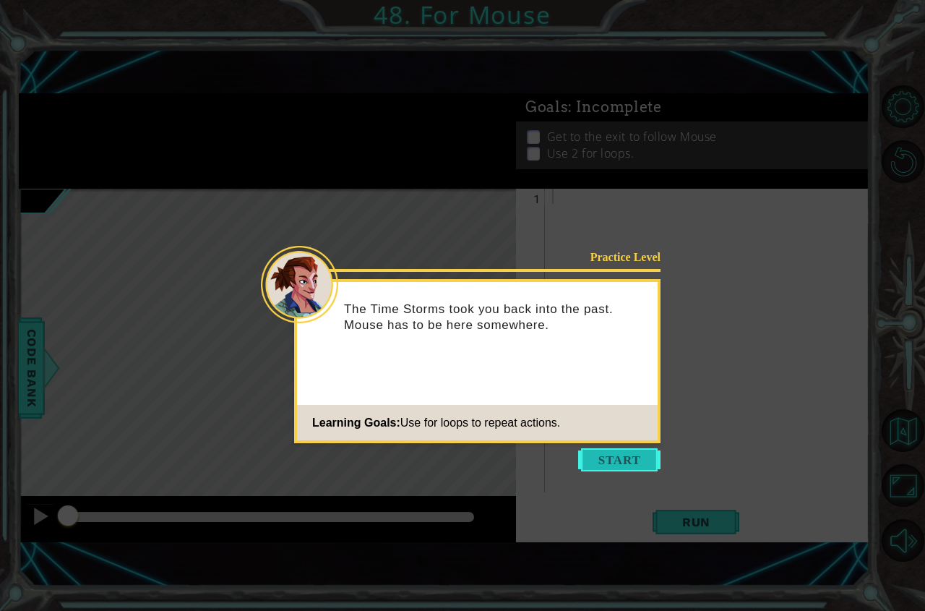
click at [596, 456] on button "Start" at bounding box center [619, 459] width 82 height 23
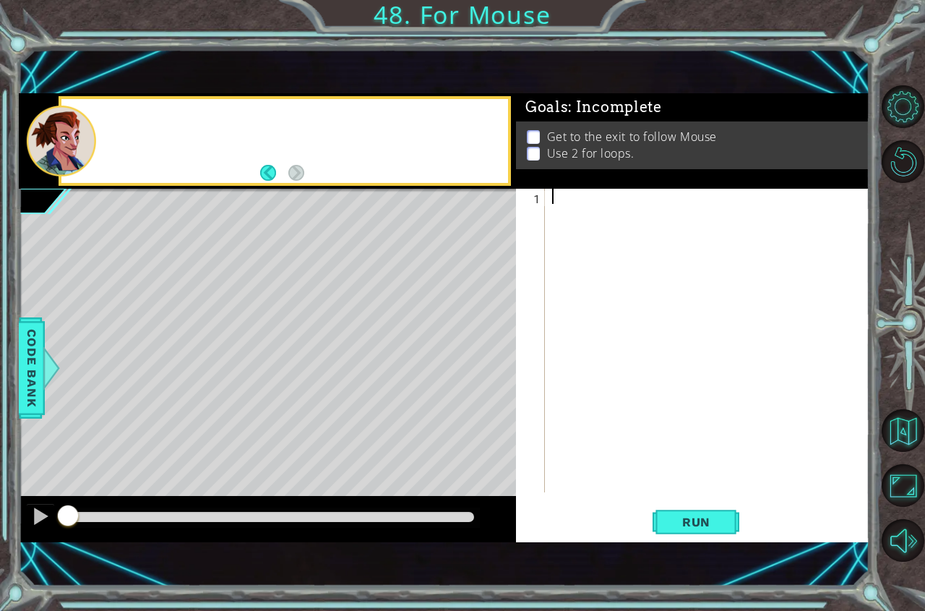
click at [596, 456] on div at bounding box center [711, 356] width 324 height 334
drag, startPoint x: 668, startPoint y: 274, endPoint x: 684, endPoint y: 193, distance: 82.5
click at [682, 199] on div at bounding box center [711, 356] width 324 height 334
drag, startPoint x: 467, startPoint y: 538, endPoint x: 413, endPoint y: 238, distance: 304.6
click at [558, 208] on div at bounding box center [711, 356] width 324 height 334
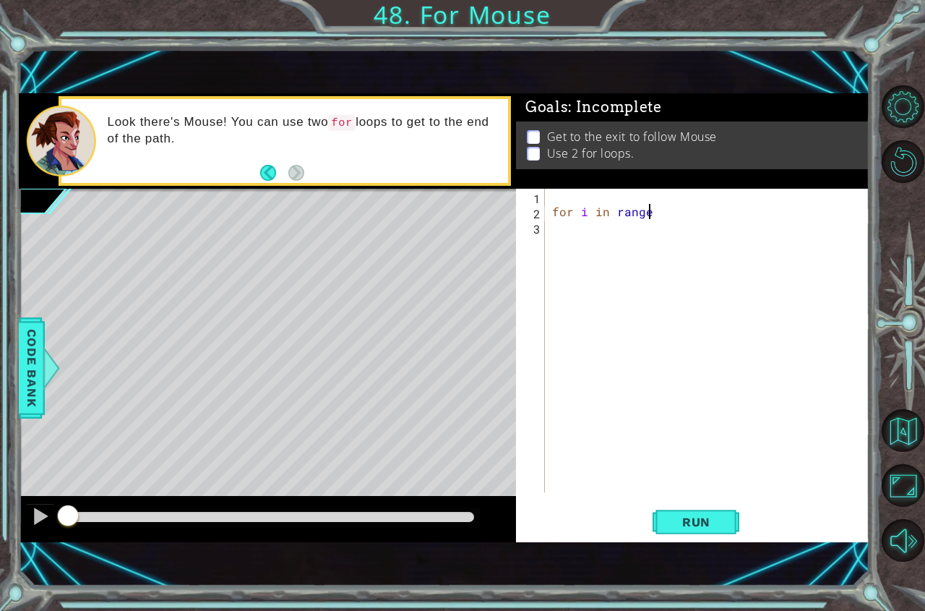
scroll to position [0, 6]
type textarea "for i in range(3)"
type textarea "h"
click at [676, 214] on div "for i in range ( 3 )" at bounding box center [711, 356] width 324 height 334
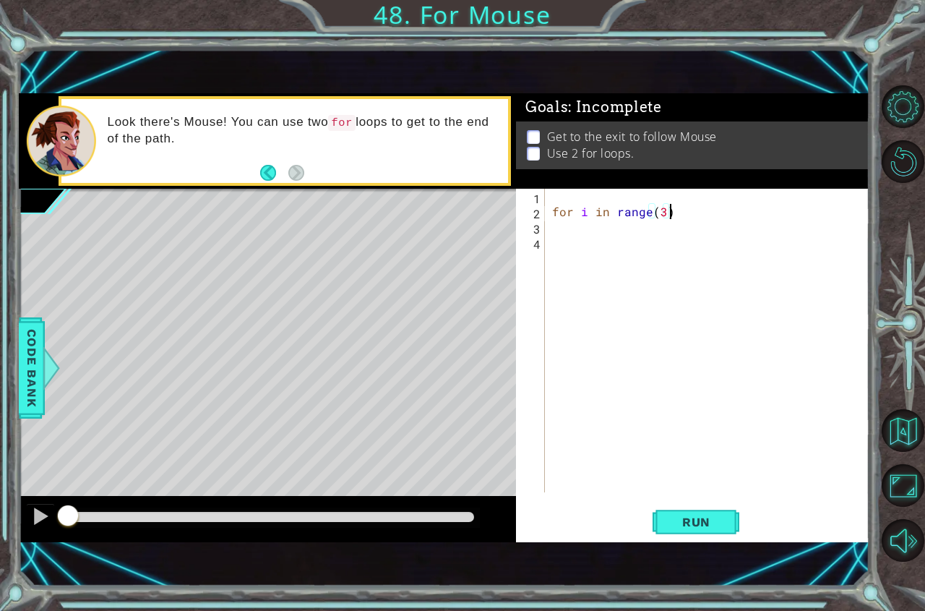
type textarea "for i in range(3):"
type textarea "hero.moveRight()"
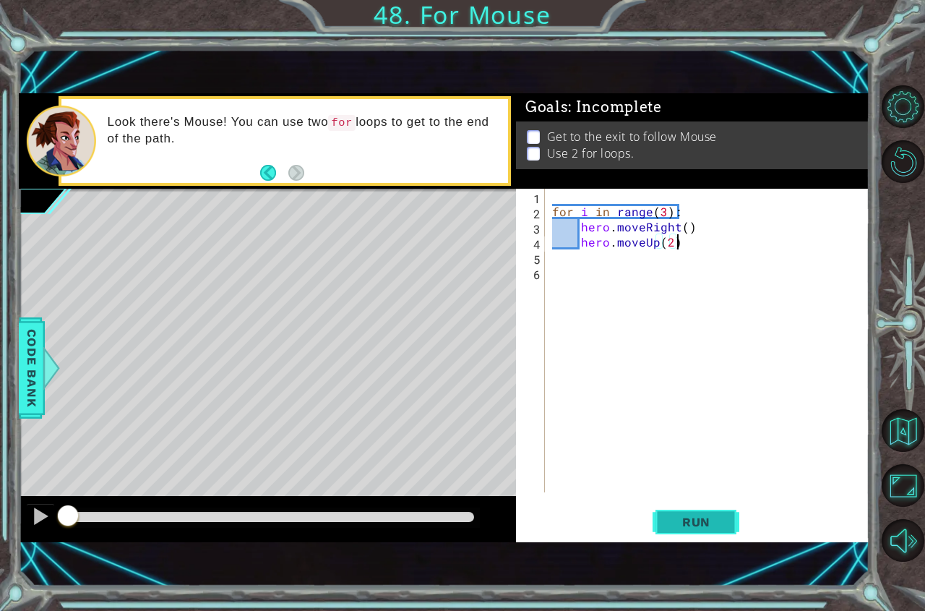
type textarea "hero.moveUp(2)"
click at [655, 518] on button "Run" at bounding box center [695, 521] width 87 height 35
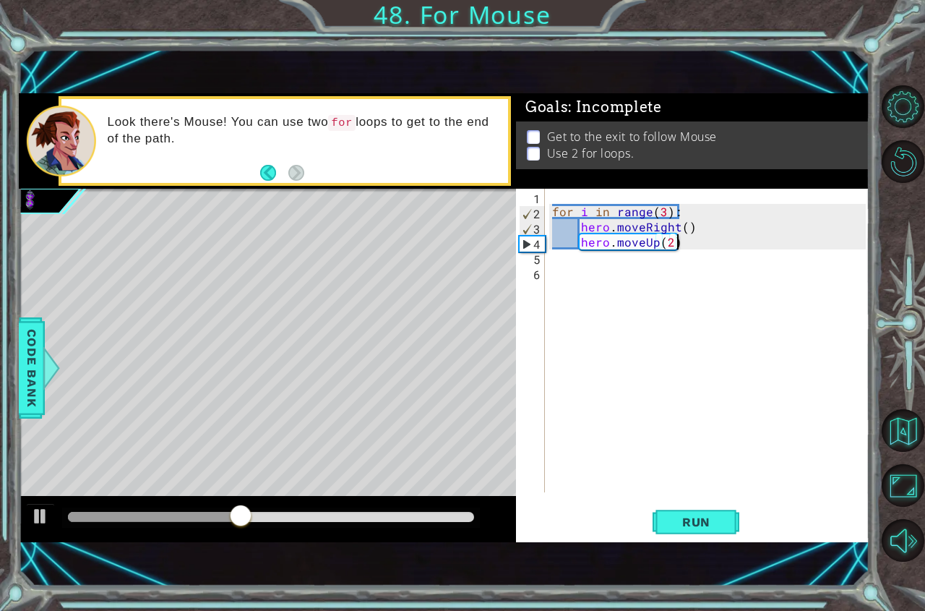
click at [561, 275] on div "for i in range ( 3 ) : hero . moveRight ( ) hero . moveUp ( 2 )" at bounding box center [711, 356] width 324 height 334
type textarea "hero.moveRight()"
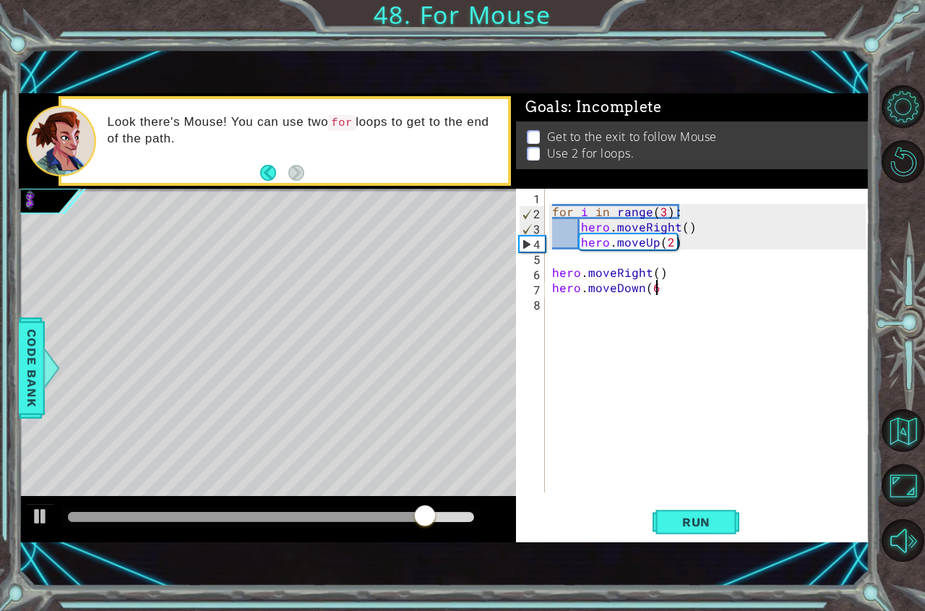
type textarea "hero.moveDown(6)"
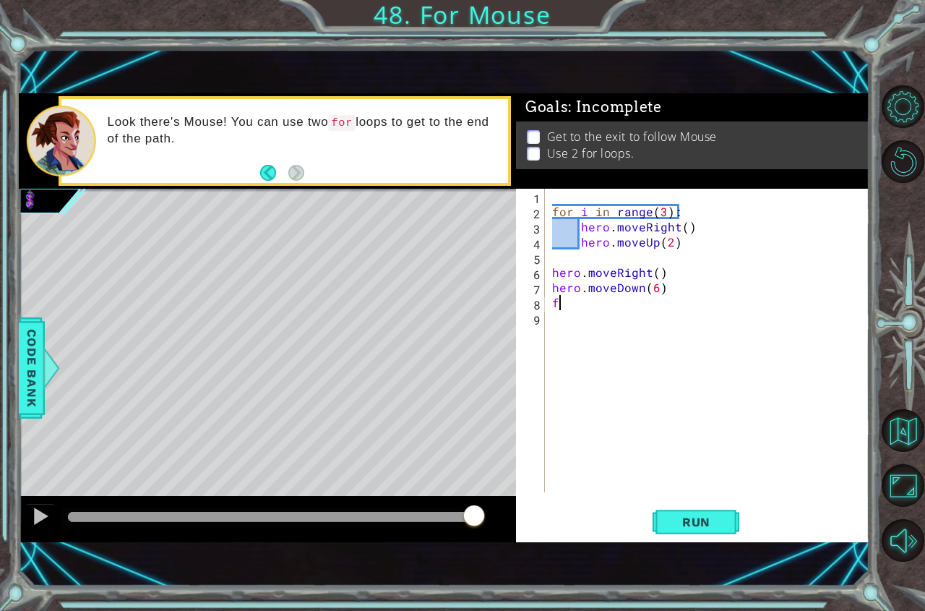
type textarea "f"
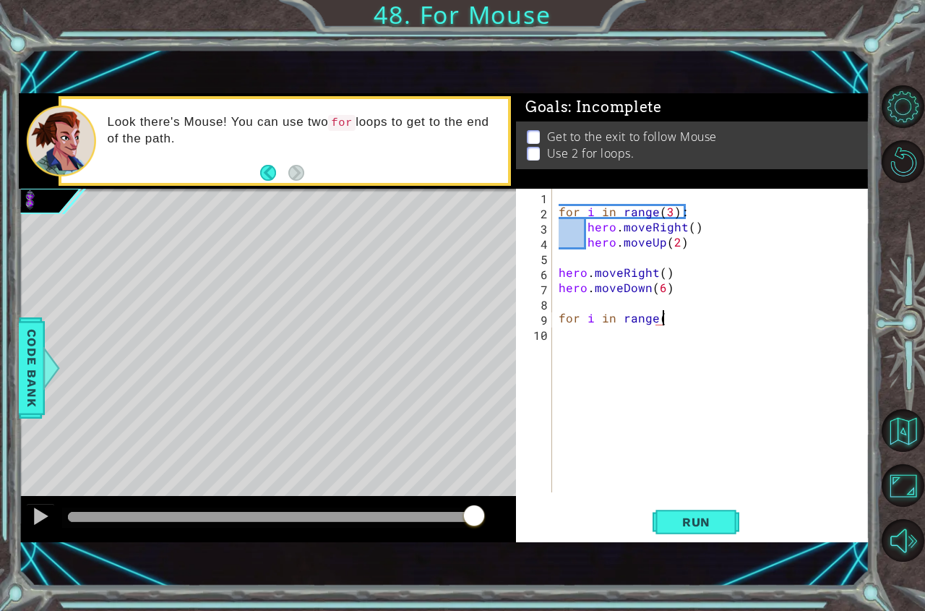
scroll to position [0, 6]
type textarea "for i in range(2)"
click at [716, 313] on div "for i in range ( 3 ) : hero . moveRight ( ) hero . moveUp ( 2 ) hero . moveRigh…" at bounding box center [714, 356] width 317 height 334
type textarea "for i in range(2):"
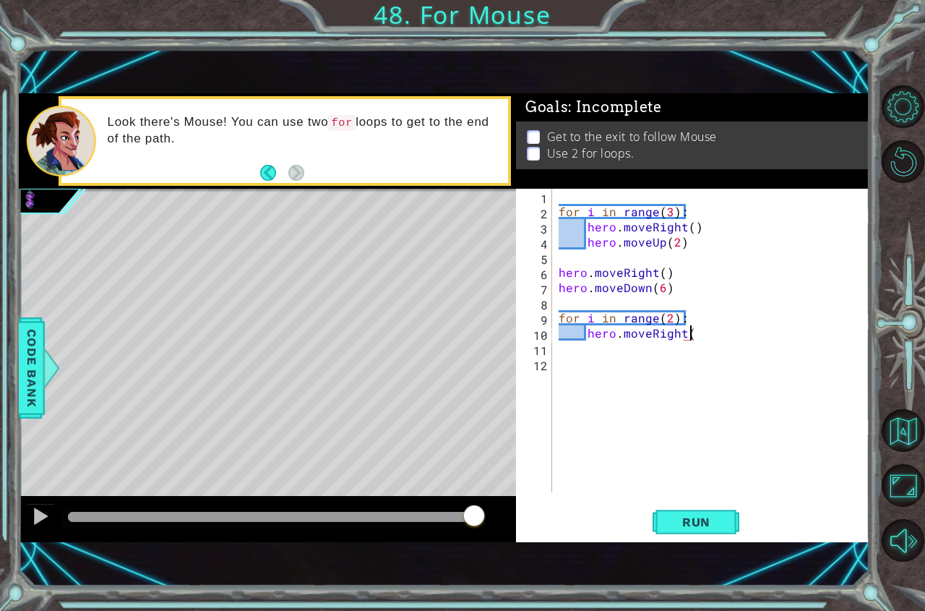
type textarea "hero.moveRight()"
type textarea "hero.moveUp(2)"
click at [658, 529] on button "Run" at bounding box center [695, 521] width 87 height 35
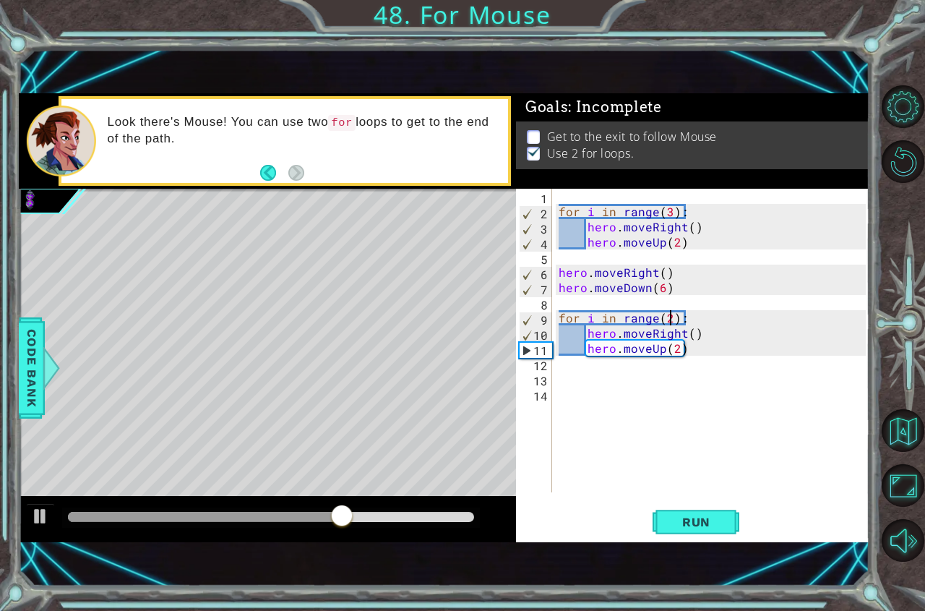
click at [667, 323] on div "for i in range ( 3 ) : hero . moveRight ( ) hero . moveUp ( 2 ) hero . moveRigh…" at bounding box center [714, 356] width 317 height 334
type textarea "for i in range(3):"
click at [679, 543] on div "1 ההההההההההההההההההההההההההההההההההההההההההההההההההההההההההההההההההההההההההההה…" at bounding box center [444, 318] width 851 height 538
click at [674, 518] on span "Run" at bounding box center [696, 521] width 57 height 14
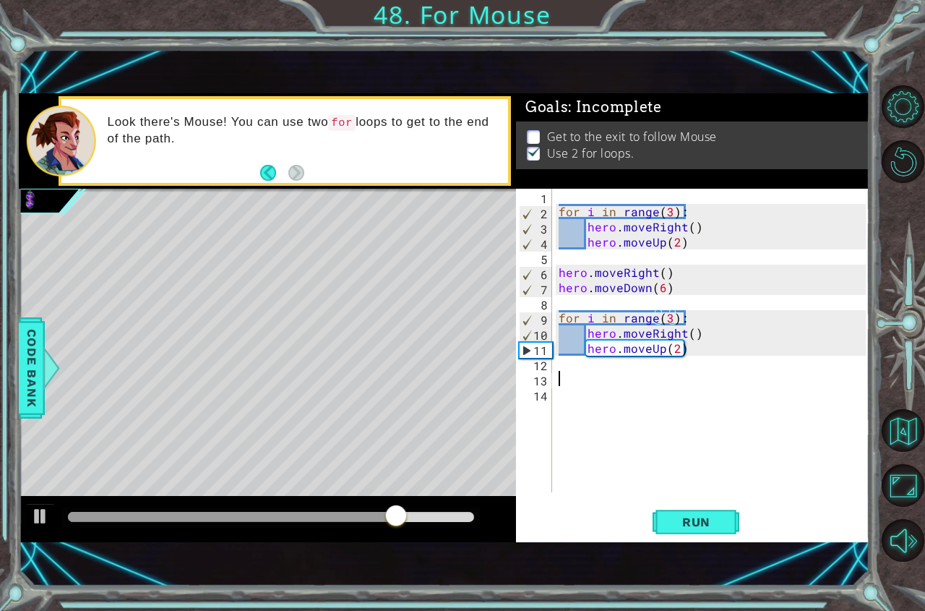
click at [586, 384] on div "for i in range ( 3 ) : hero . moveRight ( ) hero . moveUp ( 2 ) hero . moveRigh…" at bounding box center [714, 356] width 317 height 334
type textarea "hero.moveRight()"
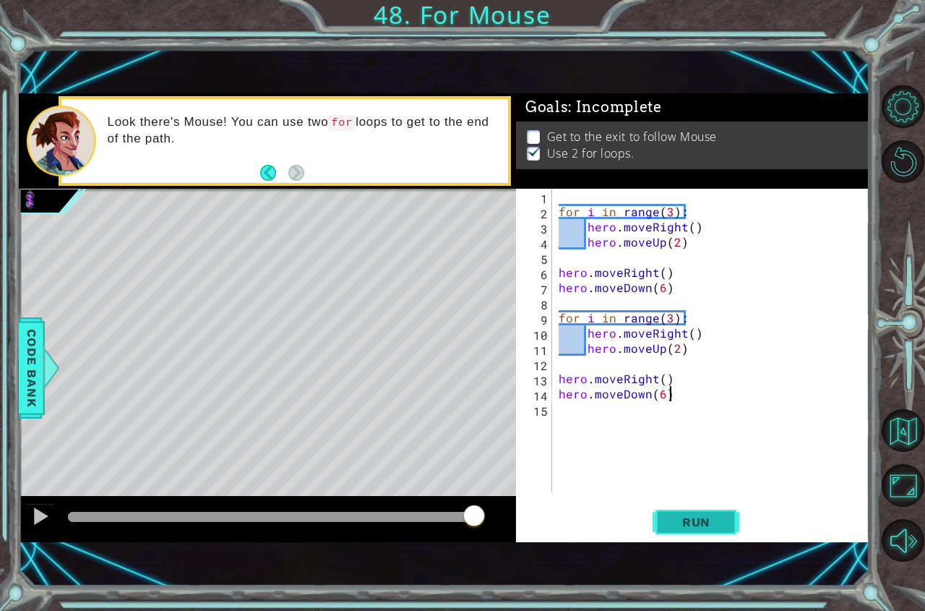
type textarea "hero.moveDown(6)"
click at [672, 531] on button "Run" at bounding box center [695, 521] width 87 height 35
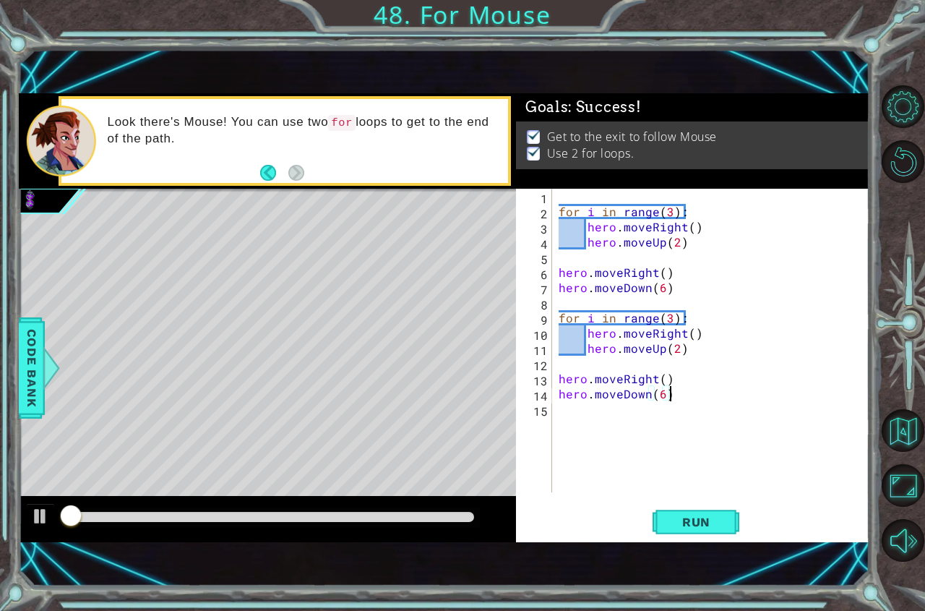
click at [384, 515] on div at bounding box center [271, 517] width 406 height 10
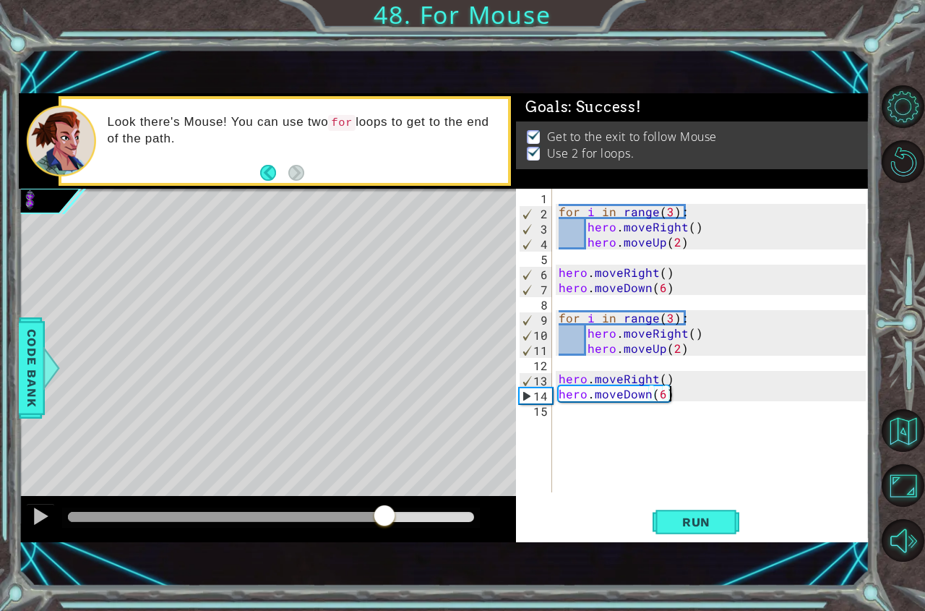
click at [24, 511] on div at bounding box center [267, 519] width 497 height 46
click at [29, 511] on button at bounding box center [40, 518] width 29 height 30
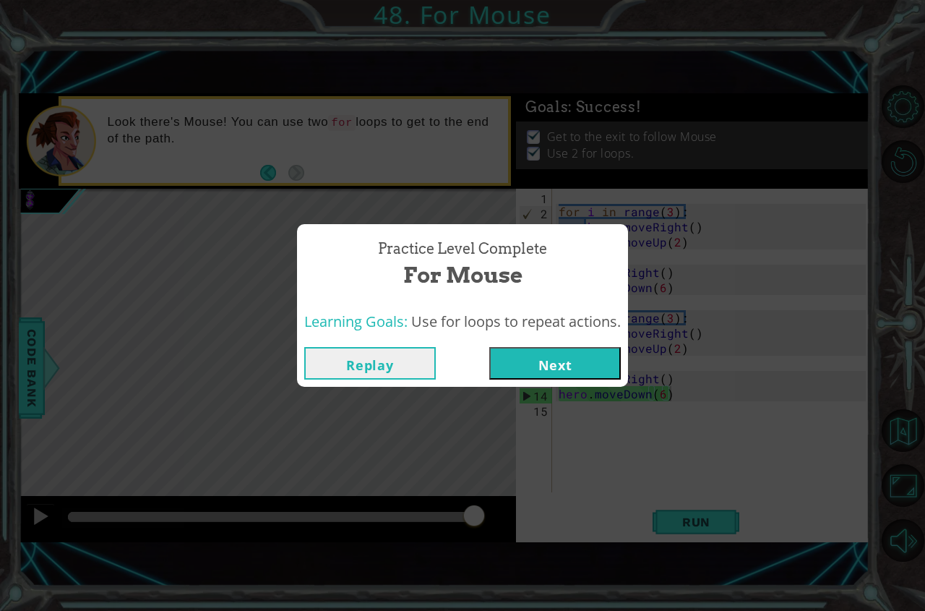
drag, startPoint x: 561, startPoint y: 400, endPoint x: 567, endPoint y: 367, distance: 32.9
click at [566, 374] on div "Practice Level Complete For Mouse Learning Goals: Use for loops to repeat actio…" at bounding box center [462, 305] width 925 height 611
click at [567, 367] on button "Next" at bounding box center [555, 363] width 132 height 33
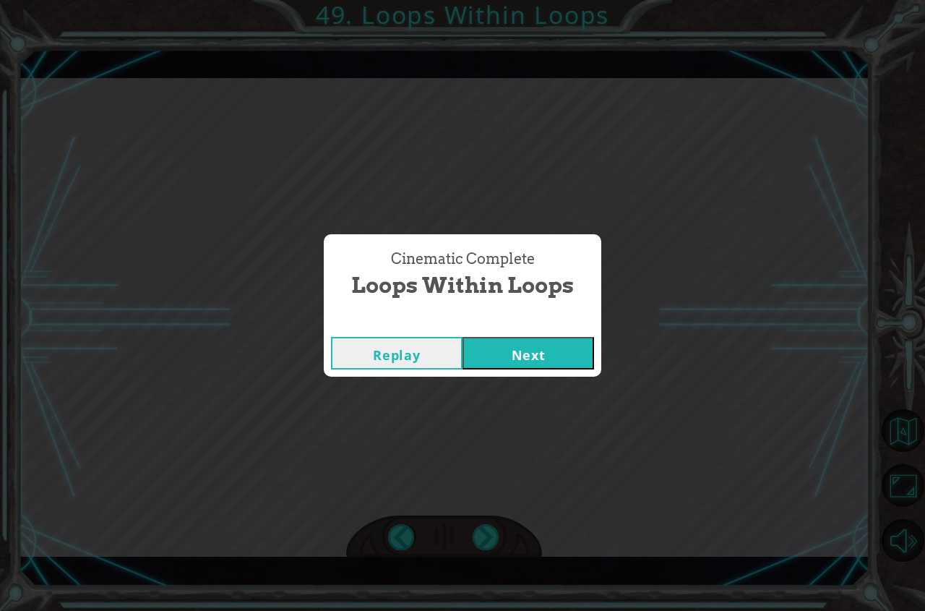
click at [548, 344] on button "Next" at bounding box center [528, 353] width 132 height 33
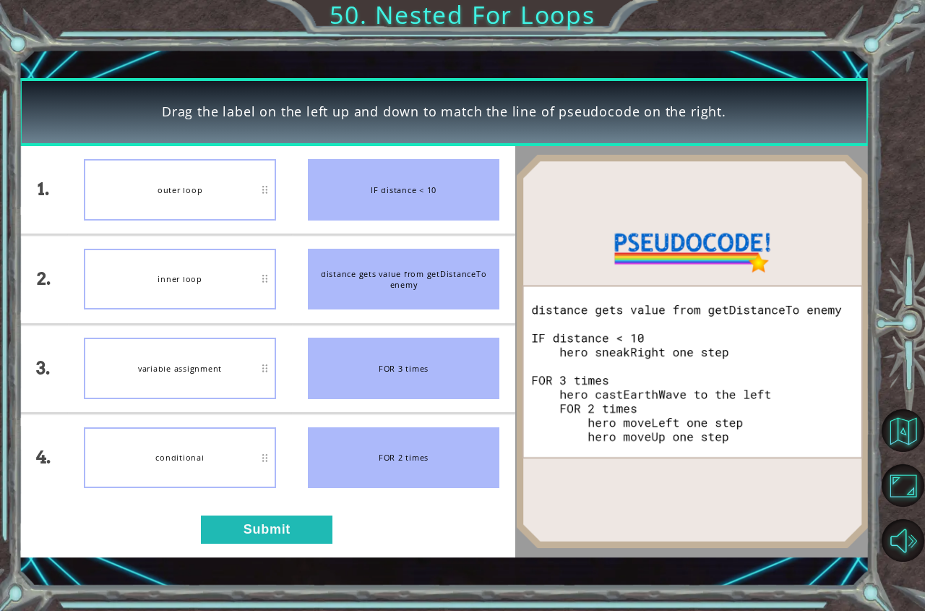
click at [186, 204] on div "outer loop" at bounding box center [179, 189] width 191 height 61
click at [288, 516] on button "Submit" at bounding box center [267, 529] width 132 height 28
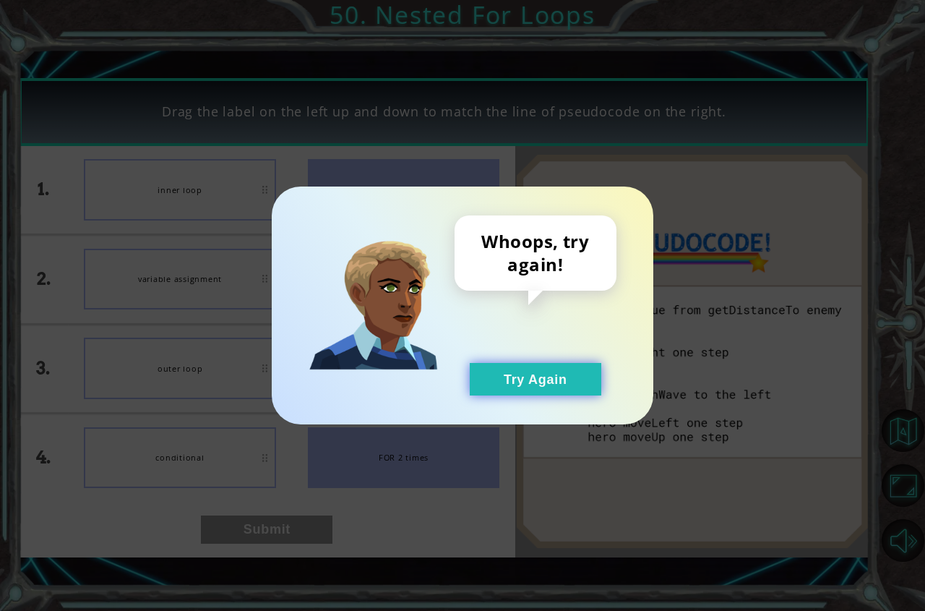
click at [517, 382] on button "Try Again" at bounding box center [536, 379] width 132 height 33
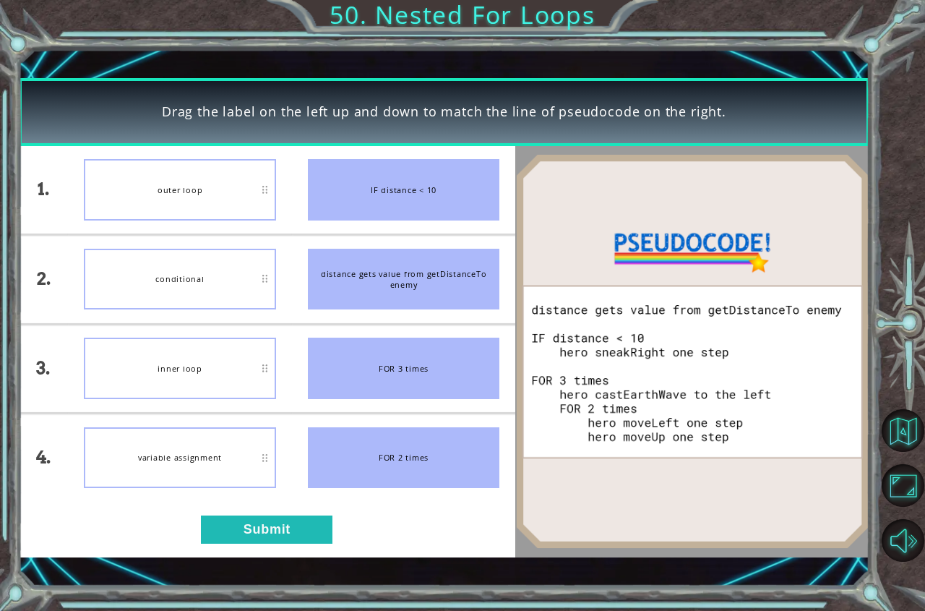
click at [582, 422] on img at bounding box center [692, 351] width 354 height 395
click at [249, 519] on button "Submit" at bounding box center [267, 529] width 132 height 28
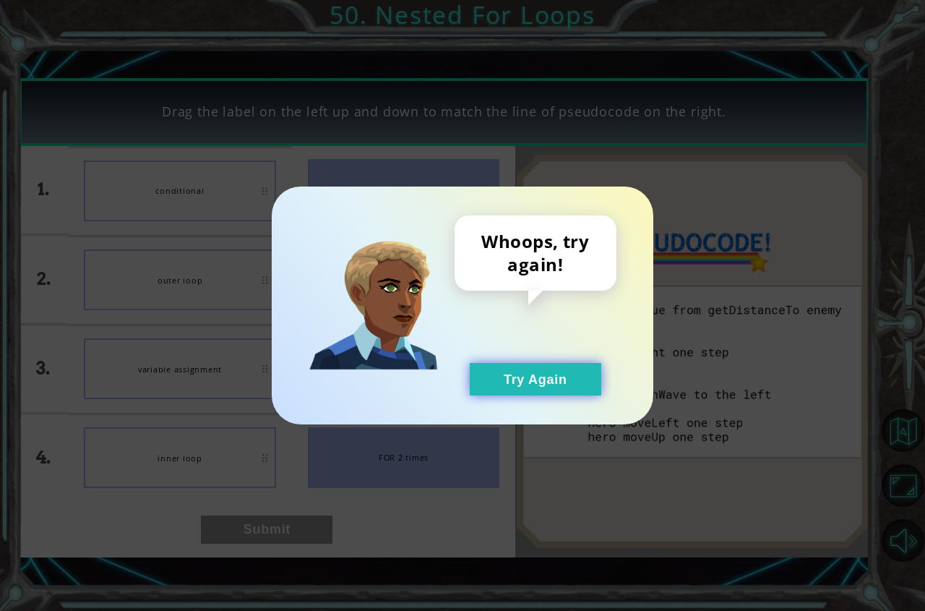
click at [555, 384] on button "Try Again" at bounding box center [536, 379] width 132 height 33
